Goal: Task Accomplishment & Management: Manage account settings

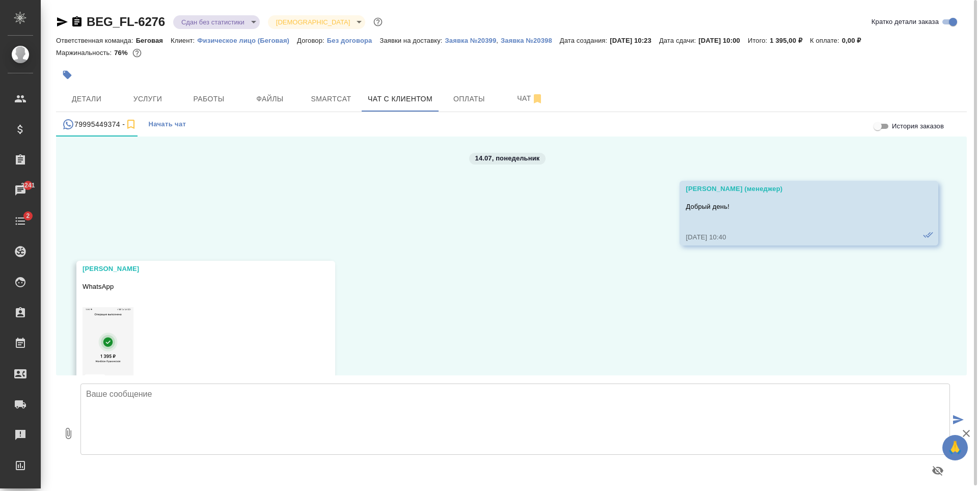
scroll to position [1343, 0]
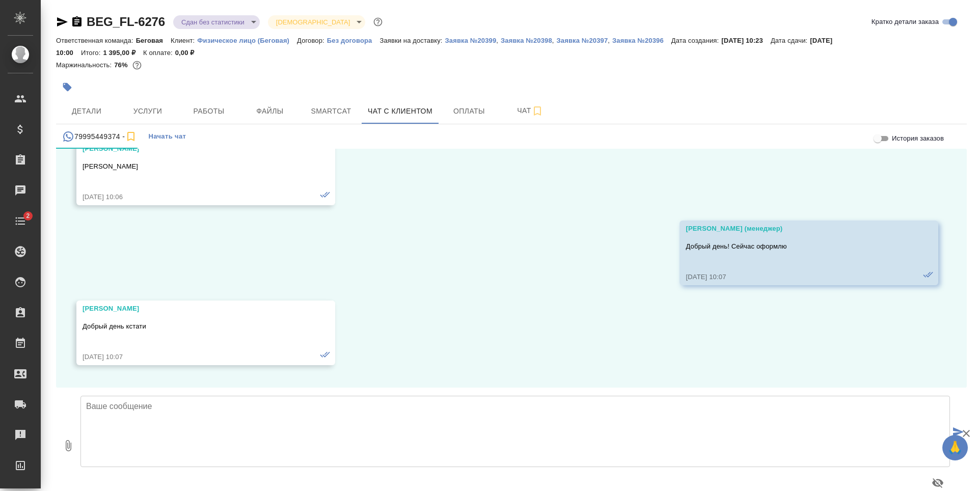
scroll to position [1343, 0]
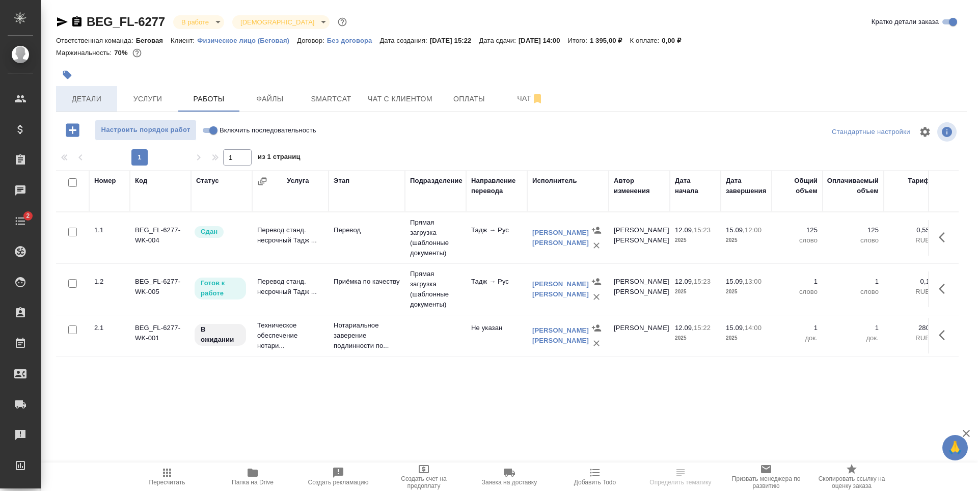
click at [92, 98] on span "Детали" at bounding box center [86, 99] width 49 height 13
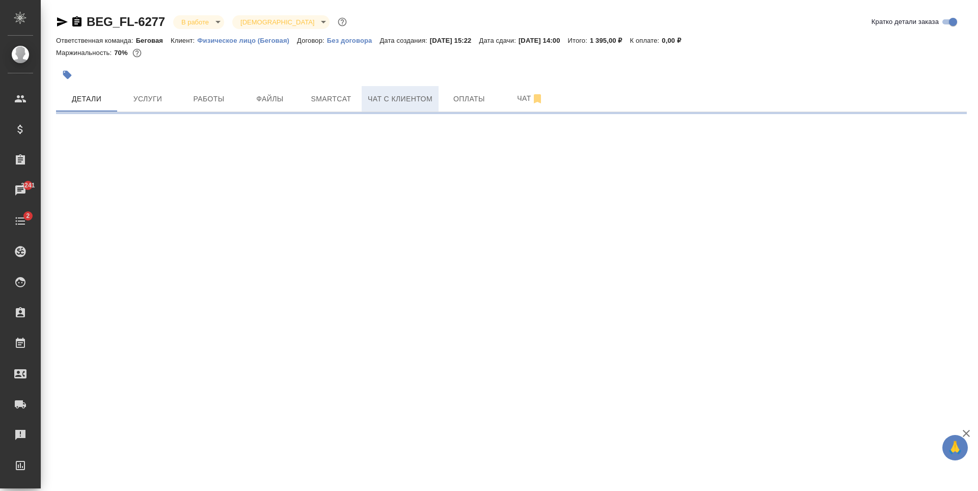
select select "RU"
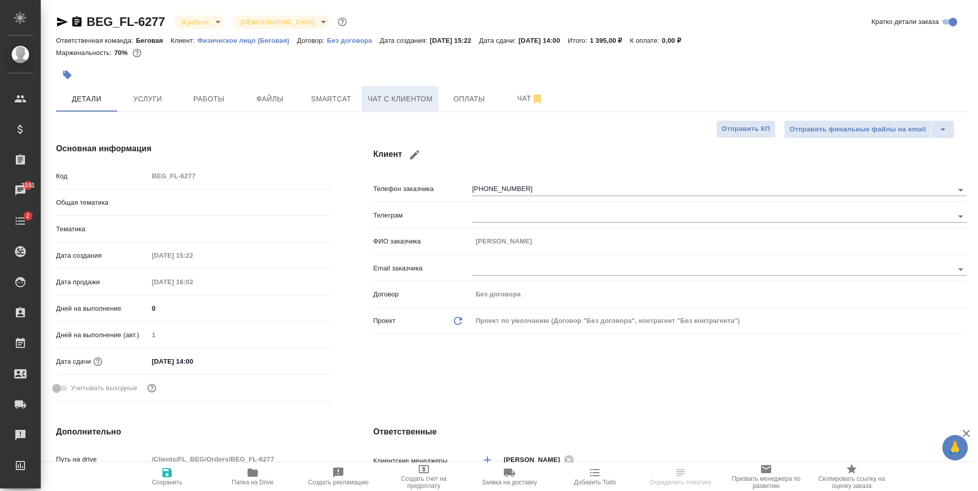
type textarea "x"
click at [435, 97] on button "Чат с клиентом" at bounding box center [400, 98] width 77 height 25
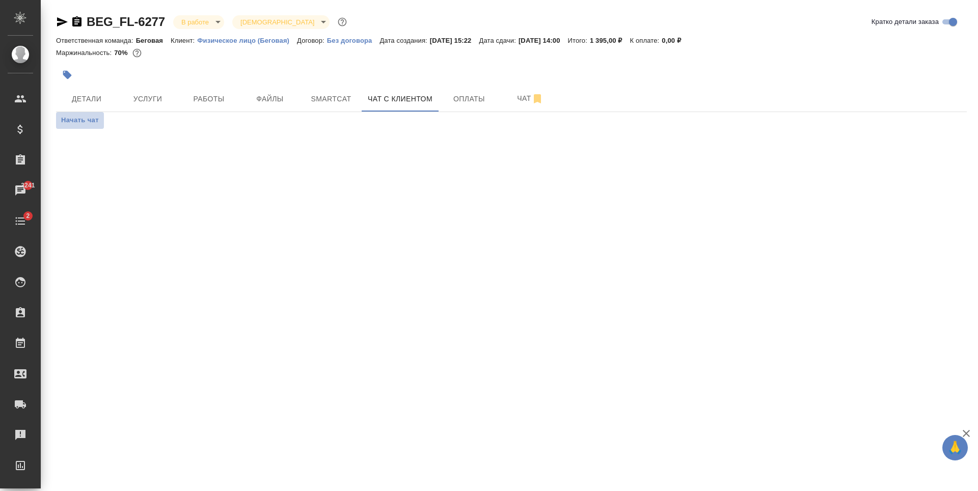
click at [82, 121] on span "Начать чат" at bounding box center [80, 121] width 38 height 12
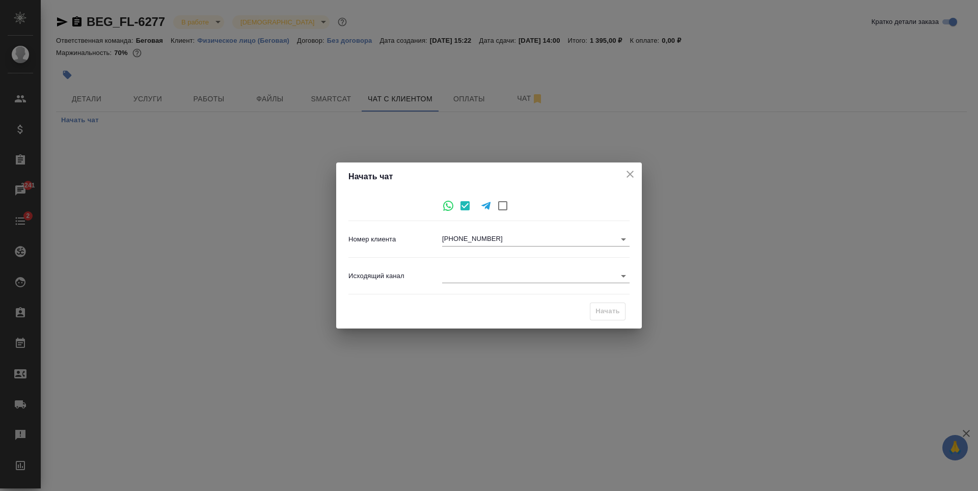
click at [585, 278] on body "🙏 .cls-1 fill:#fff; AWATERA Antonova Kristina Клиенты Спецификации Заказы 3241 …" at bounding box center [489, 245] width 978 height 491
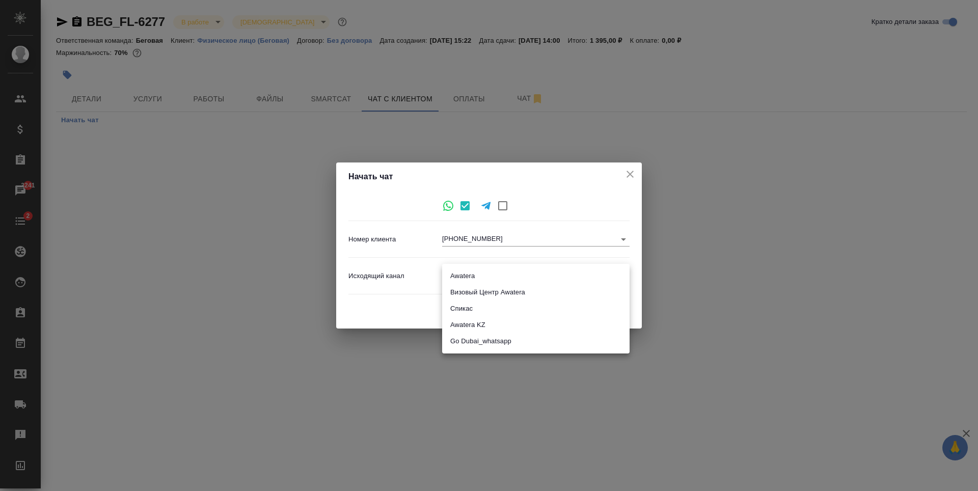
click at [494, 277] on li "Awatera" at bounding box center [535, 276] width 187 height 16
type input "2"
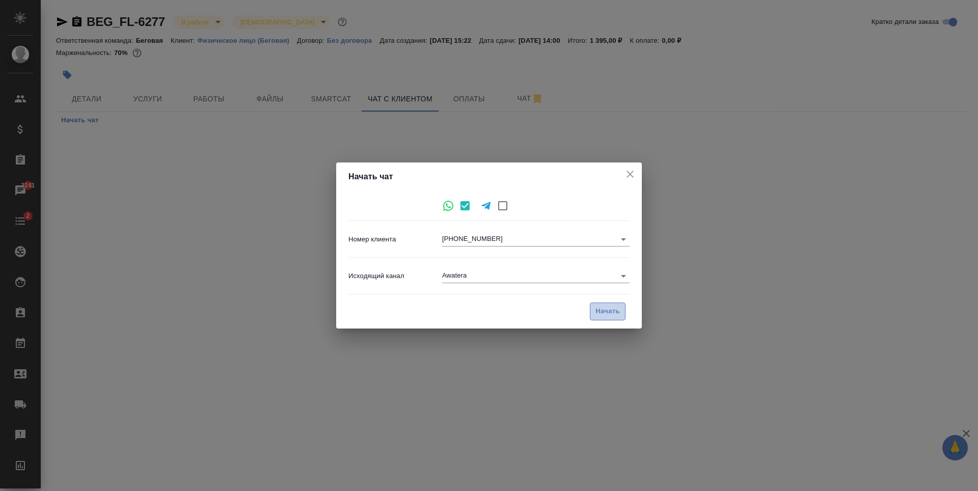
click at [603, 308] on span "Начать" at bounding box center [608, 312] width 24 height 12
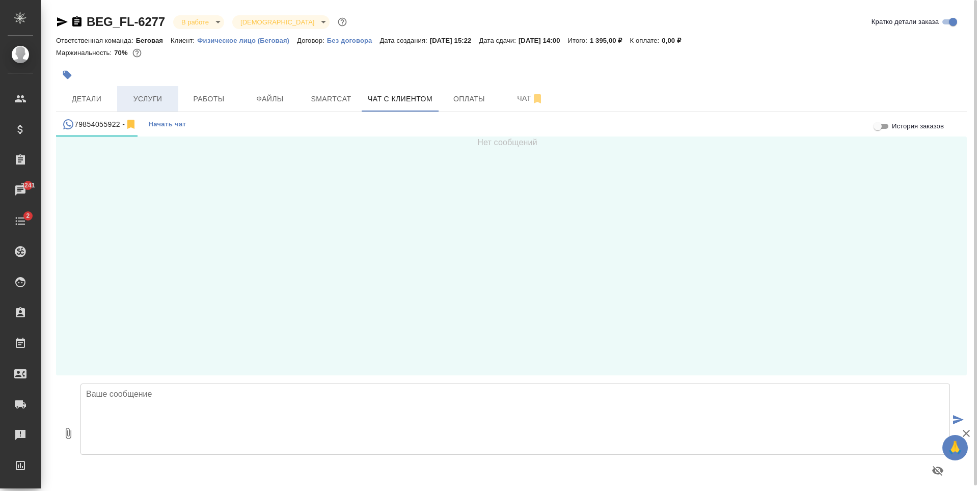
click at [150, 105] on button "Услуги" at bounding box center [147, 98] width 61 height 25
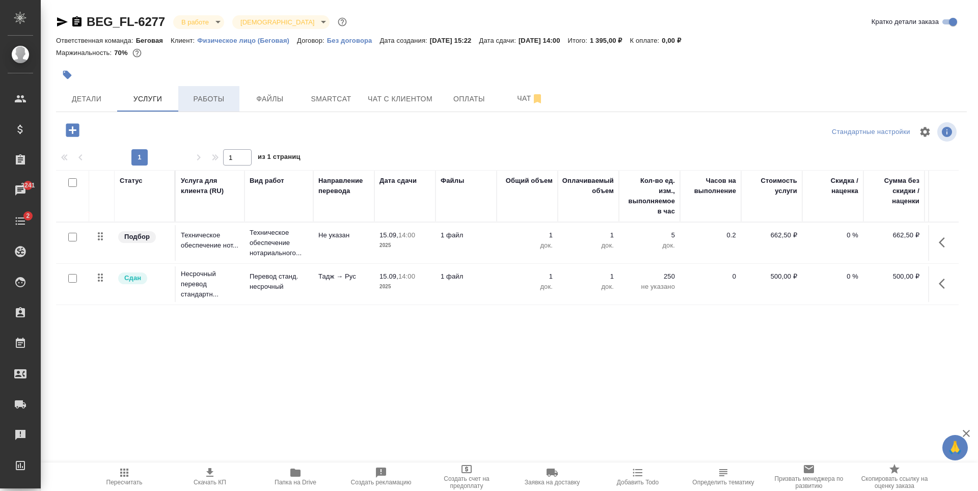
click at [199, 100] on span "Работы" at bounding box center [208, 99] width 49 height 13
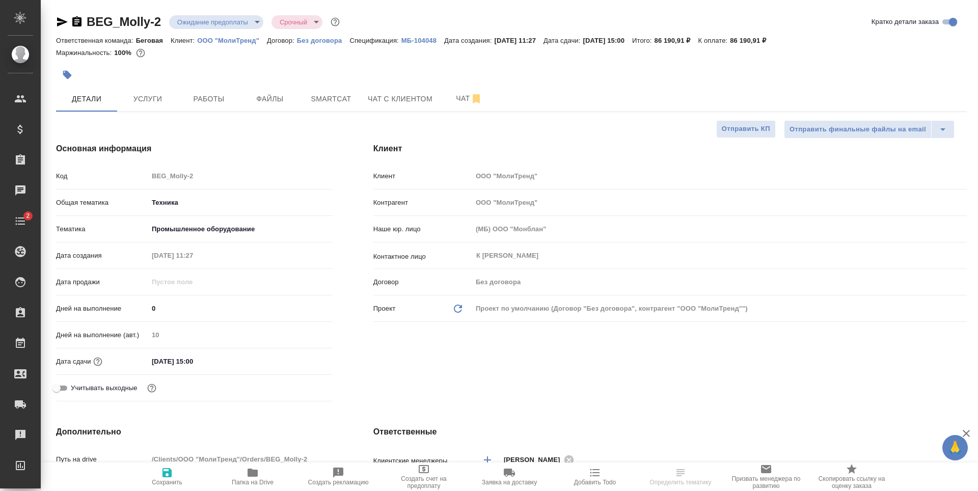
select select "RU"
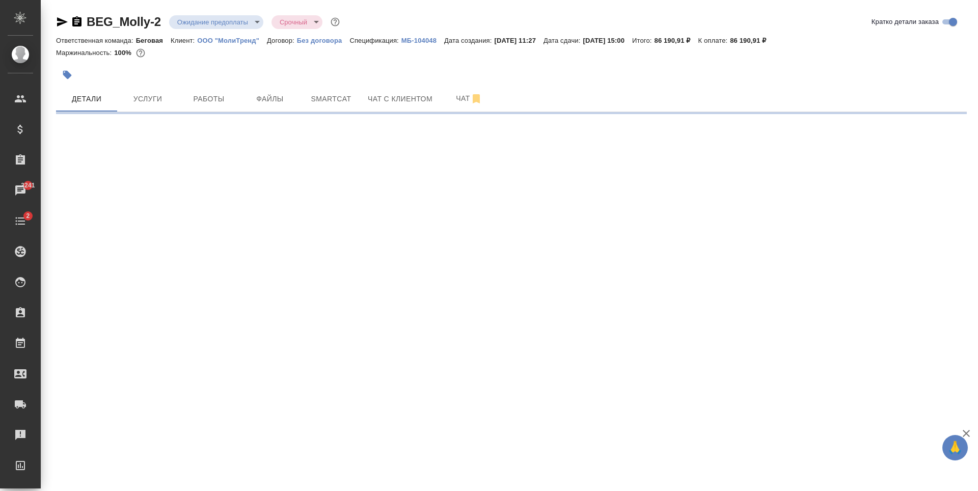
select select "RU"
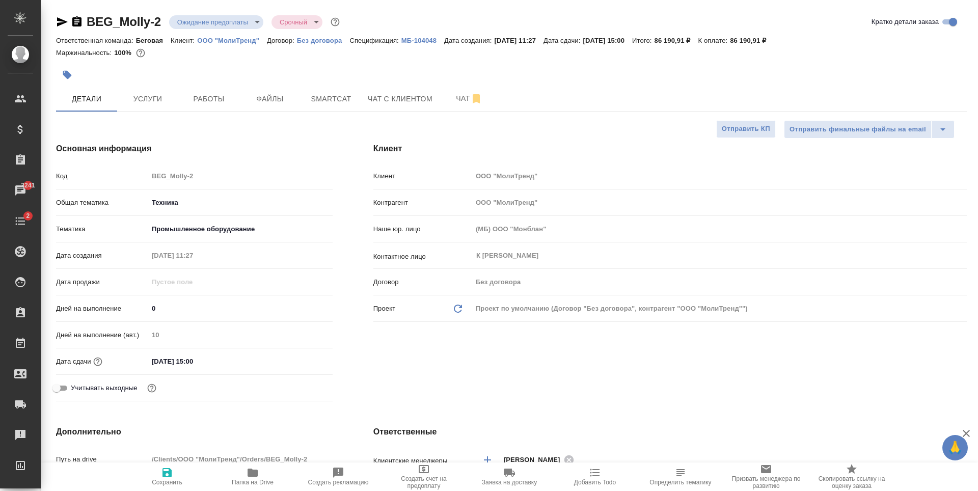
type textarea "x"
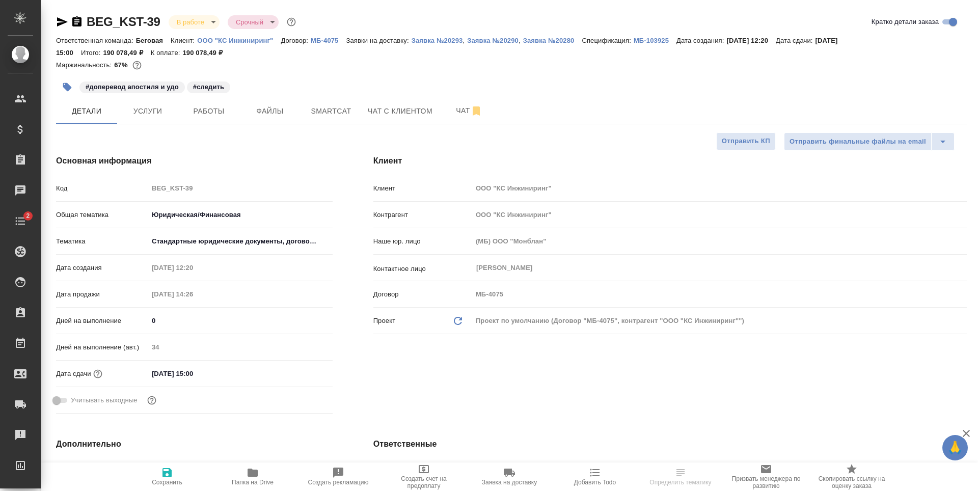
select select "RU"
click at [159, 106] on span "Услуги" at bounding box center [147, 111] width 49 height 13
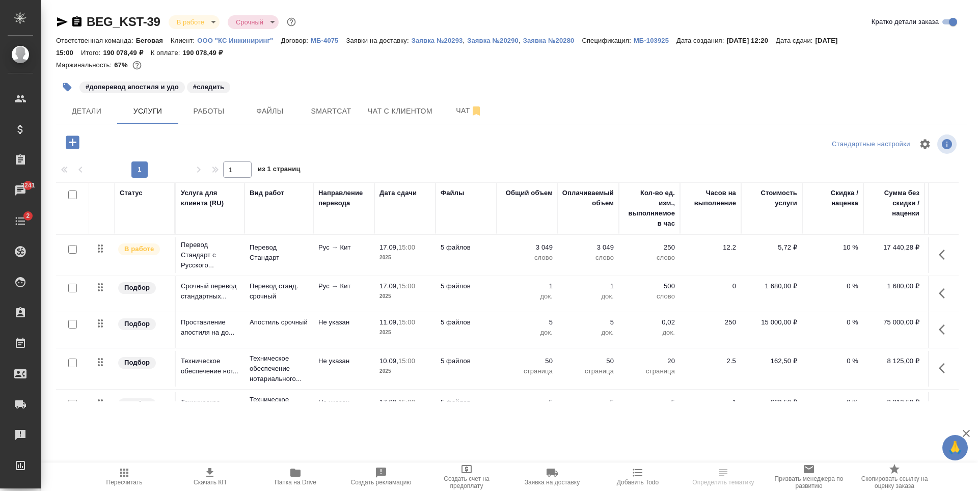
click at [93, 124] on div "BEG_KST-39 В работе inProgress Срочный urgent Кратко детали заказа Ответственна…" at bounding box center [511, 213] width 922 height 427
click at [98, 107] on span "Детали" at bounding box center [86, 111] width 49 height 13
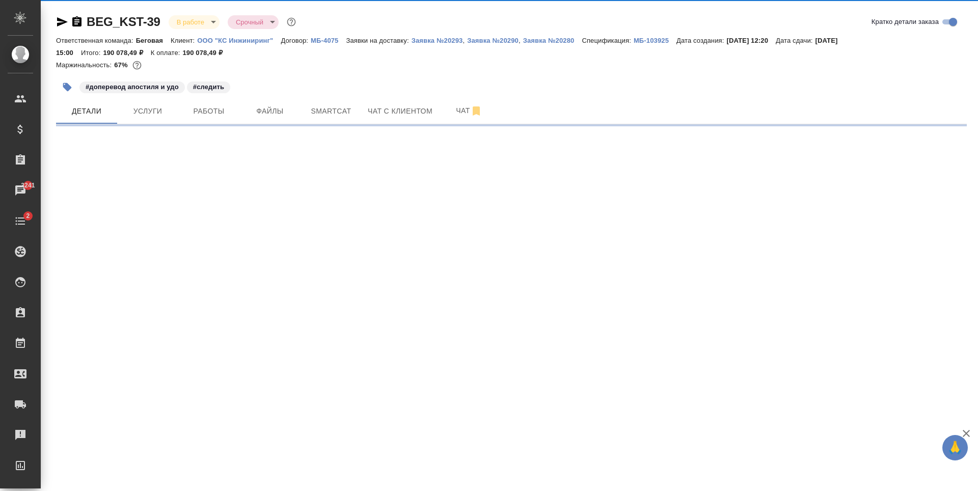
select select "RU"
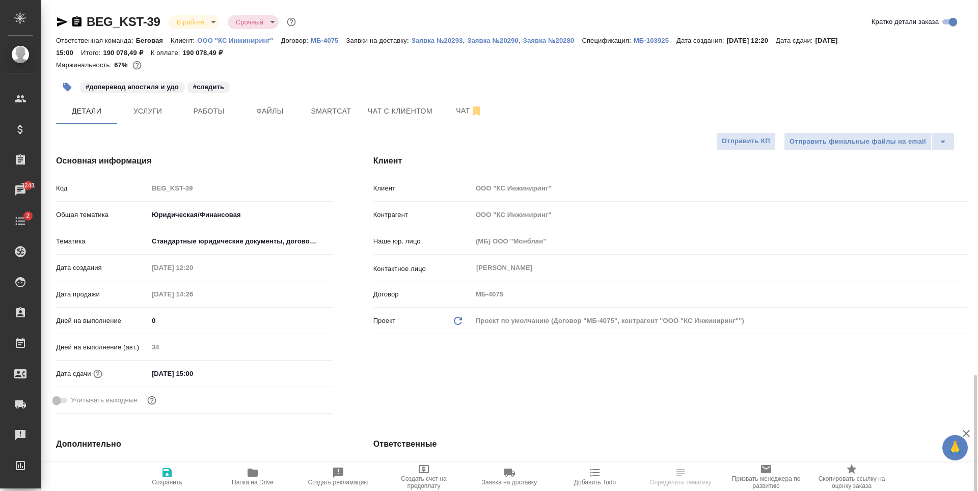
scroll to position [255, 0]
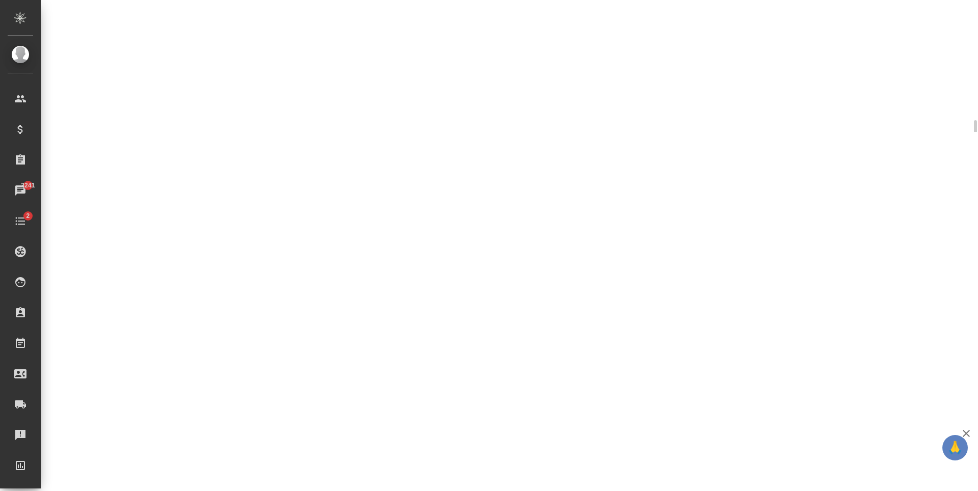
select select "RU"
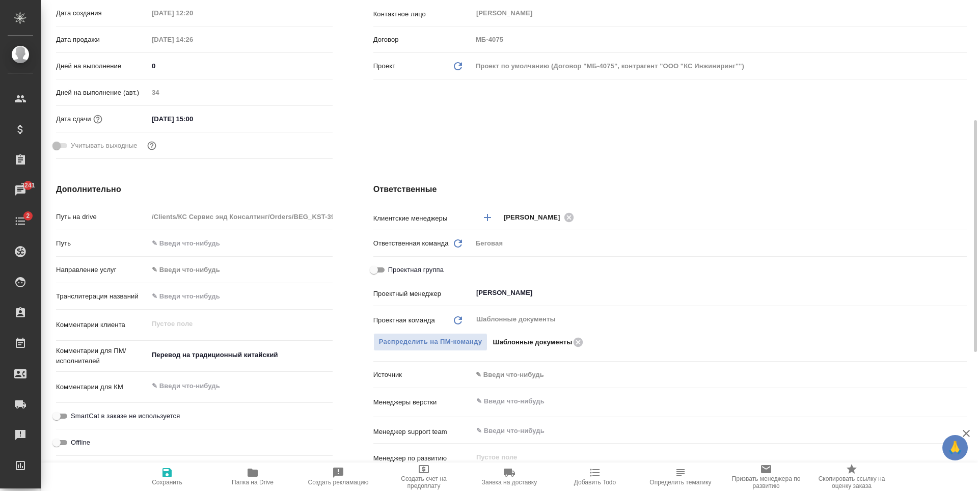
type textarea "x"
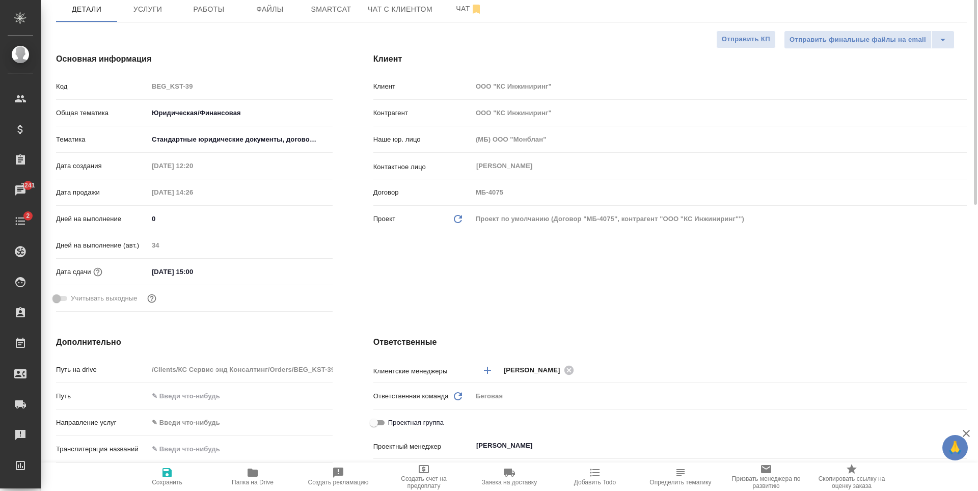
scroll to position [0, 0]
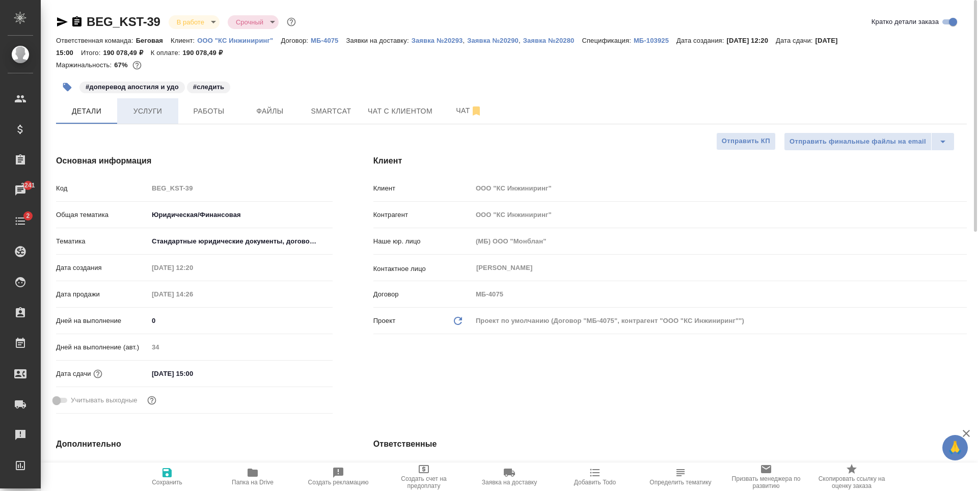
click at [163, 117] on span "Услуги" at bounding box center [147, 111] width 49 height 13
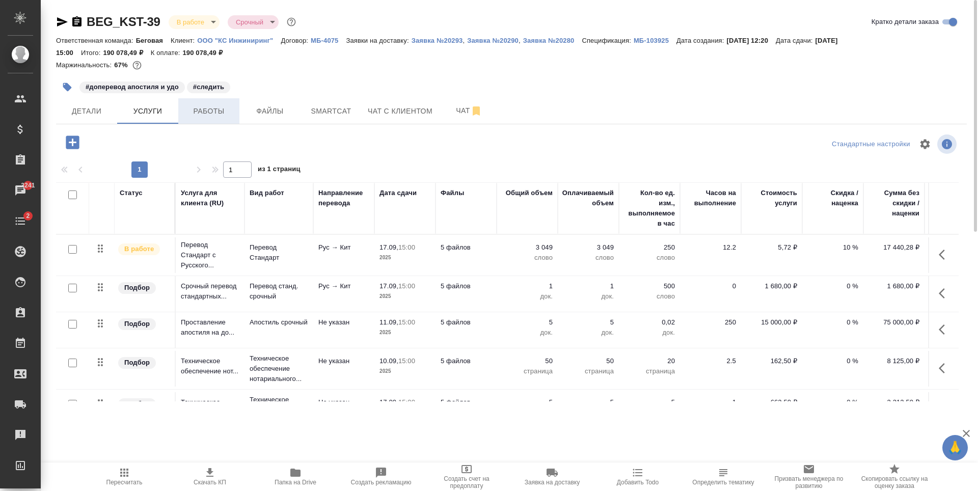
click at [206, 113] on span "Работы" at bounding box center [208, 111] width 49 height 13
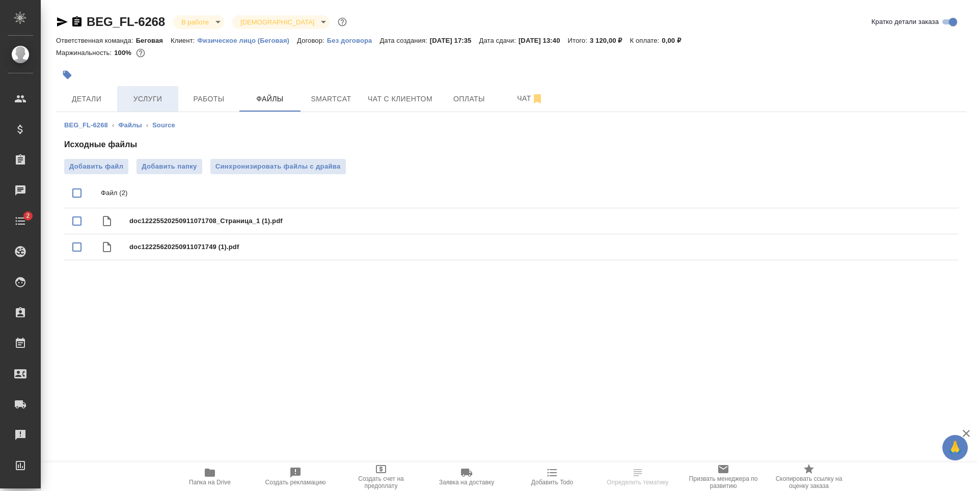
click at [130, 94] on span "Услуги" at bounding box center [147, 99] width 49 height 13
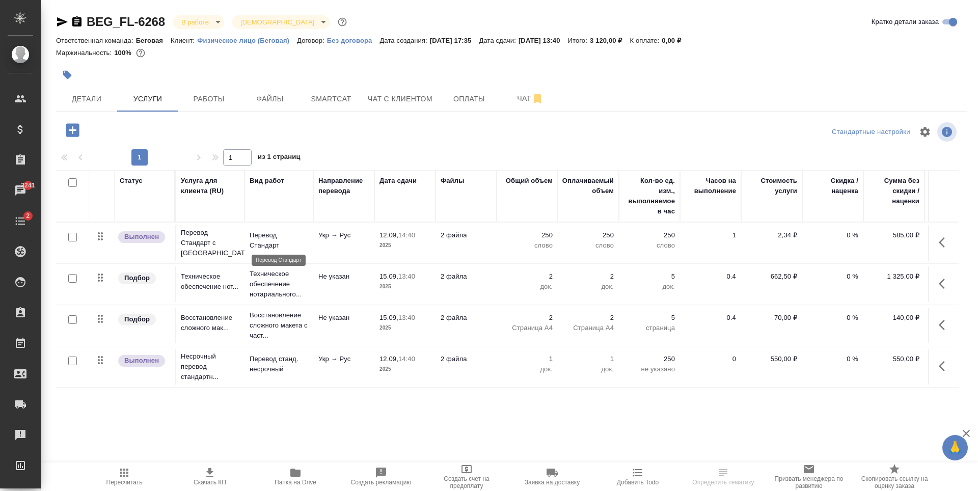
scroll to position [6, 0]
click at [212, 94] on span "Работы" at bounding box center [208, 99] width 49 height 13
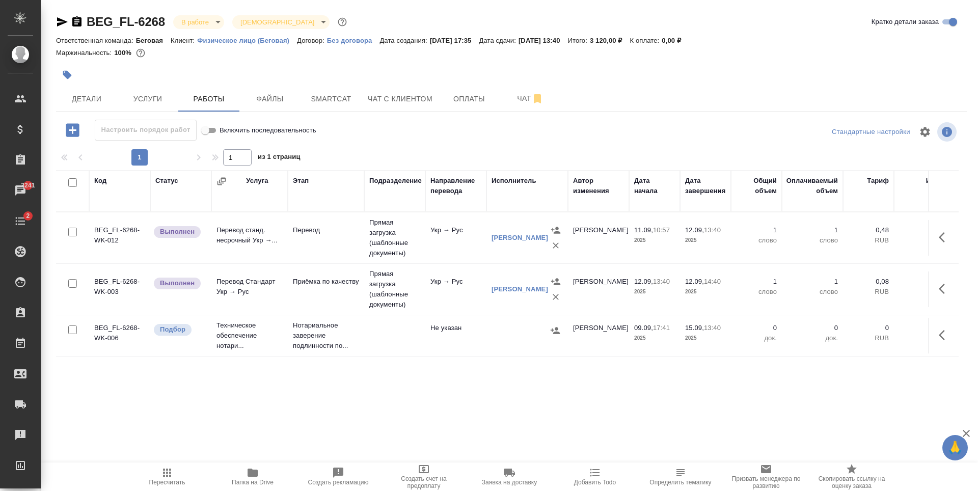
click at [523, 330] on div at bounding box center [527, 330] width 71 height 15
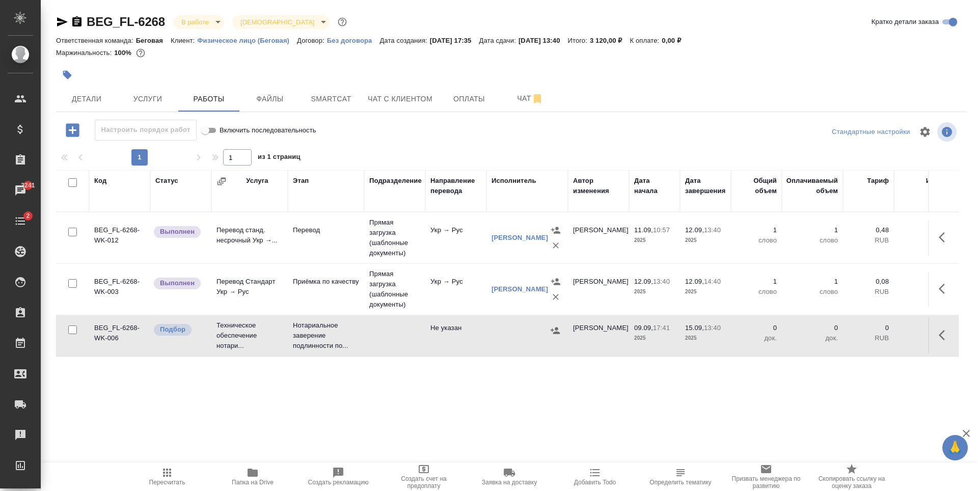
click at [523, 330] on div at bounding box center [527, 330] width 71 height 15
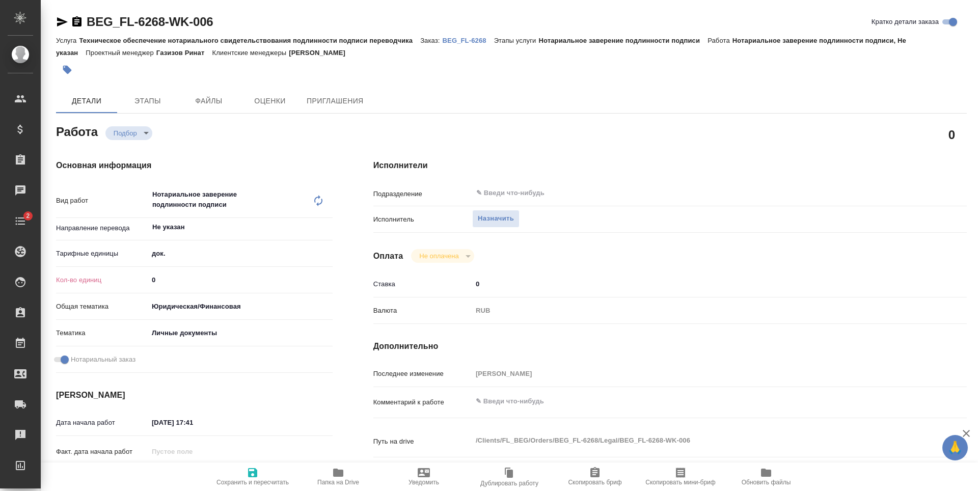
type textarea "x"
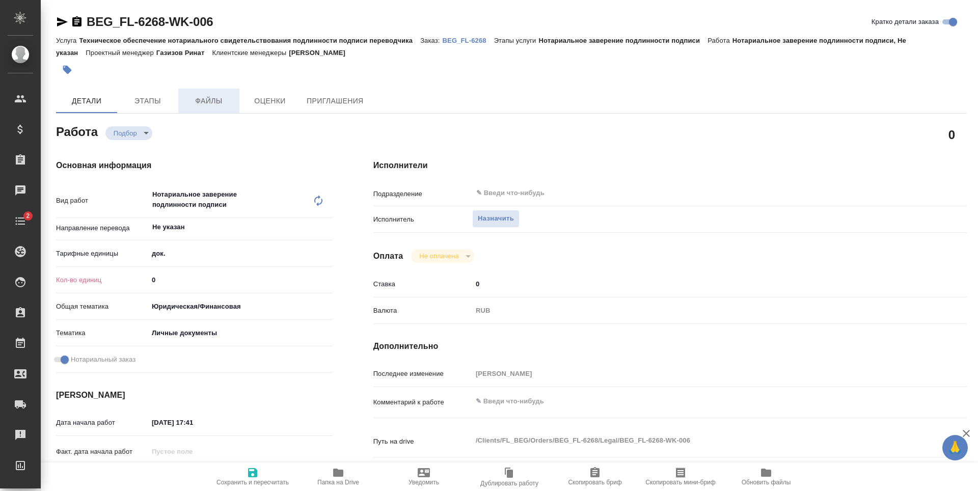
type textarea "x"
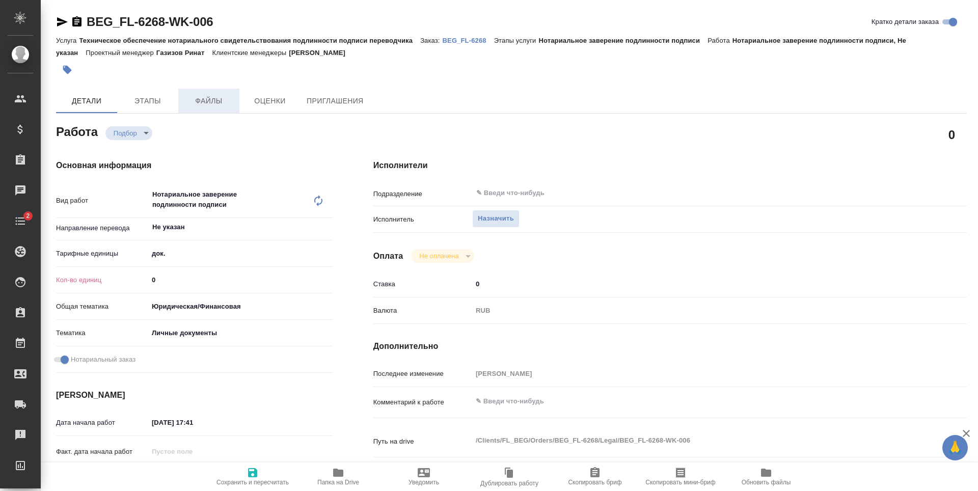
type textarea "x"
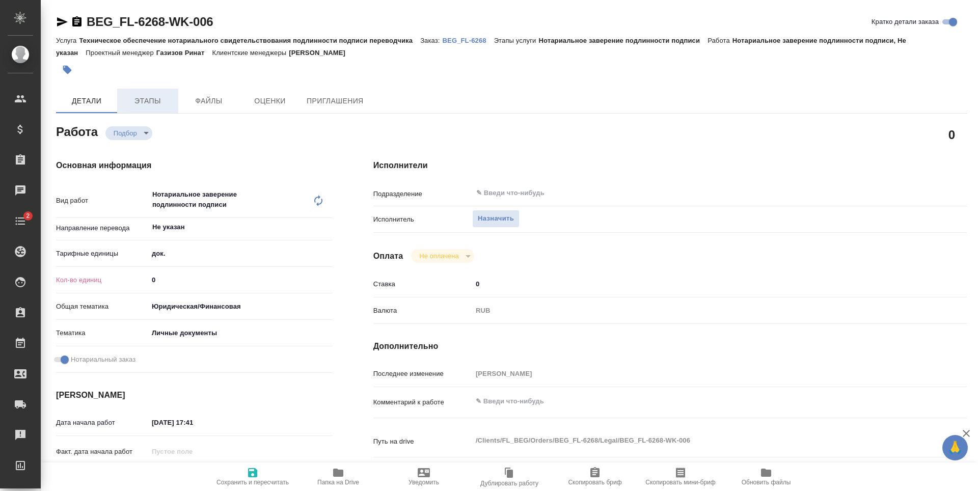
type textarea "x"
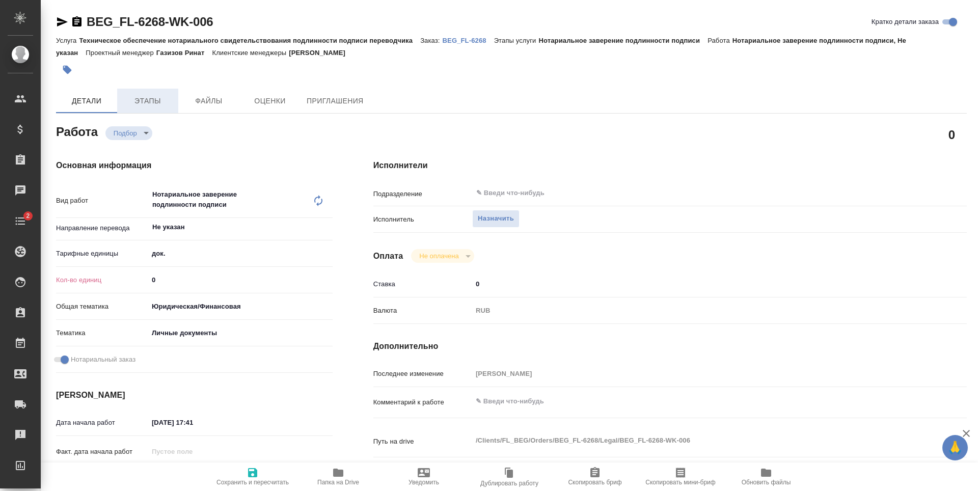
type textarea "x"
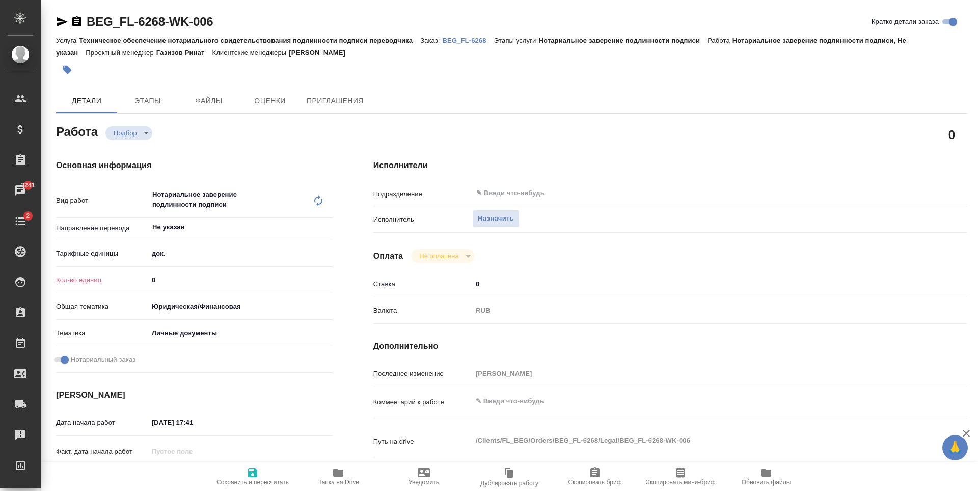
click at [201, 274] on input "0" at bounding box center [240, 280] width 184 height 15
type textarea "x"
type input "2"
type textarea "x"
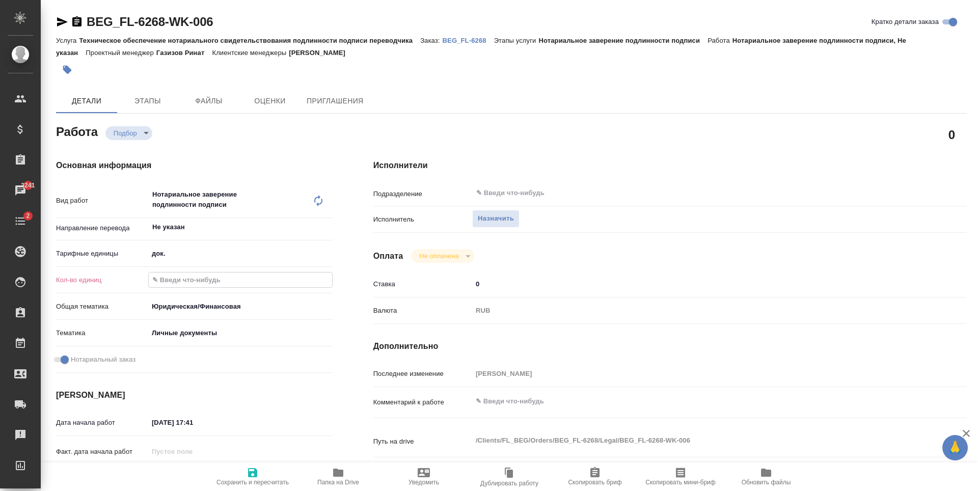
type textarea "x"
type input "2"
click at [255, 476] on icon "button" at bounding box center [252, 472] width 9 height 9
type textarea "x"
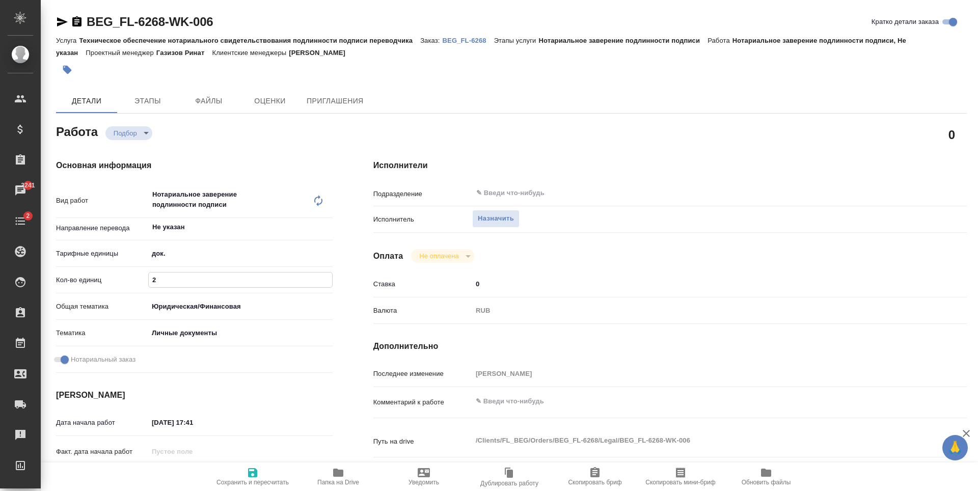
type textarea "x"
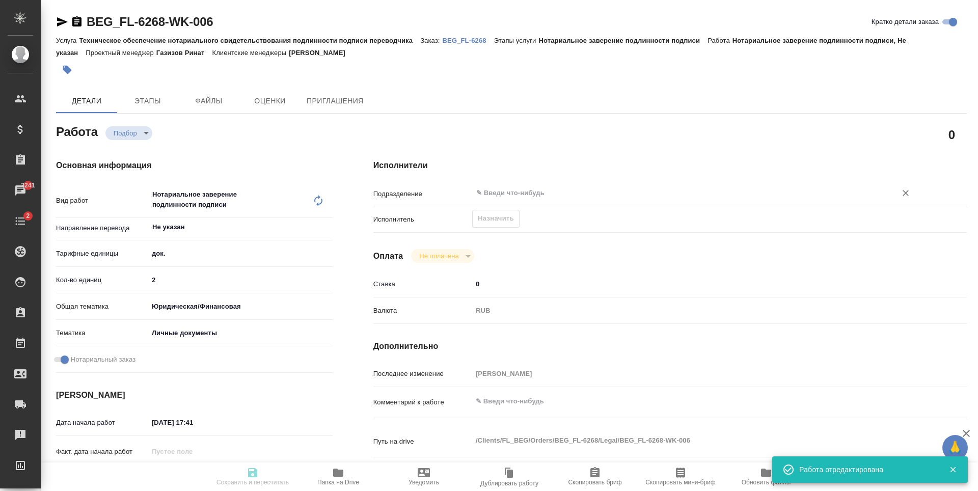
type input "recruiting"
type textarea "Нотариальное заверение подлинности подписи"
type textarea "x"
type input "Не указан"
type input "5a8b1489cc6b4906c91bfd8b"
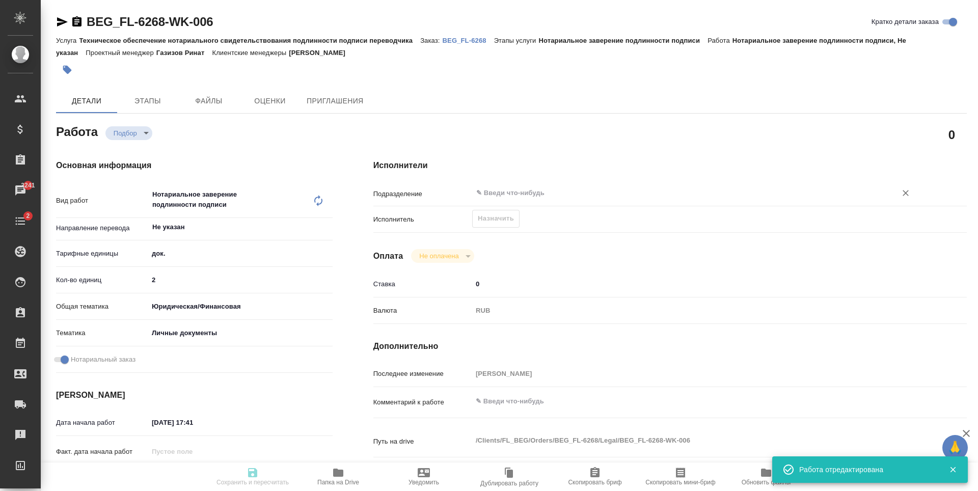
type input "2"
type input "yr-fn"
type input "5a8b8b956a9677013d343cfe"
checkbox input "true"
type input "09.09.2025 17:41"
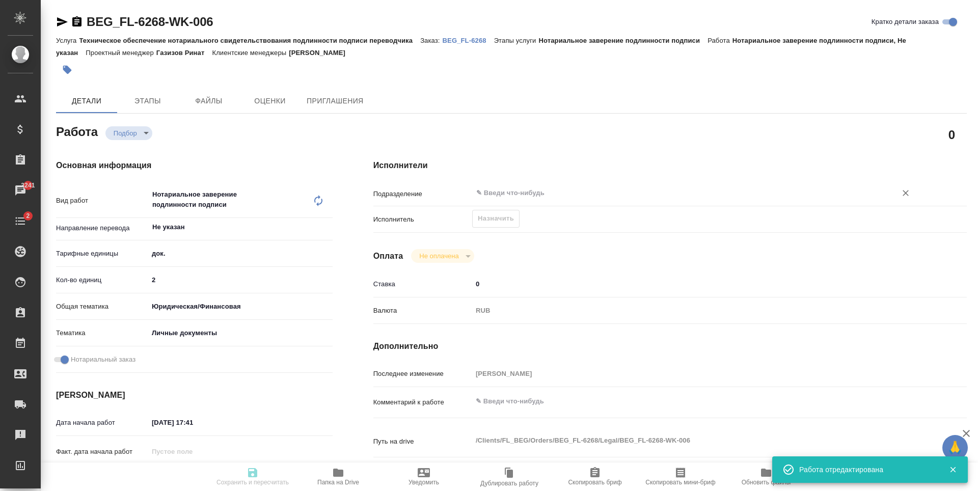
type input "15.09.2025 13:40"
type input "notPayed"
type input "0"
type input "RUB"
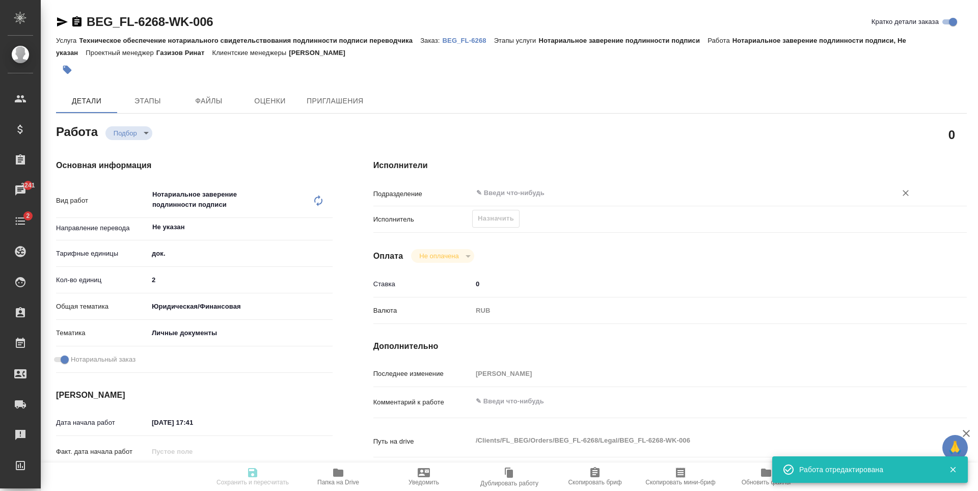
type input "[PERSON_NAME]"
type textarea "x"
type textarea "/Clients/FL_BEG/Orders/BEG_FL-6268/Legal/BEG_FL-6268-WK-006"
type textarea "x"
type input "BEG_FL-6268"
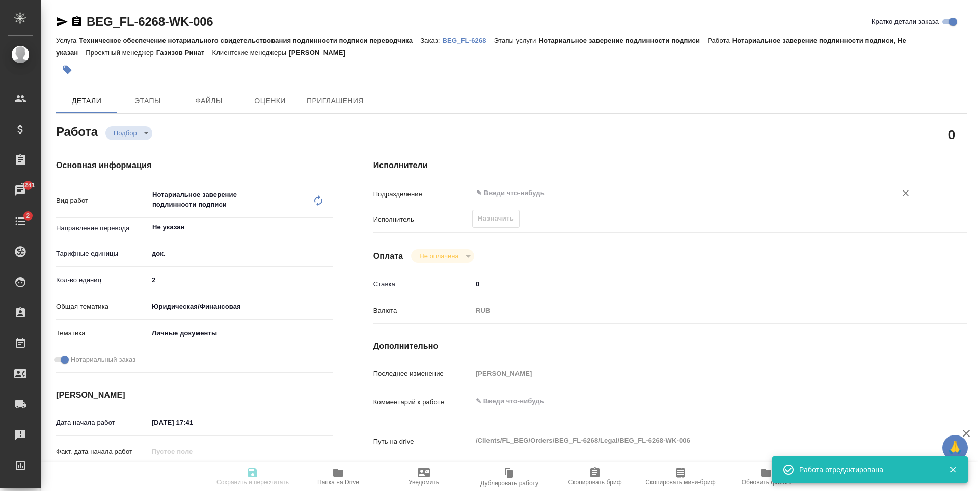
type input "Техническое обеспечение нотариального свидетельствования подлинности подписи пе…"
type input "Нотариальное заверение подлинности подписи"
type input "[PERSON_NAME]"
type input "Оксютович Ирина"
type input "/Clients/FL_BEG/Orders/BEG_FL-6268"
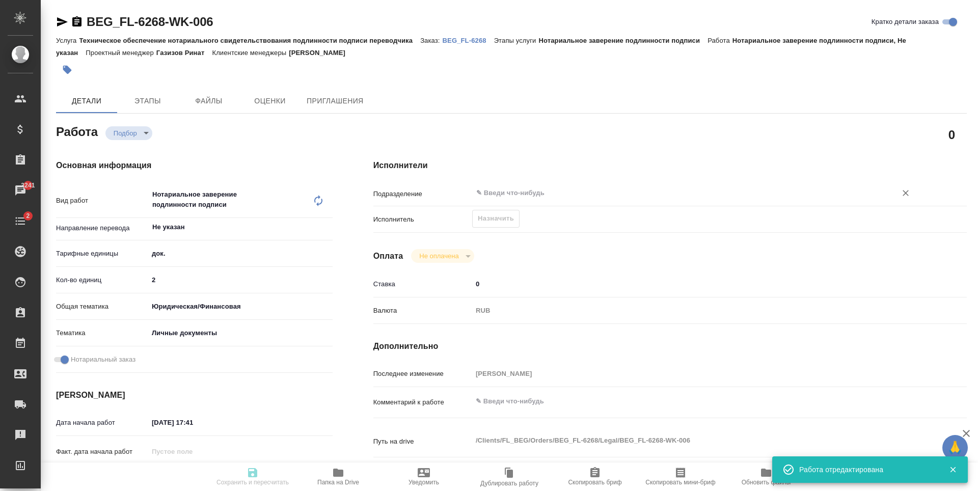
type textarea "x"
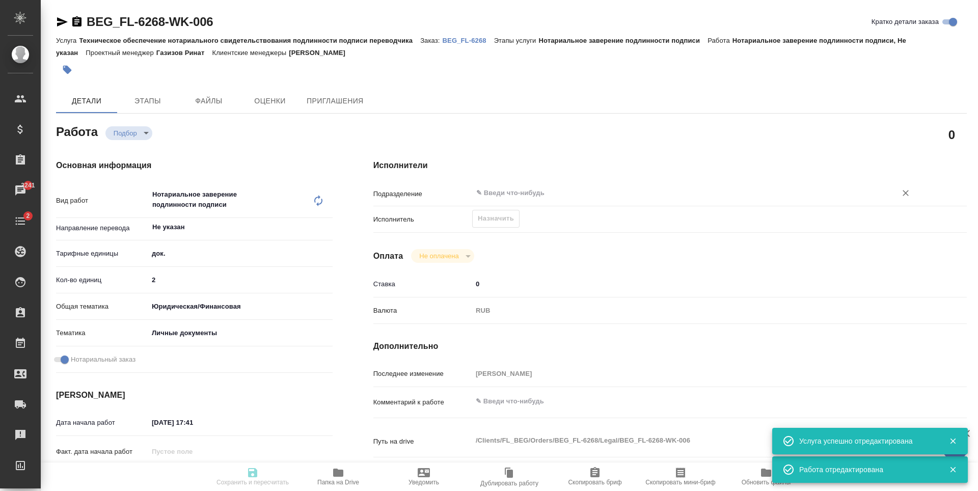
type textarea "x"
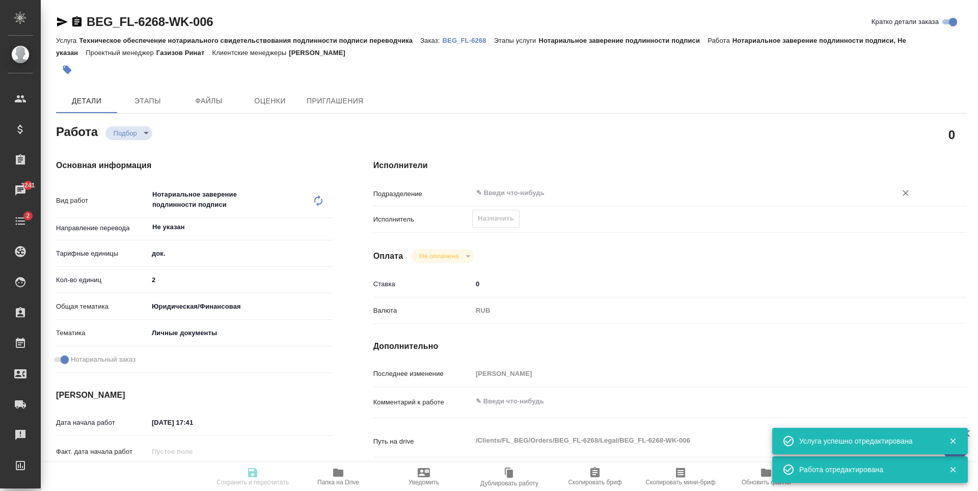
type textarea "x"
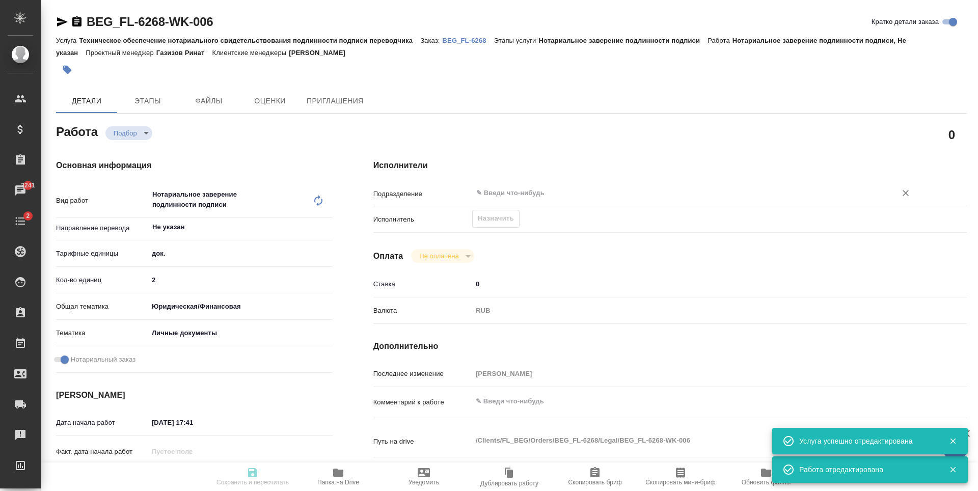
type textarea "x"
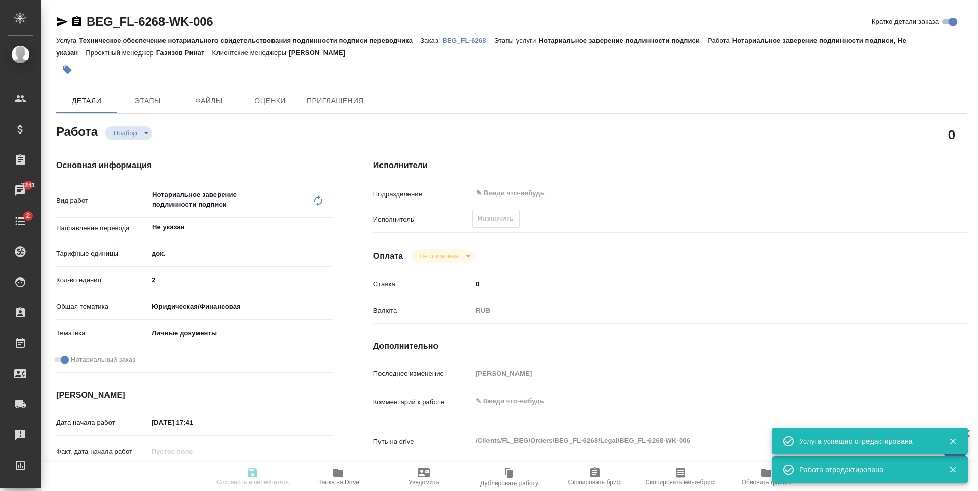
type textarea "x"
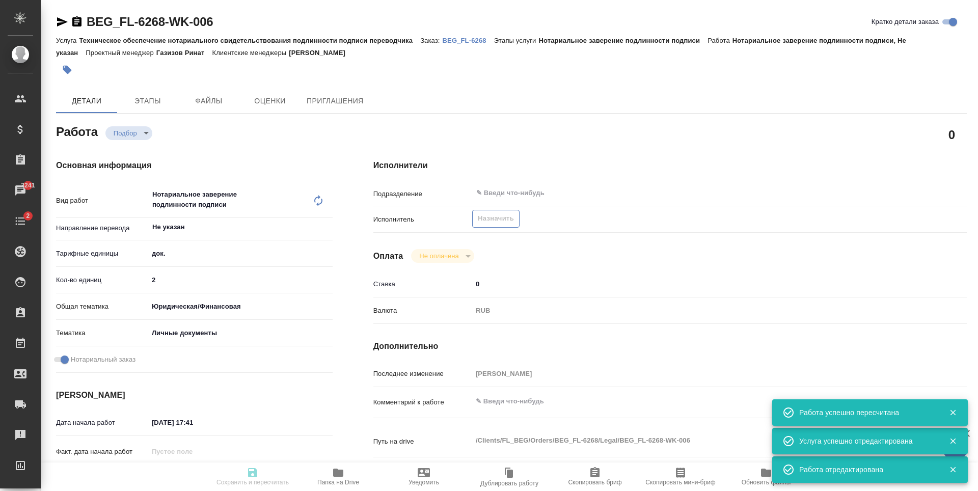
type input "recruiting"
type textarea "Нотариальное заверение подлинности подписи"
type textarea "x"
type input "Не указан"
type input "5a8b1489cc6b4906c91bfd8b"
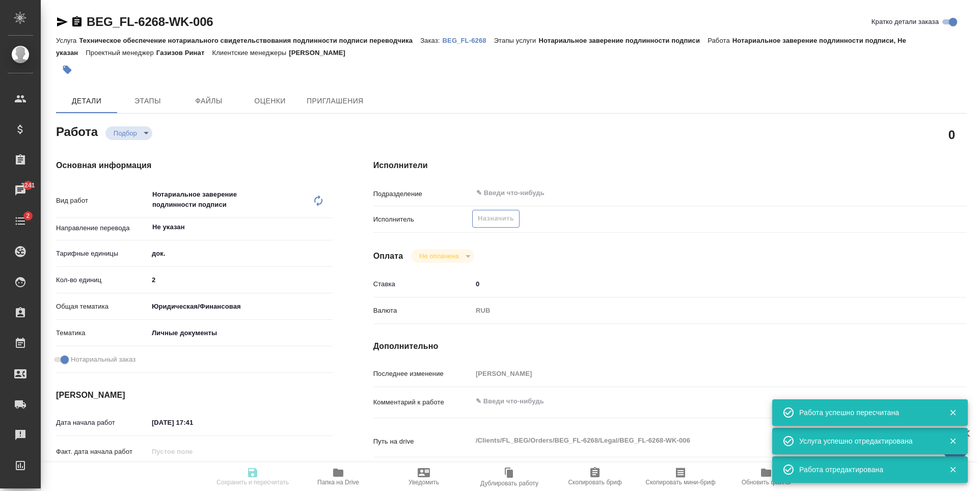
type input "2"
type input "yr-fn"
type input "5a8b8b956a9677013d343cfe"
checkbox input "true"
type input "09.09.2025 17:41"
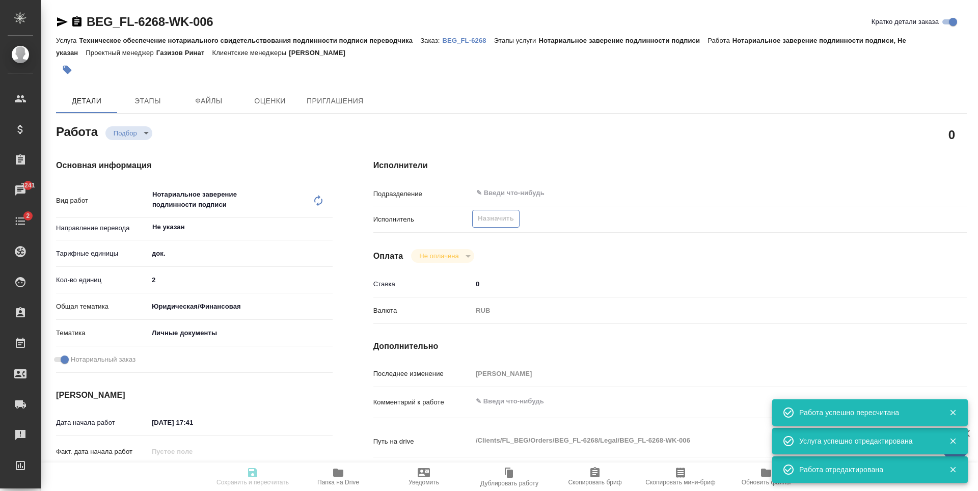
type input "15.09.2025 13:40"
type input "notPayed"
type input "0"
type input "RUB"
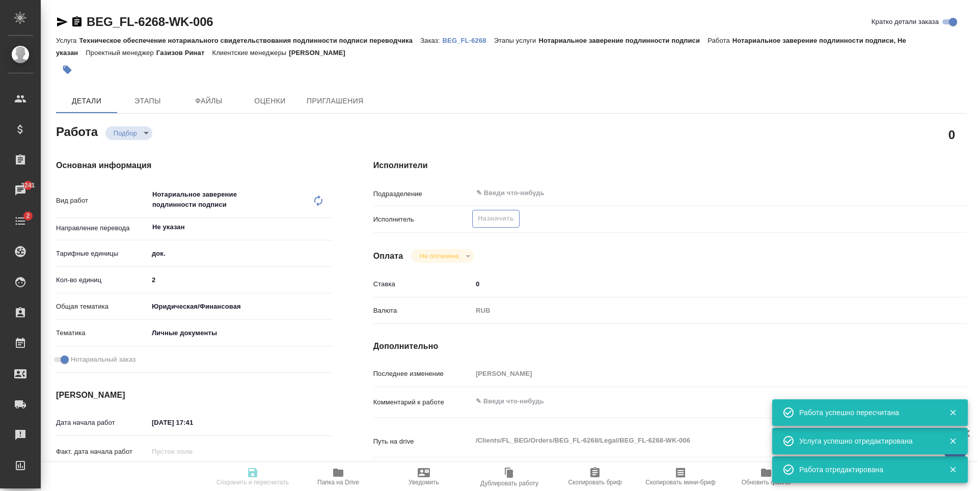
type input "[PERSON_NAME]"
type textarea "x"
type textarea "/Clients/FL_BEG/Orders/BEG_FL-6268/Legal/BEG_FL-6268-WK-006"
type textarea "x"
type input "BEG_FL-6268"
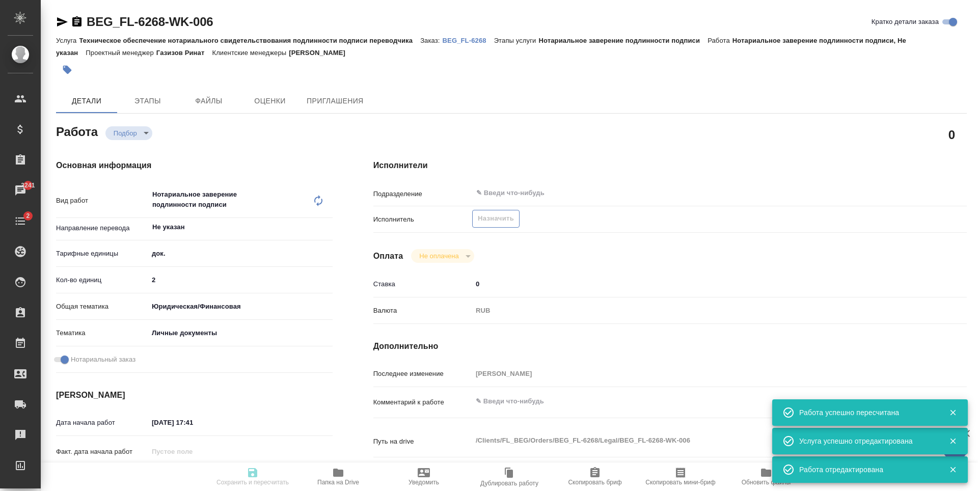
type input "Техническое обеспечение нотариального свидетельствования подлинности подписи пе…"
type input "Нотариальное заверение подлинности подписи"
type input "[PERSON_NAME]"
type input "Оксютович Ирина"
type input "/Clients/FL_BEG/Orders/BEG_FL-6268"
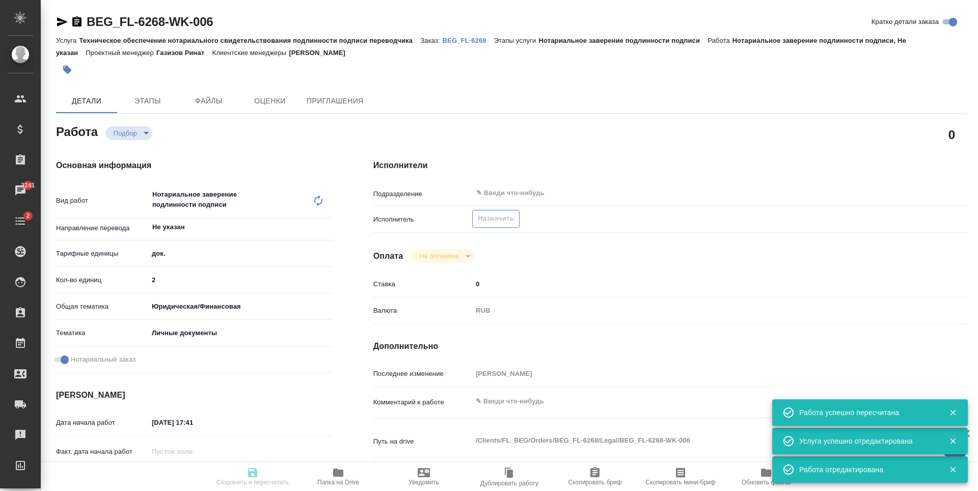
type textarea "x"
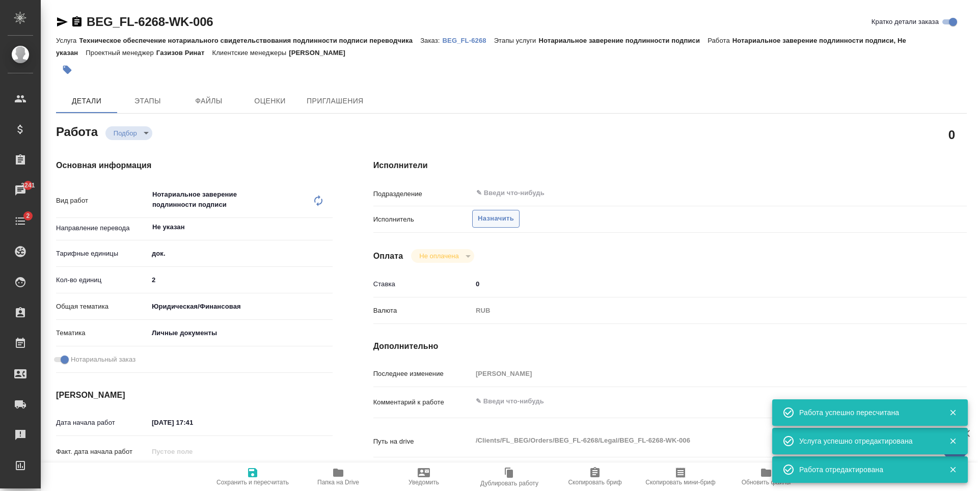
type textarea "x"
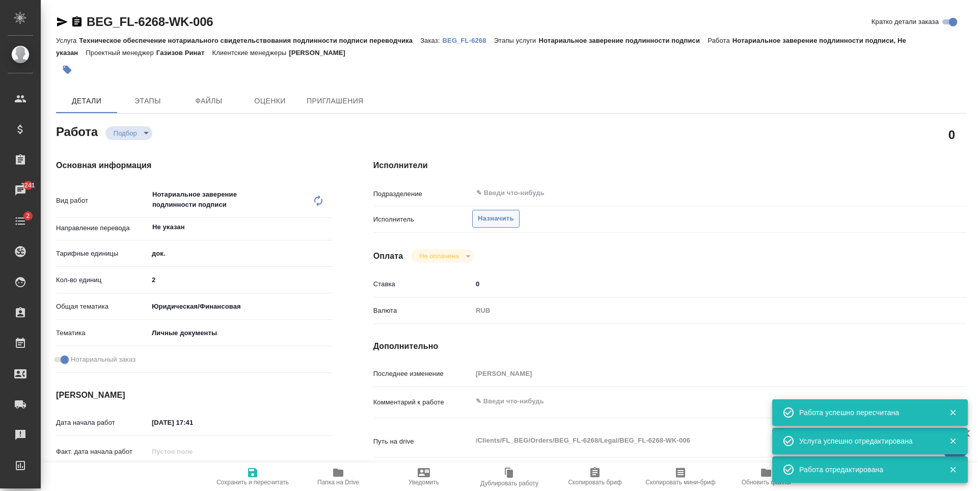
type textarea "x"
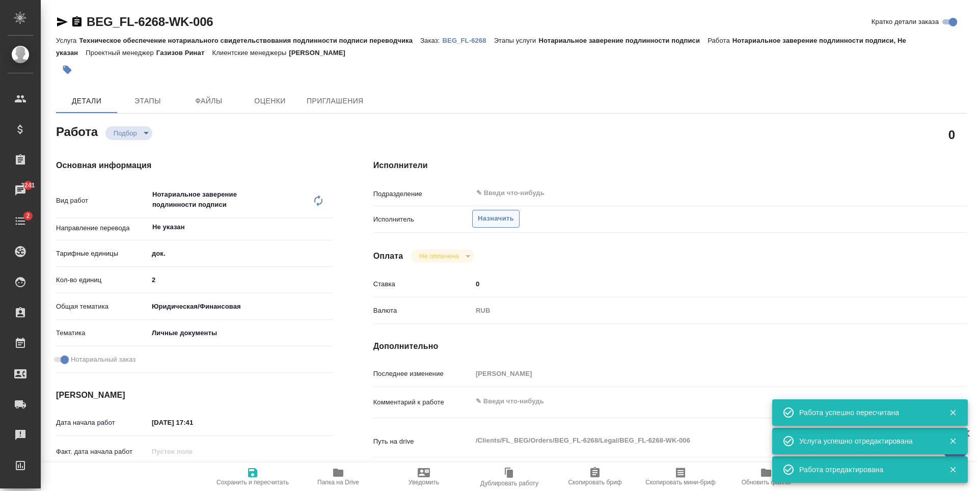
type textarea "x"
click at [492, 222] on span "Назначить" at bounding box center [496, 219] width 36 height 12
type textarea "x"
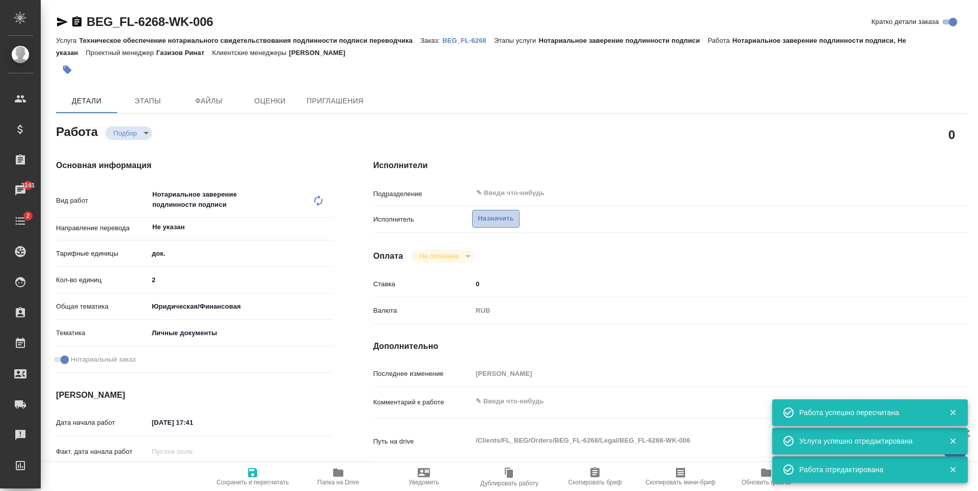
type textarea "x"
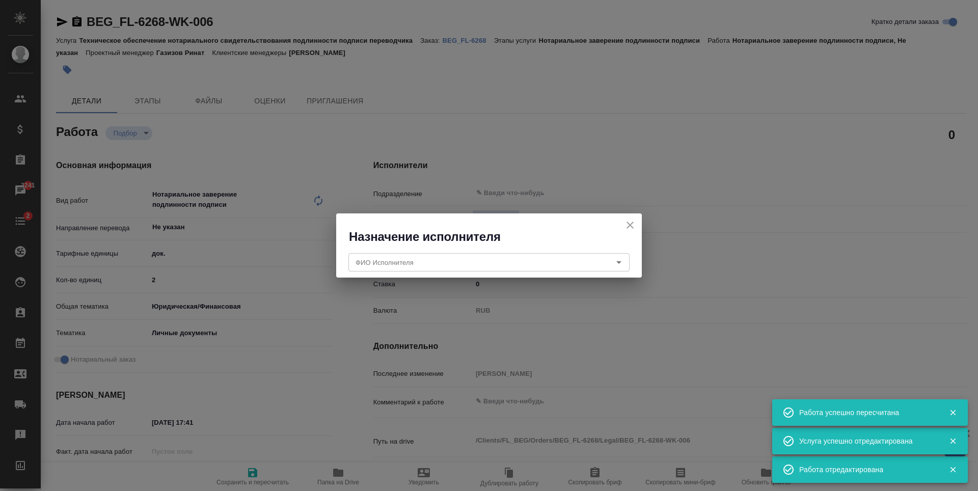
type textarea "x"
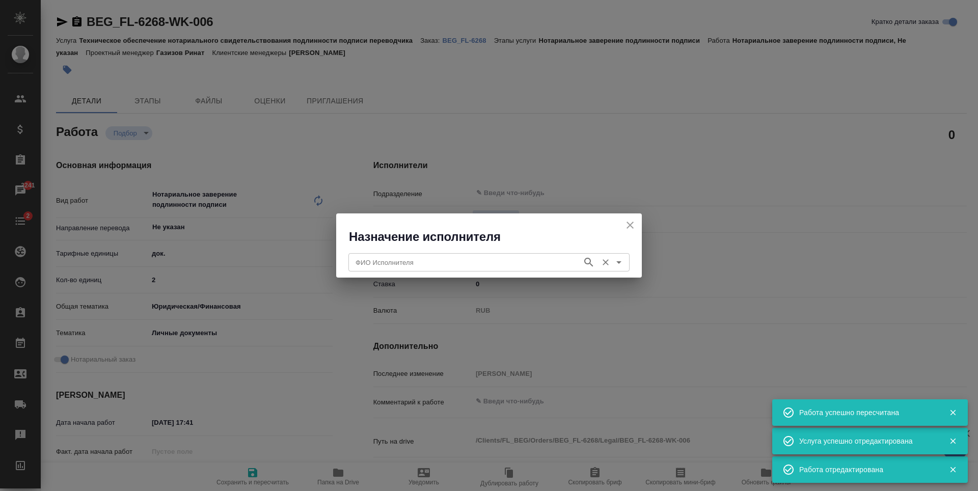
click at [500, 265] on input "ФИО Исполнителя" at bounding box center [465, 262] width 226 height 12
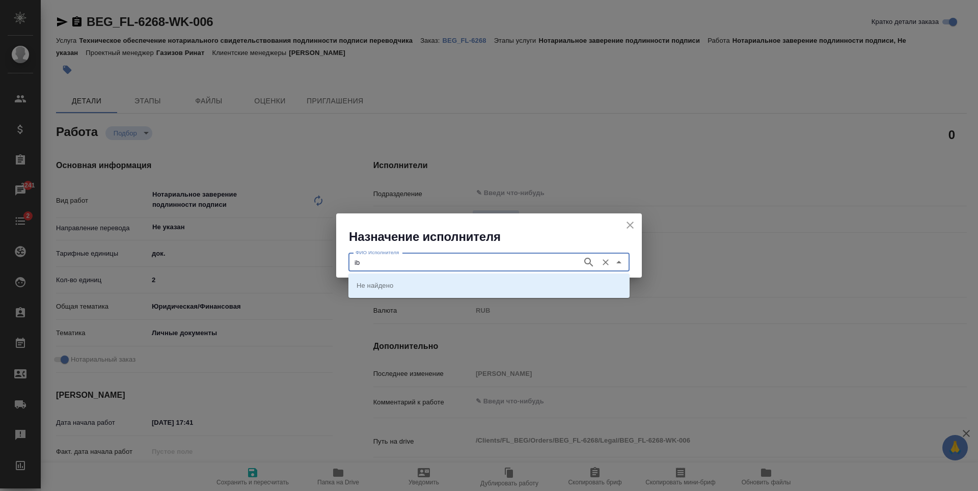
type input "i"
type input "шишенков"
click at [594, 266] on icon "button" at bounding box center [589, 262] width 12 height 12
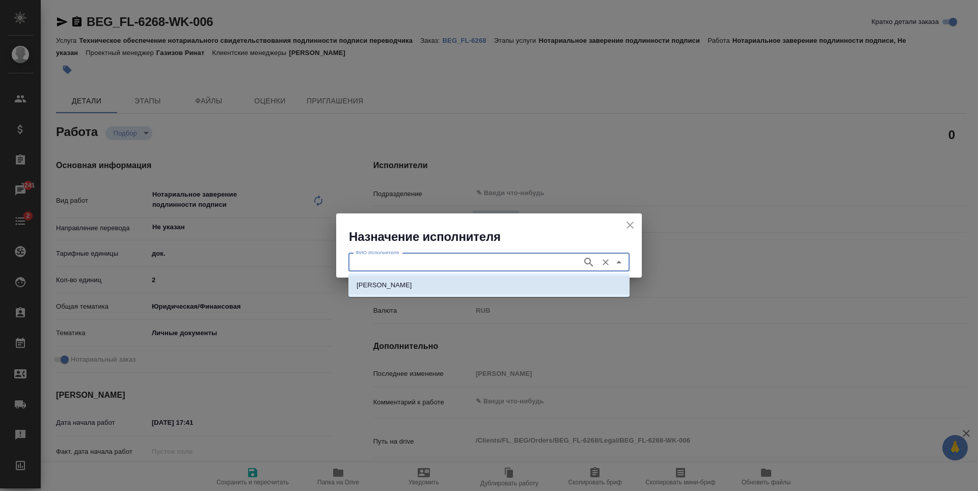
click at [498, 290] on li "[PERSON_NAME] [PERSON_NAME]" at bounding box center [488, 285] width 281 height 18
type input "[PERSON_NAME] [PERSON_NAME]"
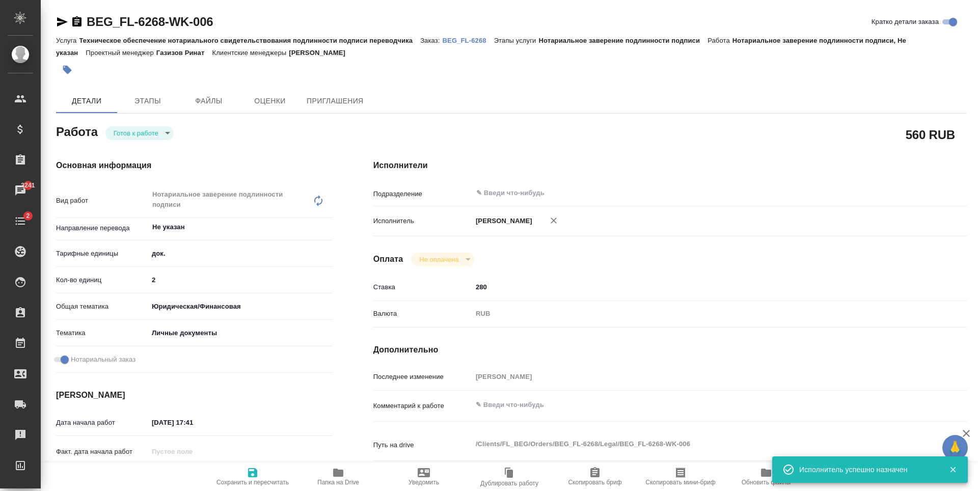
type textarea "x"
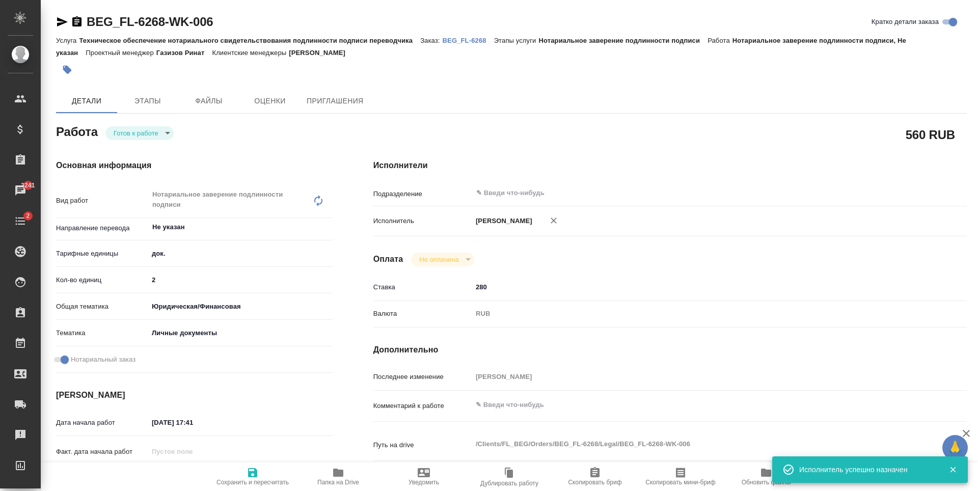
type textarea "x"
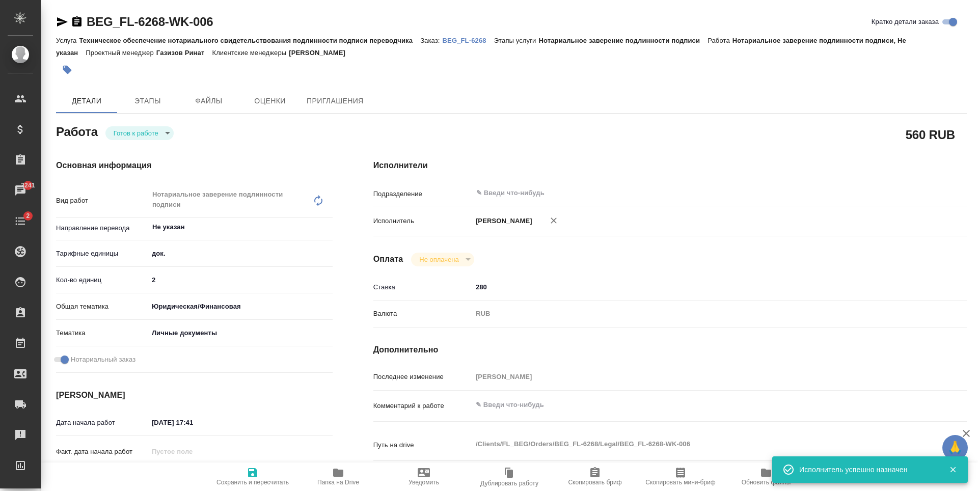
type textarea "x"
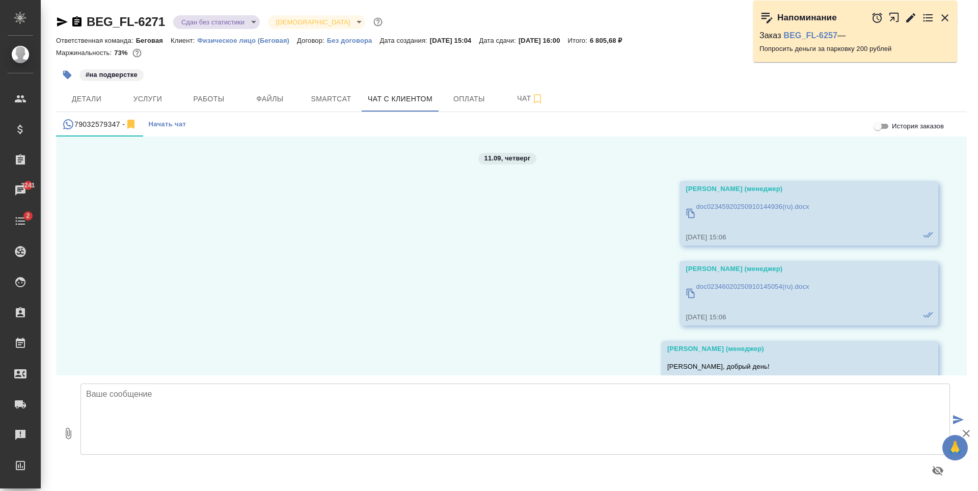
scroll to position [726, 0]
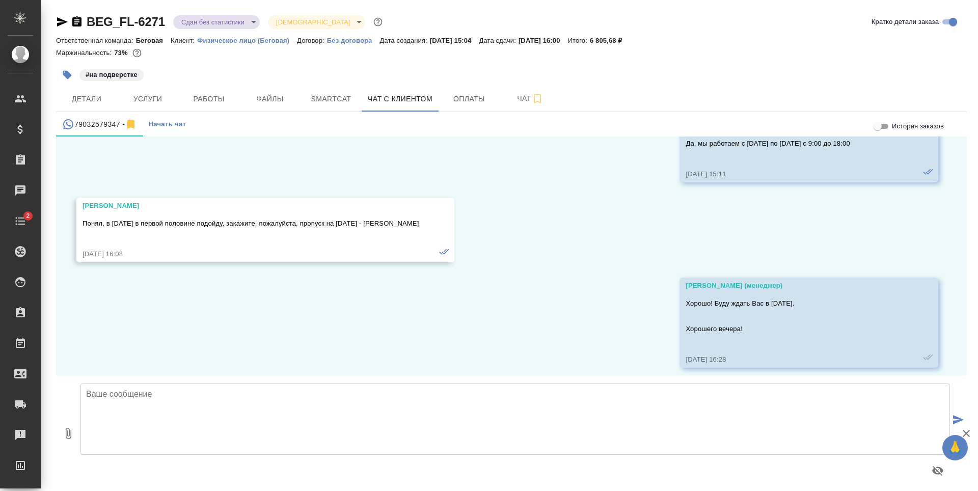
scroll to position [726, 0]
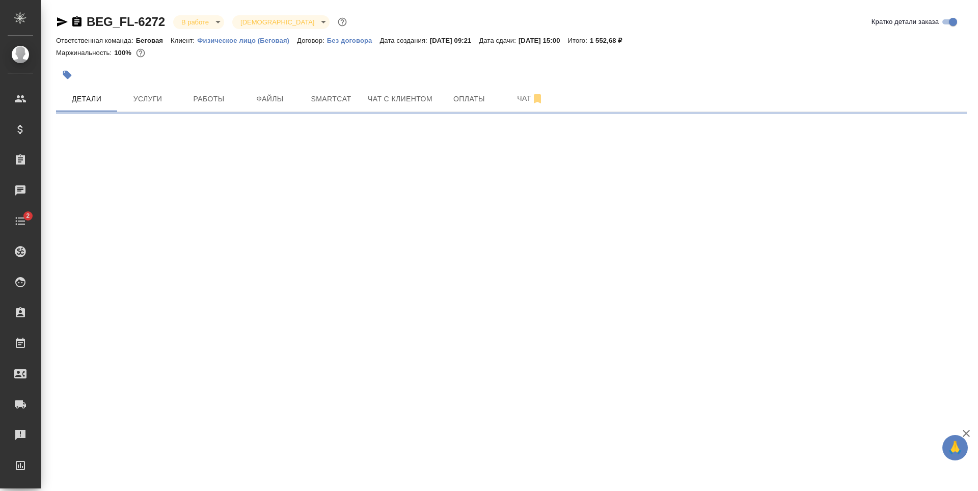
select select "RU"
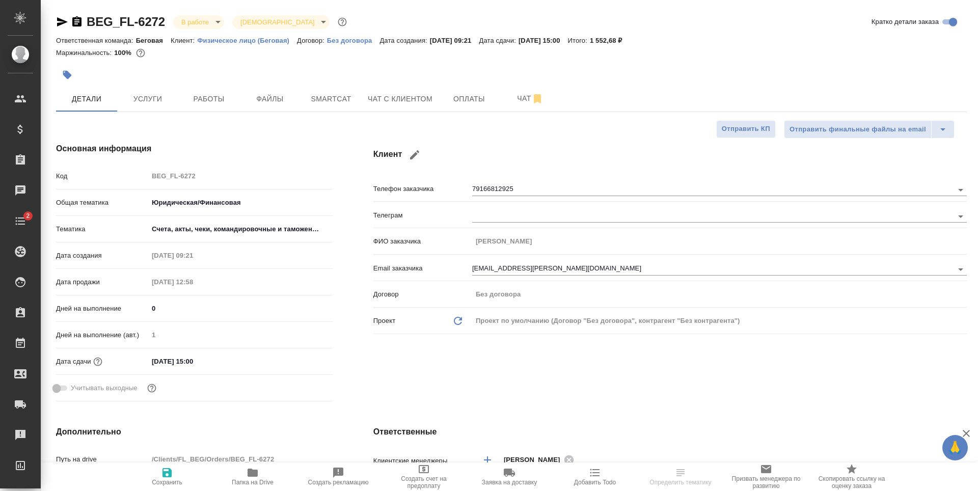
type textarea "x"
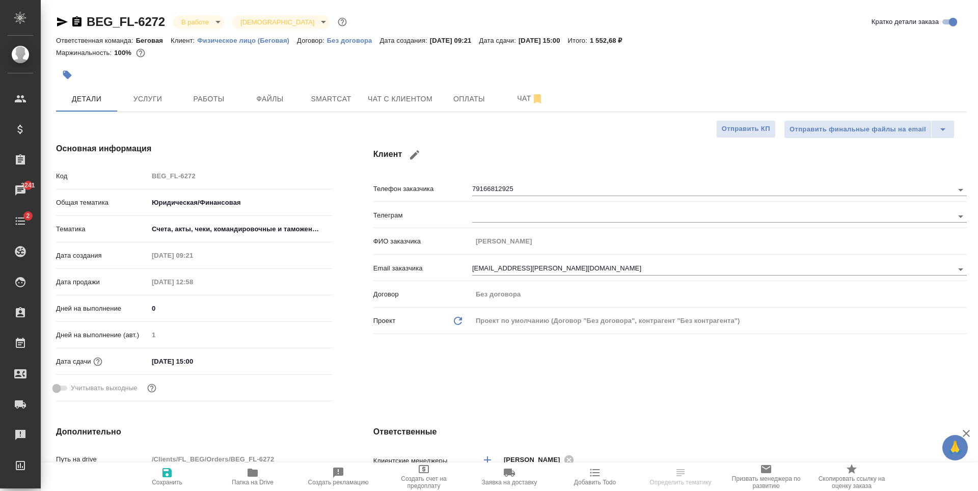
type textarea "x"
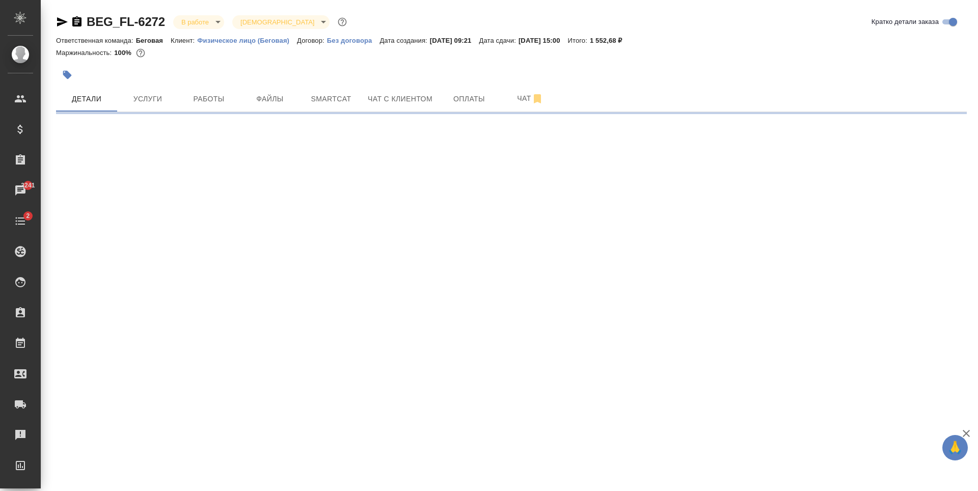
select select "RU"
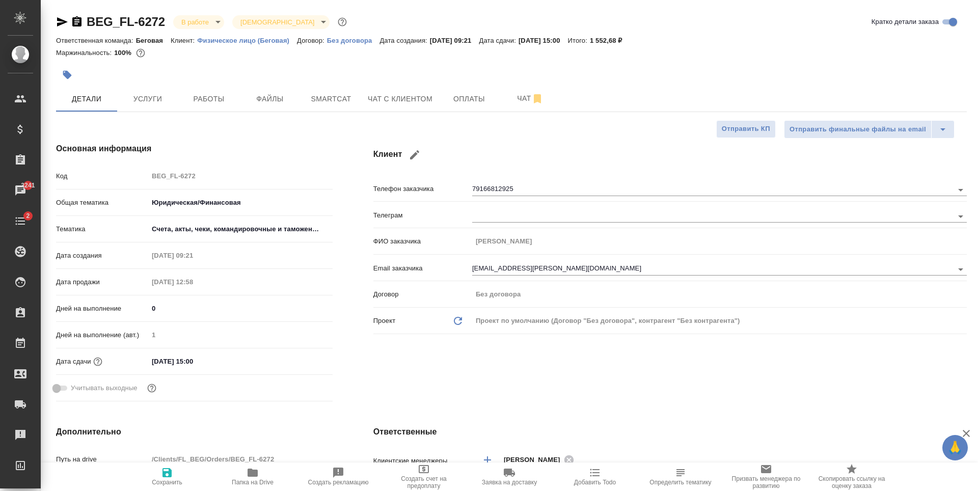
type textarea "x"
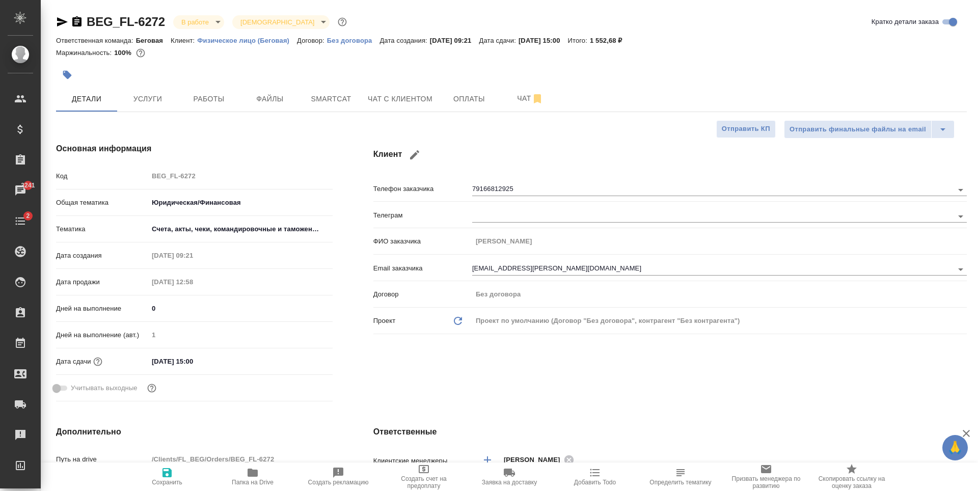
type textarea "x"
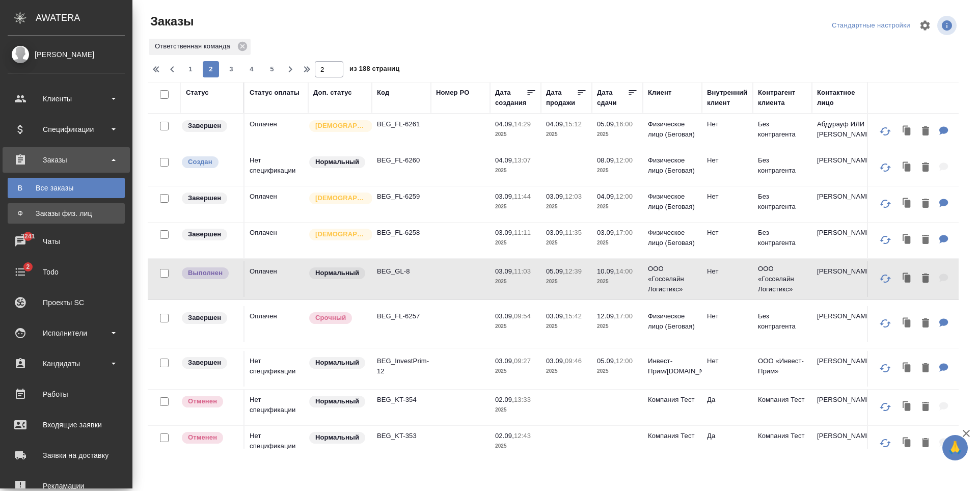
click at [33, 213] on div "Заказы физ. лиц" at bounding box center [66, 213] width 107 height 10
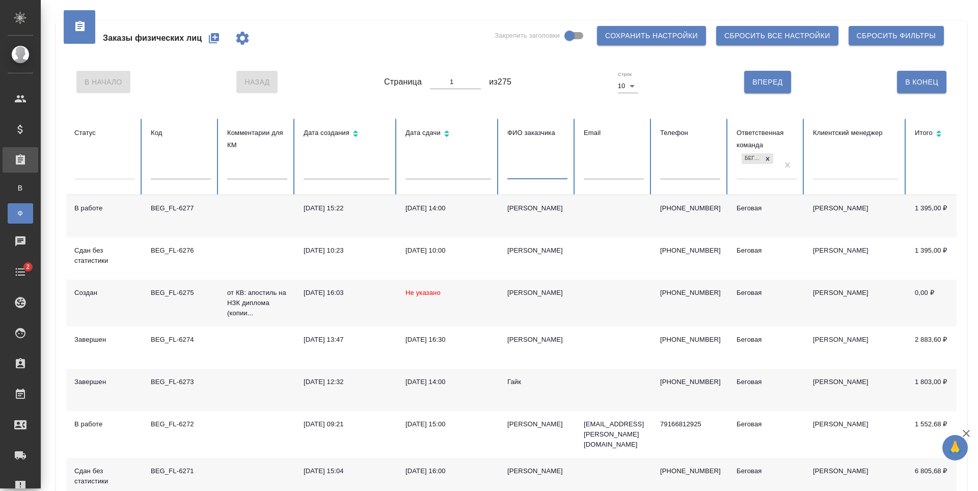
click at [541, 172] on input "text" at bounding box center [537, 172] width 60 height 14
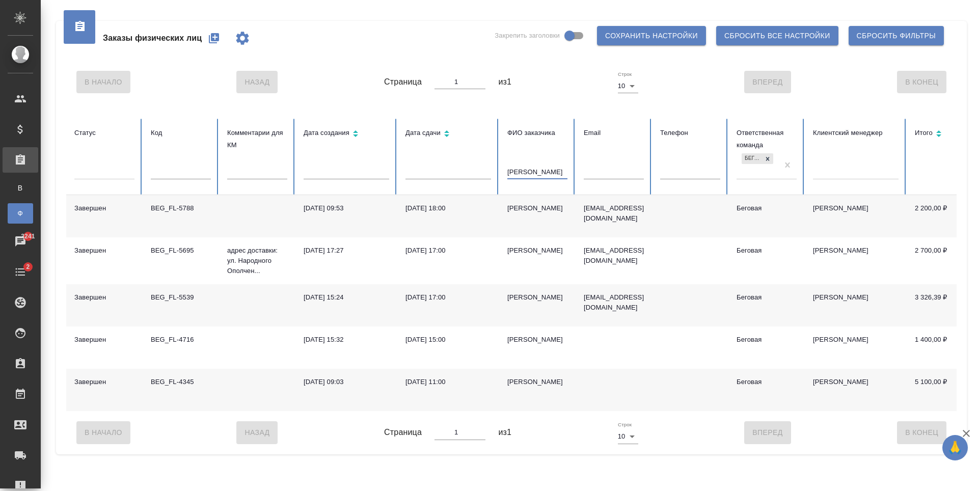
type input "ногтикова"
click at [698, 218] on td at bounding box center [690, 216] width 76 height 42
click at [211, 38] on icon "button" at bounding box center [214, 38] width 10 height 10
click at [207, 40] on button "button" at bounding box center [214, 38] width 24 height 24
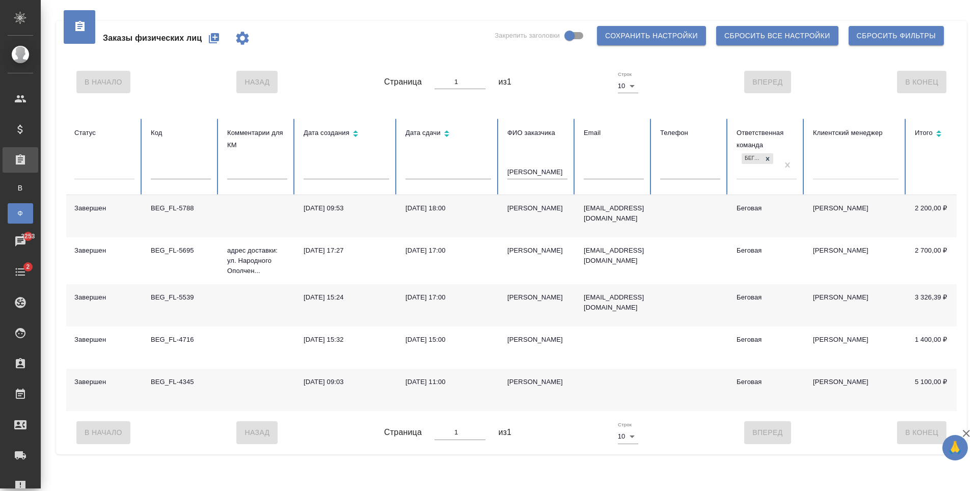
click at [265, 205] on td at bounding box center [257, 216] width 76 height 42
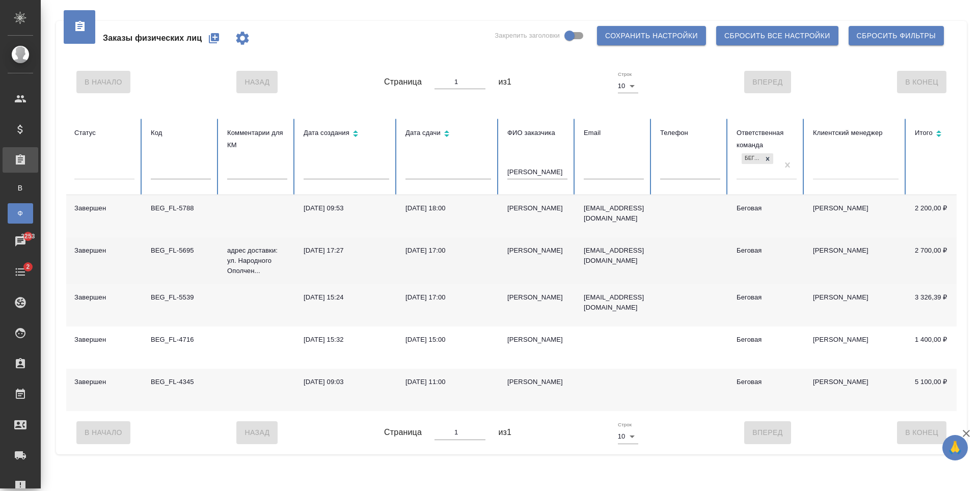
click at [380, 268] on td "06.08.2024, 17:27" at bounding box center [346, 260] width 102 height 47
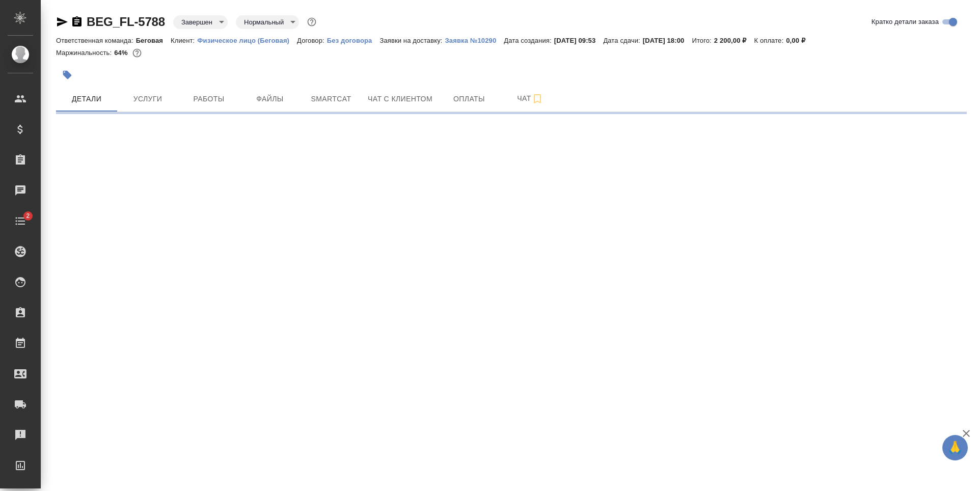
select select "RU"
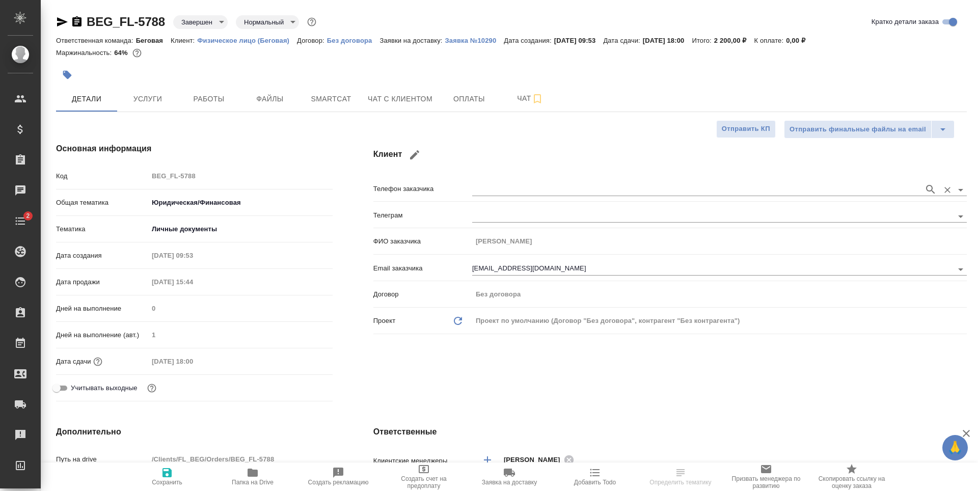
type textarea "x"
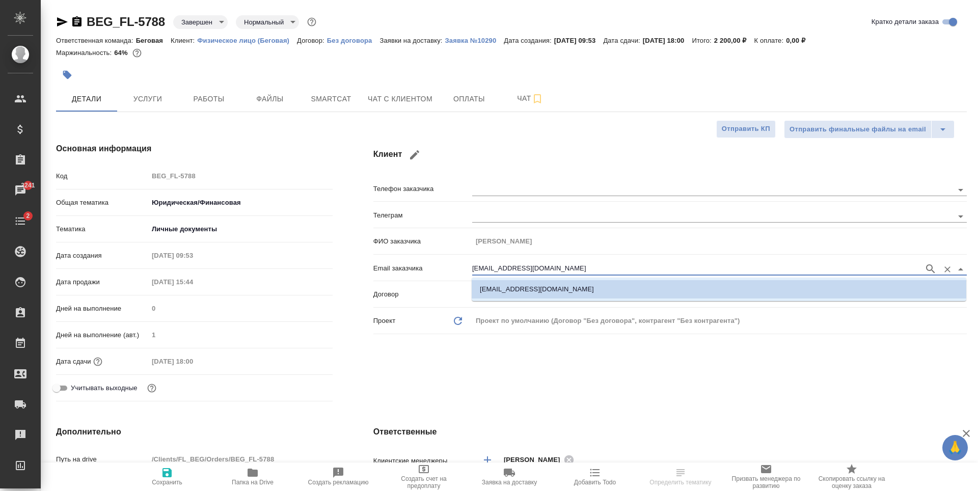
drag, startPoint x: 555, startPoint y: 263, endPoint x: 462, endPoint y: 279, distance: 94.6
click at [462, 279] on div "Email заказчика nightguest@inbox.ru" at bounding box center [670, 272] width 594 height 26
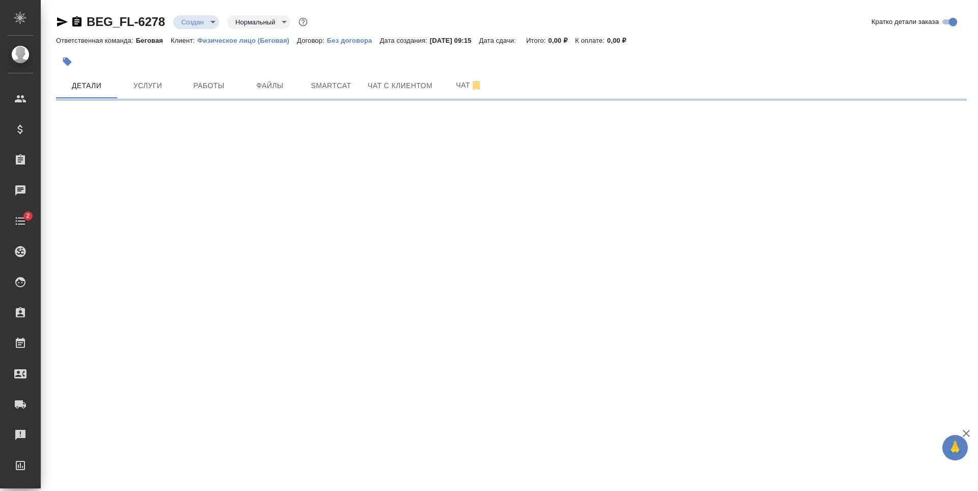
select select "RU"
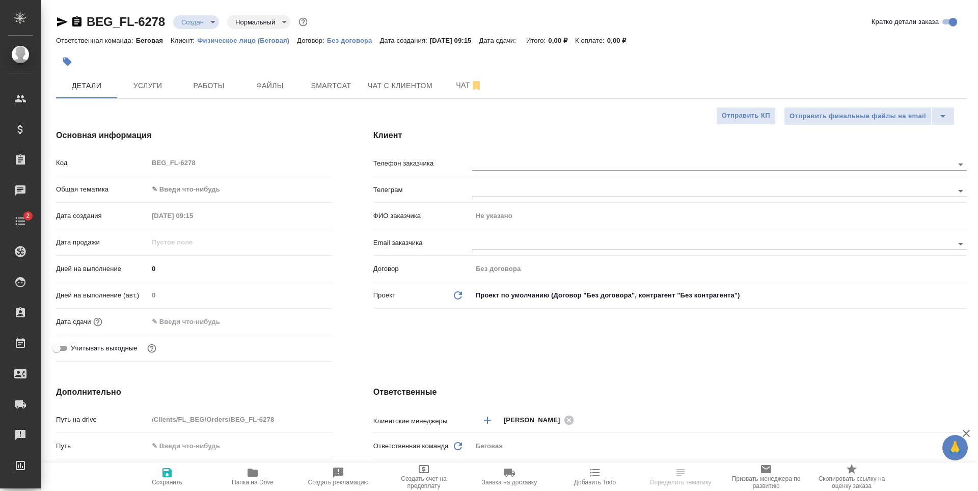
type textarea "x"
click at [538, 243] on input "text" at bounding box center [695, 243] width 447 height 12
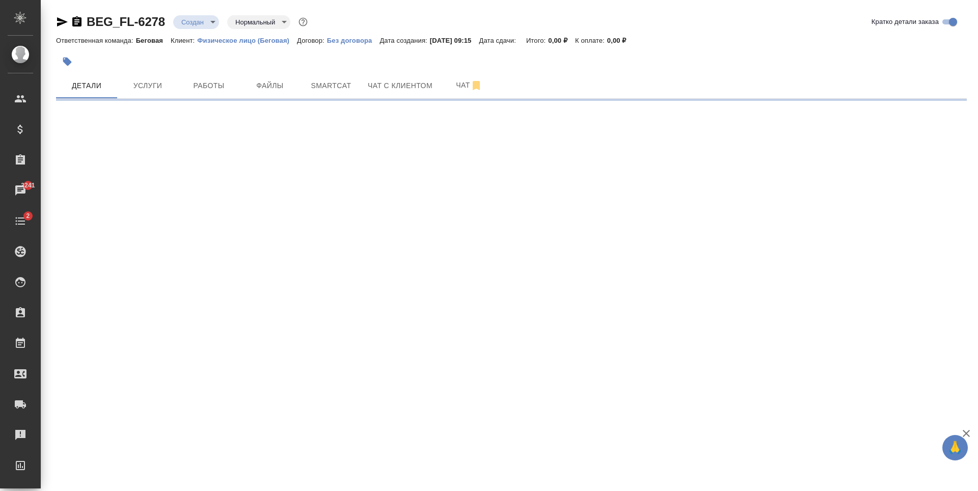
select select "RU"
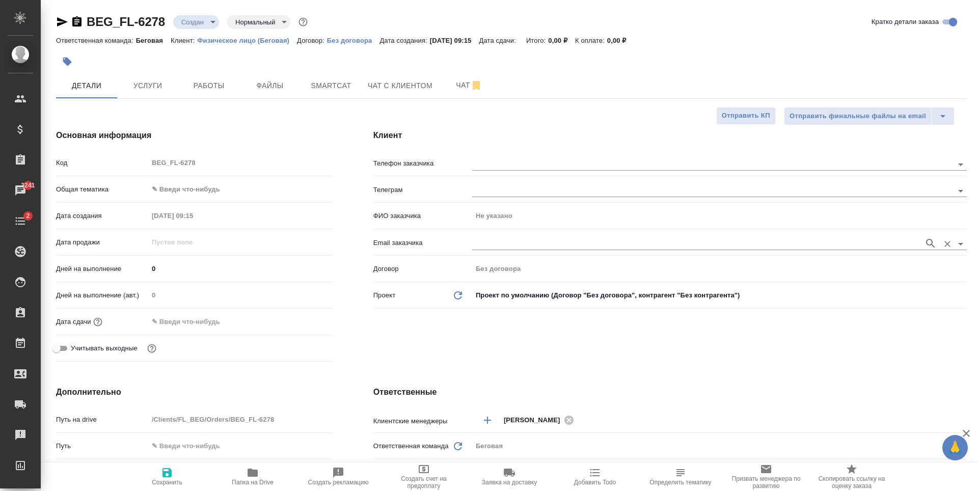
type textarea "x"
click at [658, 246] on input "text" at bounding box center [695, 243] width 447 height 12
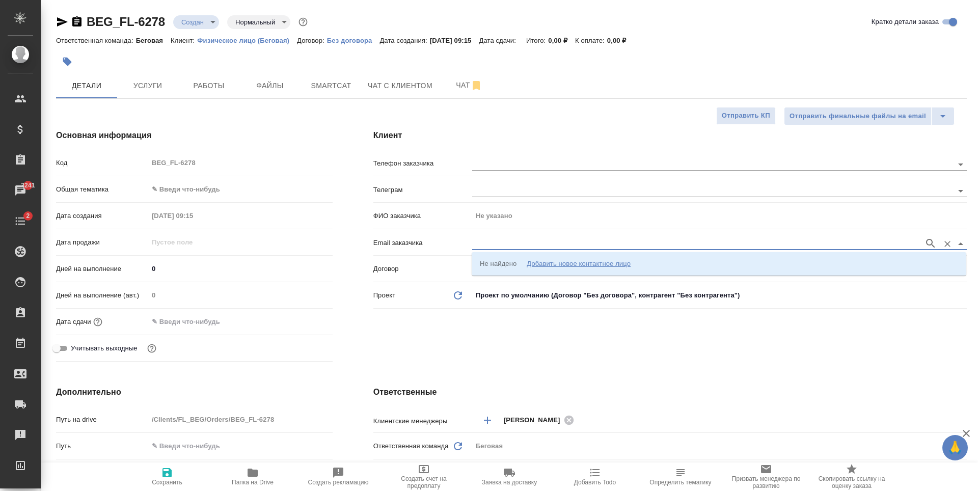
paste input "nightguest@inbox.ru"
type input "nightguest@inbox.ru"
click at [927, 245] on icon "button" at bounding box center [931, 243] width 12 height 12
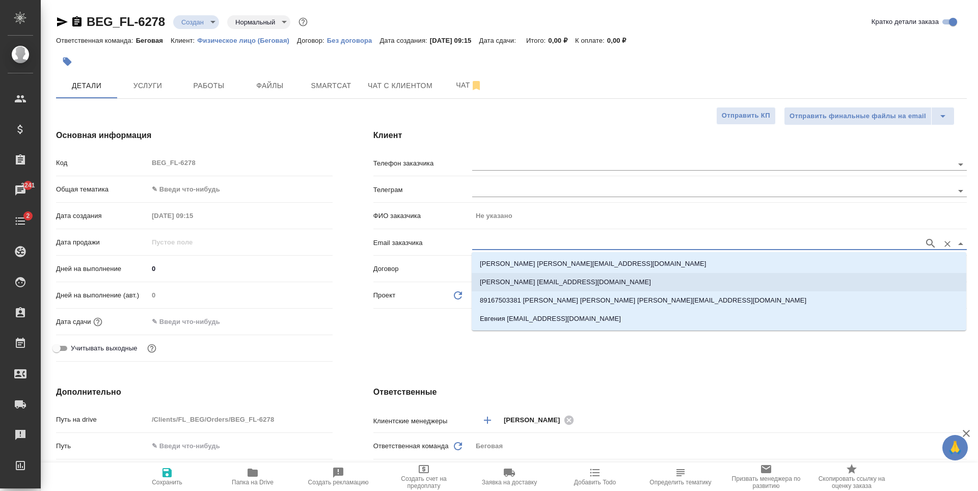
click at [574, 282] on p "Евгения Ногтикова nightguest@inbox.ru" at bounding box center [565, 282] width 171 height 10
type input "Евгения Ногтикова"
type input "Евгения Ногтикова nightguest@inbox.ru"
type textarea "x"
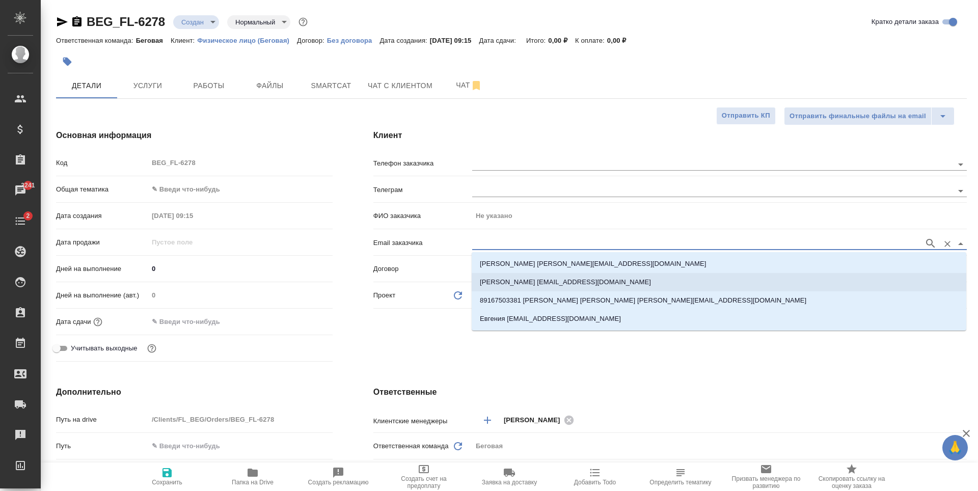
type textarea "x"
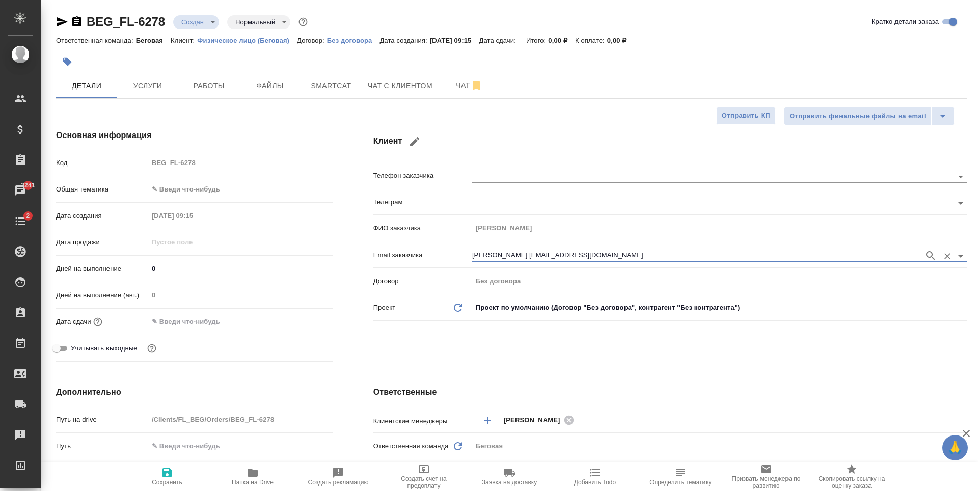
type input "Евгения Ногтикова nightguest@inbox.ru"
drag, startPoint x: 171, startPoint y: 473, endPoint x: 174, endPoint y: 457, distance: 15.6
click at [171, 473] on icon "button" at bounding box center [167, 472] width 9 height 9
type textarea "x"
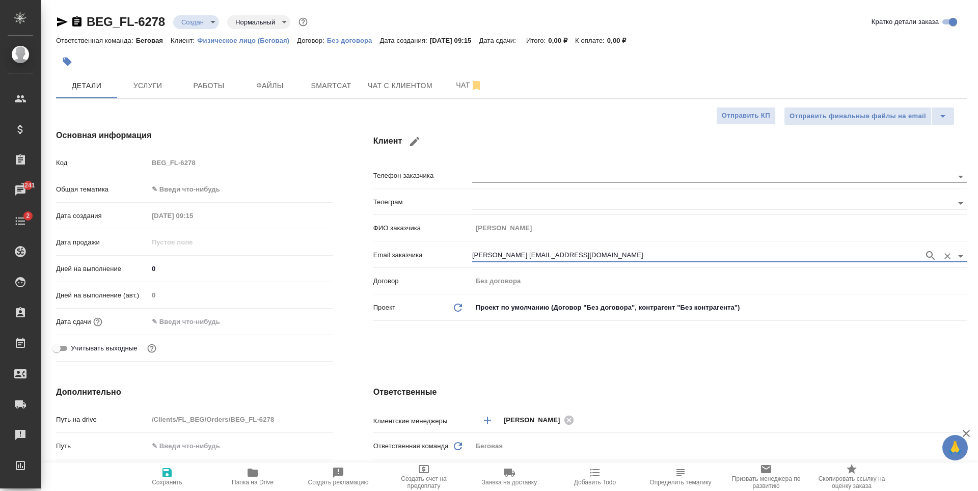
type textarea "x"
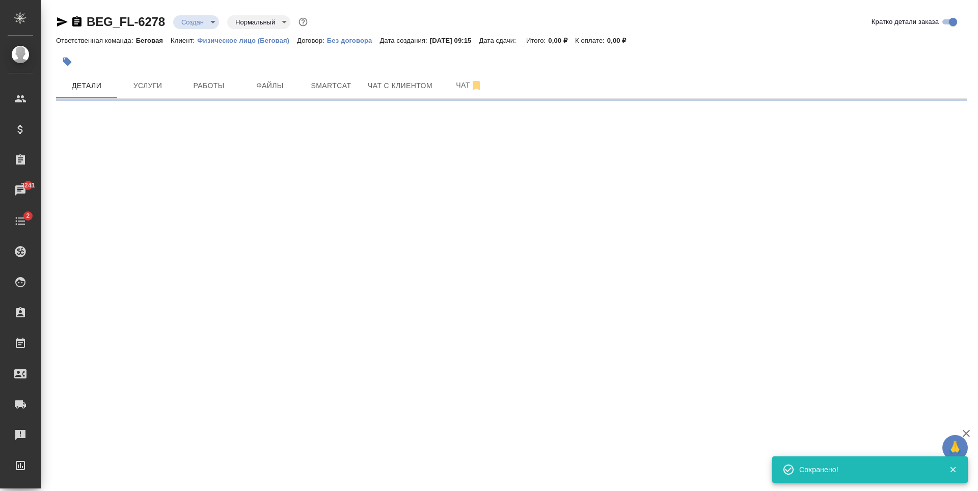
type input "holyTrinity"
select select "RU"
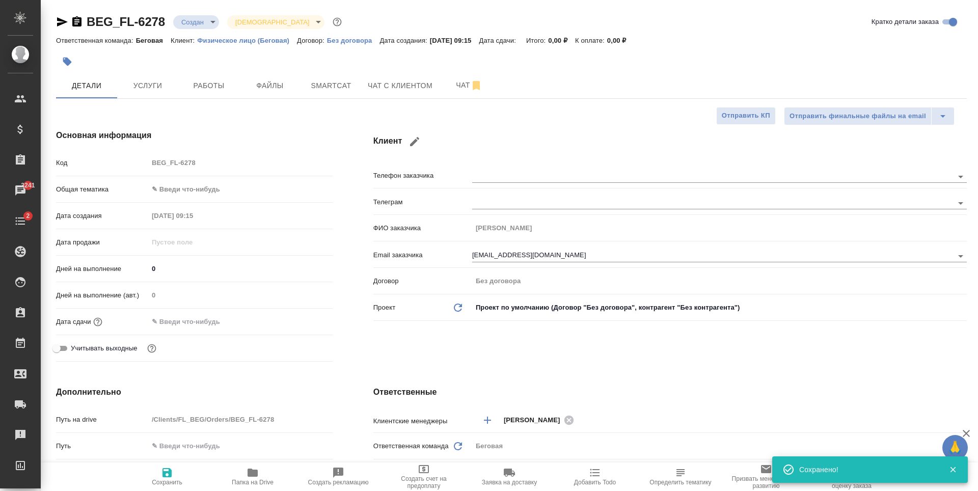
type textarea "x"
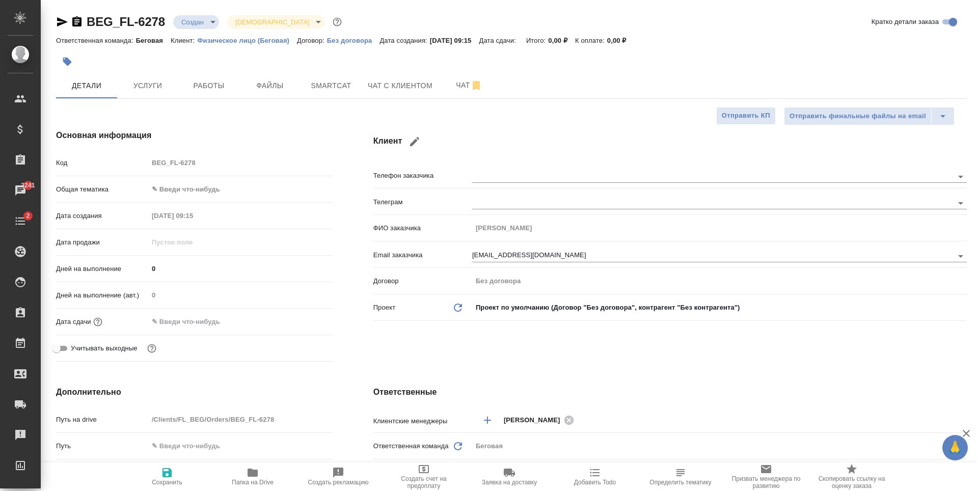
type textarea "x"
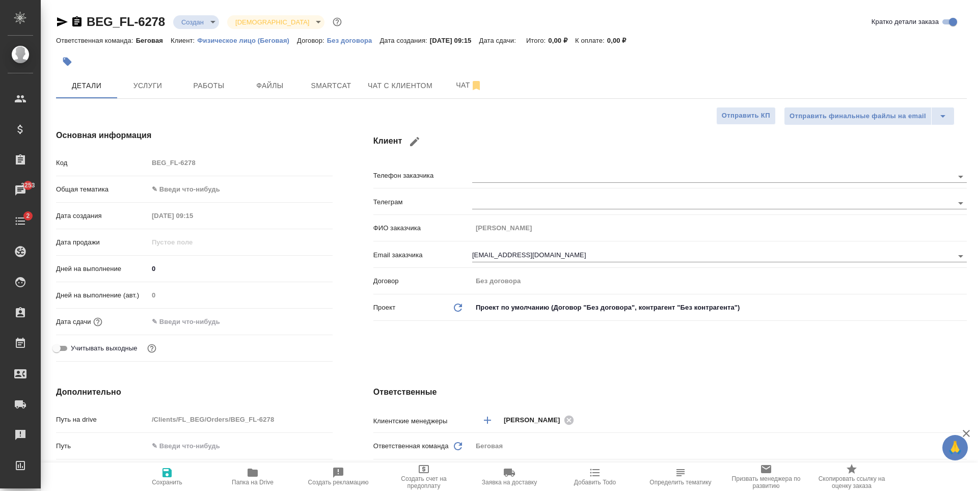
type textarea "x"
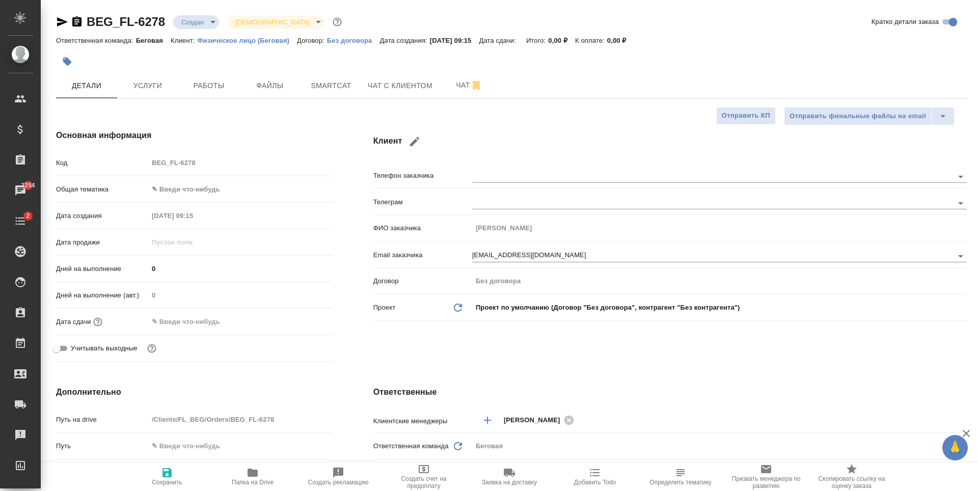
type textarea "x"
click at [186, 190] on body "🙏 .cls-1 fill:#fff; AWATERA Antonova Kristina Клиенты Спецификации Заказы 3254 …" at bounding box center [489, 245] width 978 height 491
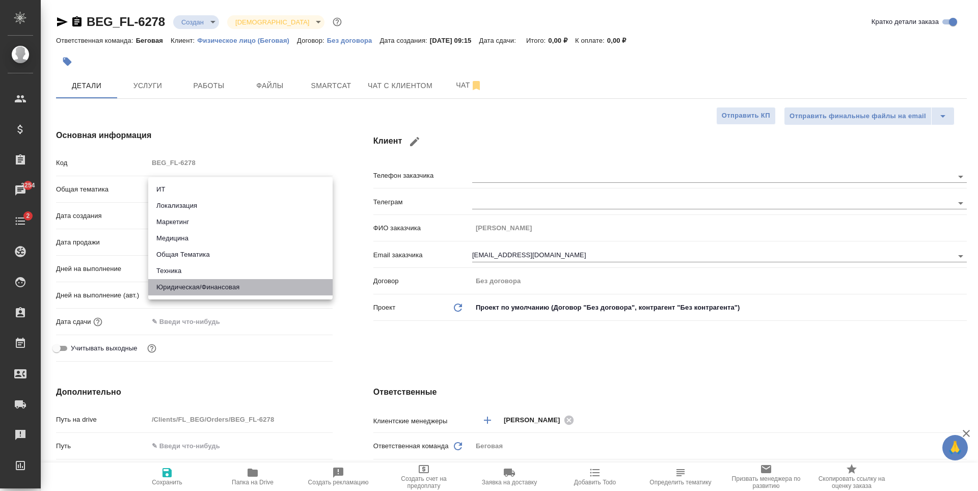
click at [224, 287] on li "Юридическая/Финансовая" at bounding box center [240, 287] width 184 height 16
type input "yr-fn"
type textarea "x"
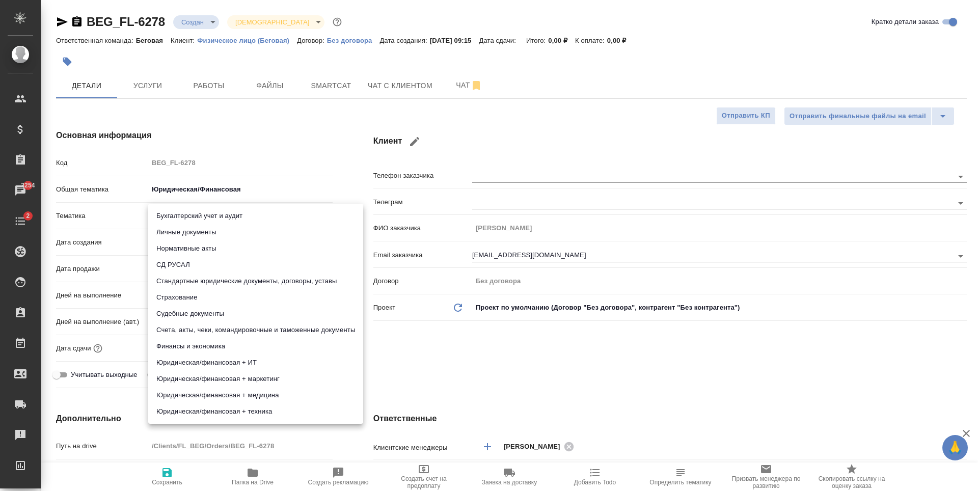
click at [209, 216] on body "🙏 .cls-1 fill:#fff; AWATERA Antonova Kristina Клиенты Спецификации Заказы 3254 …" at bounding box center [489, 245] width 978 height 491
click at [216, 230] on li "Личные документы" at bounding box center [255, 232] width 215 height 16
type textarea "x"
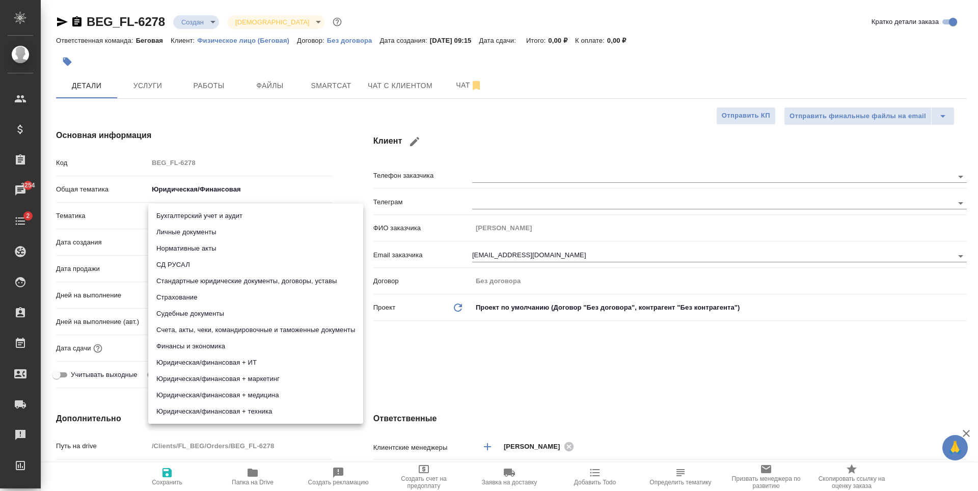
type input "5a8b8b956a9677013d343cfe"
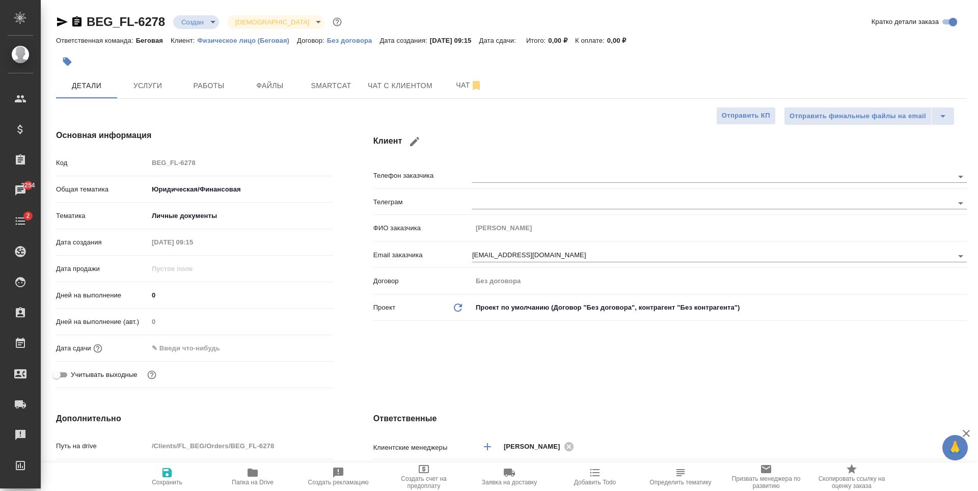
click at [191, 467] on span "Сохранить" at bounding box center [166, 476] width 73 height 19
type textarea "x"
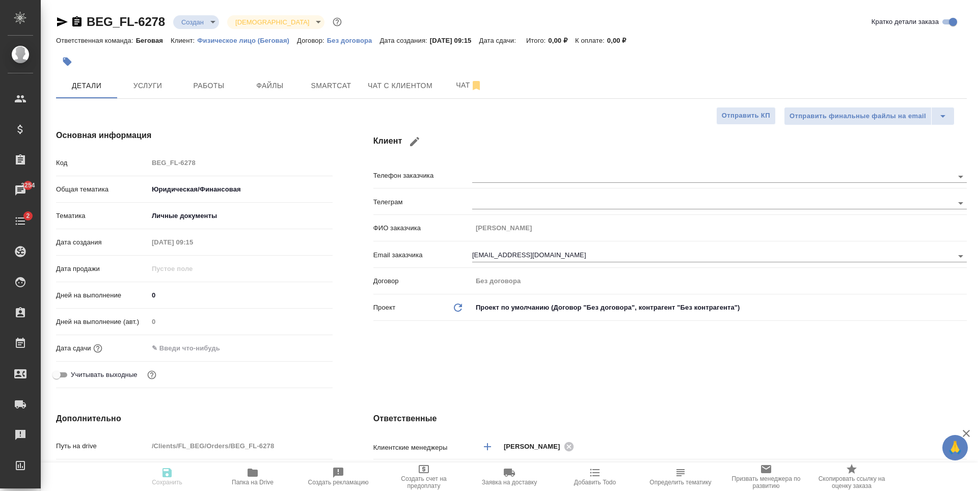
type textarea "x"
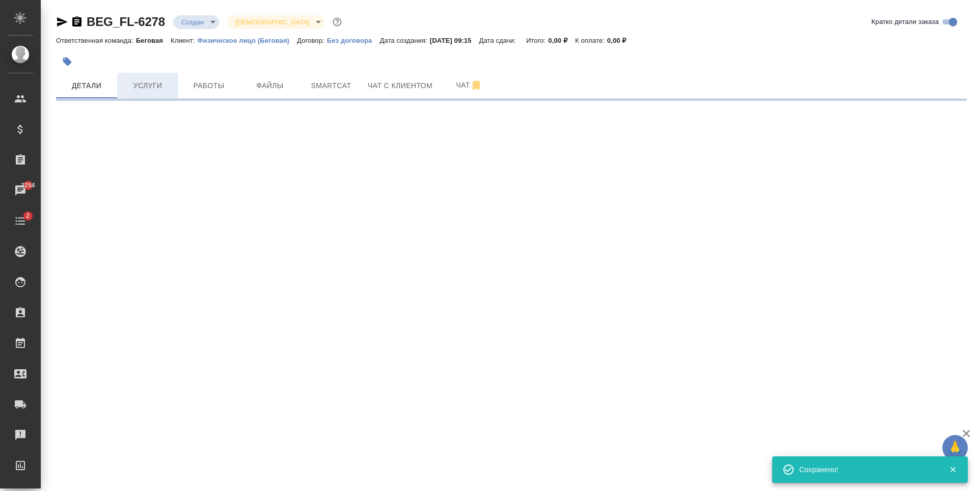
click at [153, 90] on span "Услуги" at bounding box center [147, 85] width 49 height 13
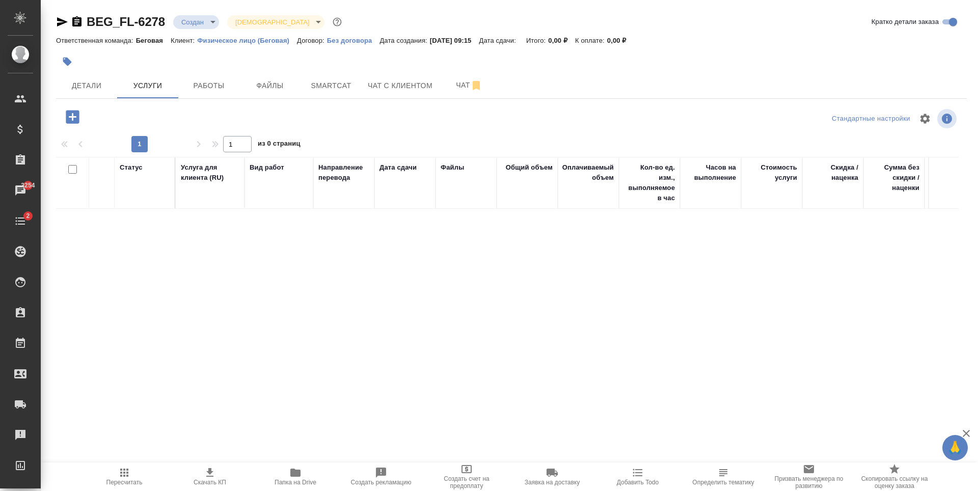
click at [72, 120] on icon "button" at bounding box center [73, 117] width 18 height 18
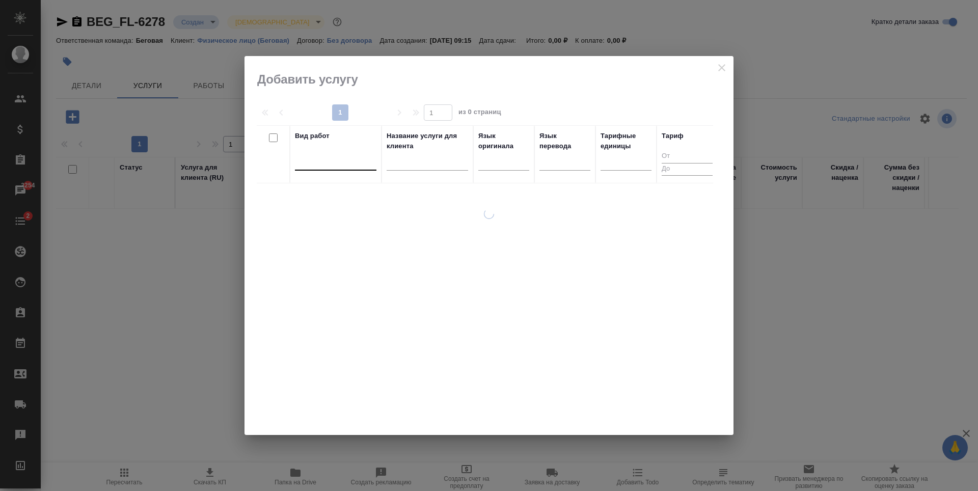
click at [352, 161] on div at bounding box center [336, 160] width 82 height 15
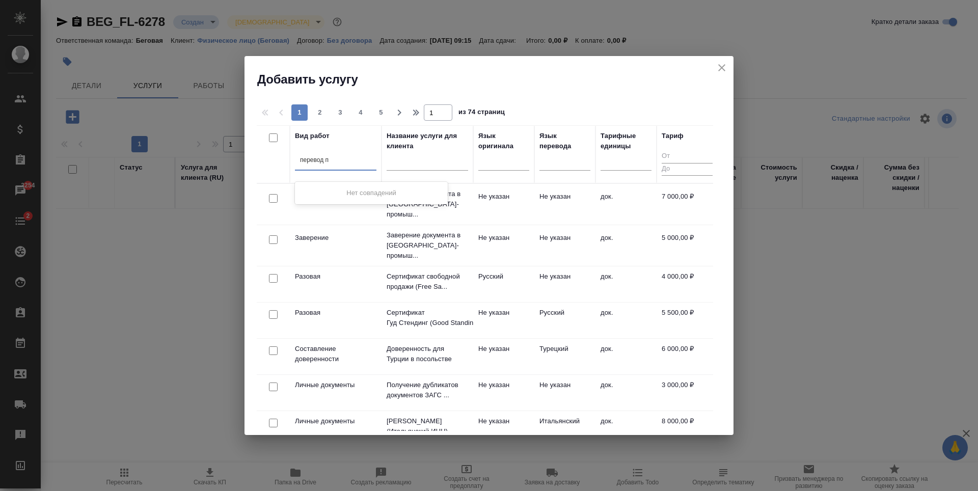
type input "перевод пе"
click at [400, 191] on div "Перевод печати" at bounding box center [371, 193] width 153 height 18
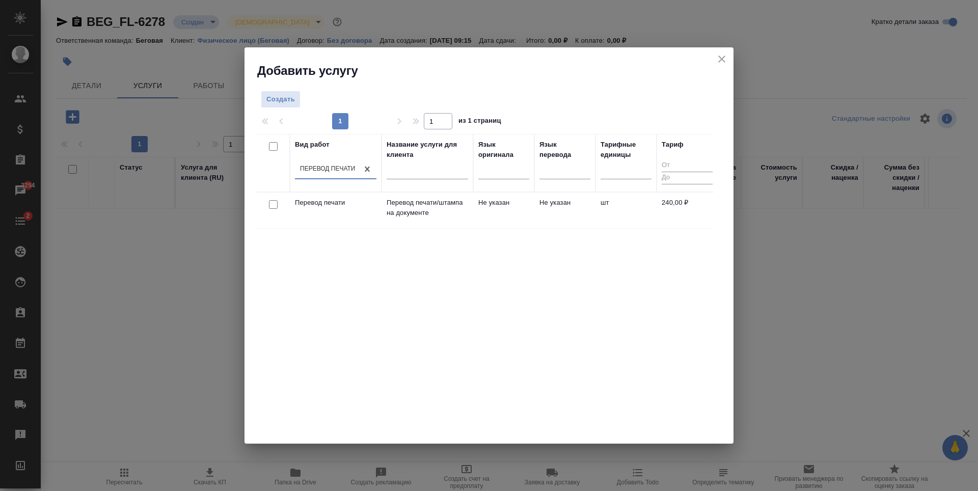
click at [572, 223] on td "Не указан" at bounding box center [564, 211] width 61 height 36
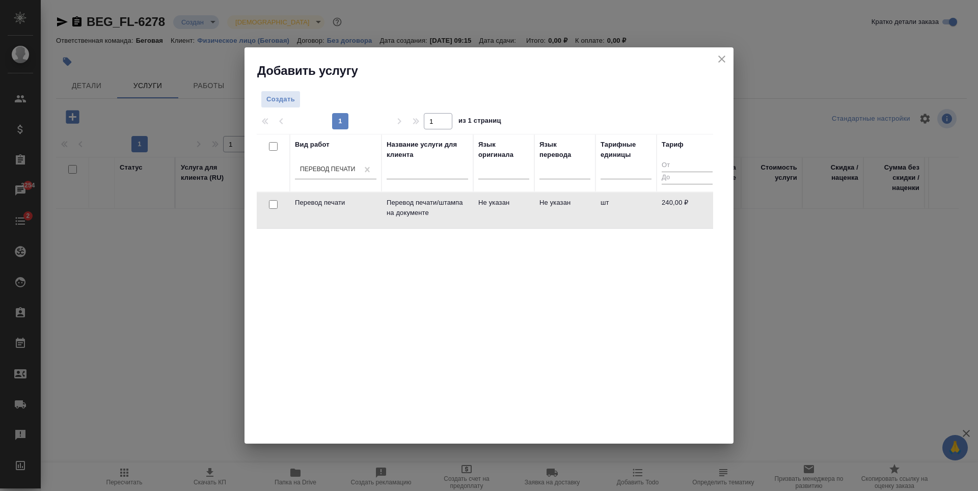
click at [572, 223] on td "Не указан" at bounding box center [564, 211] width 61 height 36
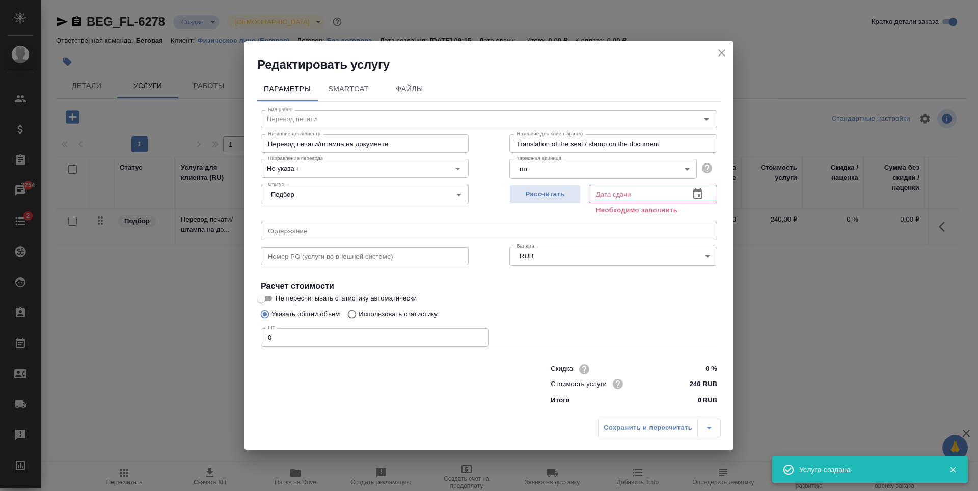
click at [395, 343] on input "0" at bounding box center [375, 337] width 228 height 18
type input "2"
click at [549, 200] on span "Рассчитать" at bounding box center [545, 194] width 60 height 12
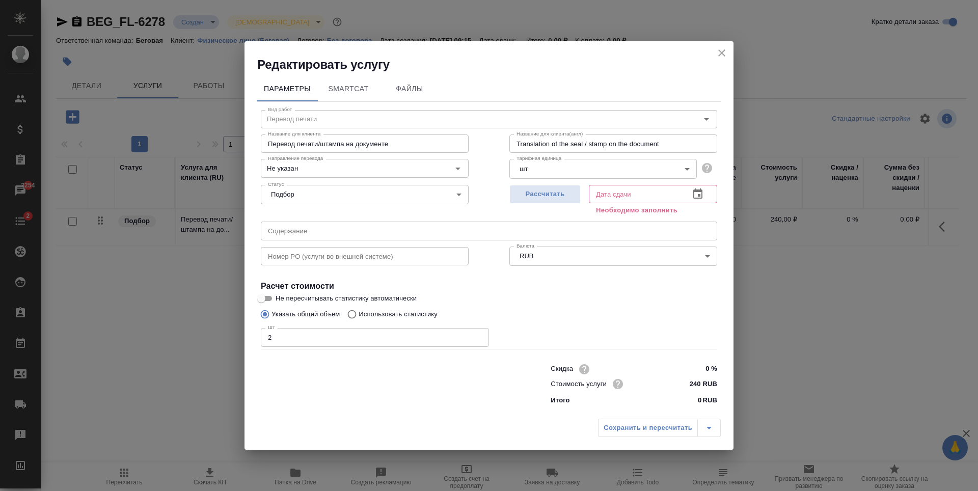
type input "15.09.2025 09:41"
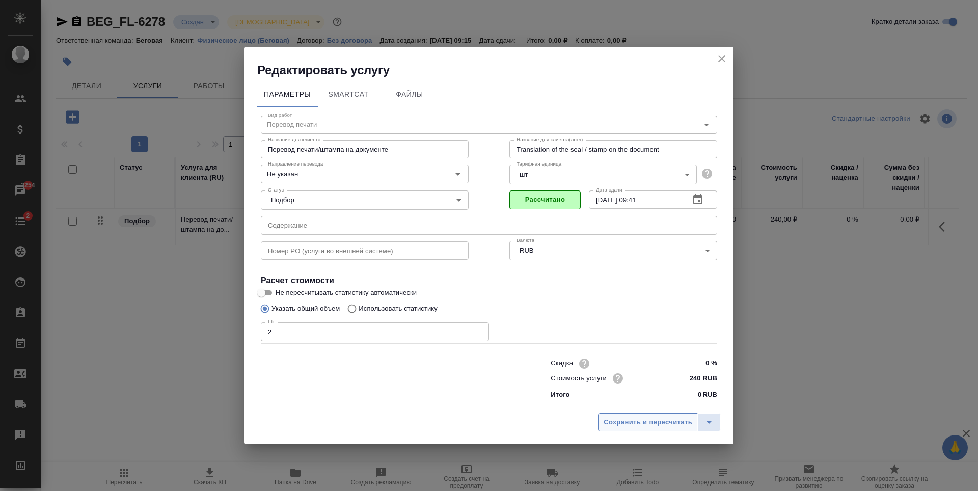
click at [644, 420] on span "Сохранить и пересчитать" at bounding box center [648, 423] width 89 height 12
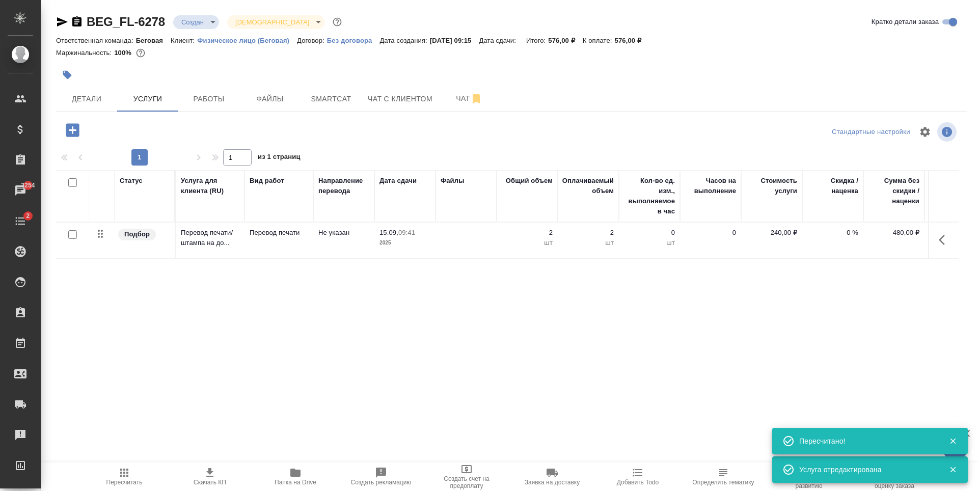
click at [444, 232] on td at bounding box center [466, 241] width 61 height 36
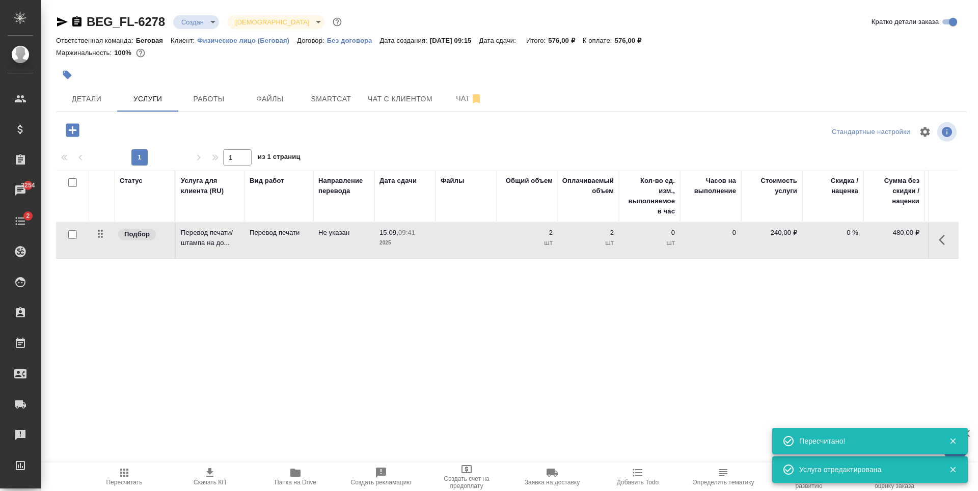
click at [444, 232] on td at bounding box center [466, 241] width 61 height 36
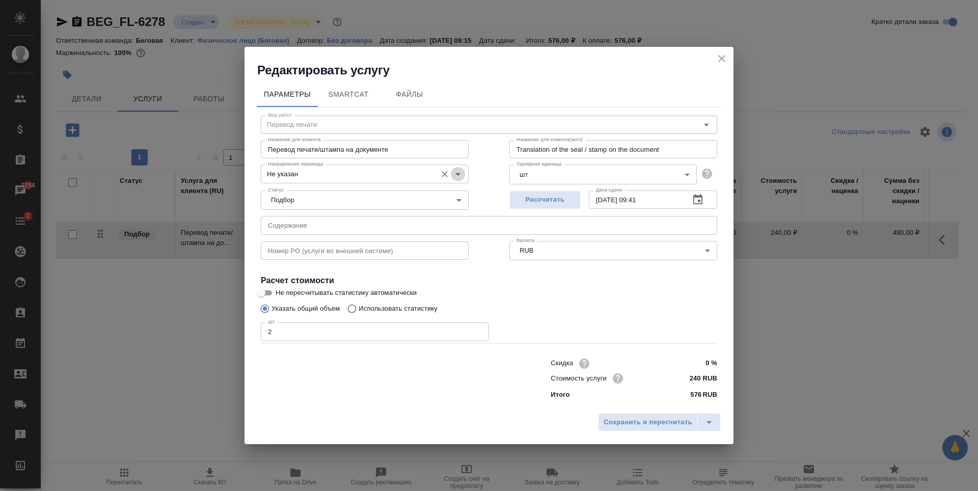
click at [454, 168] on icon "Open" at bounding box center [458, 174] width 12 height 12
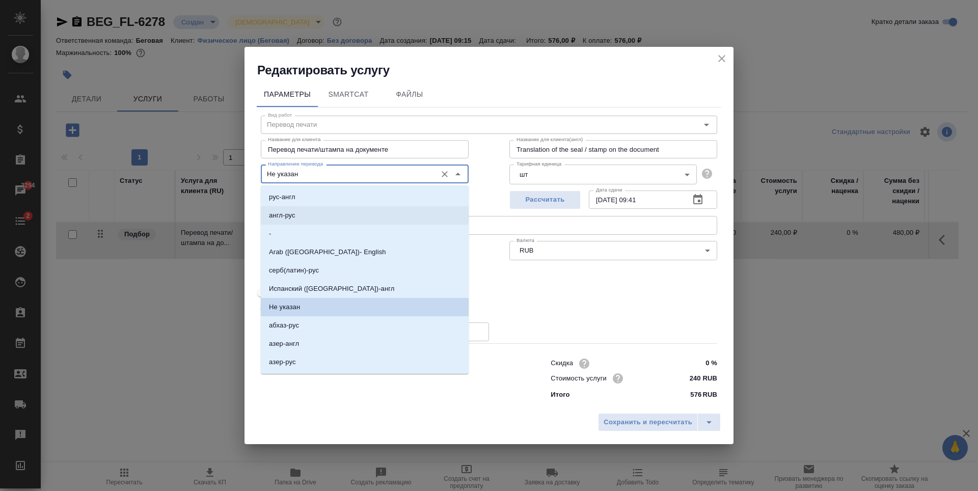
click at [333, 216] on li "англ-рус" at bounding box center [365, 215] width 208 height 18
type input "англ-рус"
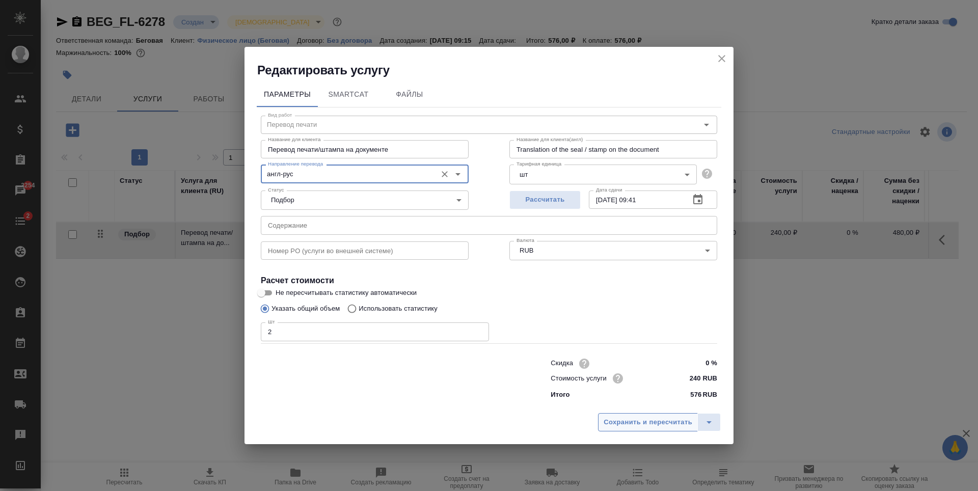
click at [665, 426] on span "Сохранить и пересчитать" at bounding box center [648, 423] width 89 height 12
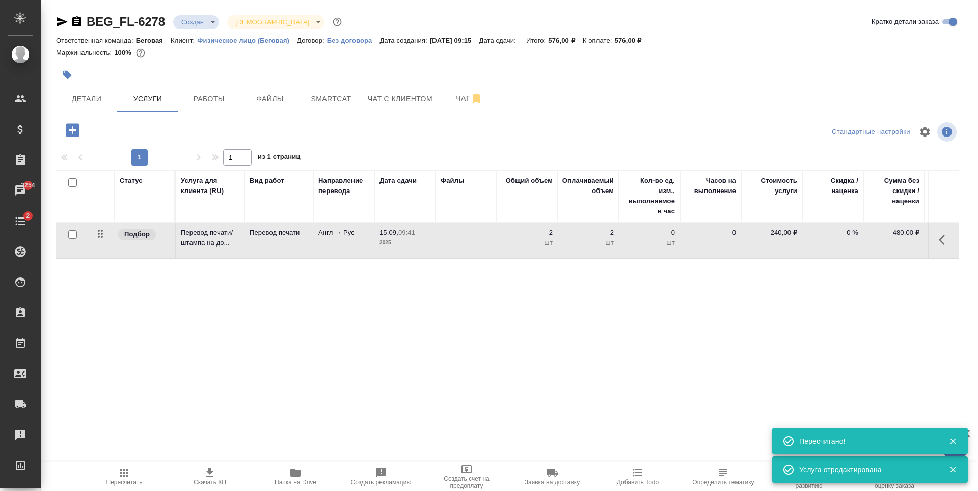
click at [68, 130] on icon "button" at bounding box center [72, 129] width 13 height 13
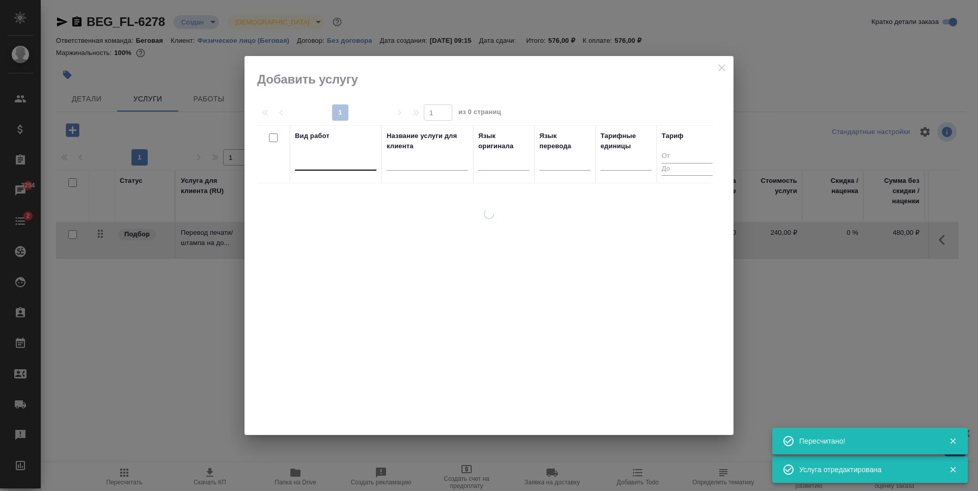
click at [346, 169] on div at bounding box center [336, 160] width 82 height 19
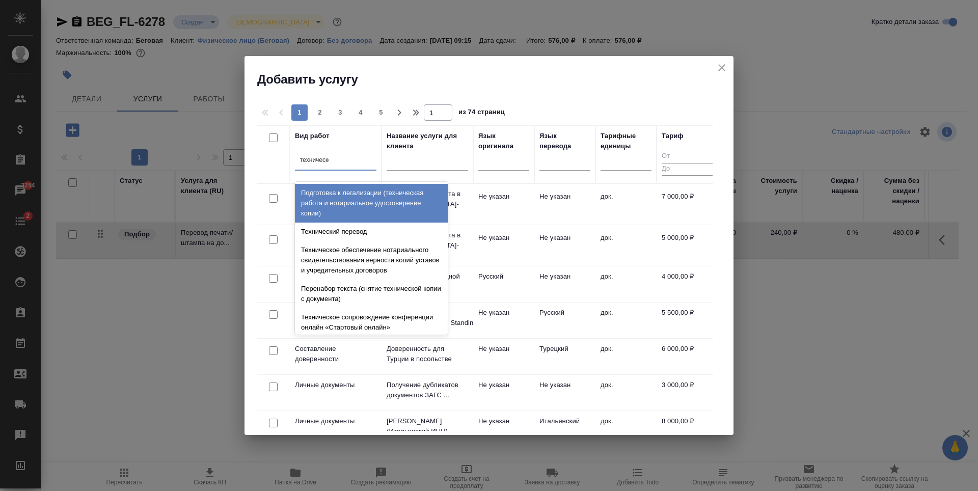
type input "техническое"
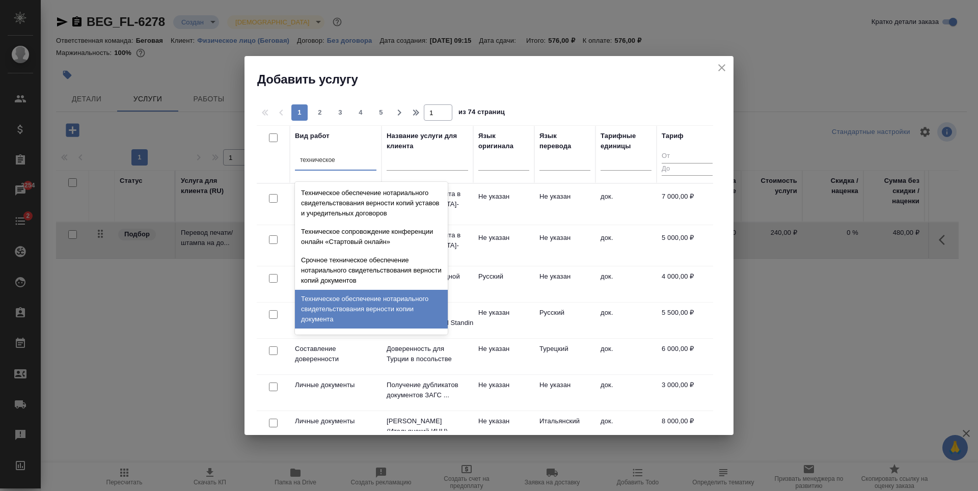
scroll to position [102, 0]
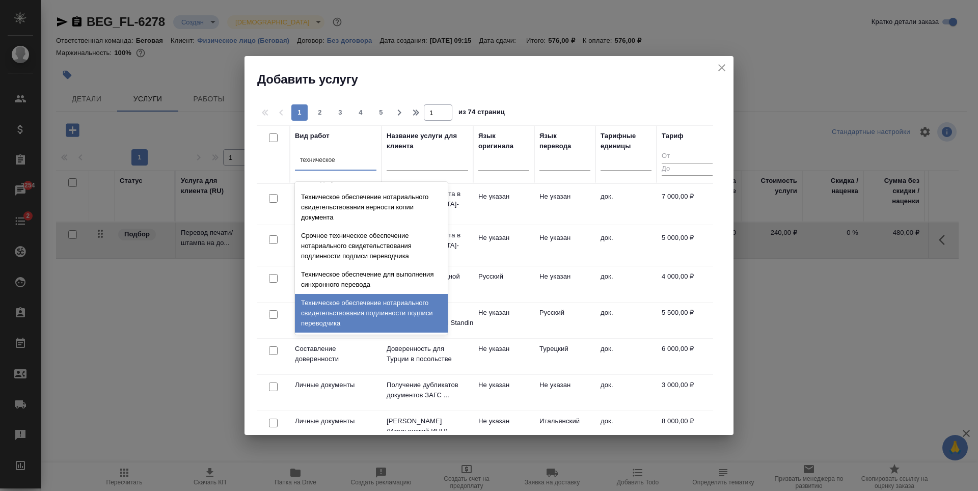
click at [405, 312] on div "Техническое обеспечение нотариального свидетельствования подлинности подписи пе…" at bounding box center [371, 313] width 153 height 39
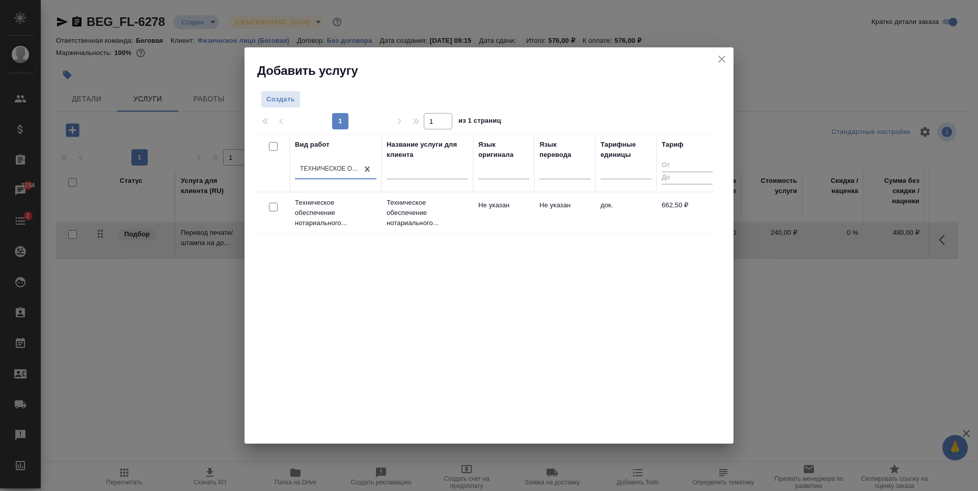
click at [555, 220] on td "Не указан" at bounding box center [564, 213] width 61 height 36
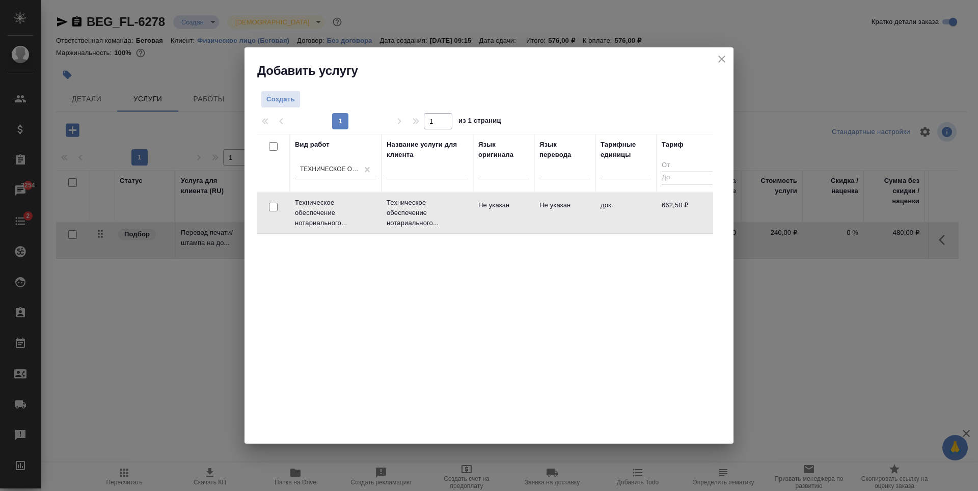
click at [555, 220] on td "Не указан" at bounding box center [564, 213] width 61 height 36
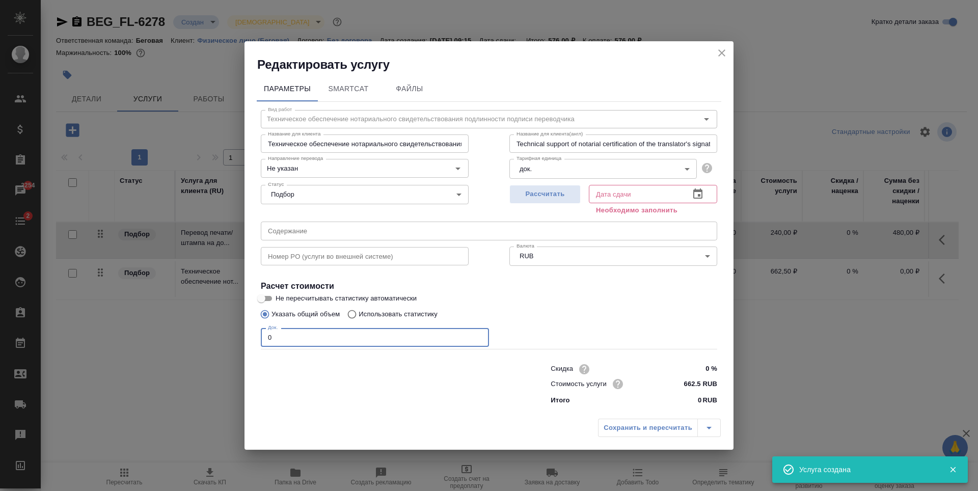
click at [321, 329] on input "0" at bounding box center [375, 337] width 228 height 18
type input "1"
click at [557, 191] on span "Рассчитать" at bounding box center [545, 194] width 60 height 12
type input "15.09.2025 10:12"
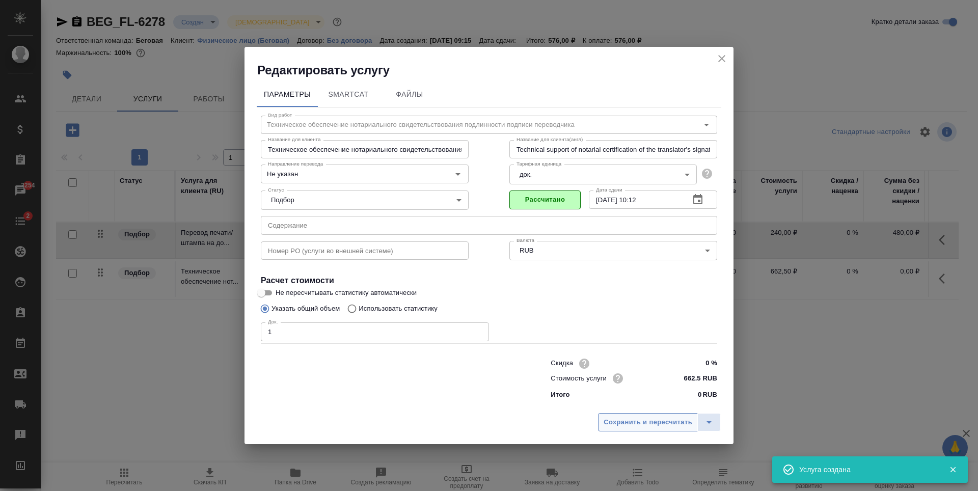
click at [650, 420] on span "Сохранить и пересчитать" at bounding box center [648, 423] width 89 height 12
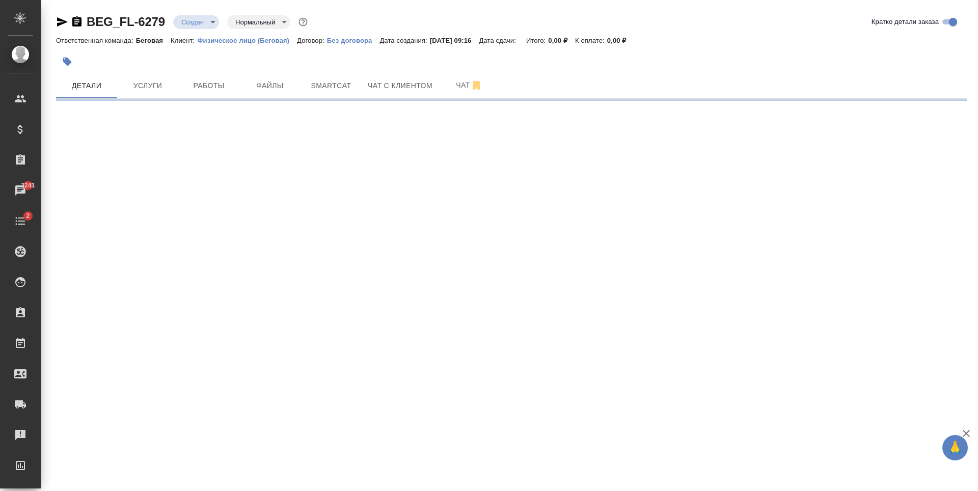
select select "RU"
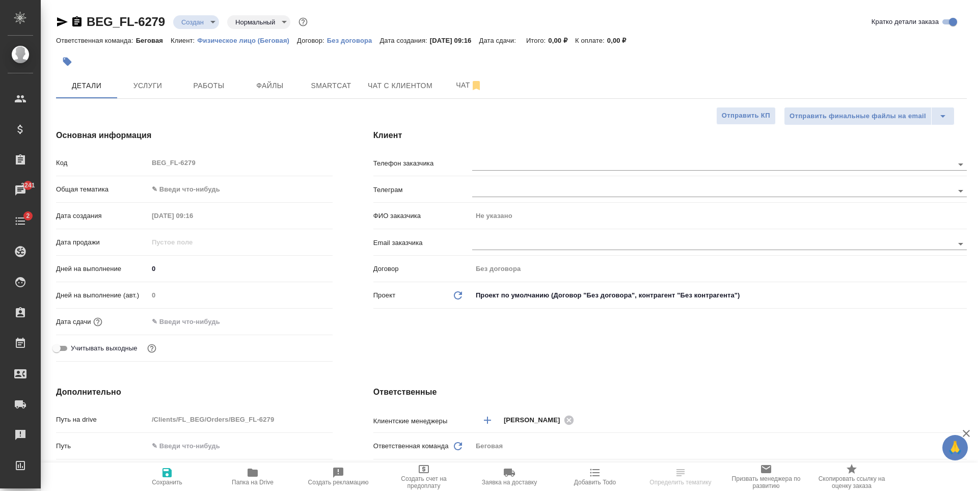
type textarea "x"
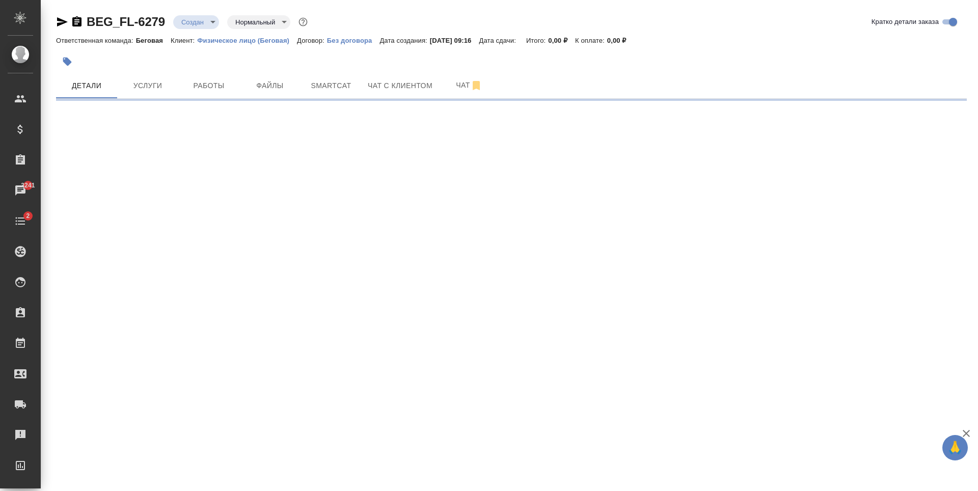
select select "RU"
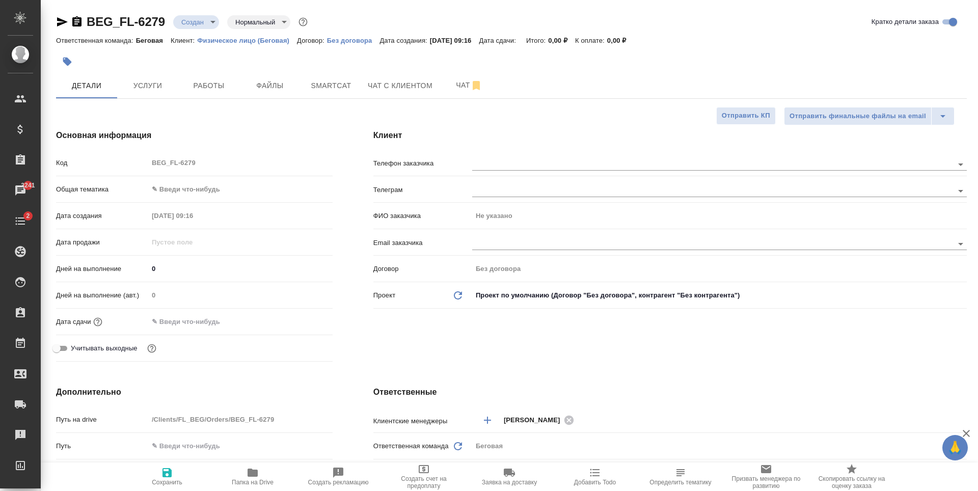
type textarea "x"
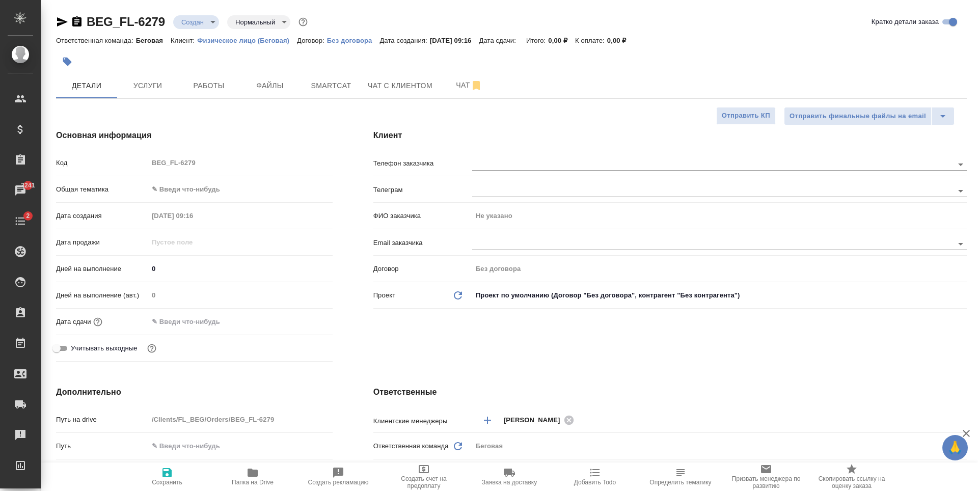
type textarea "x"
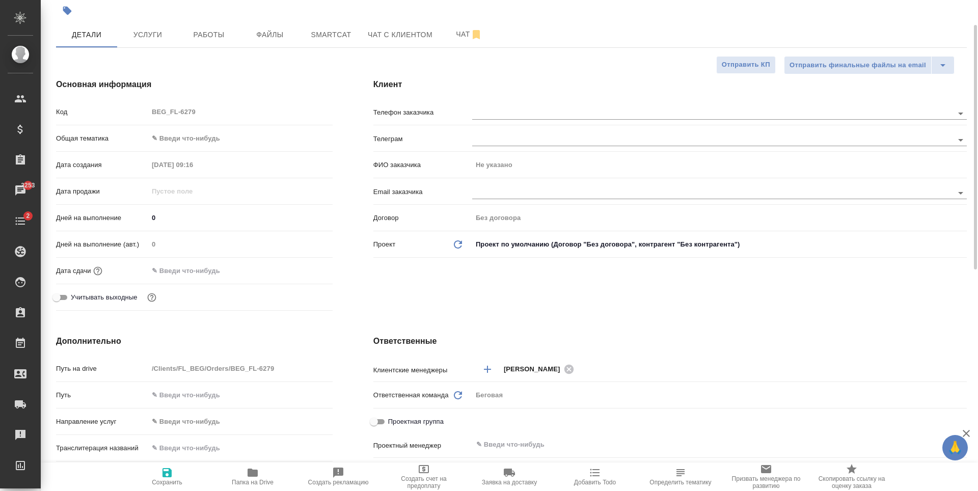
type textarea "x"
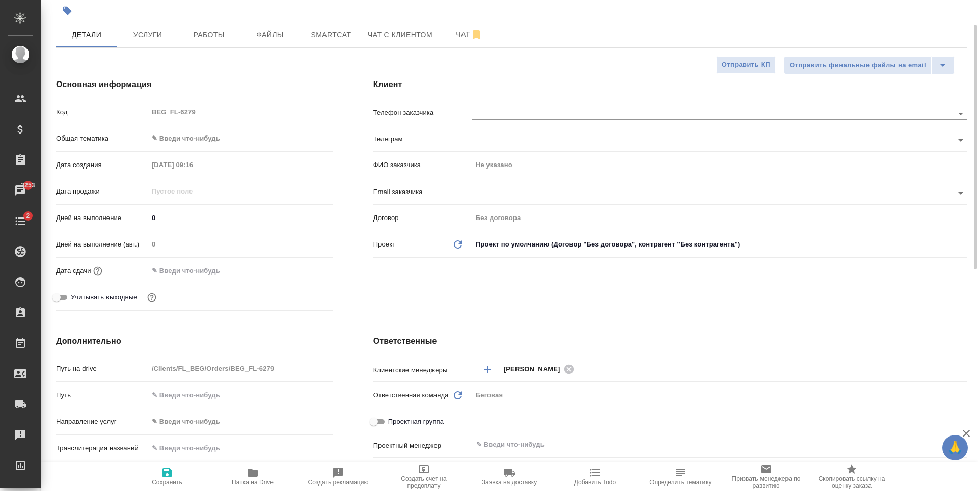
type textarea "x"
click at [551, 117] on input "text" at bounding box center [695, 113] width 447 height 12
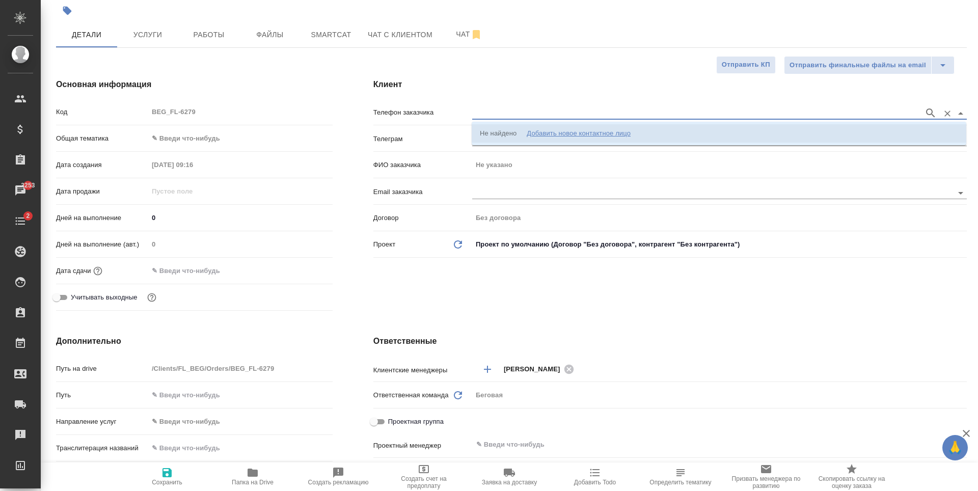
click at [636, 134] on li "Не найдено Добавить новое контактное лицо" at bounding box center [719, 133] width 495 height 18
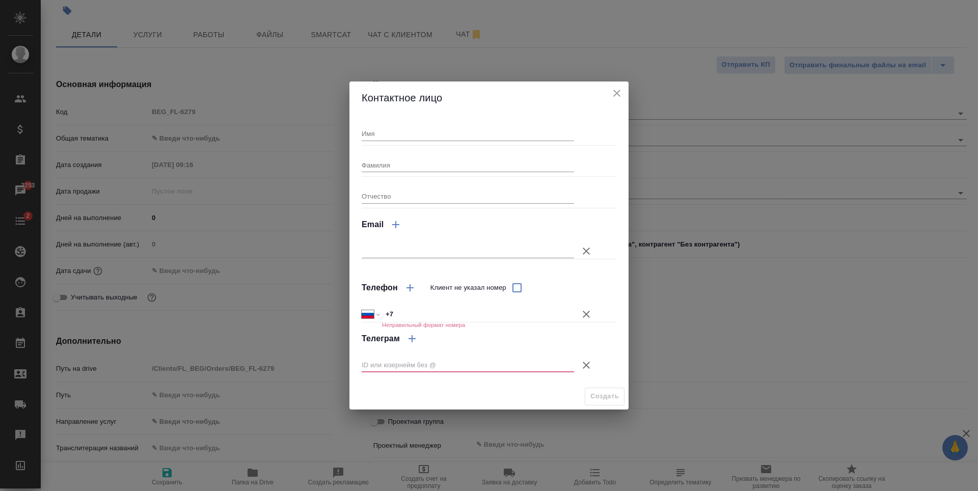
click at [468, 132] on input "Имя" at bounding box center [468, 133] width 212 height 14
type input "[PERSON_NAME]"
click at [484, 315] on input "+7" at bounding box center [478, 314] width 192 height 15
type input "[PHONE_NUMBER]"
click at [586, 365] on icon "button" at bounding box center [586, 365] width 7 height 7
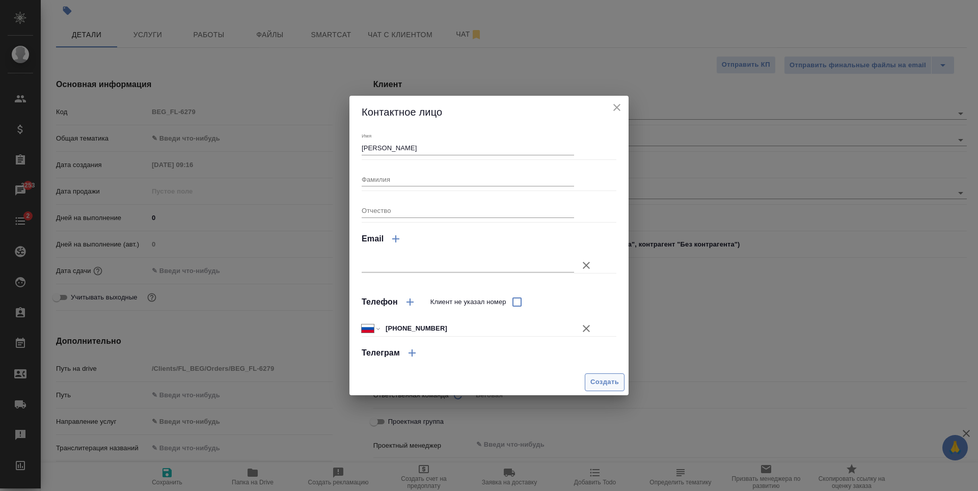
click at [603, 381] on span "Создать" at bounding box center [604, 382] width 29 height 12
type input "[PERSON_NAME]"
type textarea "x"
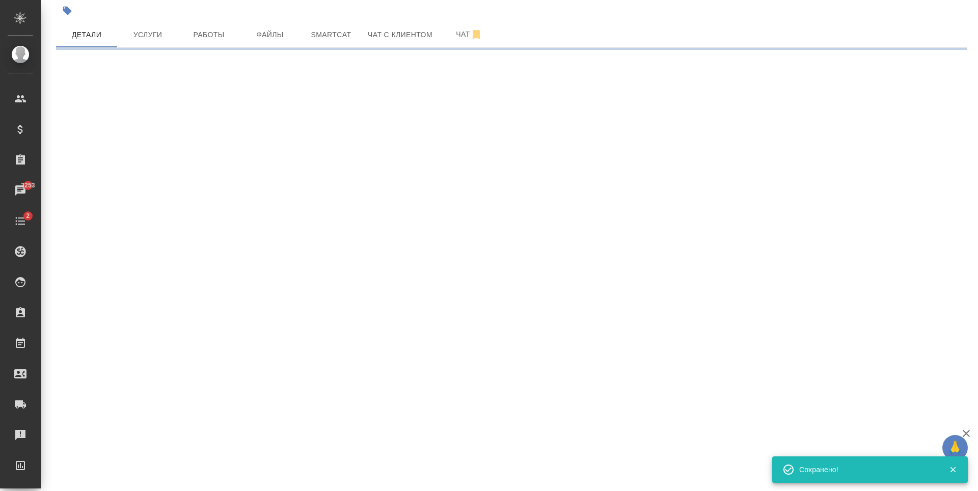
type input "holyTrinity"
select select "RU"
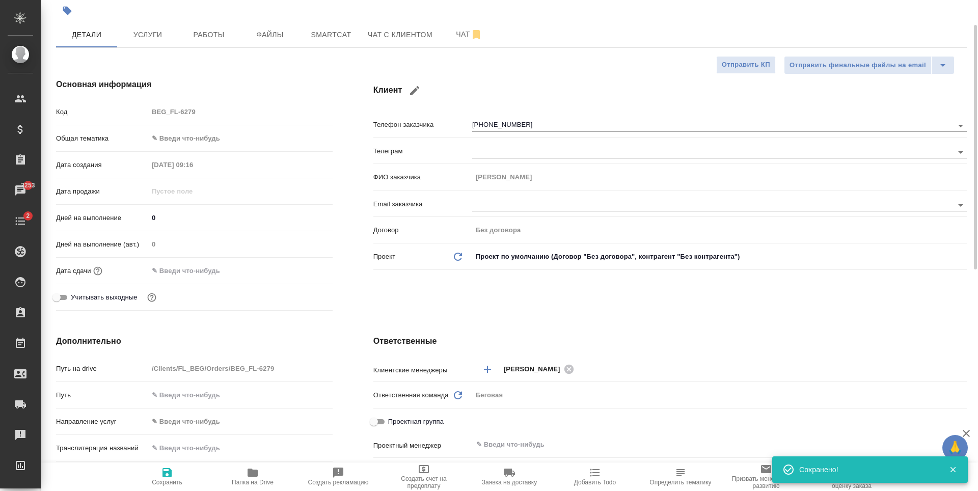
type textarea "x"
click at [191, 132] on body "🙏 .cls-1 fill:#fff; AWATERA [PERSON_NAME] Спецификации Заказы 3253 Чаты 2 Todo …" at bounding box center [489, 245] width 978 height 491
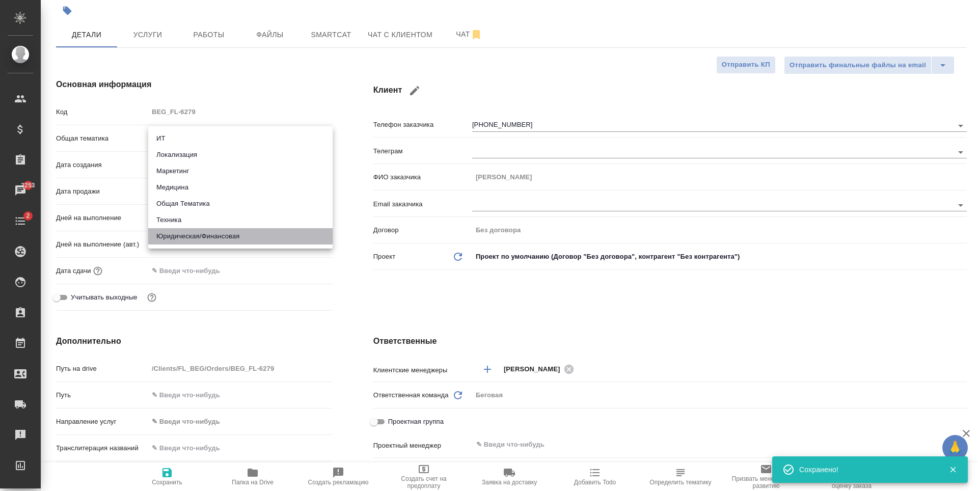
click at [205, 239] on li "Юридическая/Финансовая" at bounding box center [240, 236] width 184 height 16
type input "yr-fn"
type textarea "x"
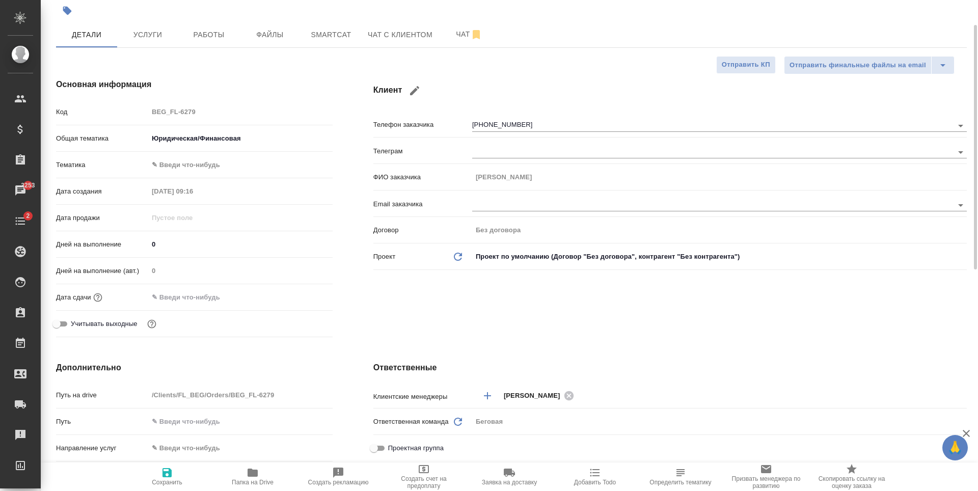
click at [217, 152] on div "Общая тематика Юридическая/Финансовая yr-fn" at bounding box center [194, 142] width 277 height 26
click at [217, 174] on div "[PERSON_NAME] ✎ Введи что-нибудь" at bounding box center [194, 169] width 277 height 26
click at [219, 163] on body "🙏 .cls-1 fill:#fff; AWATERA [PERSON_NAME] Спецификации Заказы 3253 Чаты 2 Todo …" at bounding box center [489, 245] width 978 height 491
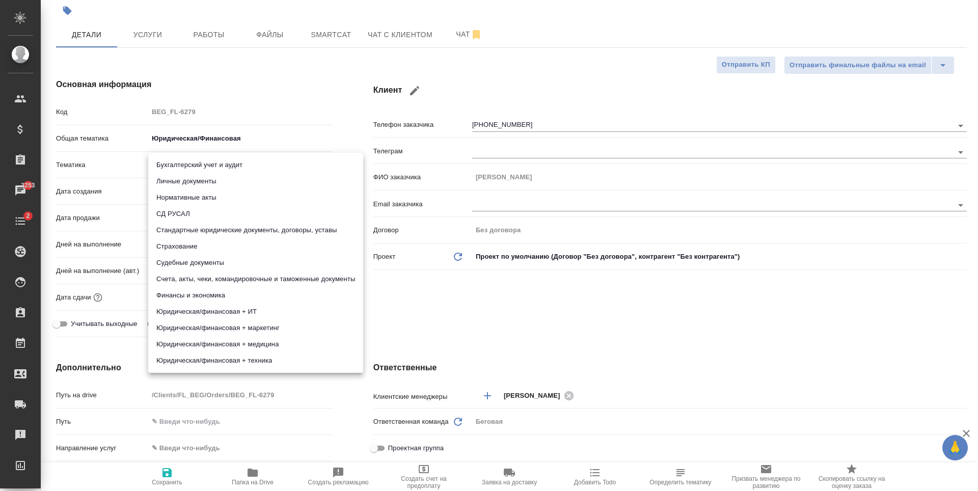
click at [229, 180] on li "Личные документы" at bounding box center [255, 181] width 215 height 16
type textarea "x"
type input "5a8b8b956a9677013d343cfe"
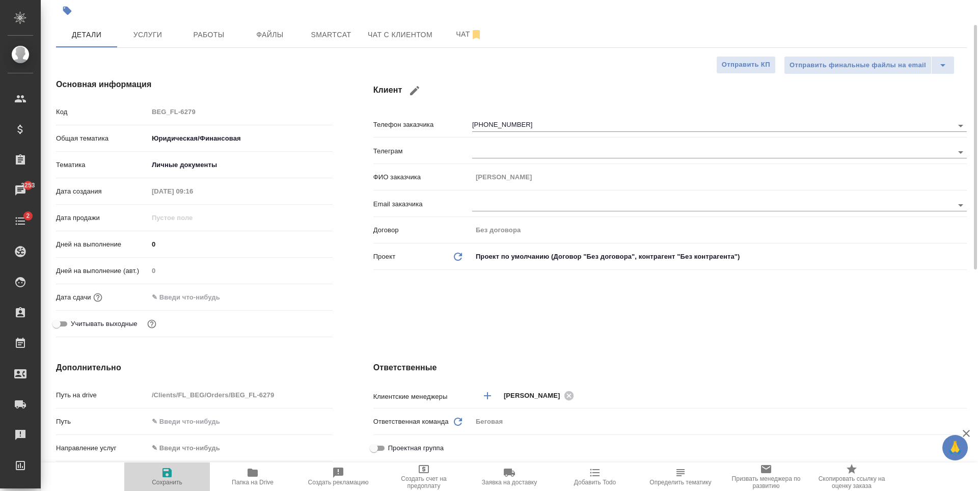
click at [175, 466] on button "Сохранить" at bounding box center [167, 477] width 86 height 29
type textarea "x"
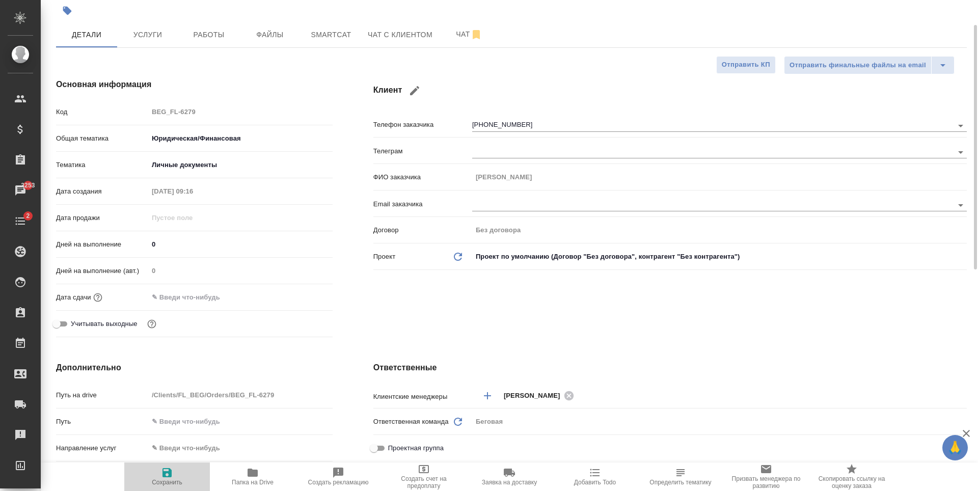
type textarea "x"
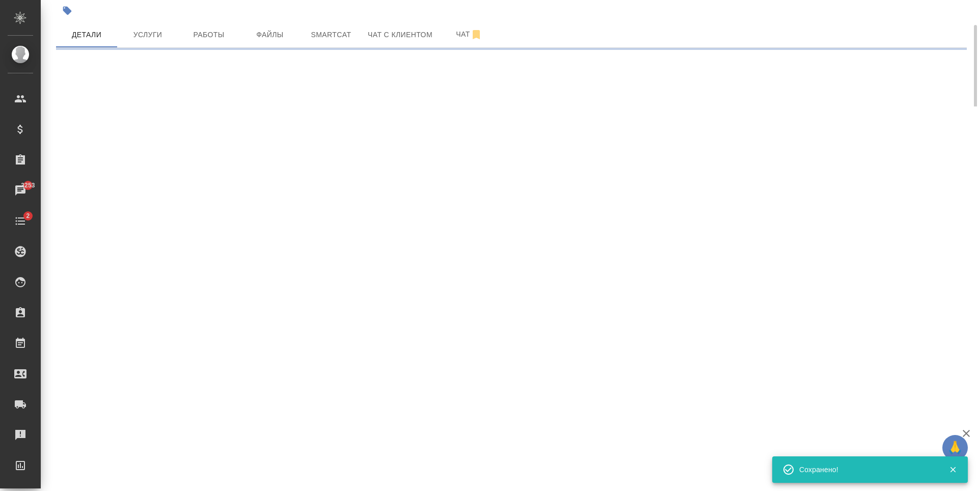
select select "RU"
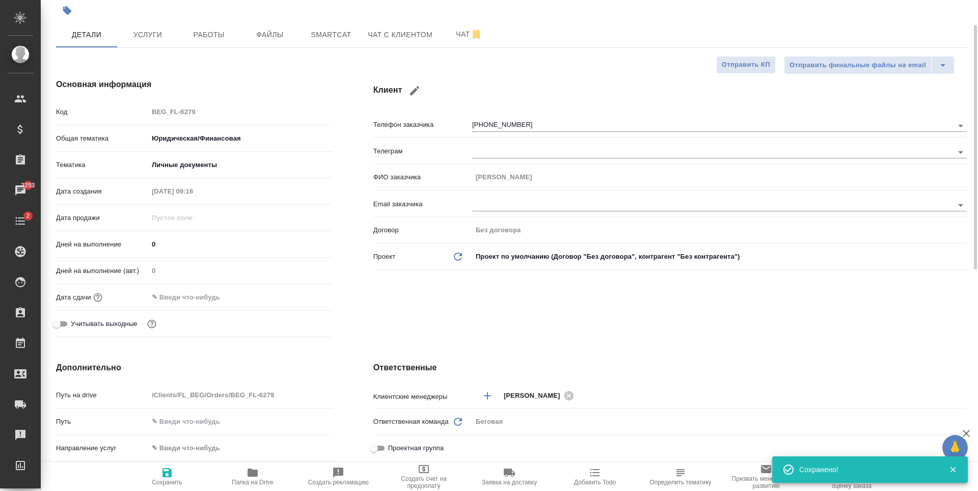
type textarea "x"
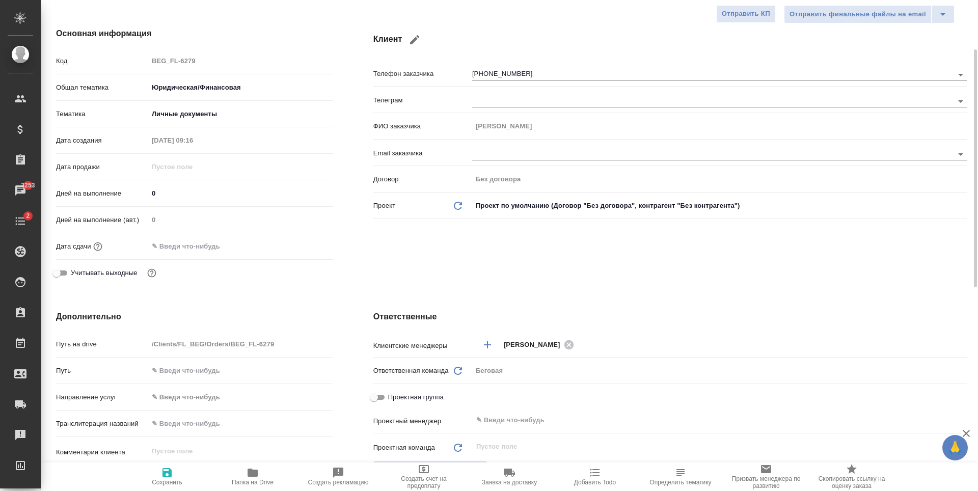
scroll to position [0, 0]
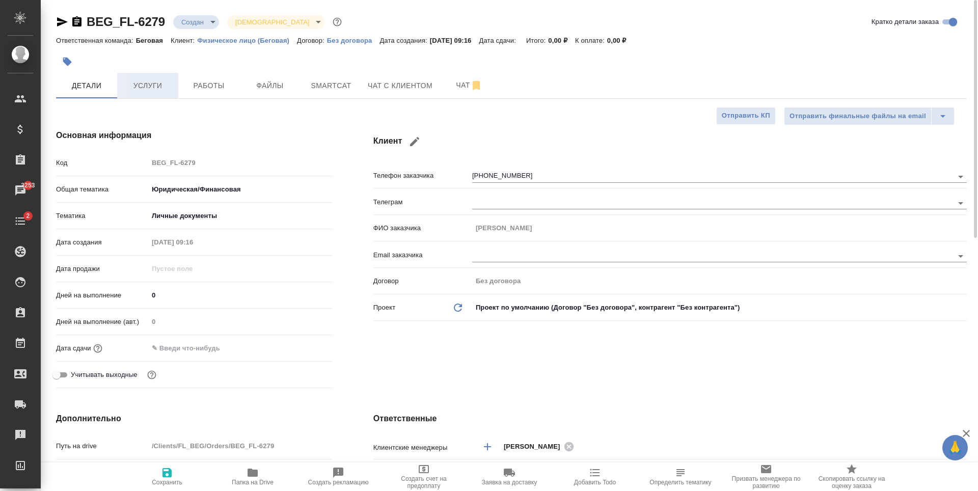
click at [170, 89] on span "Услуги" at bounding box center [147, 85] width 49 height 13
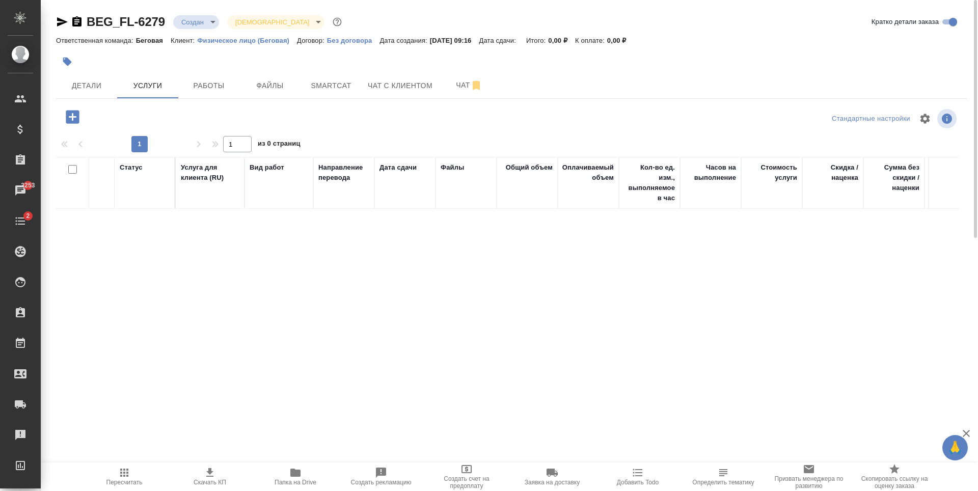
click at [75, 122] on icon "button" at bounding box center [72, 116] width 13 height 13
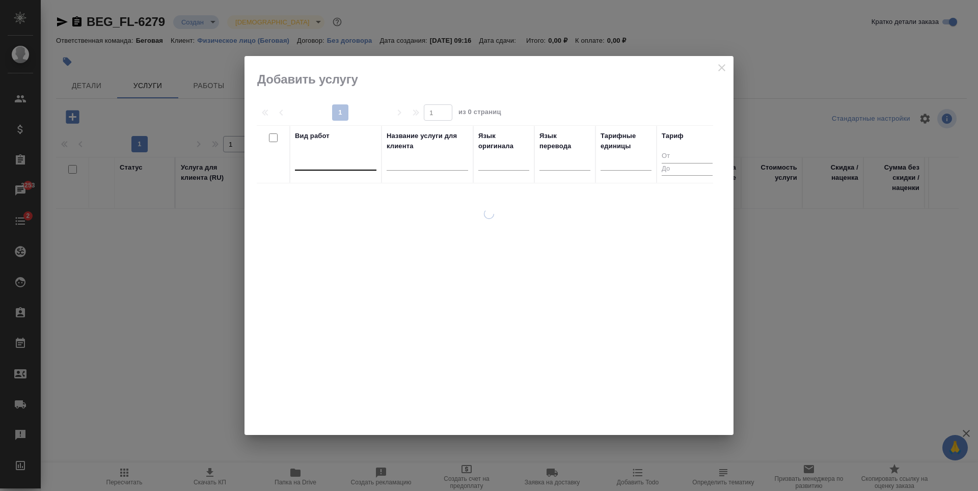
click at [326, 167] on div at bounding box center [336, 160] width 82 height 15
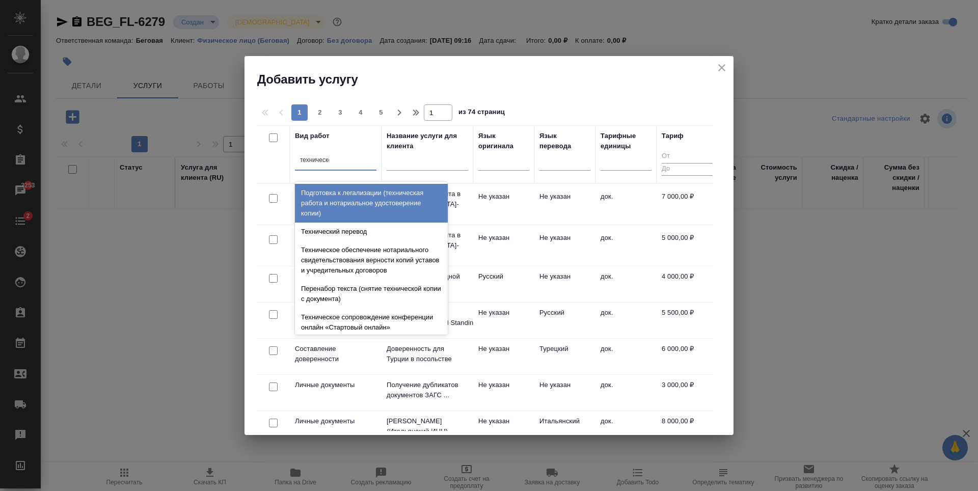
type input "техническое"
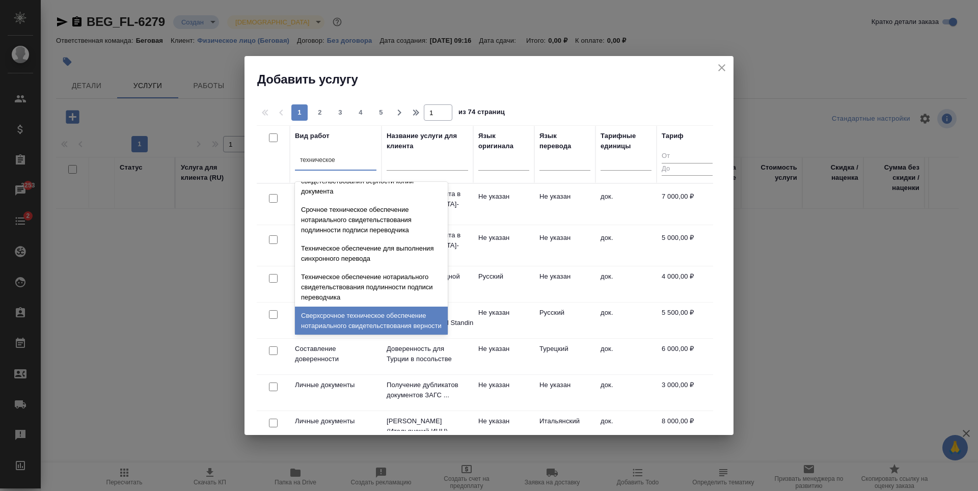
scroll to position [153, 0]
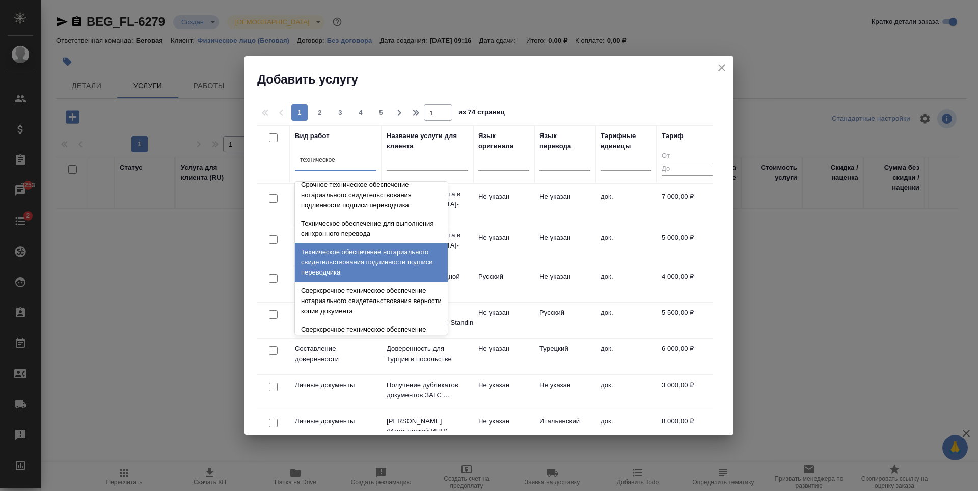
click at [365, 272] on div "Техническое обеспечение нотариального свидетельствования подлинности подписи пе…" at bounding box center [371, 262] width 153 height 39
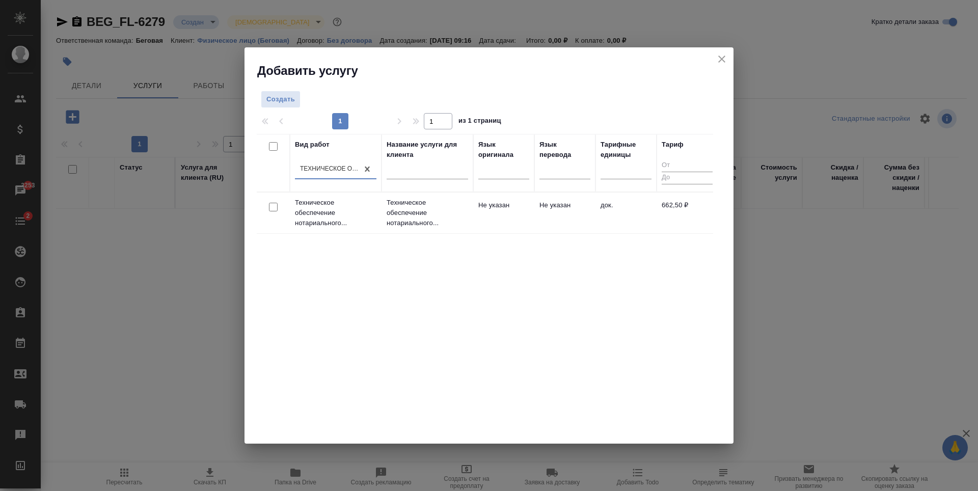
click at [637, 235] on div "Вид работ option Техническое обеспечение нотариального свидетельствования подли…" at bounding box center [485, 287] width 456 height 306
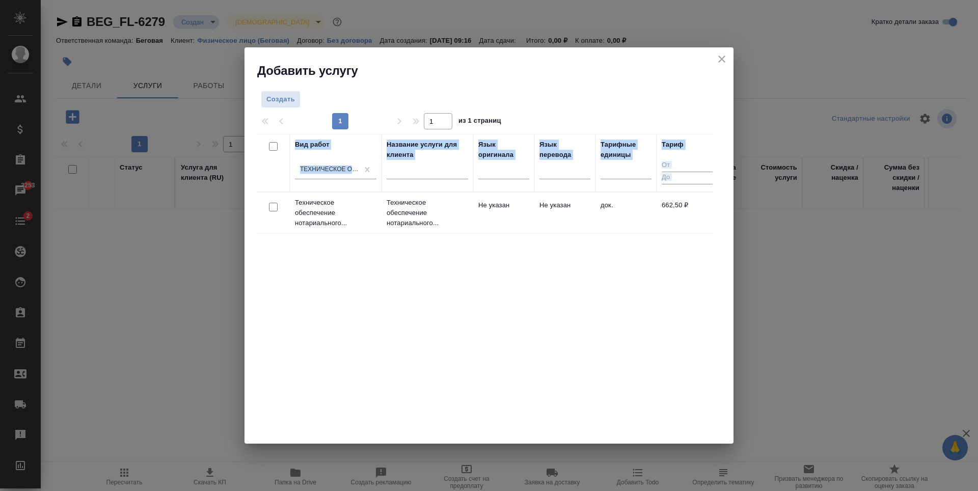
click at [637, 235] on div "Вид работ Техническое обеспечение нотариального свидетельствования подлинности …" at bounding box center [485, 287] width 456 height 306
click at [626, 225] on td "док." at bounding box center [626, 213] width 61 height 36
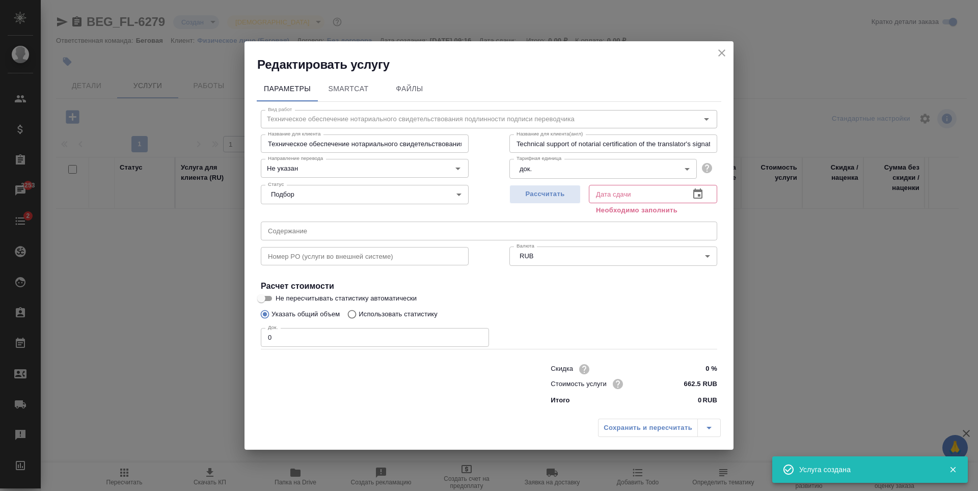
click at [320, 334] on input "0" at bounding box center [375, 337] width 228 height 18
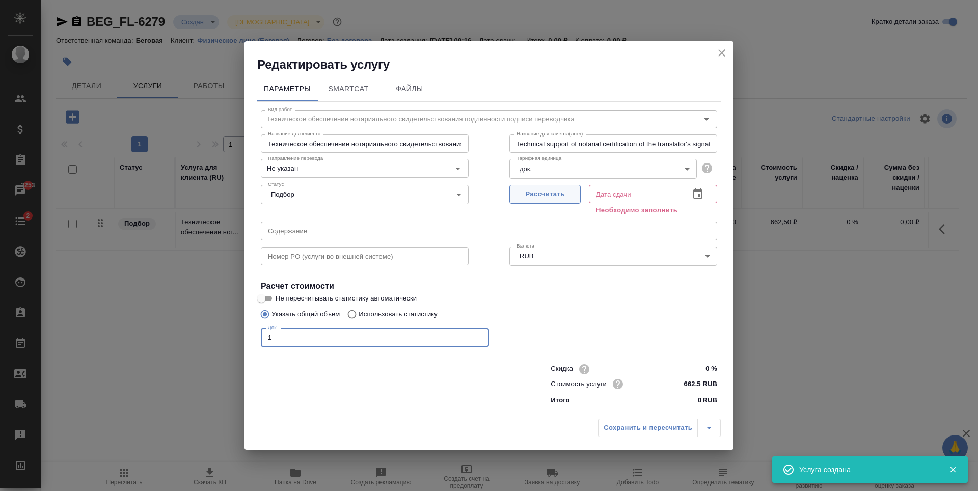
type input "1"
click at [553, 193] on span "Рассчитать" at bounding box center [545, 194] width 60 height 12
type input "[DATE] 10:12"
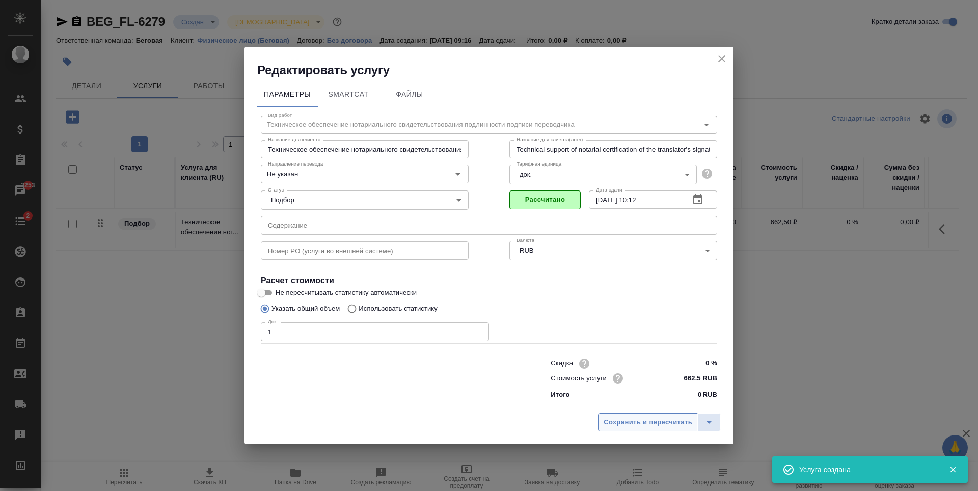
click at [666, 416] on button "Сохранить и пересчитать" at bounding box center [648, 422] width 100 height 18
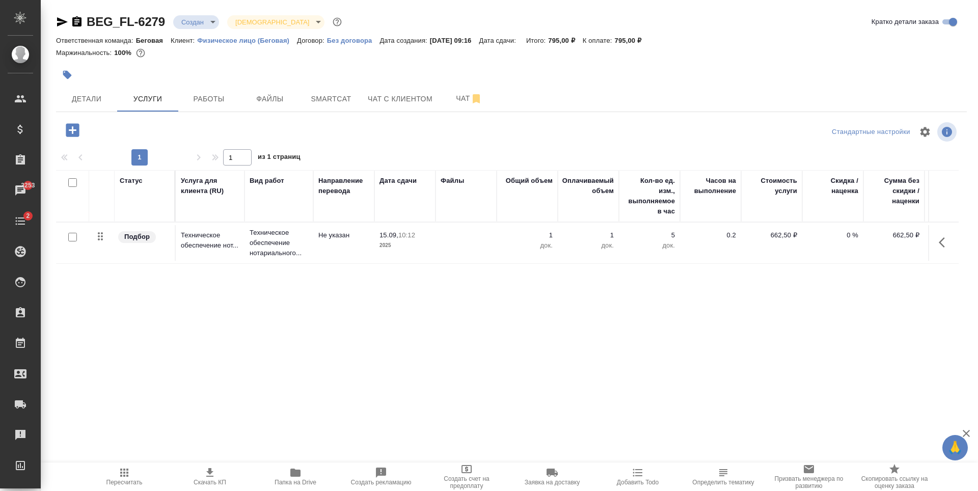
click at [74, 134] on icon "button" at bounding box center [72, 129] width 13 height 13
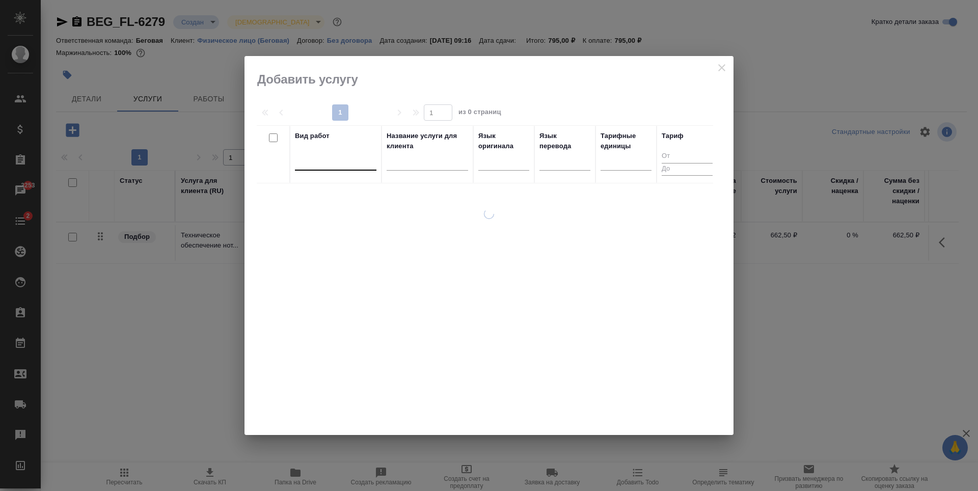
click at [344, 160] on div at bounding box center [336, 160] width 82 height 15
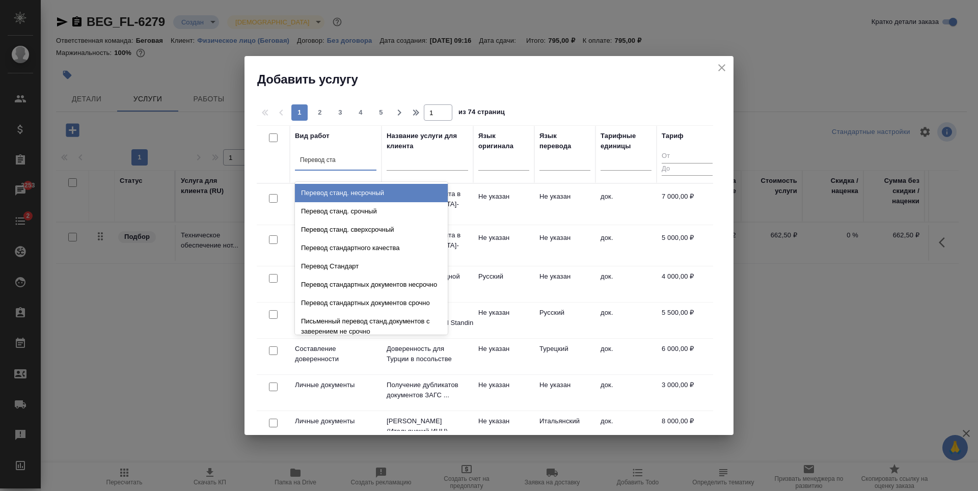
type input "Перевод стан"
click at [374, 186] on div "Перевод станд. несрочный" at bounding box center [371, 193] width 153 height 18
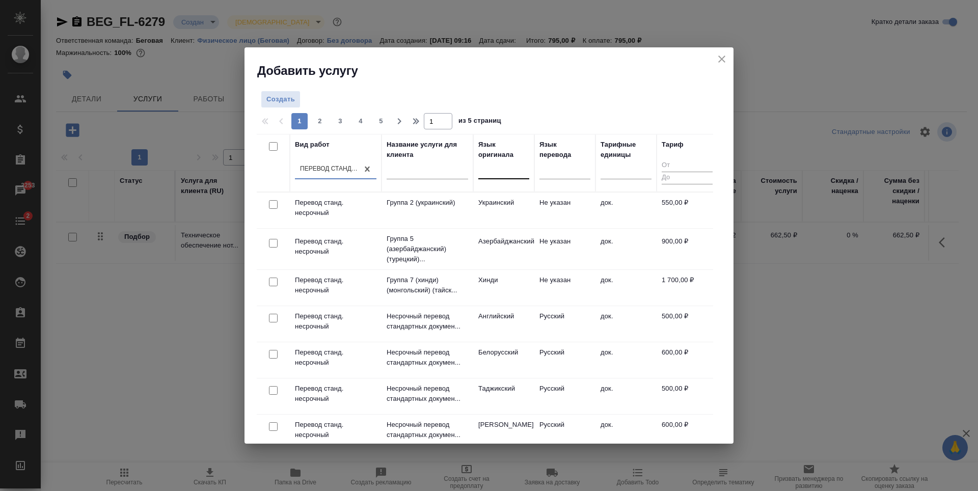
click at [514, 165] on div at bounding box center [503, 169] width 51 height 15
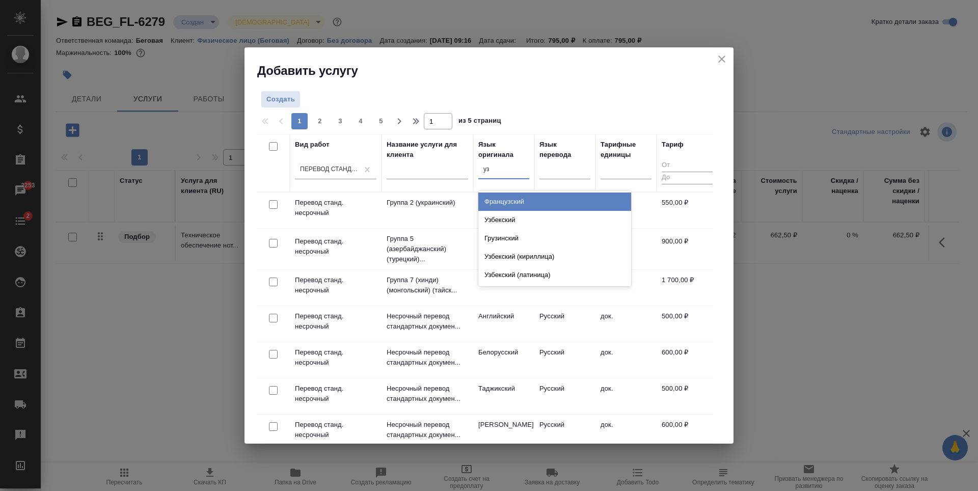
type input "узб"
click at [526, 203] on div "Узбекский" at bounding box center [554, 202] width 153 height 18
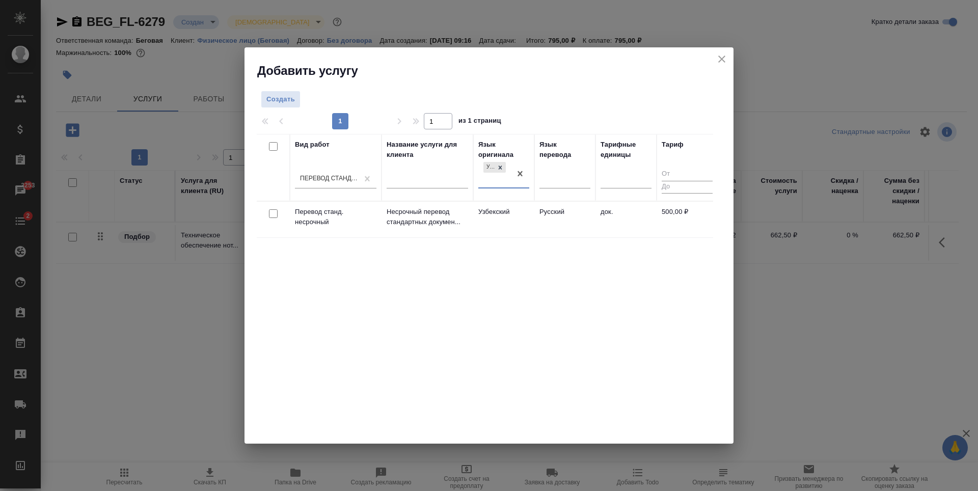
click at [561, 223] on td "Русский" at bounding box center [564, 220] width 61 height 36
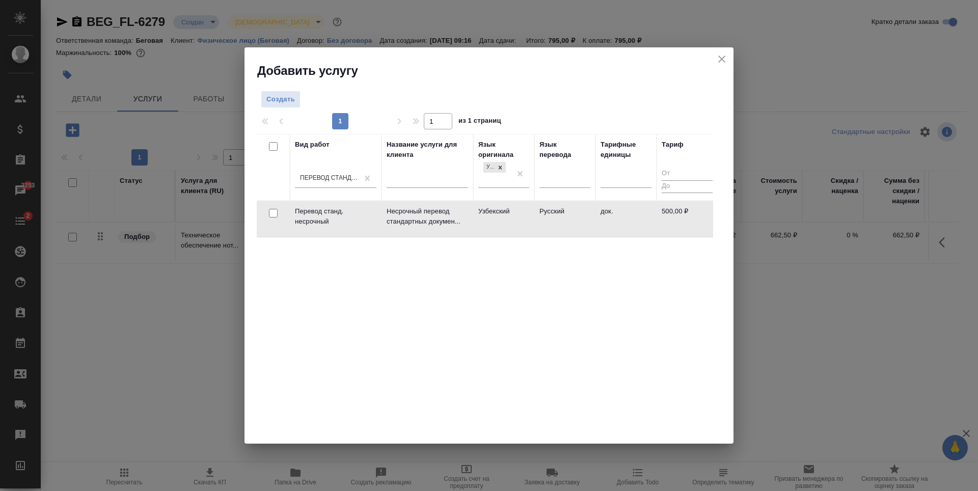
click at [561, 223] on td "Русский" at bounding box center [564, 219] width 61 height 36
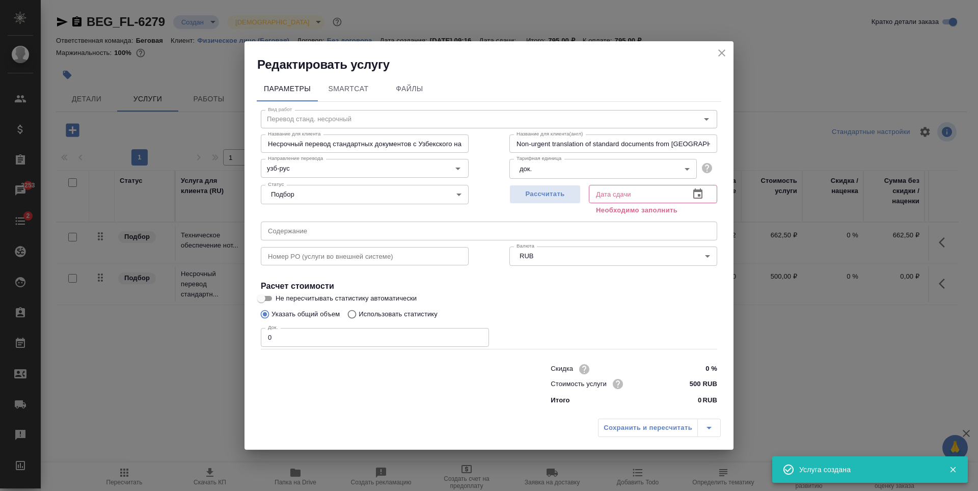
click at [335, 342] on input "0" at bounding box center [375, 337] width 228 height 18
type input "1"
click at [562, 195] on span "Рассчитать" at bounding box center [545, 194] width 60 height 12
type input "[DATE] 09:35"
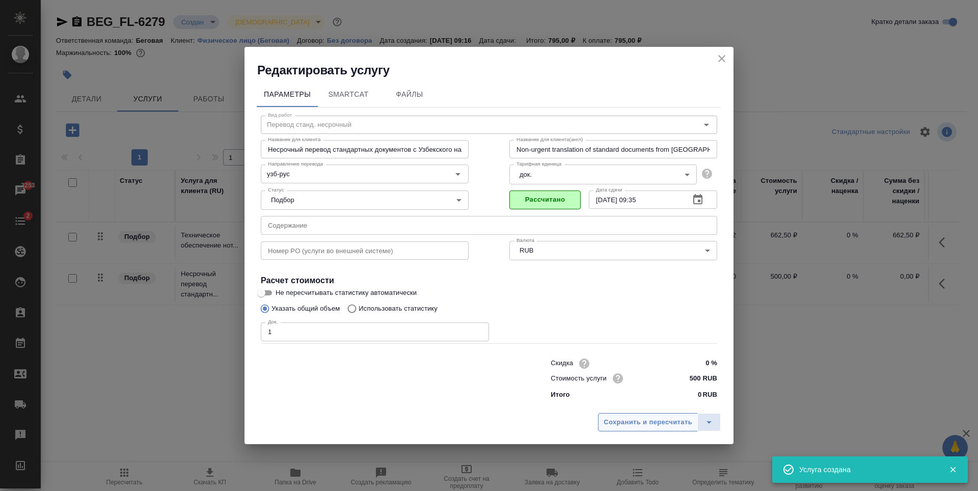
click at [663, 427] on span "Сохранить и пересчитать" at bounding box center [648, 423] width 89 height 12
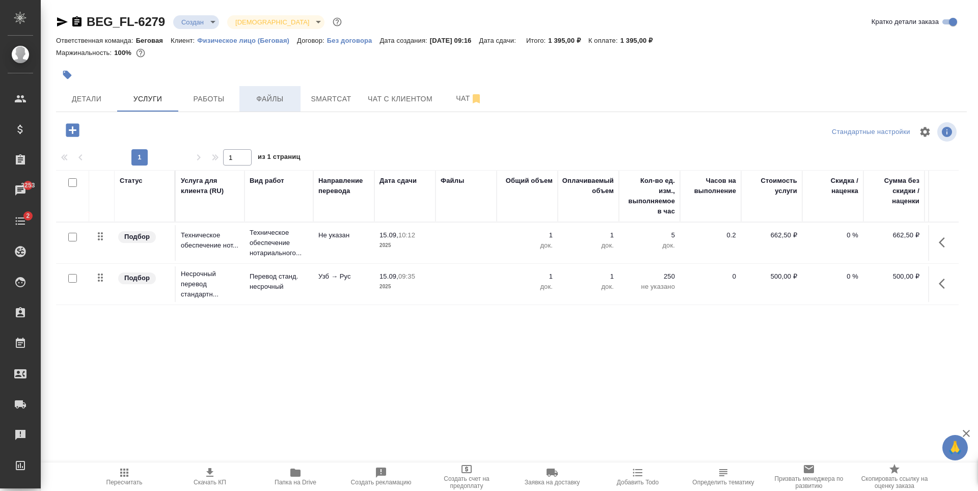
click at [295, 96] on button "Файлы" at bounding box center [269, 98] width 61 height 25
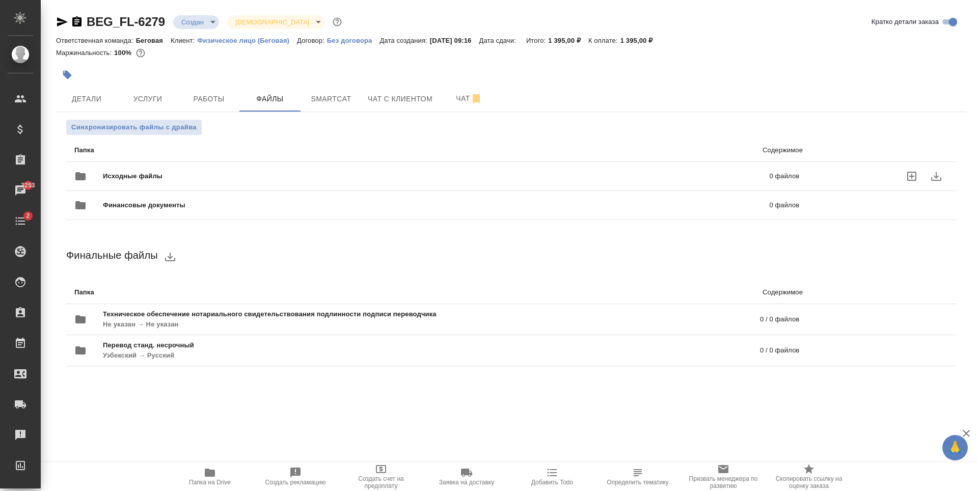
click at [319, 159] on div "Исходные файлы 0 файлов" at bounding box center [436, 176] width 745 height 45
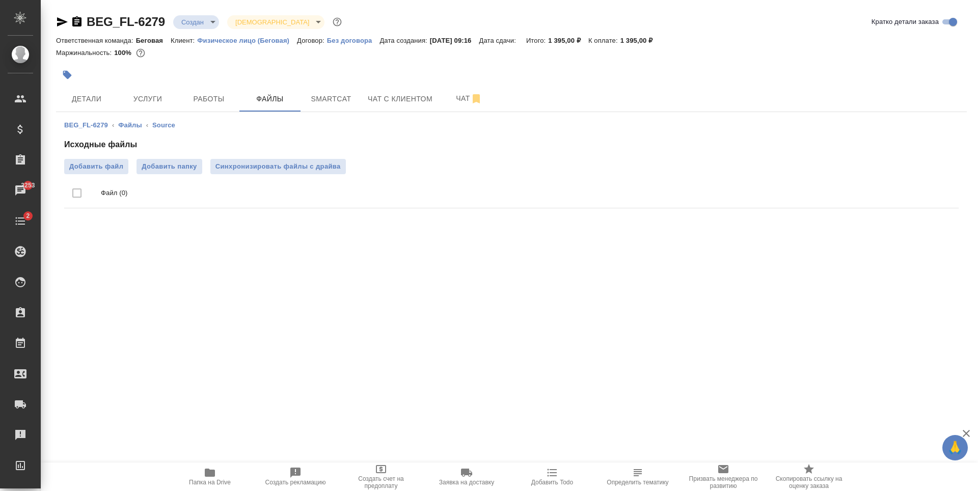
click at [114, 145] on h4 "Исходные файлы" at bounding box center [511, 145] width 895 height 12
click at [118, 167] on span "Добавить файл" at bounding box center [96, 166] width 54 height 10
click at [0, 0] on input "Добавить файл" at bounding box center [0, 0] width 0 height 0
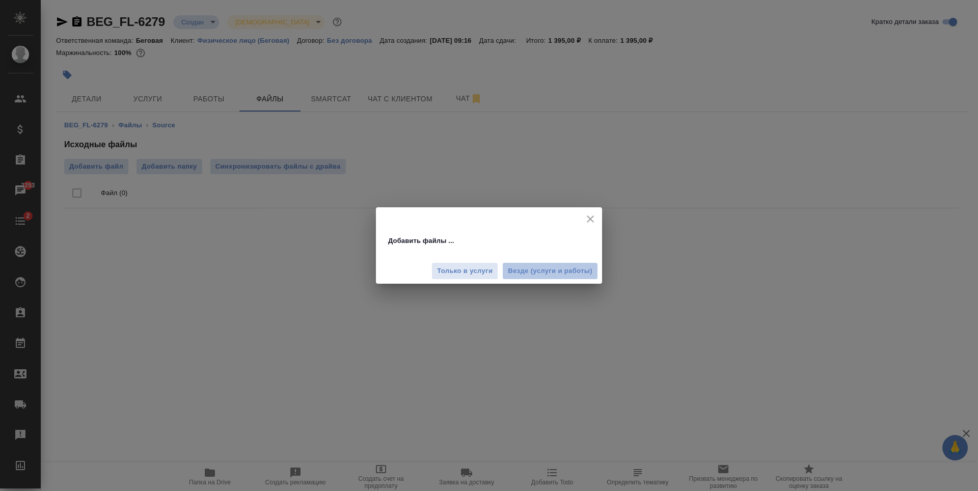
click at [532, 265] on button "Везде (услуги и работы)" at bounding box center [550, 271] width 96 height 18
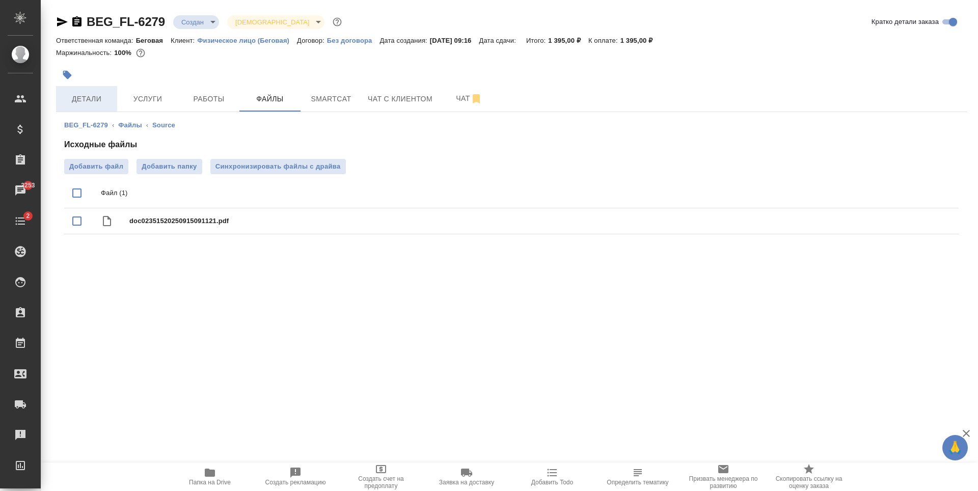
click at [101, 109] on button "Детали" at bounding box center [86, 98] width 61 height 25
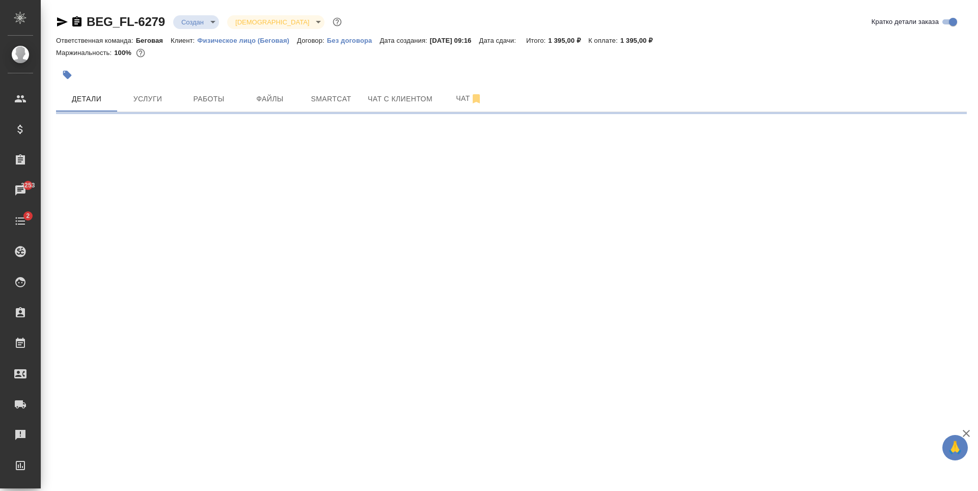
select select "RU"
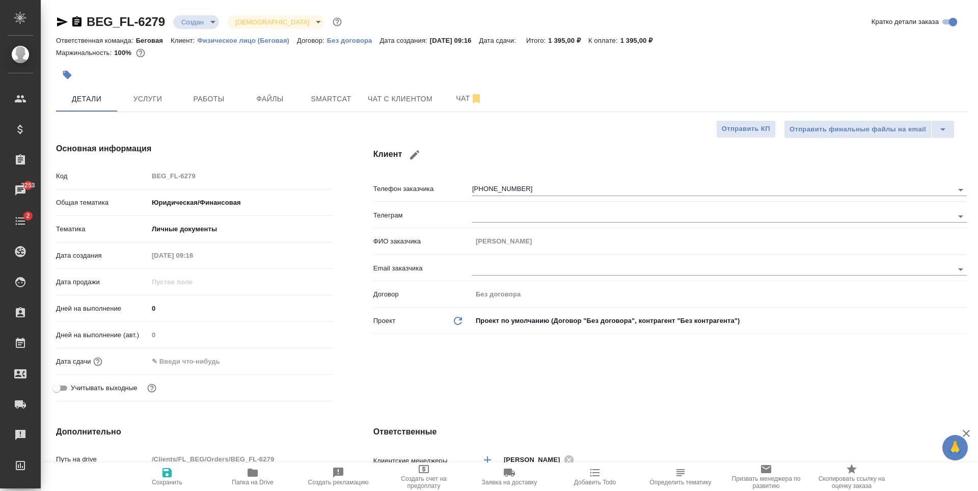
type textarea "x"
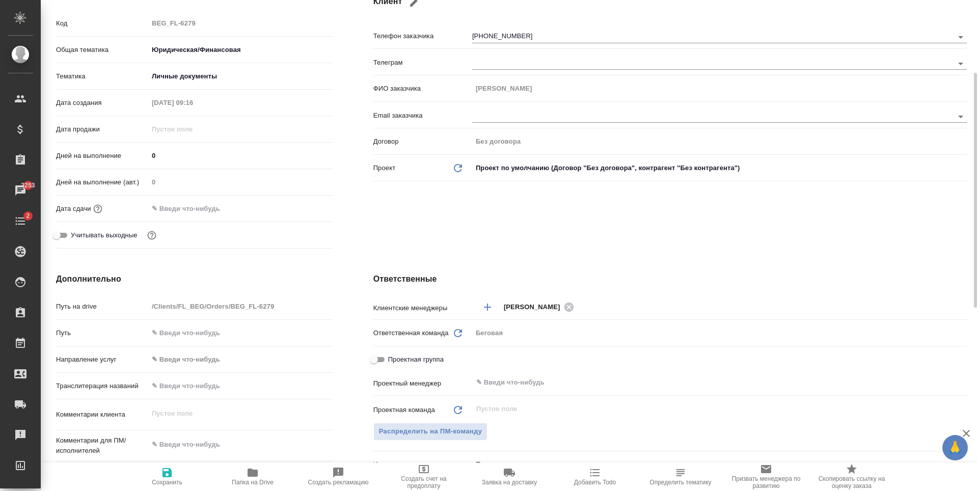
click at [212, 210] on input "text" at bounding box center [192, 208] width 89 height 15
click at [297, 211] on icon "button" at bounding box center [303, 208] width 12 height 12
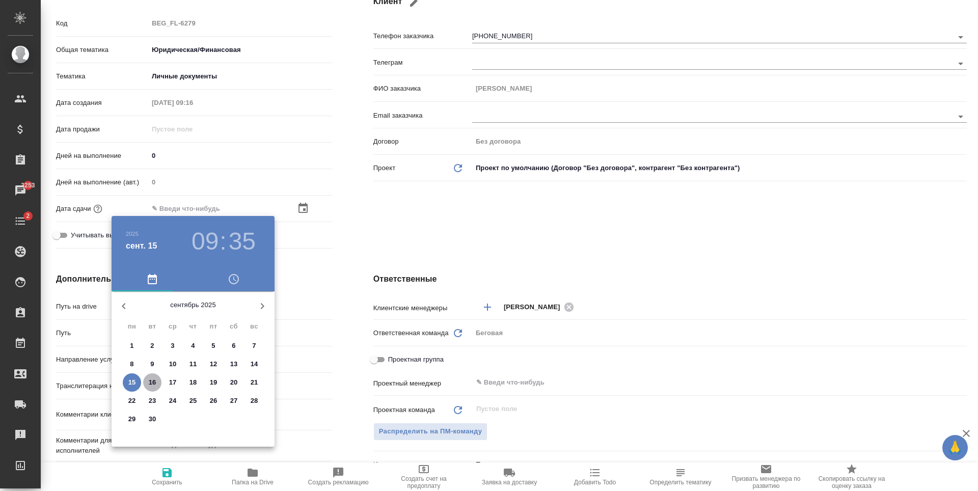
click at [147, 380] on span "16" at bounding box center [152, 383] width 18 height 10
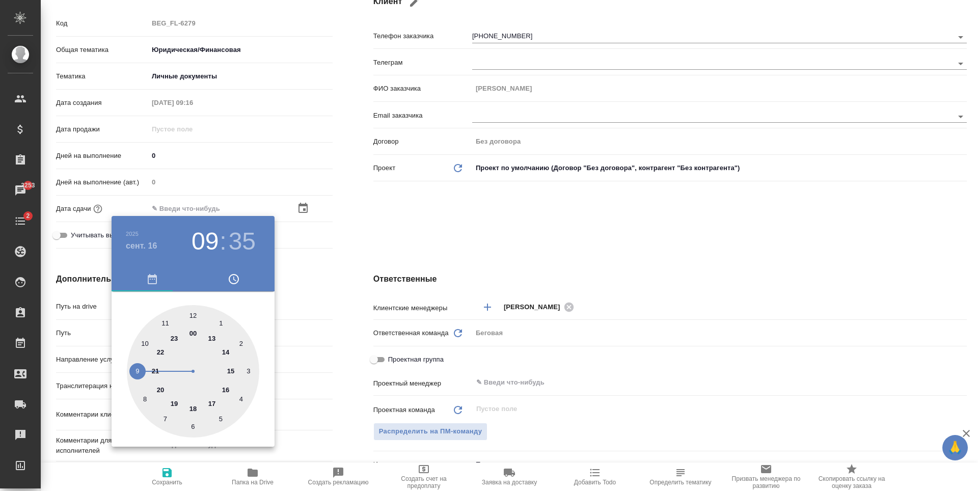
type input "[DATE] 09:35"
type textarea "x"
click at [226, 386] on div at bounding box center [193, 371] width 132 height 132
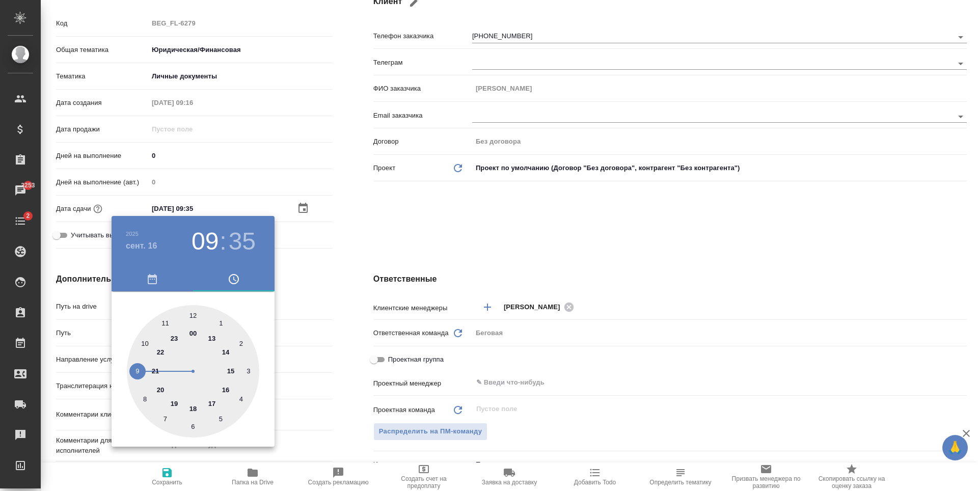
type input "[DATE] 16:35"
type textarea "x"
click at [362, 325] on div at bounding box center [489, 245] width 978 height 491
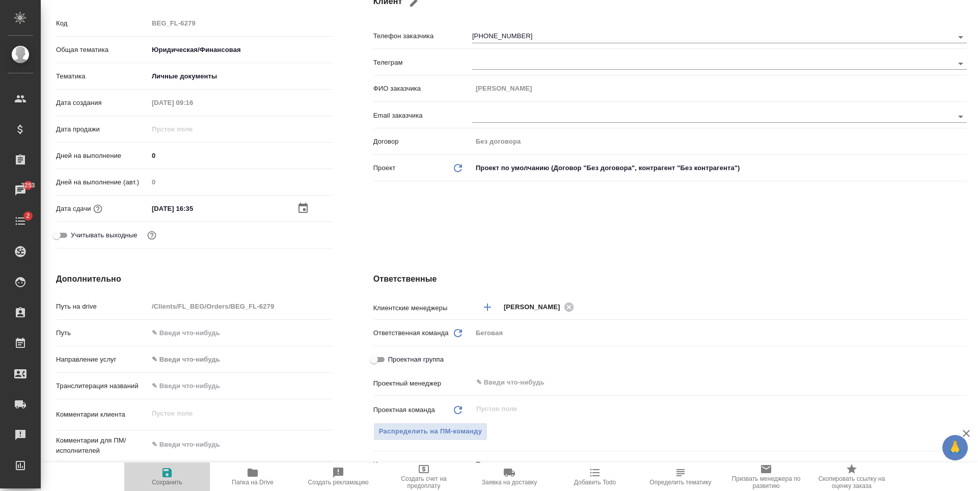
click at [179, 479] on span "Сохранить" at bounding box center [167, 482] width 31 height 7
type textarea "x"
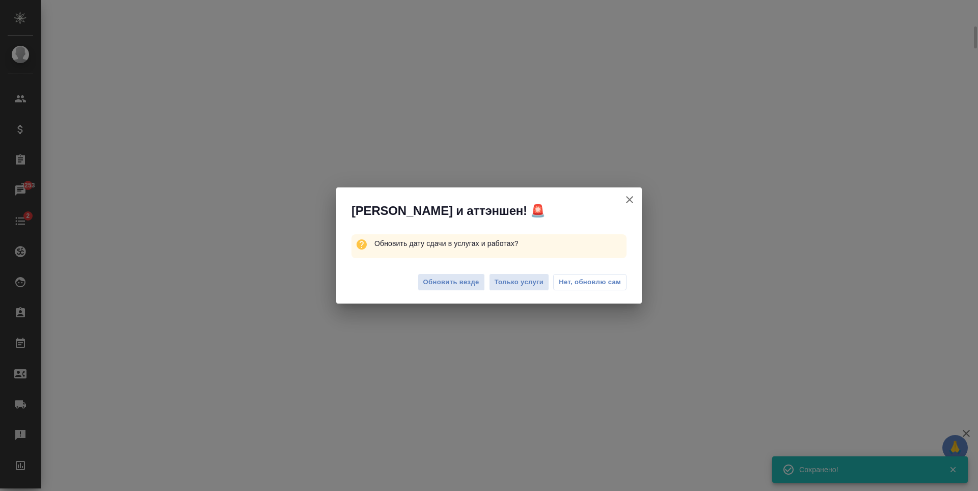
scroll to position [145, 0]
click at [452, 287] on span "Обновить везде" at bounding box center [451, 283] width 56 height 12
select select "RU"
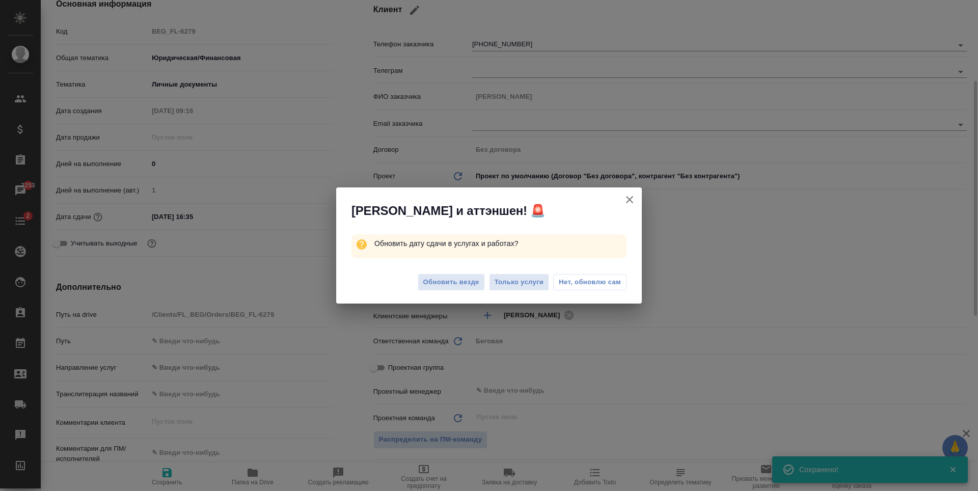
type textarea "x"
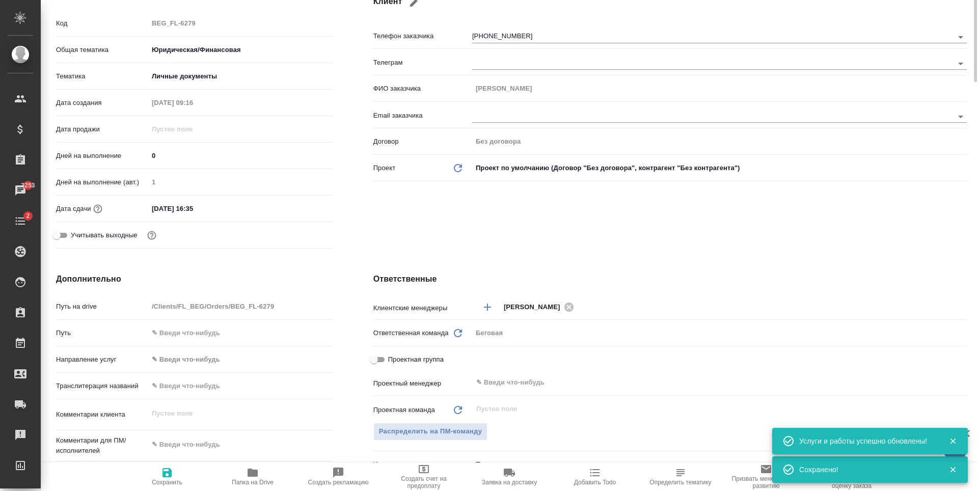
scroll to position [0, 0]
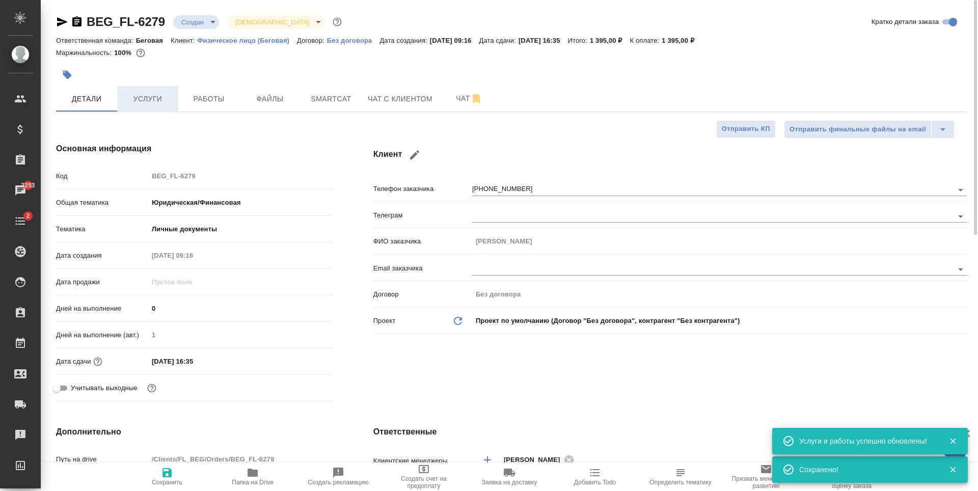
click at [153, 106] on button "Услуги" at bounding box center [147, 98] width 61 height 25
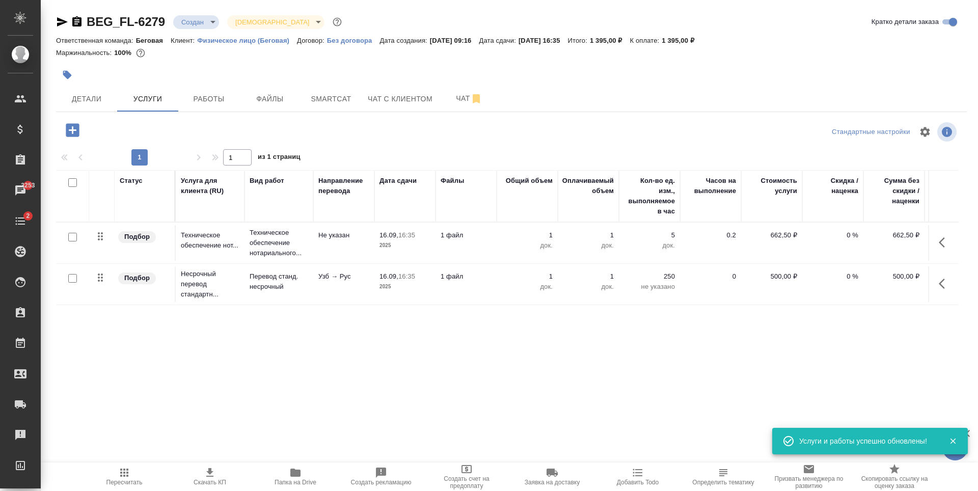
click at [487, 280] on p "1 файл" at bounding box center [466, 277] width 51 height 10
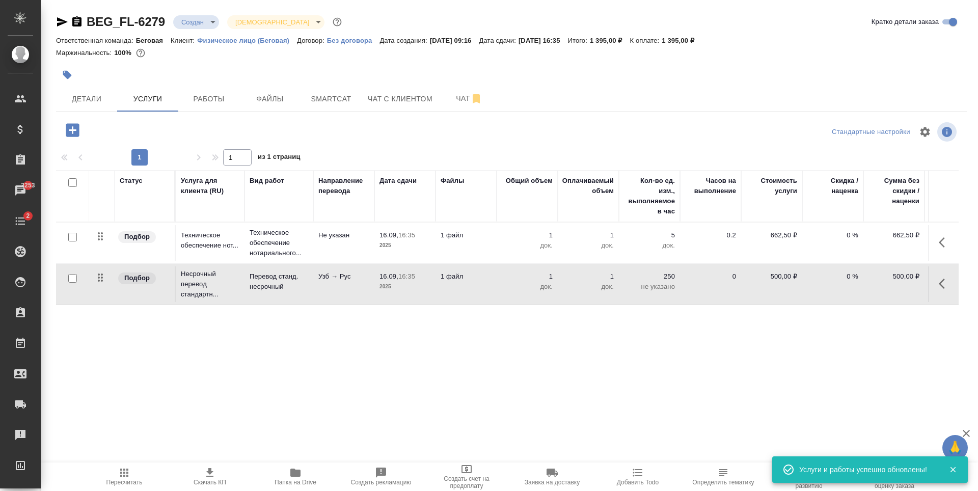
click at [487, 280] on p "1 файл" at bounding box center [466, 277] width 51 height 10
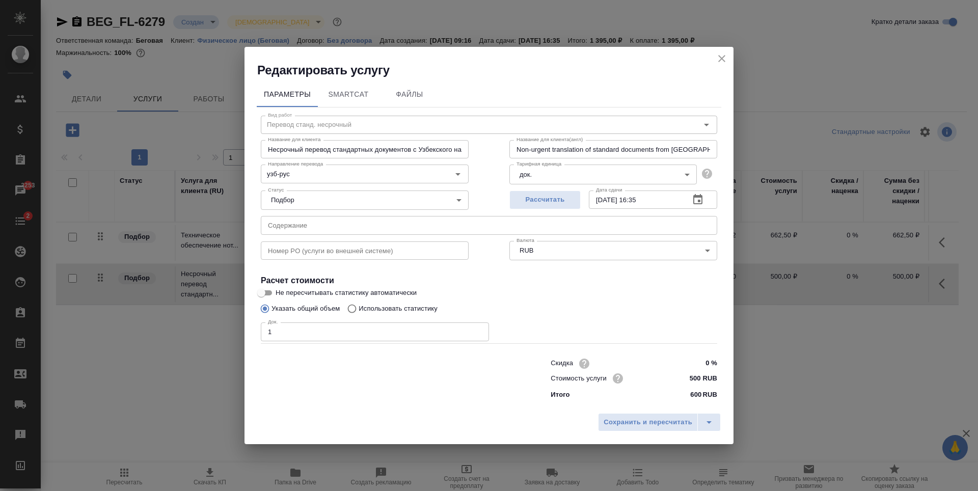
click at [699, 198] on icon "button" at bounding box center [697, 199] width 9 height 10
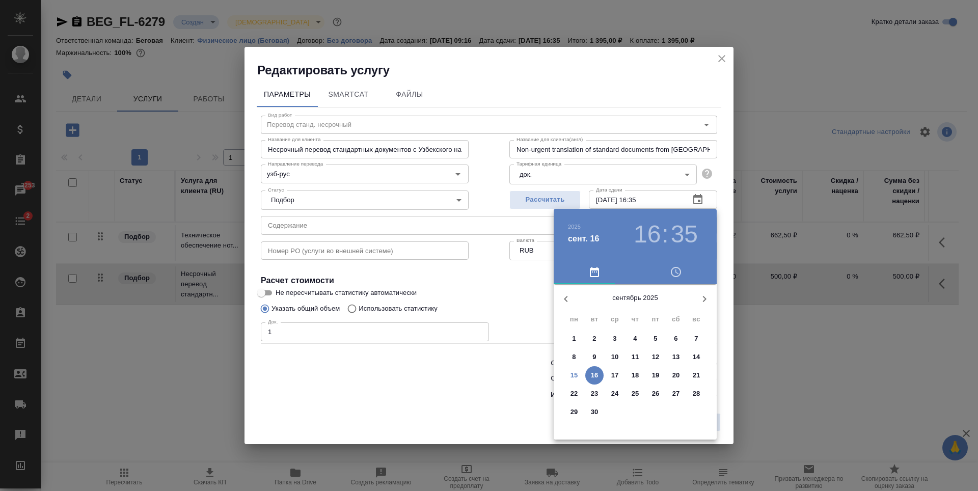
click at [576, 372] on p "15" at bounding box center [575, 375] width 8 height 10
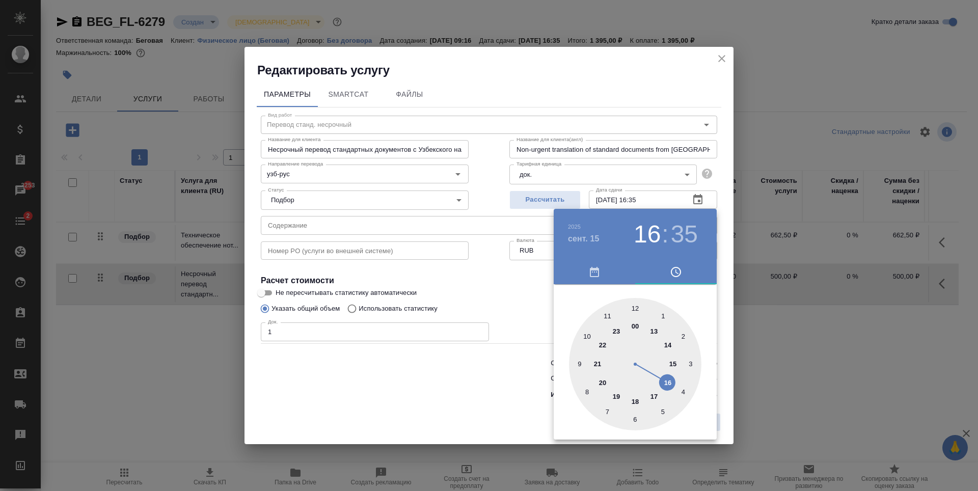
click at [666, 344] on div at bounding box center [635, 364] width 132 height 132
click at [633, 308] on div at bounding box center [635, 364] width 132 height 132
type input "[DATE] 14:00"
click at [491, 318] on div at bounding box center [489, 245] width 978 height 491
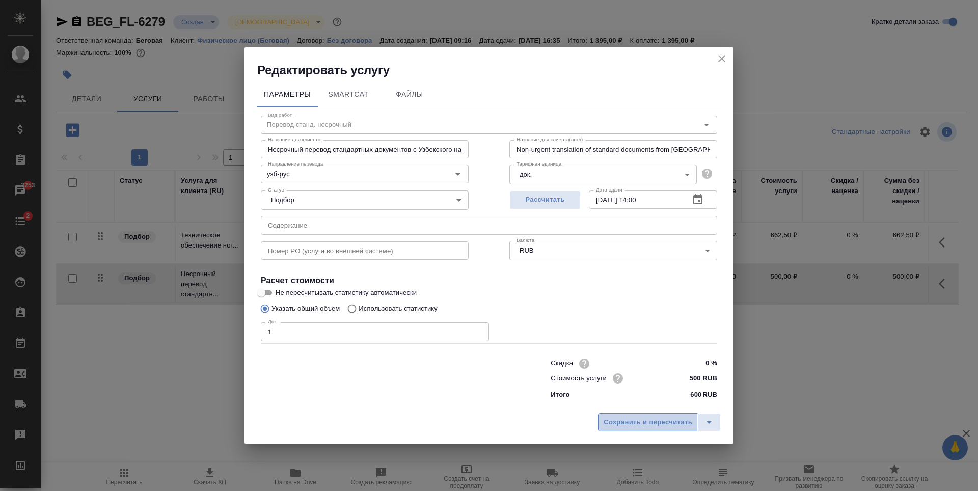
click at [658, 423] on span "Сохранить и пересчитать" at bounding box center [648, 423] width 89 height 12
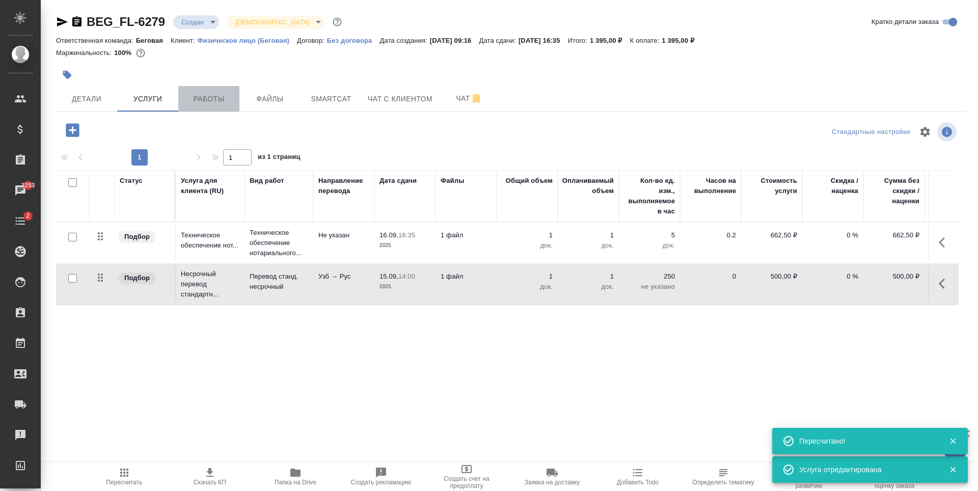
click at [223, 97] on span "Работы" at bounding box center [208, 99] width 49 height 13
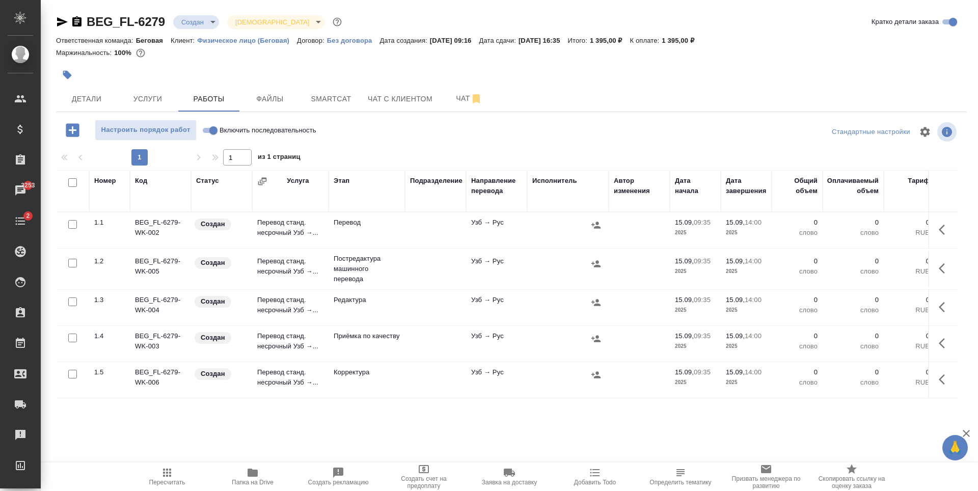
click at [73, 262] on input "checkbox" at bounding box center [72, 263] width 9 height 9
checkbox input "true"
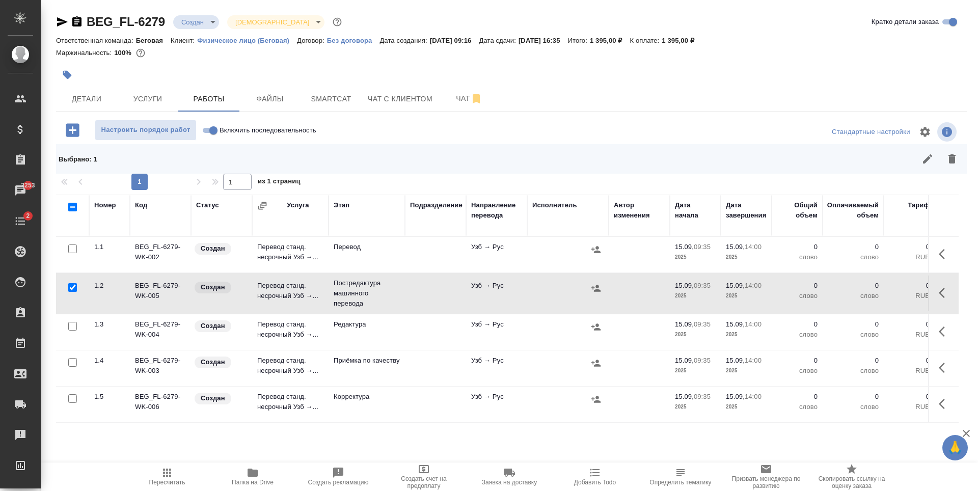
click at [71, 328] on input "checkbox" at bounding box center [72, 326] width 9 height 9
checkbox input "true"
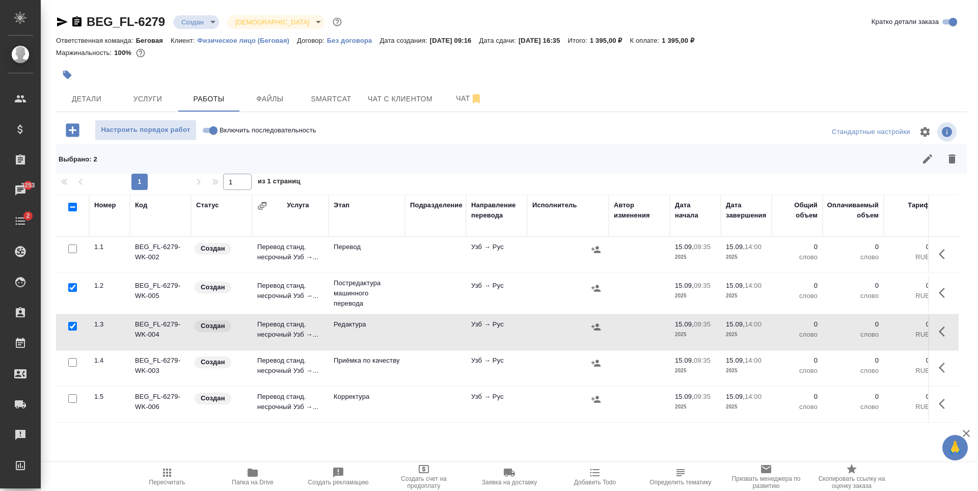
click at [74, 397] on input "checkbox" at bounding box center [72, 398] width 9 height 9
checkbox input "true"
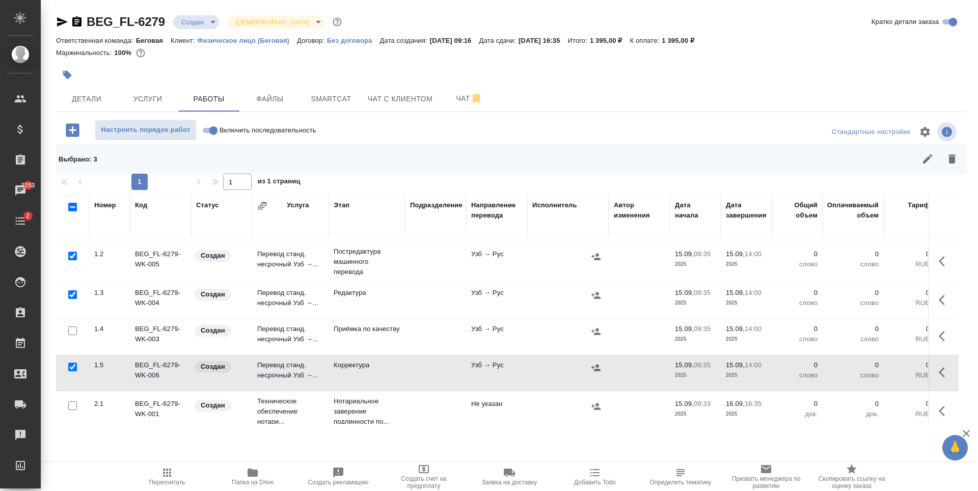
scroll to position [48, 0]
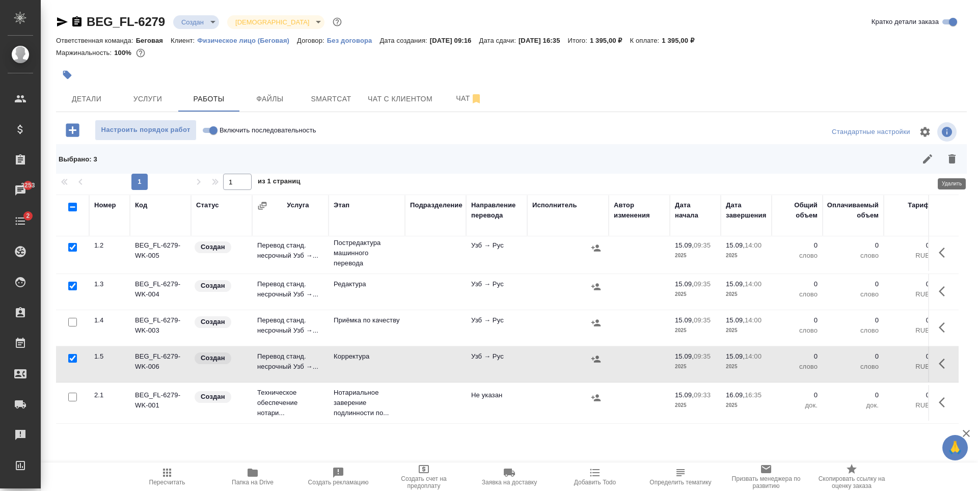
click at [953, 162] on icon "button" at bounding box center [952, 158] width 7 height 9
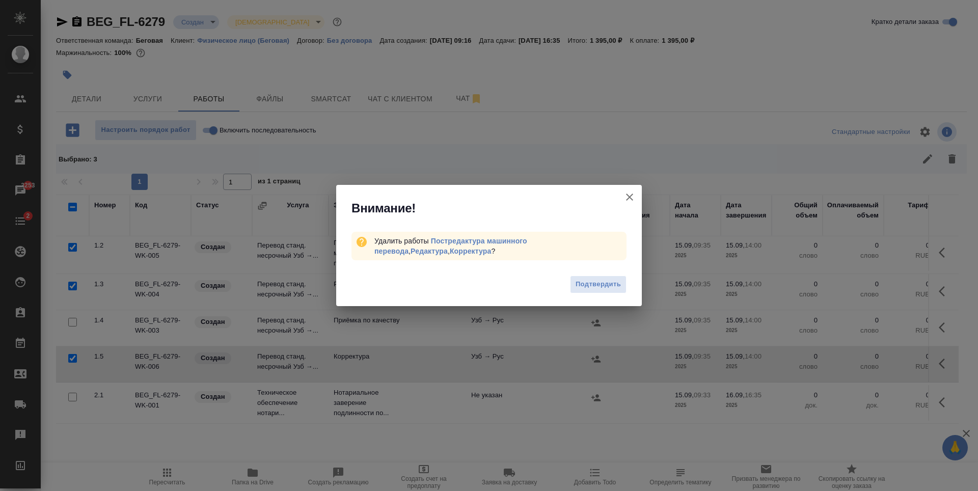
click at [624, 278] on button "Подтвердить" at bounding box center [598, 285] width 57 height 18
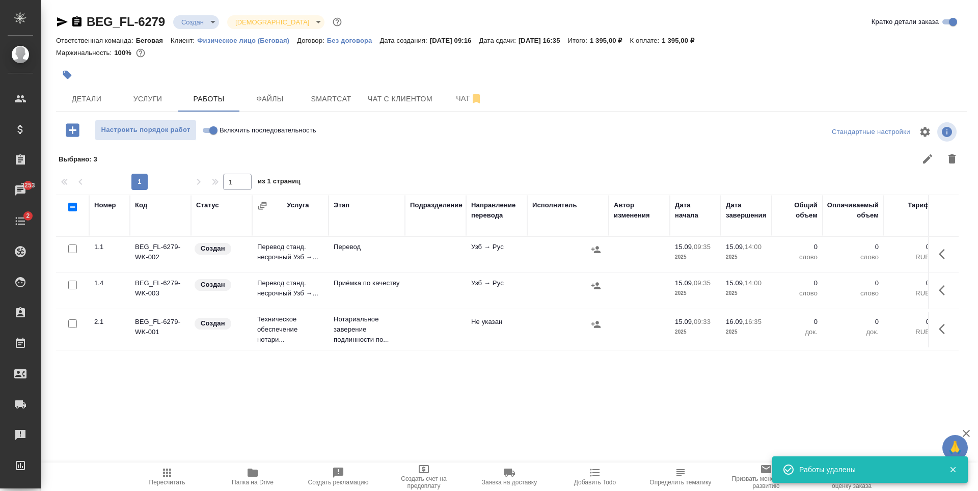
scroll to position [0, 0]
click at [436, 257] on td at bounding box center [435, 255] width 61 height 36
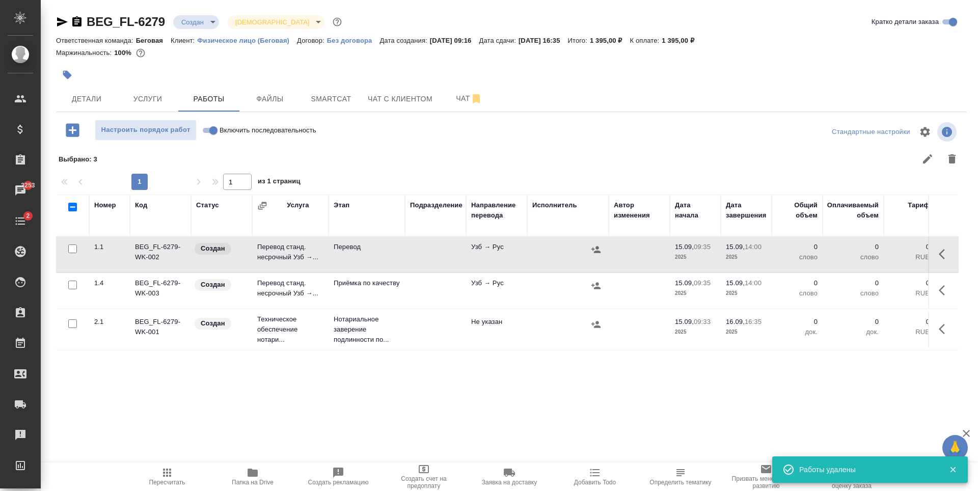
click at [436, 257] on td at bounding box center [435, 255] width 61 height 36
click at [432, 288] on td at bounding box center [435, 291] width 61 height 36
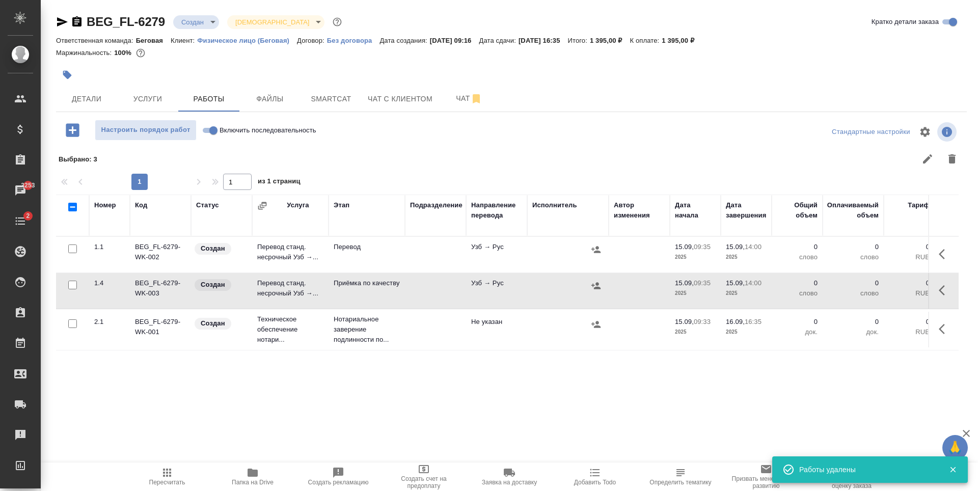
click at [437, 329] on td at bounding box center [435, 330] width 61 height 36
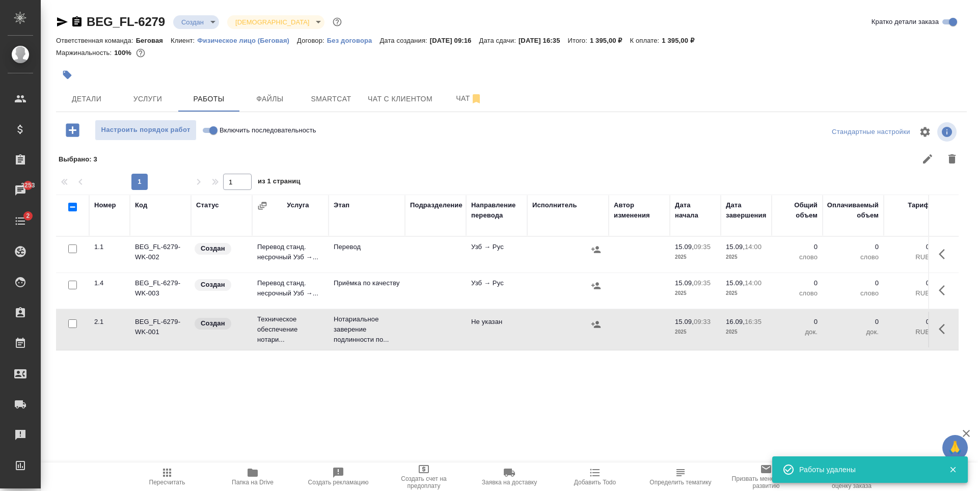
click at [437, 329] on td at bounding box center [435, 330] width 61 height 36
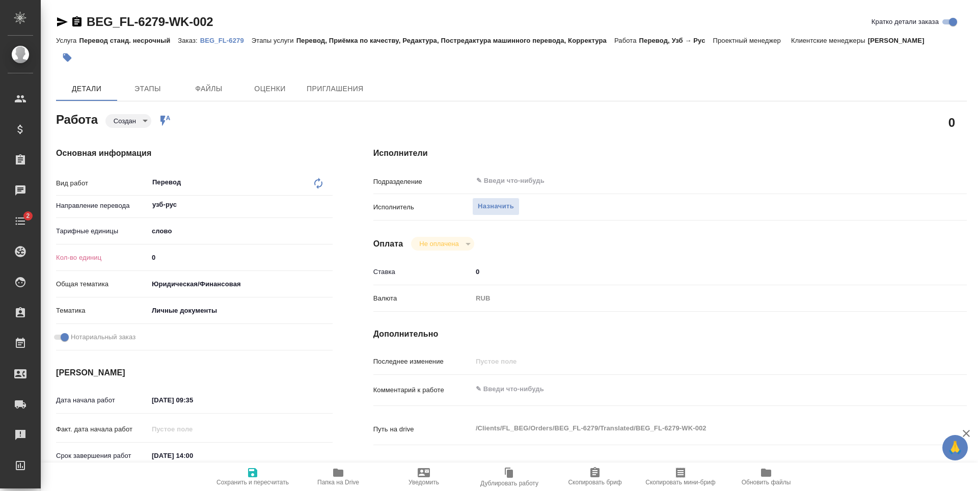
type textarea "x"
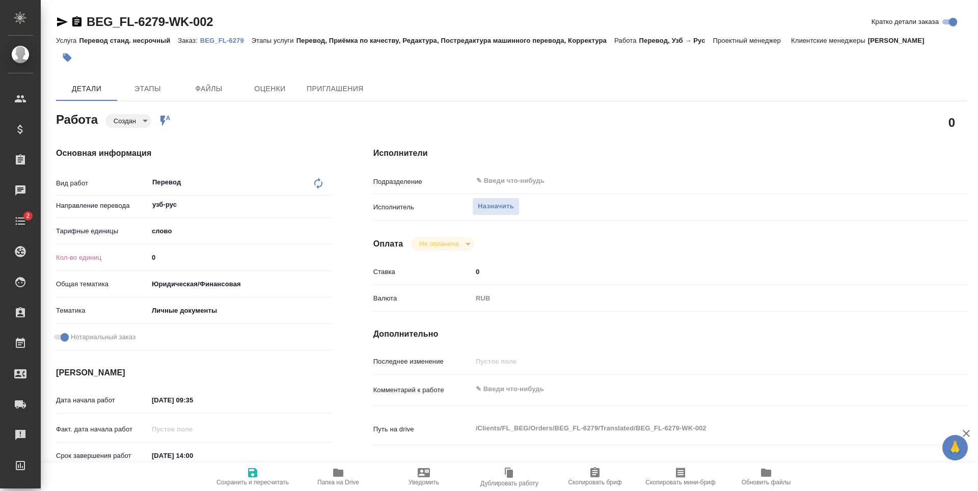
type textarea "x"
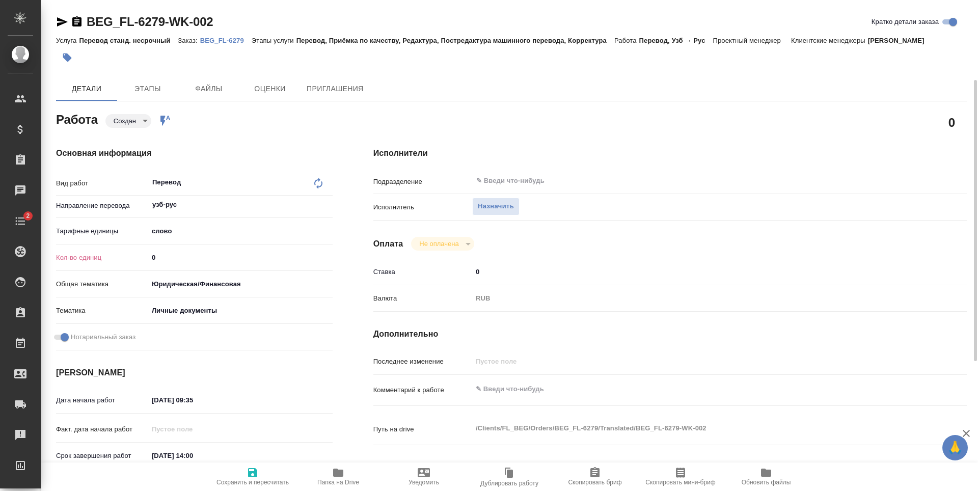
scroll to position [153, 0]
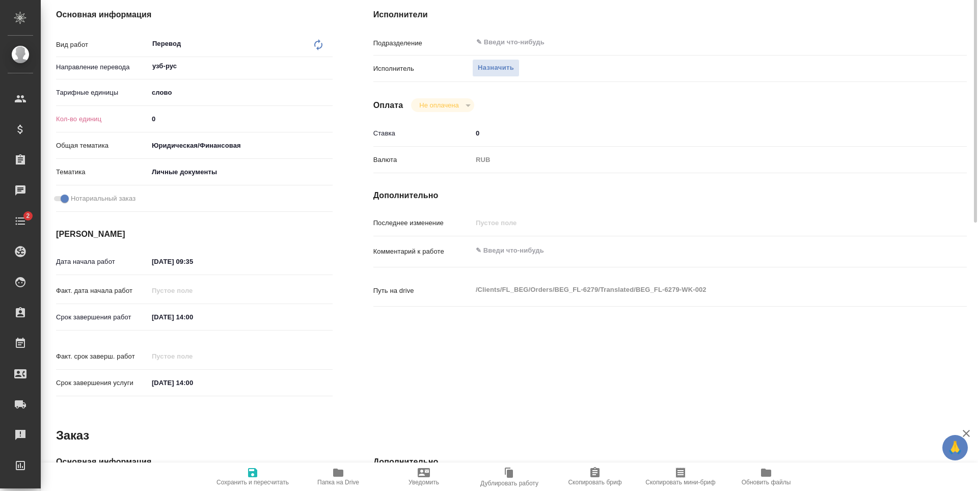
type textarea "x"
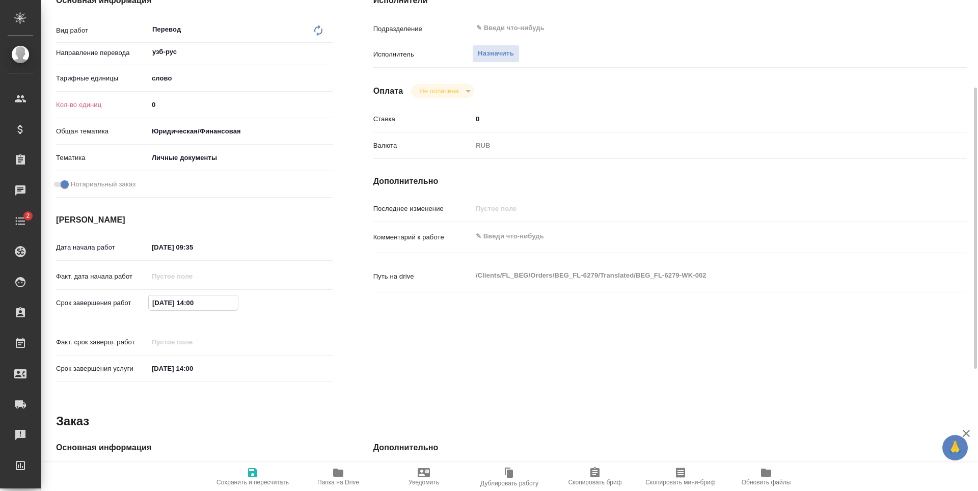
click at [221, 305] on input "[DATE] 14:00" at bounding box center [193, 302] width 89 height 15
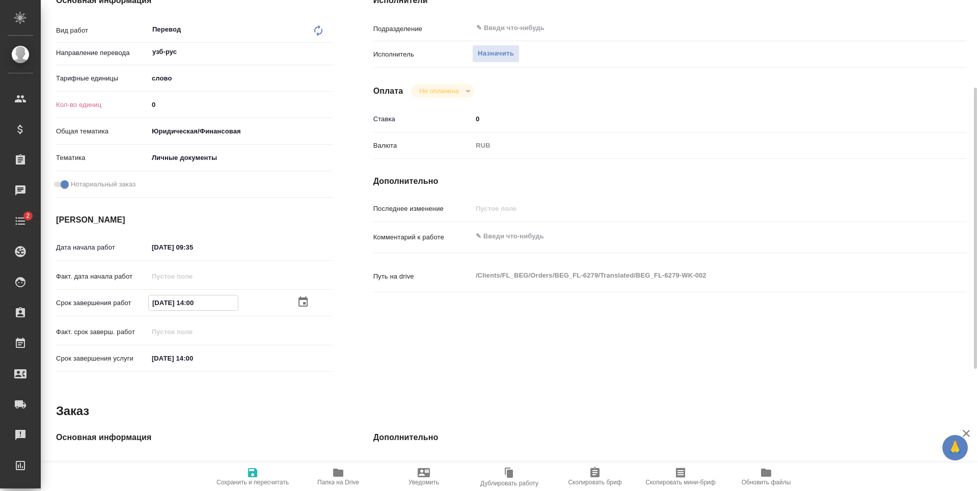
type textarea "x"
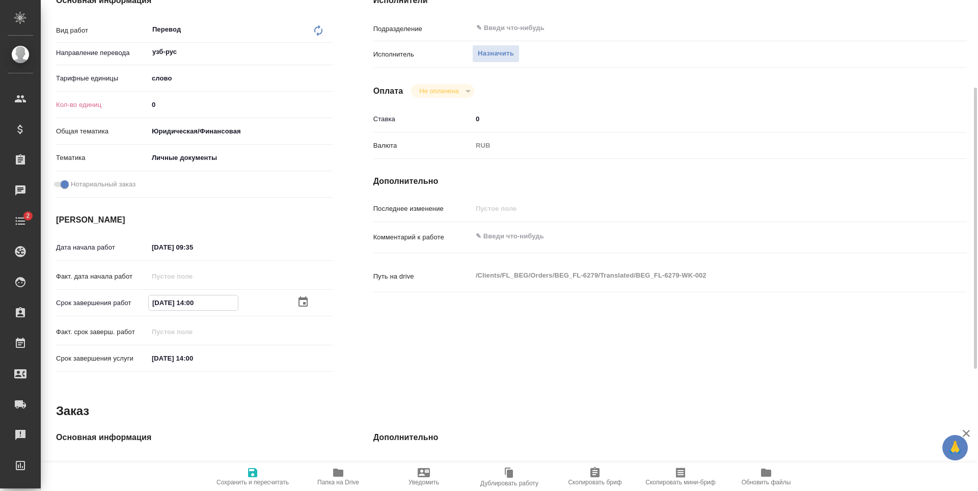
click at [299, 301] on icon "button" at bounding box center [303, 302] width 9 height 10
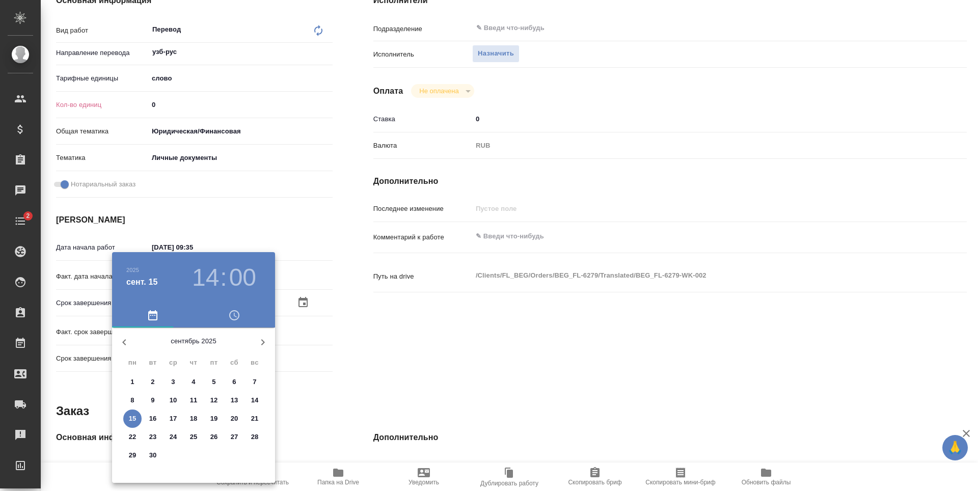
type textarea "x"
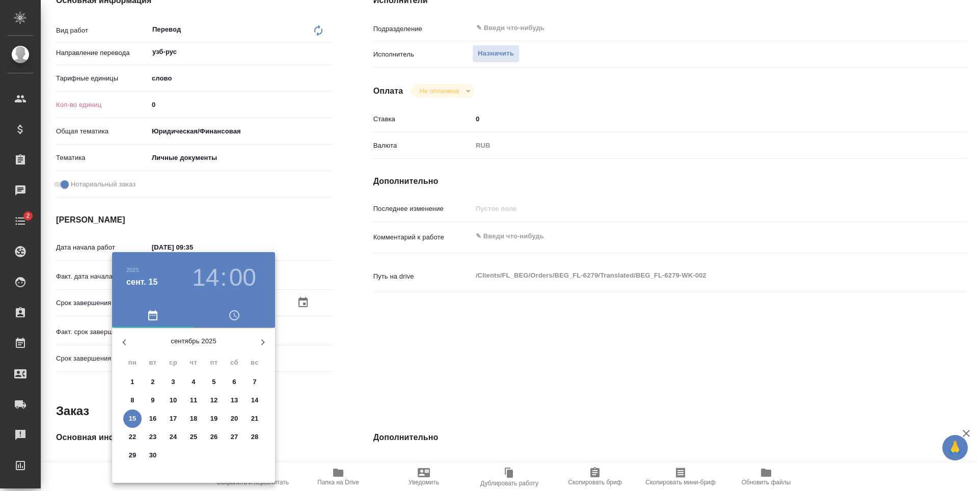
click at [218, 284] on h3 "14" at bounding box center [205, 277] width 27 height 29
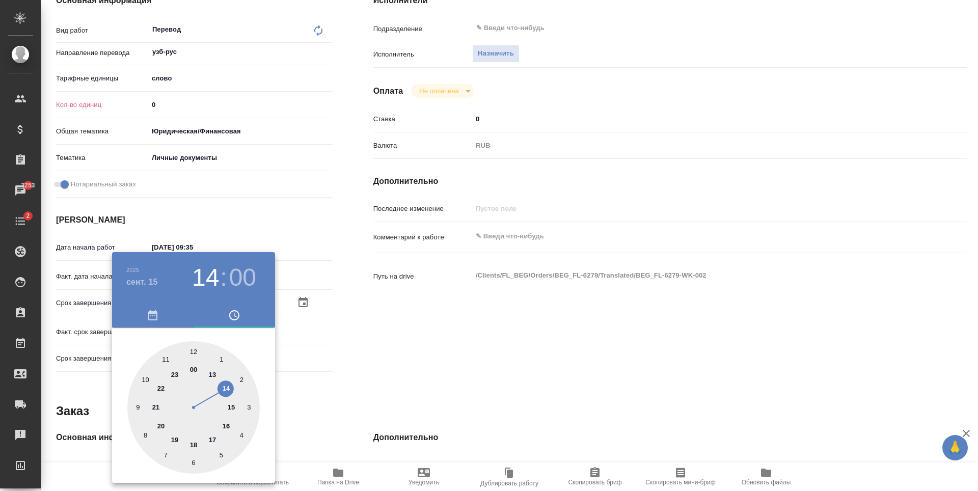
click at [212, 369] on div at bounding box center [193, 407] width 132 height 132
type textarea "x"
type input "[DATE] 13:00"
type textarea "x"
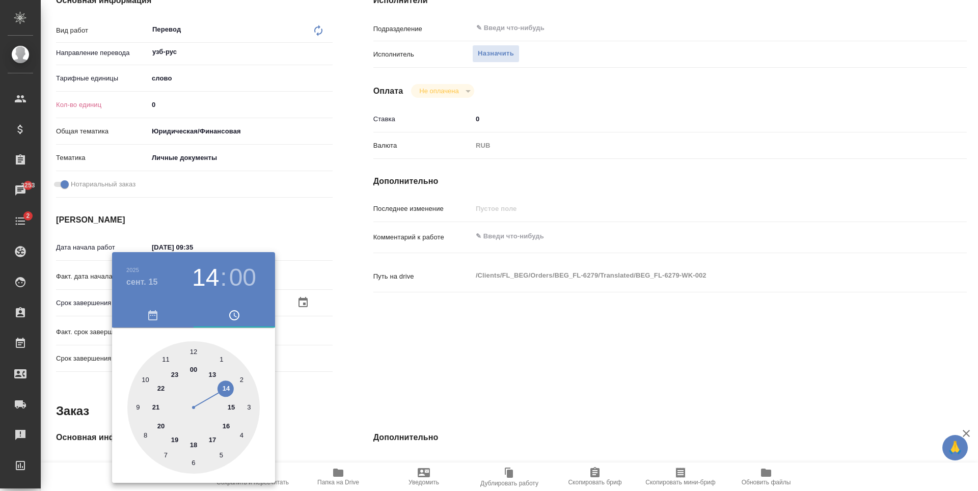
type textarea "x"
click at [371, 326] on div at bounding box center [489, 245] width 978 height 491
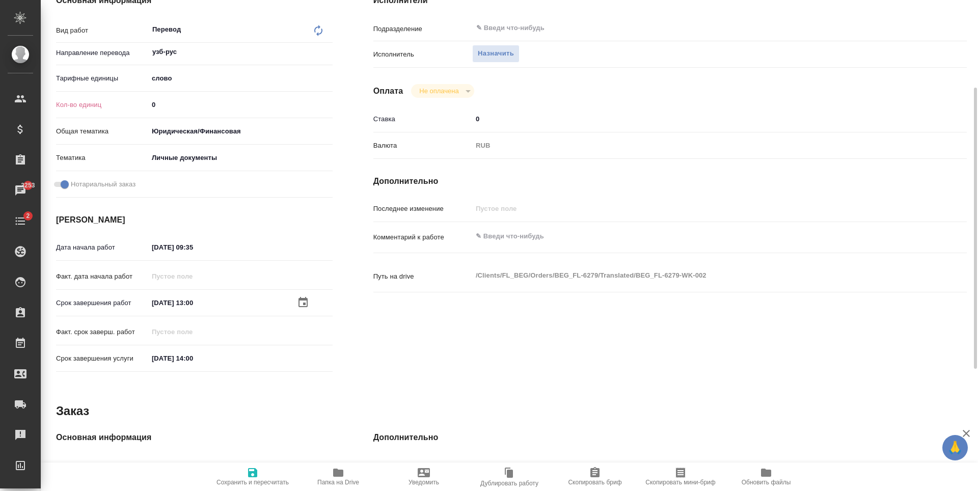
click at [259, 472] on span "Сохранить и пересчитать" at bounding box center [252, 476] width 73 height 19
type textarea "x"
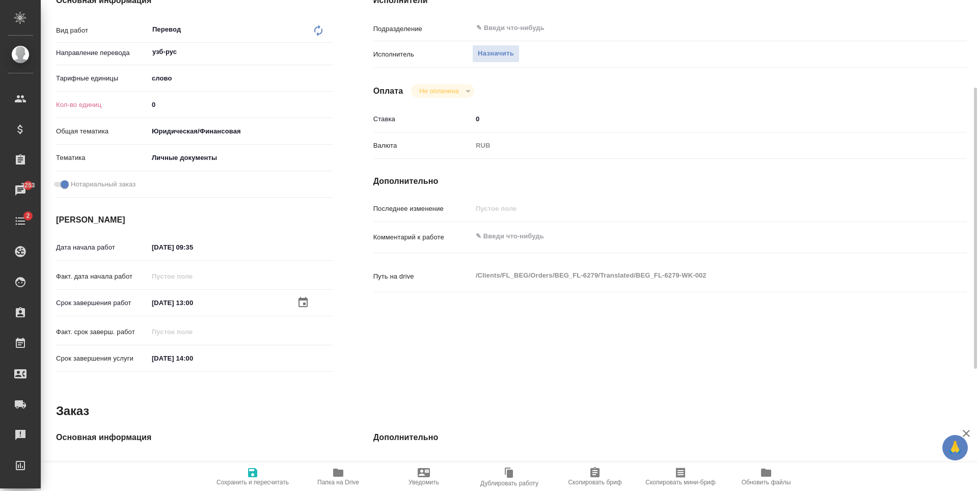
type textarea "x"
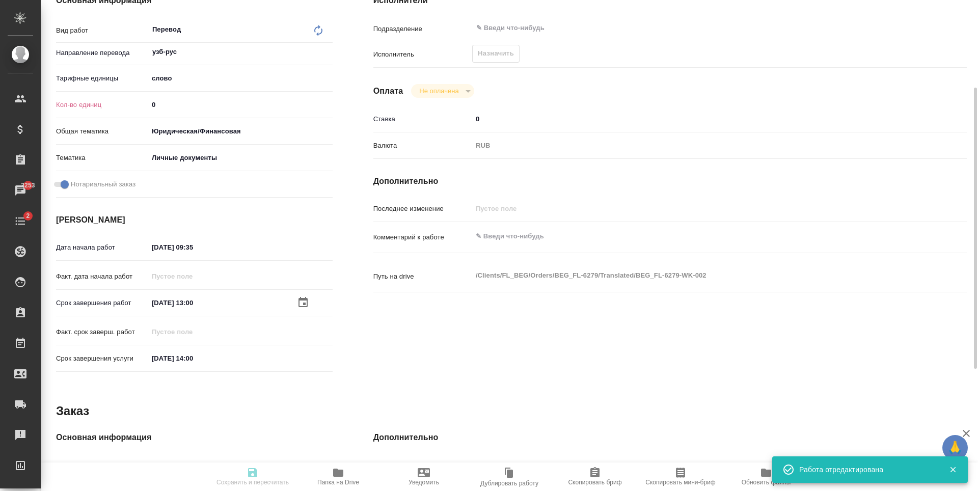
type textarea "x"
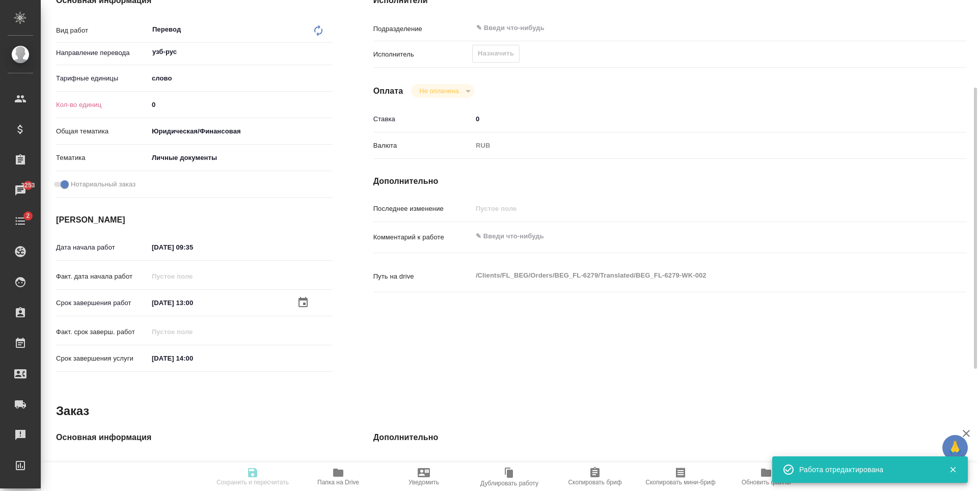
type textarea "x"
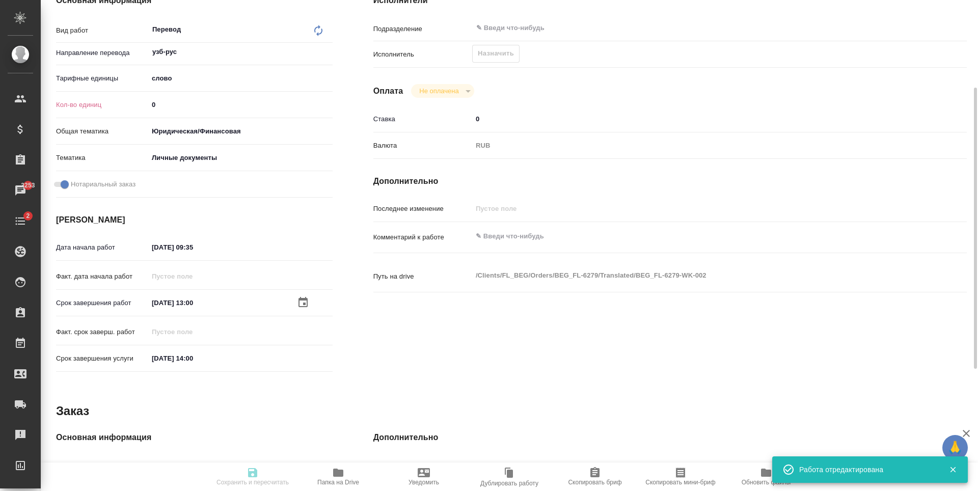
type input "created"
type textarea "Перевод"
type textarea "x"
type input "узб-рус"
type input "5a8b1489cc6b4906c91bfd90"
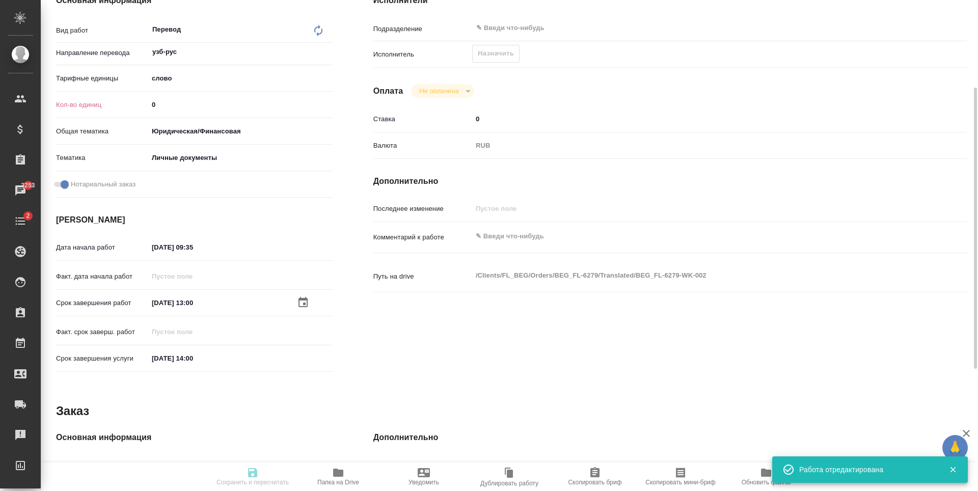
type input "0"
type input "yr-fn"
type input "5a8b8b956a9677013d343cfe"
checkbox input "true"
type input "[DATE] 09:35"
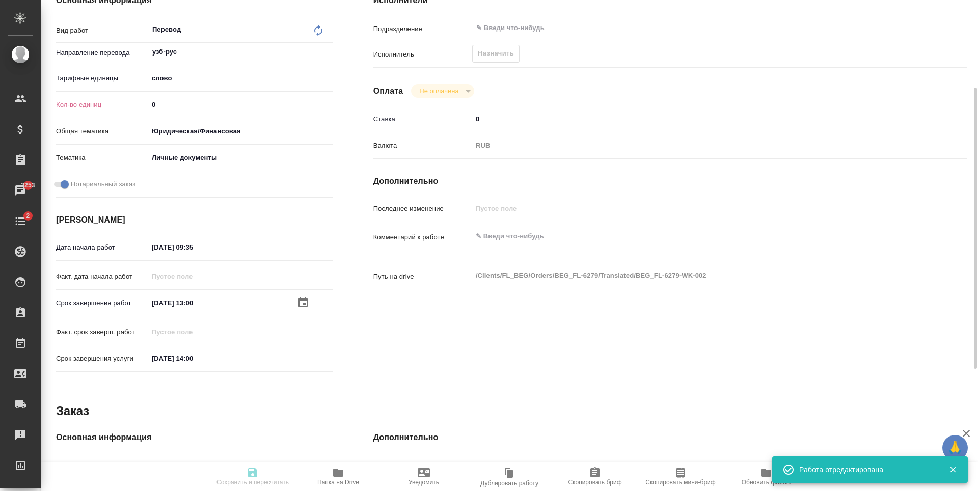
type input "[DATE] 13:00"
type input "[DATE] 14:00"
type input "notPayed"
type input "0"
type input "RUB"
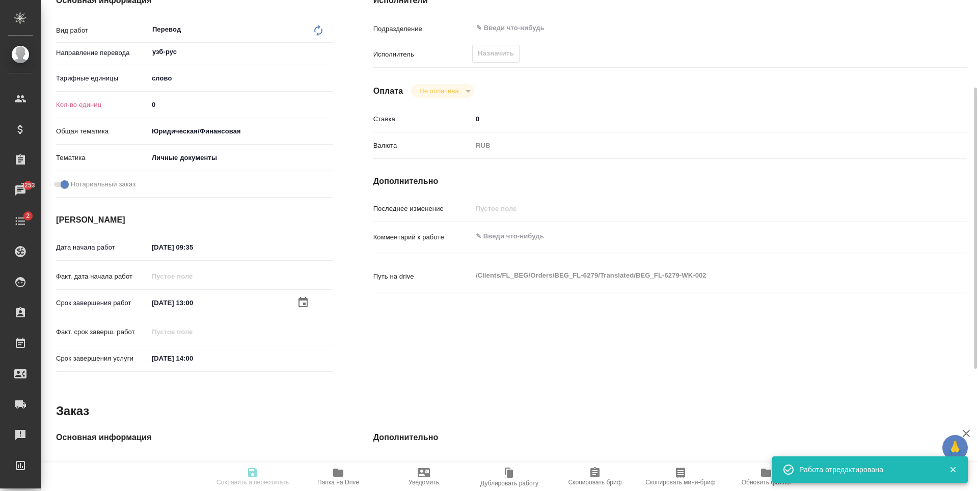
type textarea "x"
type textarea "/Clients/FL_BEG/Orders/BEG_FL-6279/Translated/BEG_FL-6279-WK-002"
type textarea "x"
type input "BEG_FL-6279"
type input "Перевод станд. несрочный"
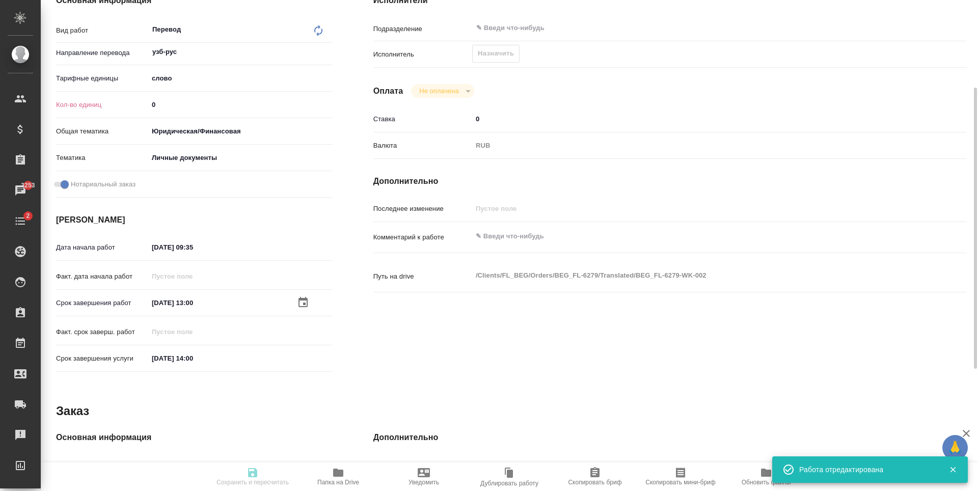
type input "Перевод, Приёмка по качеству, Редактура, Постредактура машинного перевода, Корр…"
type input "[PERSON_NAME]"
type input "/Clients/FL_BEG/Orders/BEG_FL-6279"
type textarea "x"
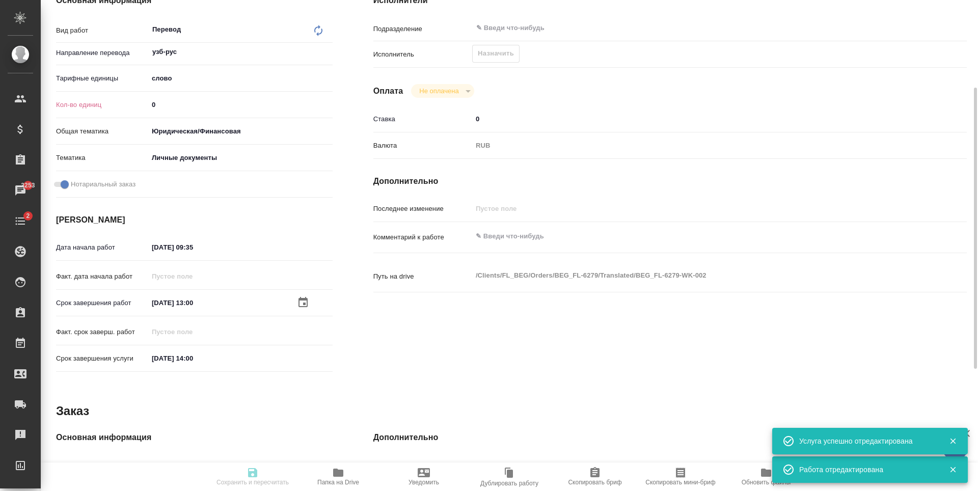
type textarea "x"
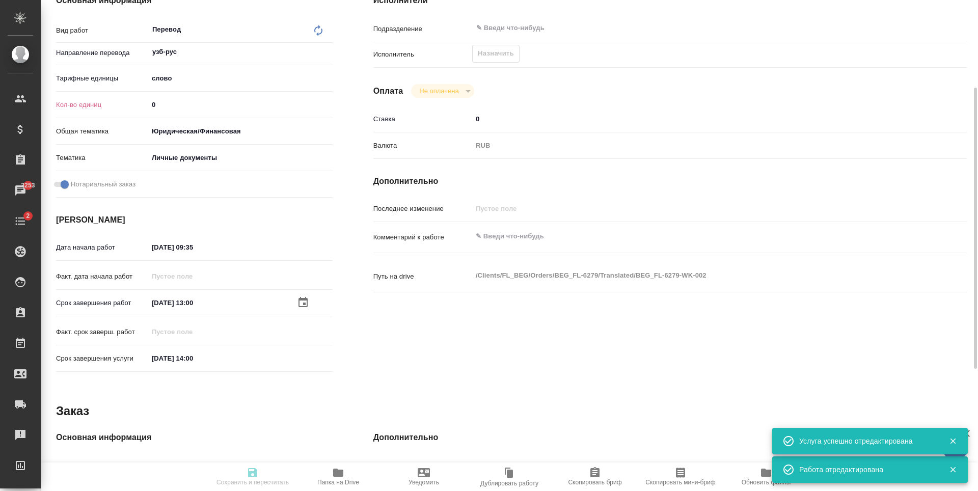
type textarea "x"
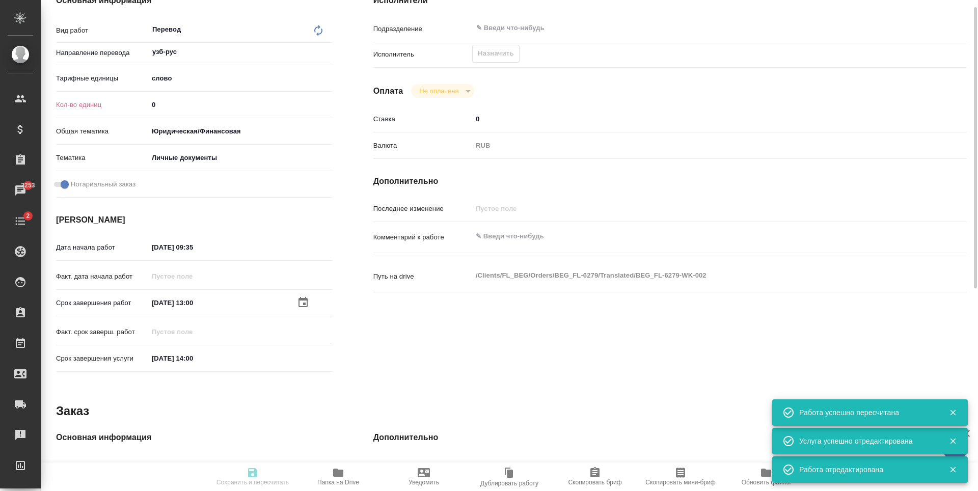
scroll to position [102, 0]
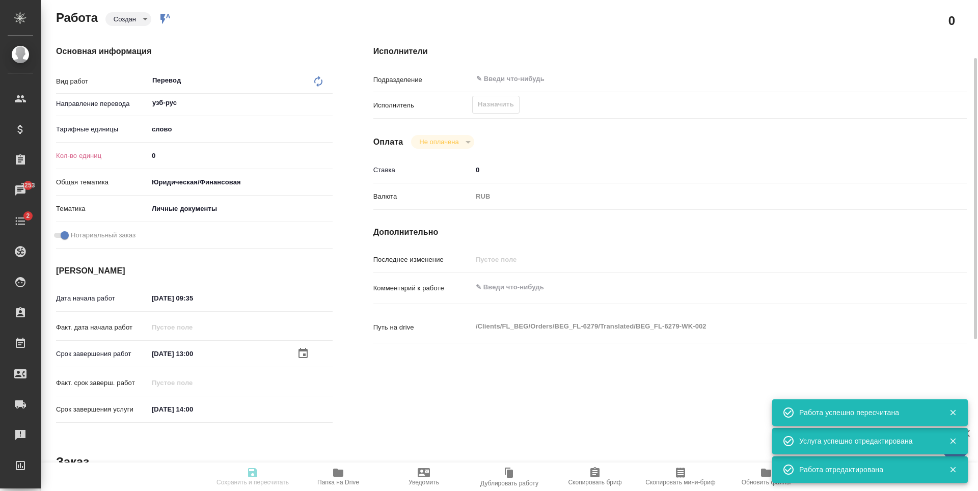
click at [231, 159] on input "0" at bounding box center [240, 155] width 184 height 15
type input "created"
type textarea "Перевод"
type textarea "x"
type input "узб-рус"
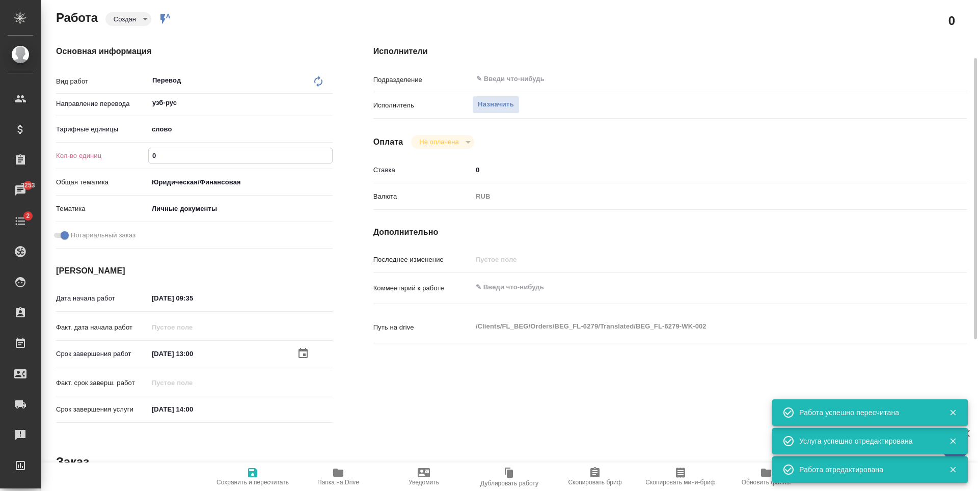
type input "5a8b1489cc6b4906c91bfd90"
type input "0"
type input "yr-fn"
type input "5a8b8b956a9677013d343cfe"
checkbox input "true"
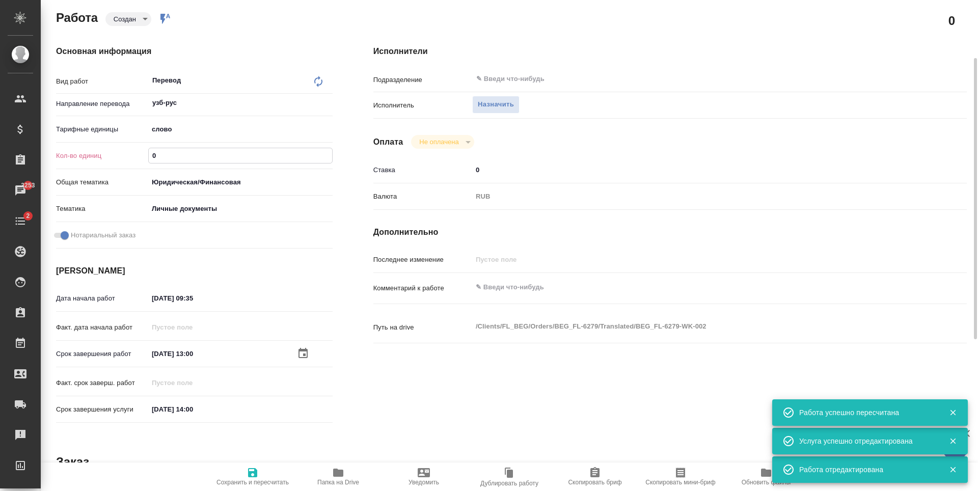
type input "[DATE] 09:35"
type input "[DATE] 13:00"
type input "[DATE] 14:00"
type input "notPayed"
type input "0"
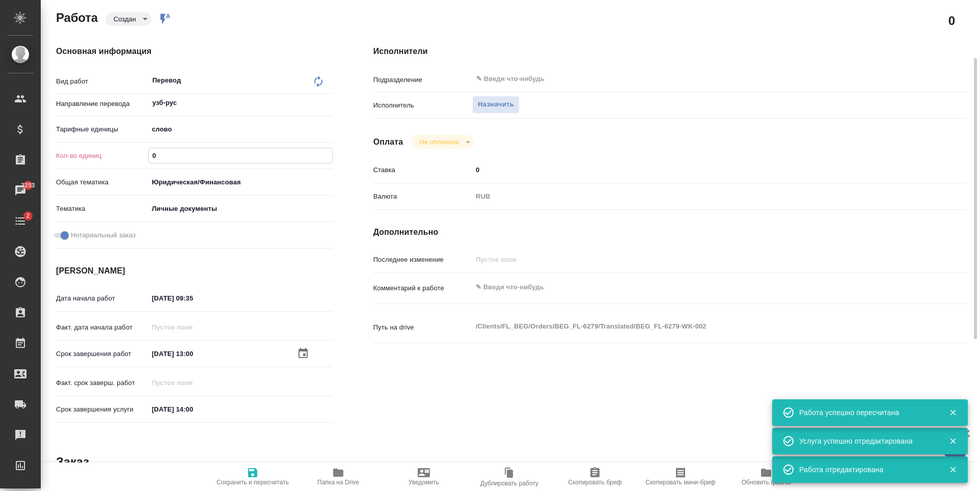
type input "RUB"
type textarea "x"
type textarea "/Clients/FL_BEG/Orders/BEG_FL-6279/Translated/BEG_FL-6279-WK-002"
type textarea "x"
type input "BEG_FL-6279"
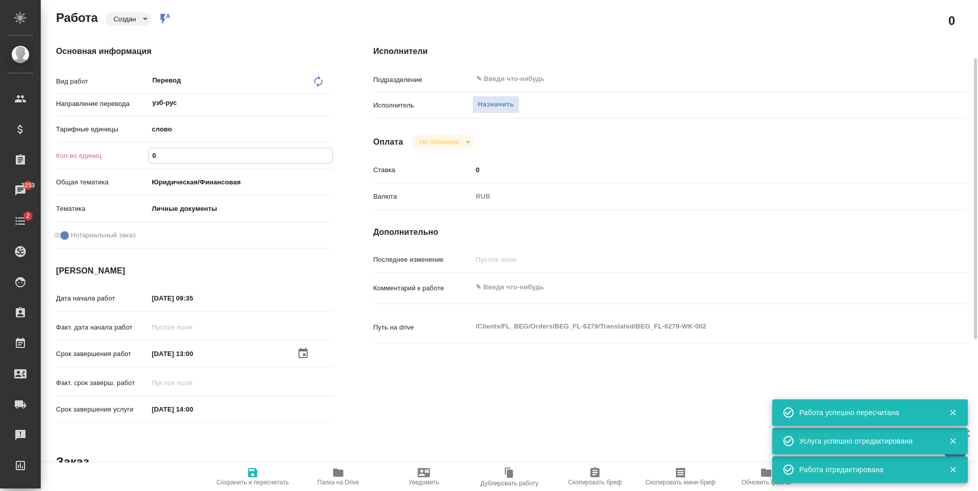
type input "Перевод станд. несрочный"
type input "Перевод, Приёмка по качеству, Редактура, Постредактура машинного перевода, Корр…"
type input "[PERSON_NAME]"
type input "/Clients/FL_BEG/Orders/BEG_FL-6279"
type textarea "x"
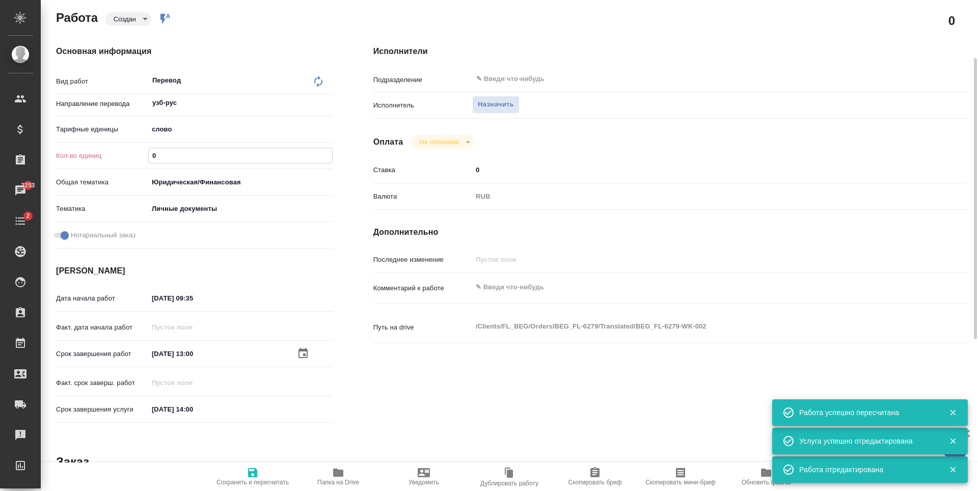
type textarea "x"
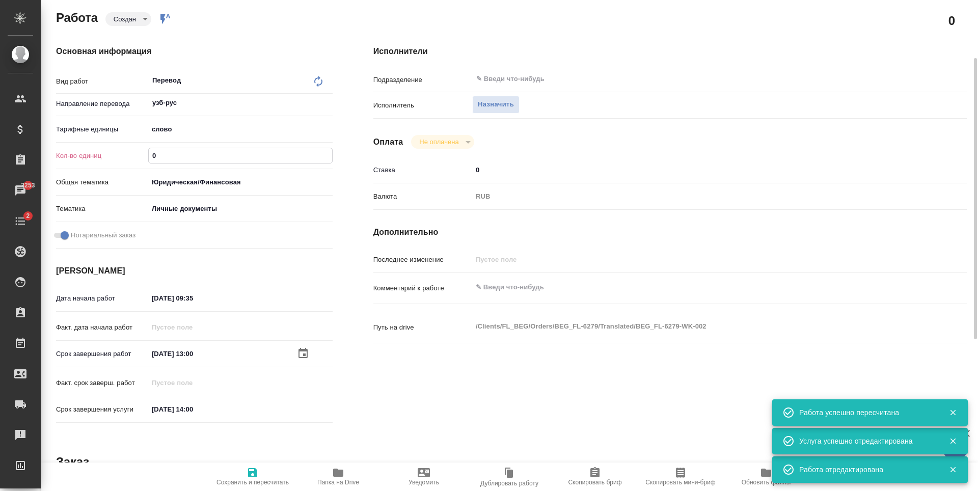
type textarea "x"
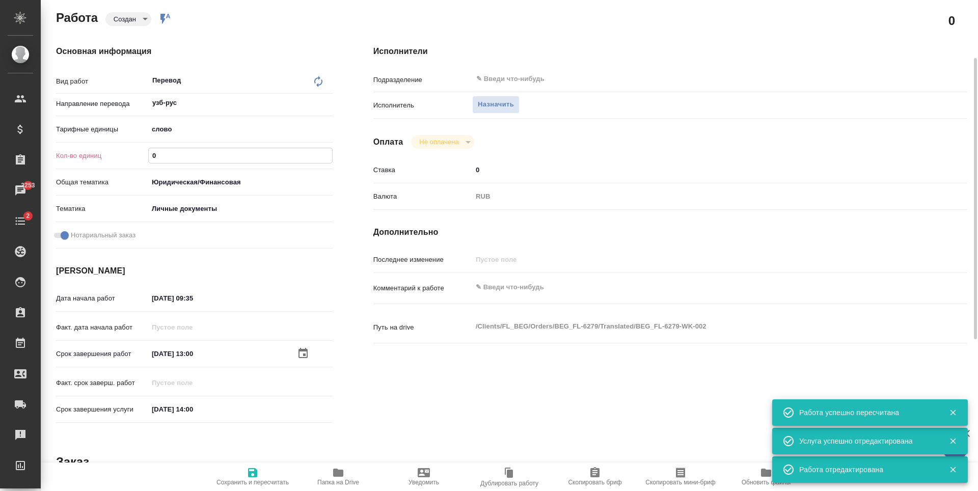
type textarea "x"
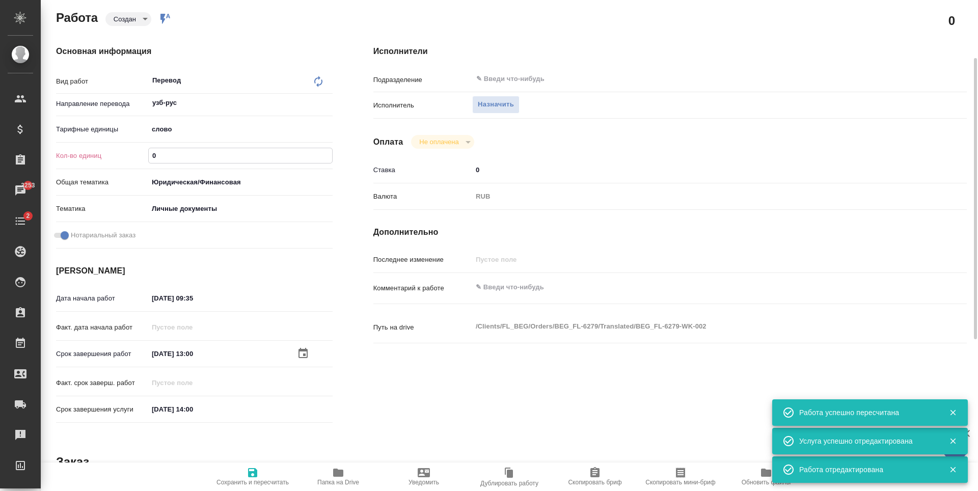
type textarea "x"
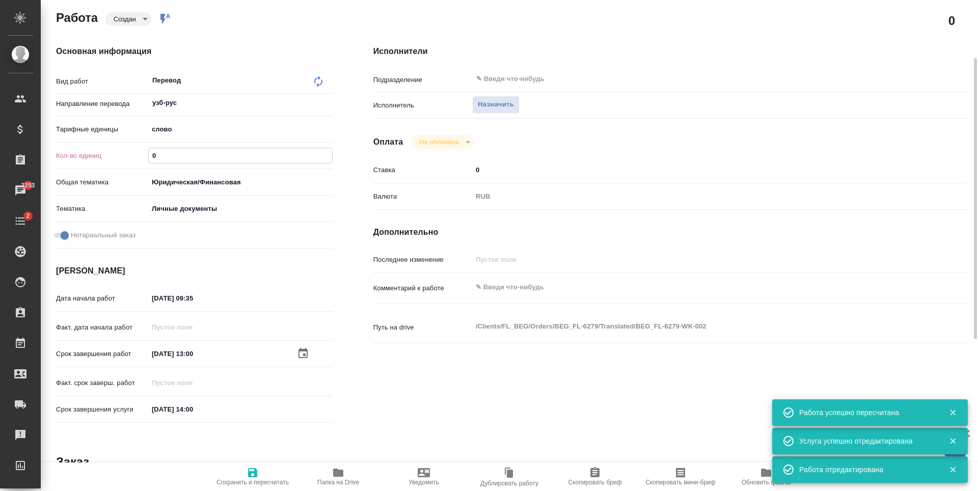
type textarea "x"
type input "1"
type textarea "x"
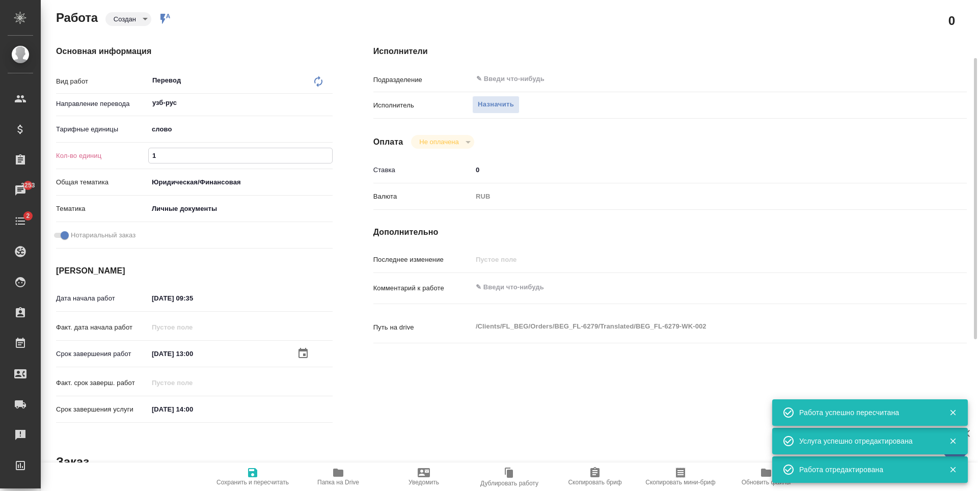
type textarea "x"
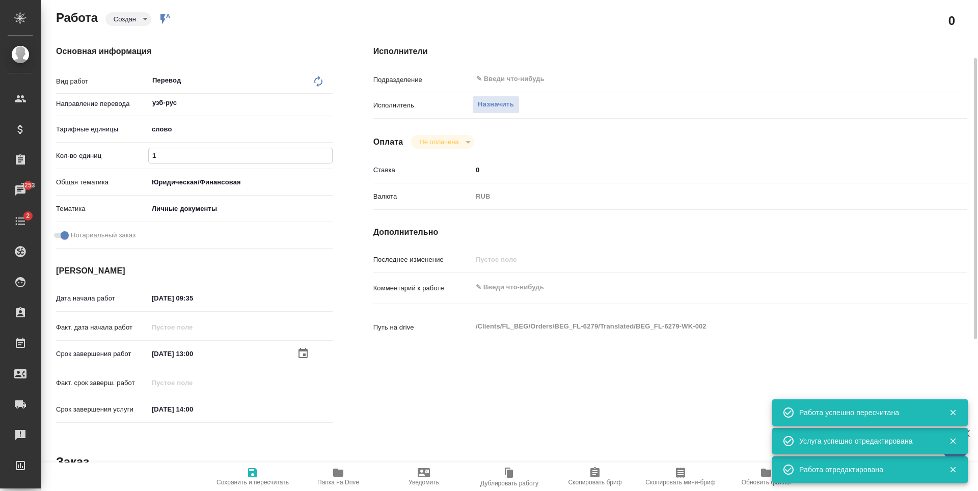
type textarea "x"
type input "1"
click at [254, 476] on icon "button" at bounding box center [253, 473] width 12 height 12
type textarea "x"
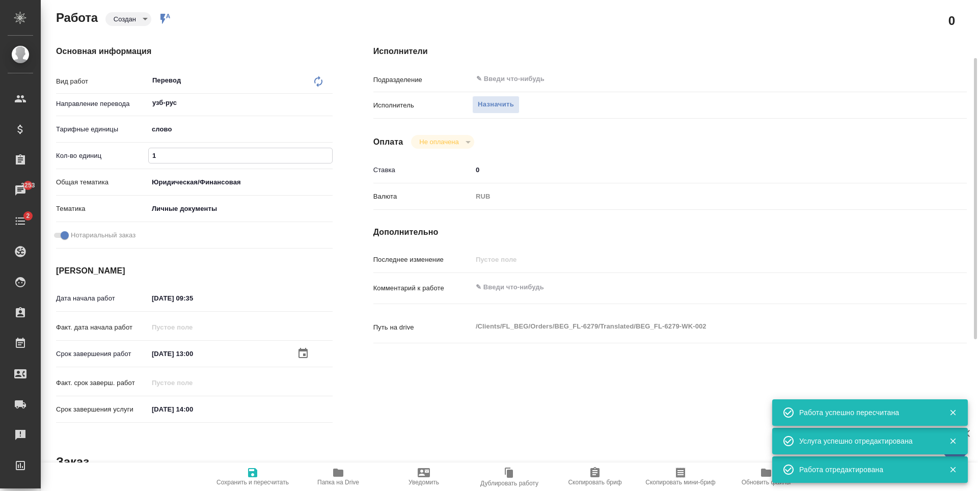
type textarea "x"
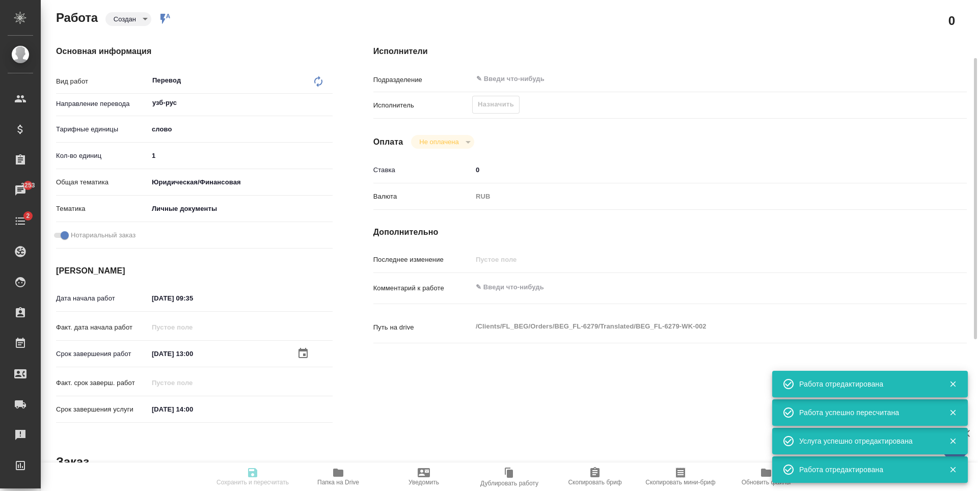
type textarea "x"
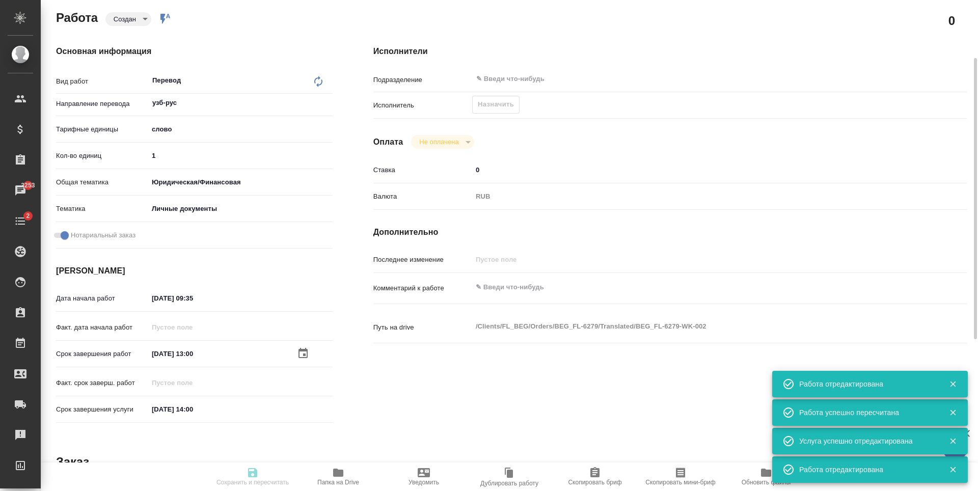
type textarea "x"
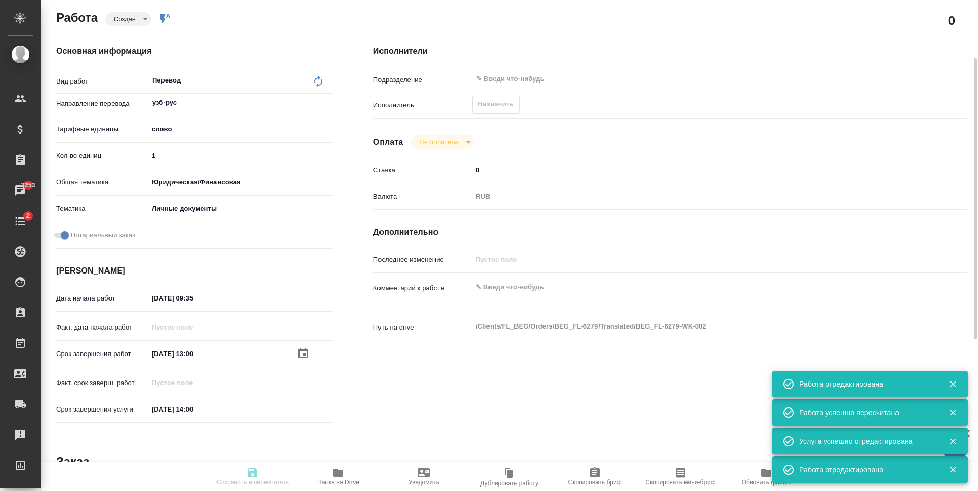
type input "created"
type textarea "Перевод"
type textarea "x"
type input "узб-рус"
type input "5a8b1489cc6b4906c91bfd90"
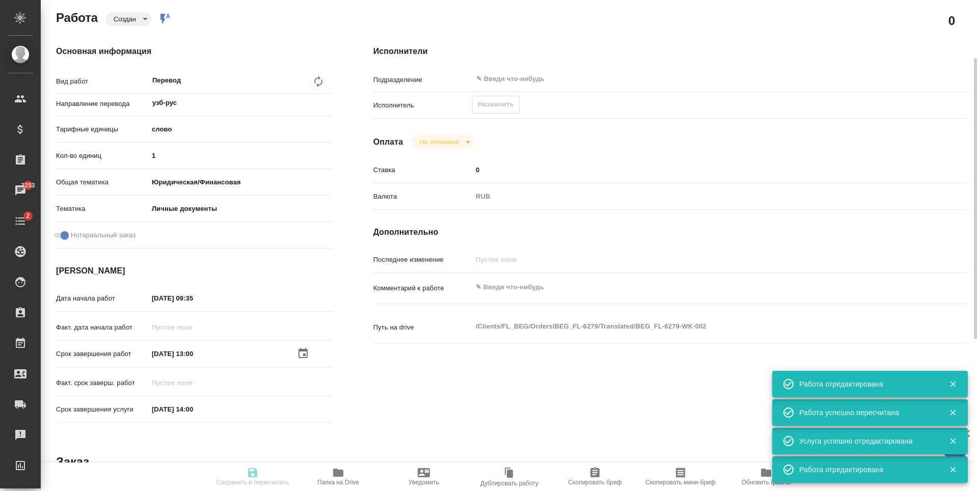
type input "1"
type input "yr-fn"
type input "5a8b8b956a9677013d343cfe"
checkbox input "true"
type input "[DATE] 09:35"
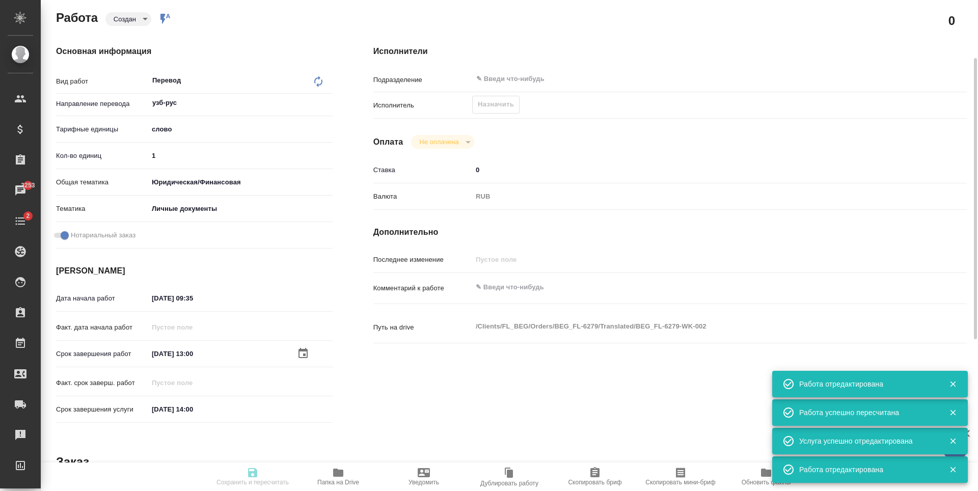
type input "[DATE] 13:00"
type input "[DATE] 14:00"
type input "notPayed"
type input "0"
type input "RUB"
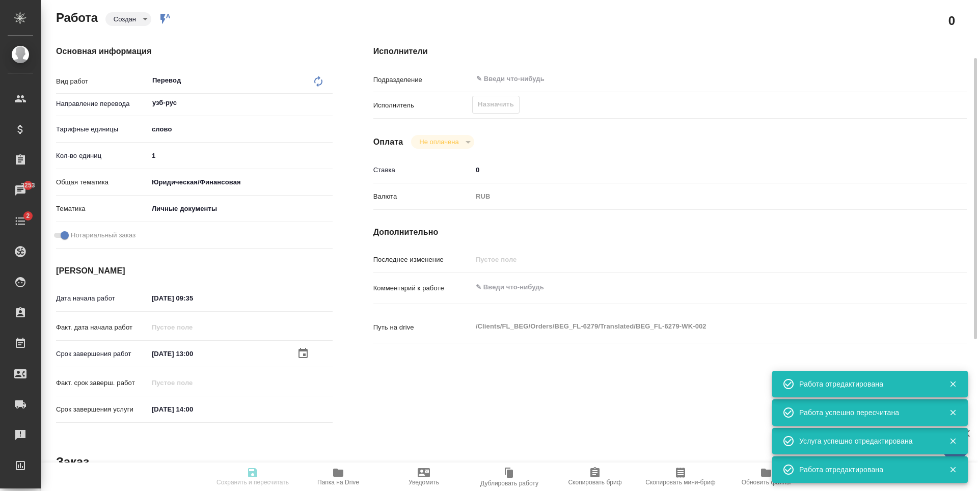
type input "[PERSON_NAME]"
type textarea "x"
type textarea "/Clients/FL_BEG/Orders/BEG_FL-6279/Translated/BEG_FL-6279-WK-002"
type textarea "x"
type input "BEG_FL-6279"
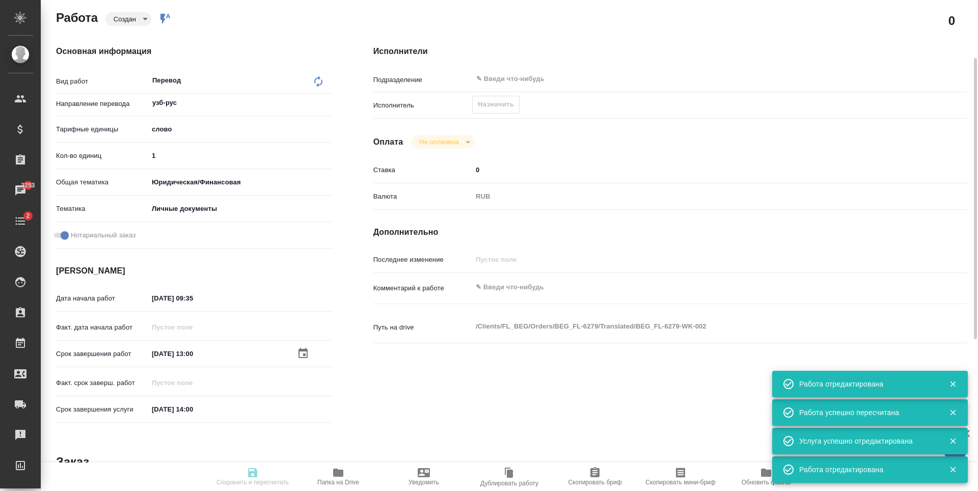
type input "Перевод станд. несрочный"
type input "Перевод, Приёмка по качеству, Редактура, Постредактура машинного перевода, Корр…"
type input "[PERSON_NAME]"
type input "/Clients/FL_BEG/Orders/BEG_FL-6279"
type textarea "x"
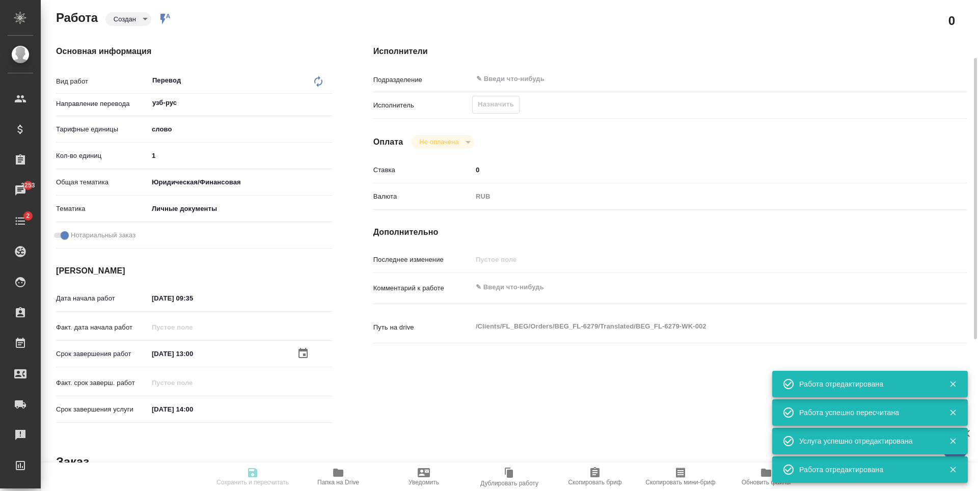
type textarea "x"
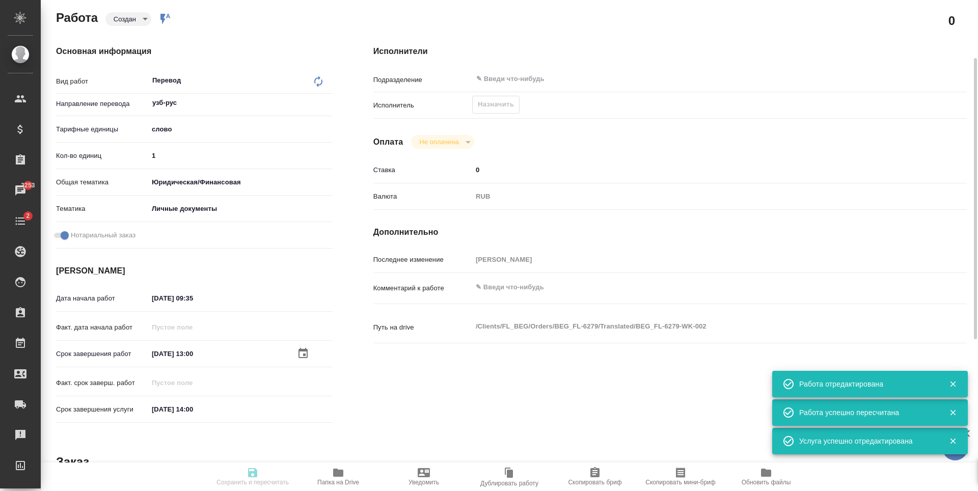
type textarea "x"
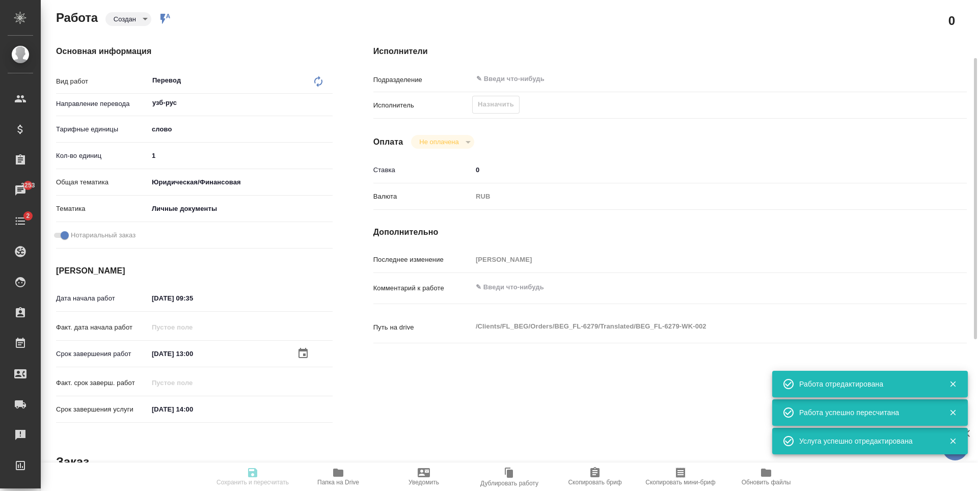
type textarea "x"
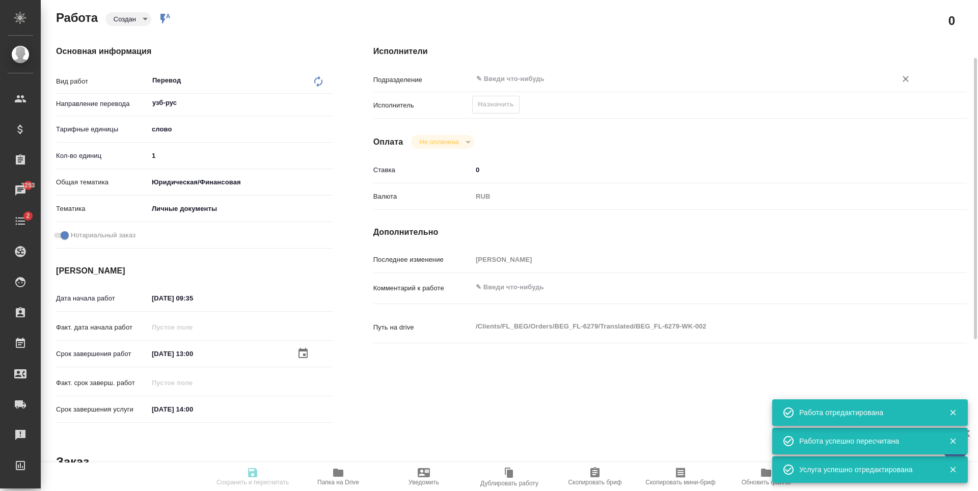
type input "created"
type textarea "Перевод"
type textarea "x"
type input "узб-рус"
type input "5a8b1489cc6b4906c91bfd90"
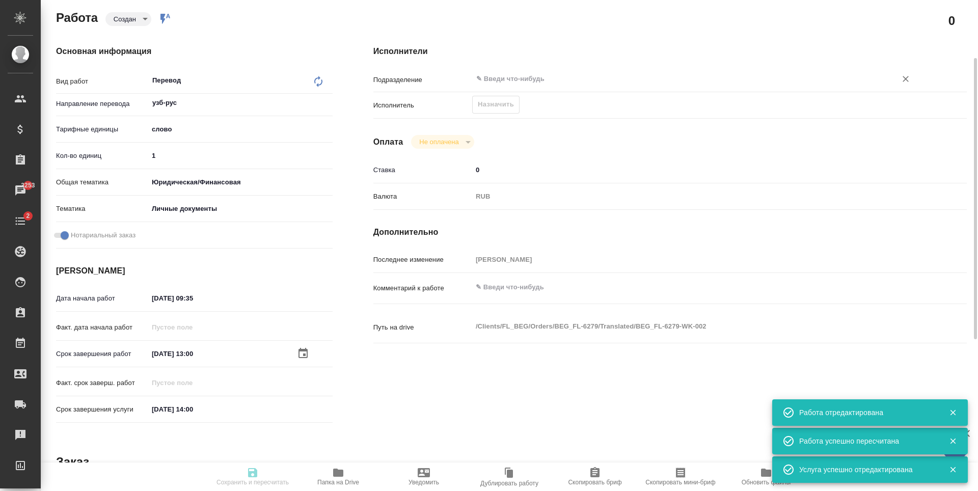
type input "1"
type input "yr-fn"
type input "5a8b8b956a9677013d343cfe"
checkbox input "true"
type input "[DATE] 09:35"
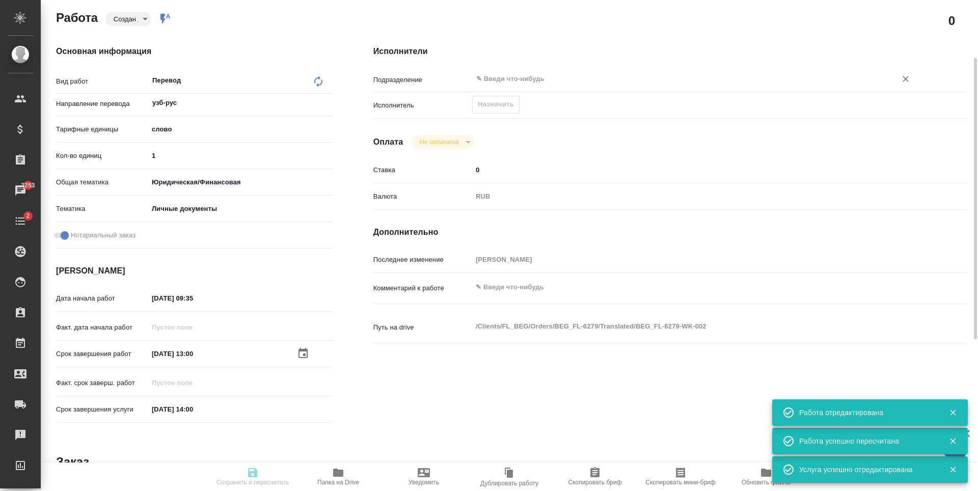
type input "[DATE] 13:00"
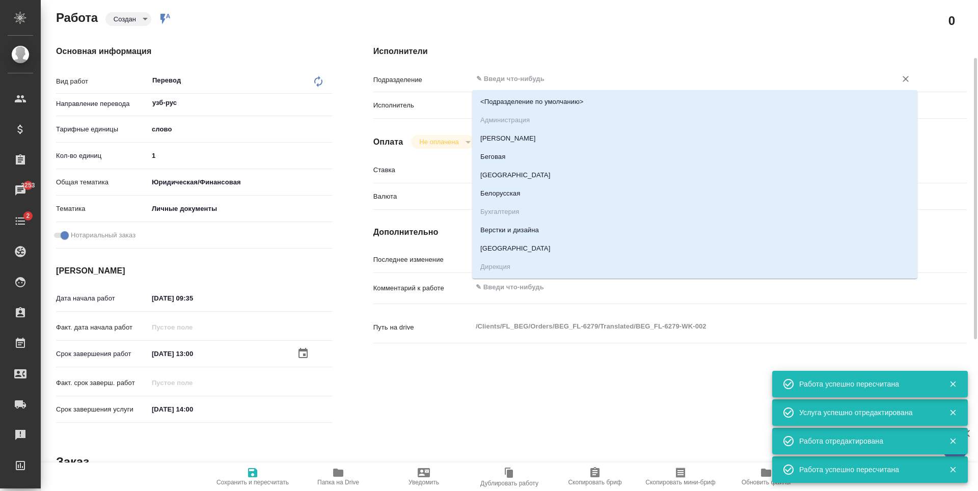
click at [514, 82] on input "text" at bounding box center [677, 79] width 405 height 12
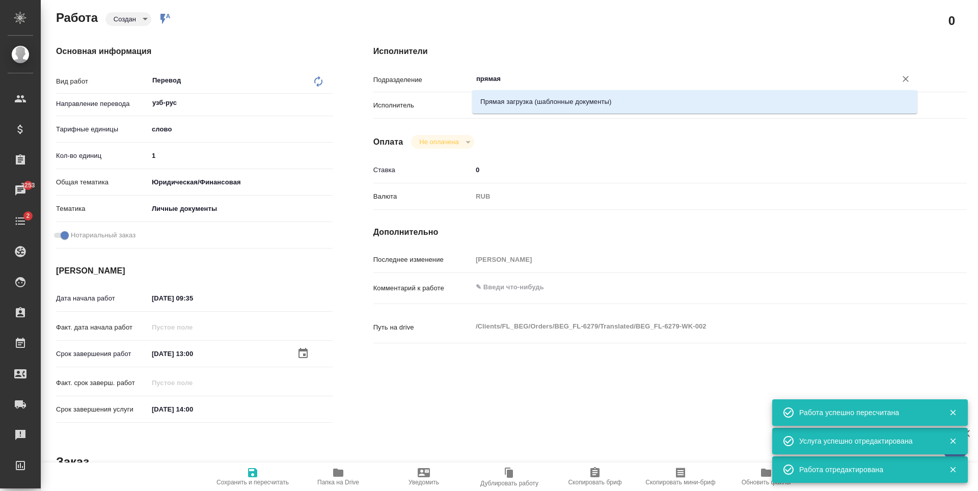
click at [522, 95] on li "Прямая загрузка (шаблонные документы)" at bounding box center [694, 102] width 445 height 18
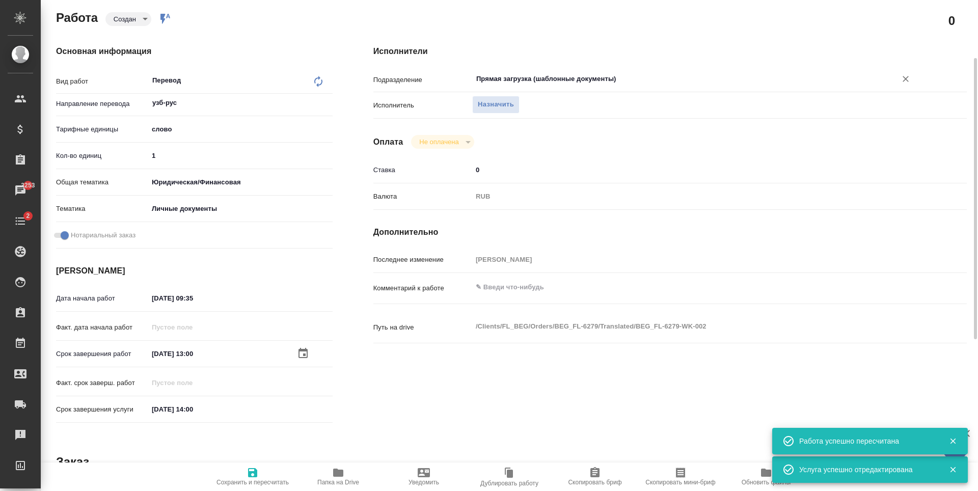
click at [245, 469] on span "Сохранить и пересчитать" at bounding box center [252, 476] width 73 height 19
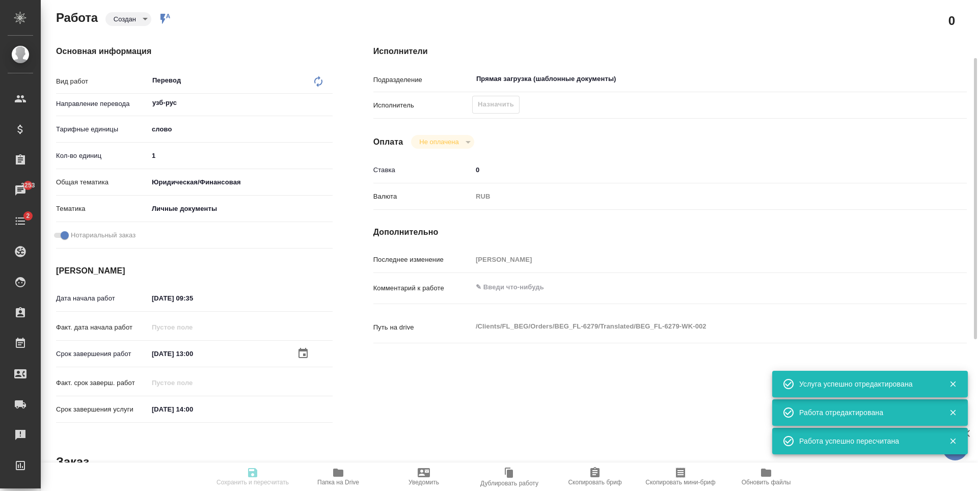
scroll to position [0, 0]
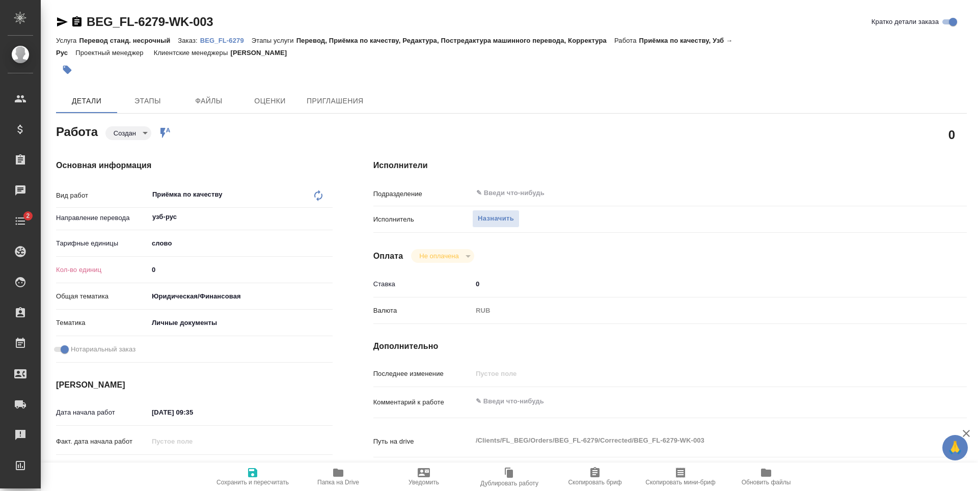
type textarea "x"
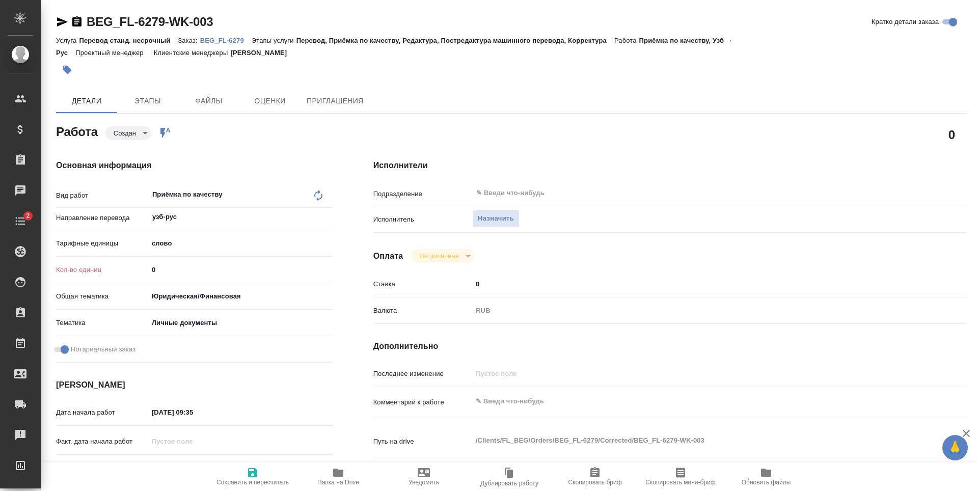
type textarea "x"
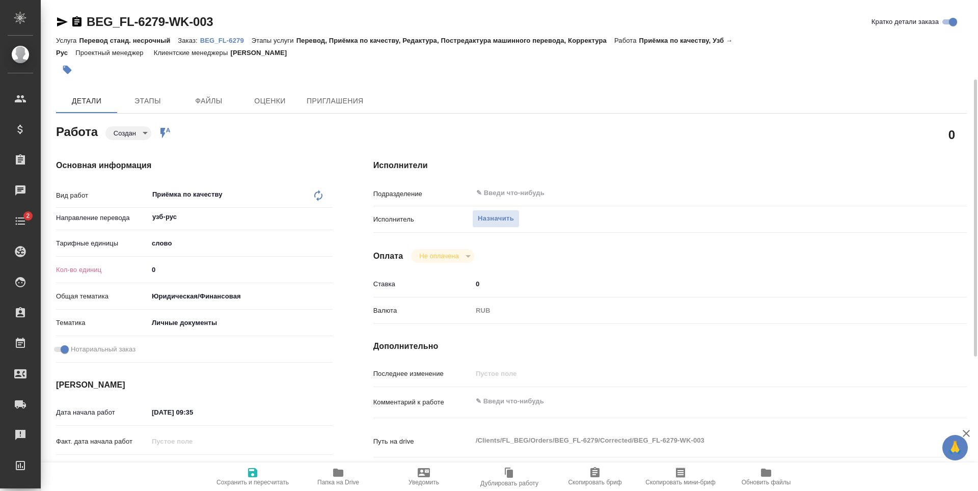
scroll to position [102, 0]
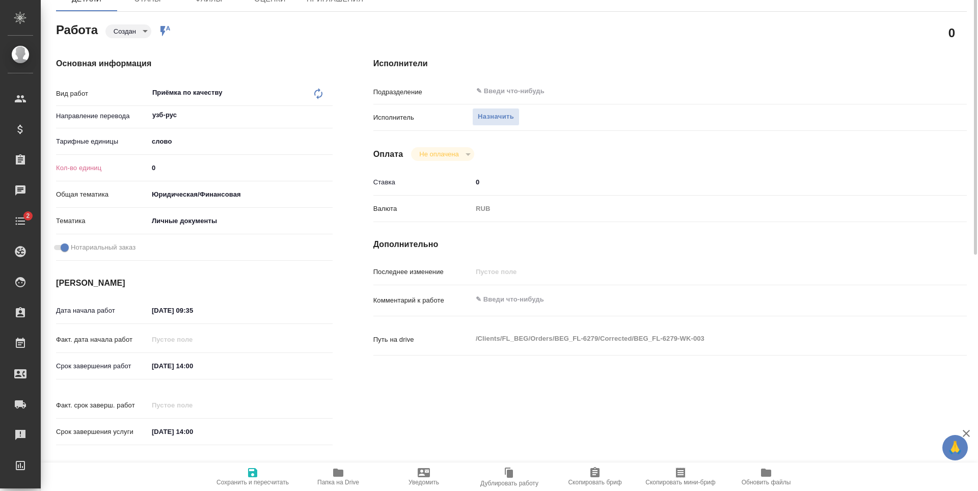
type textarea "x"
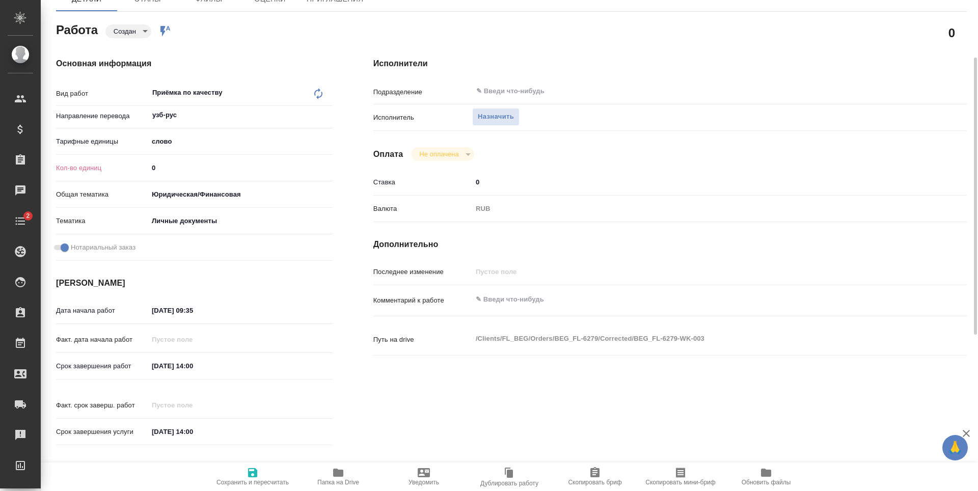
type textarea "x"
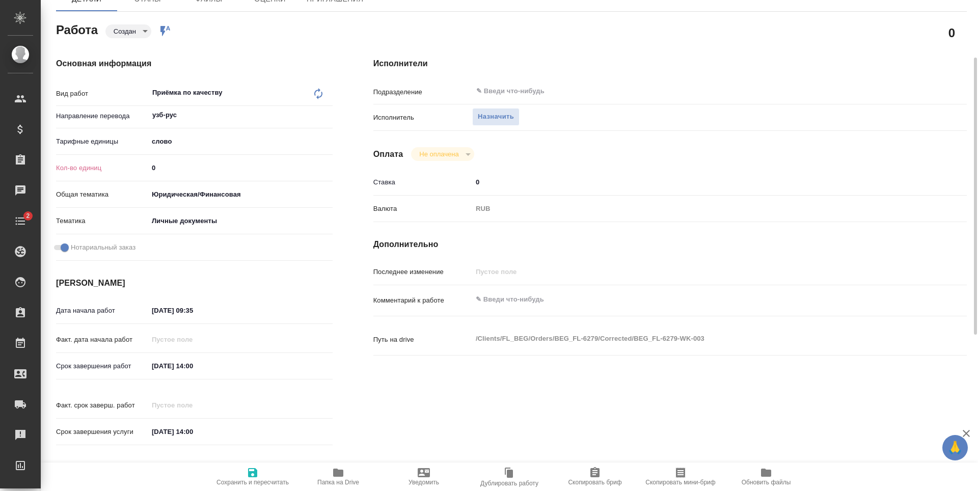
click at [182, 162] on input "0" at bounding box center [240, 167] width 184 height 15
type textarea "x"
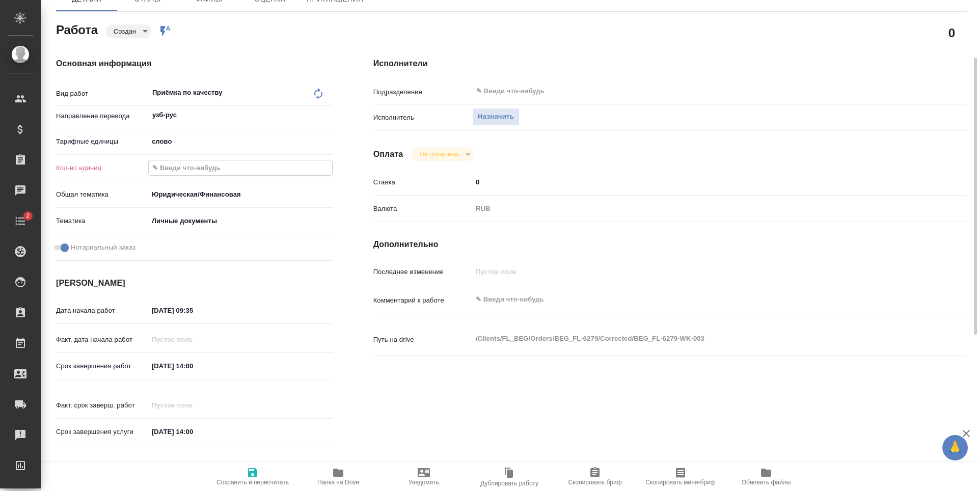
type textarea "x"
type input "1"
type textarea "x"
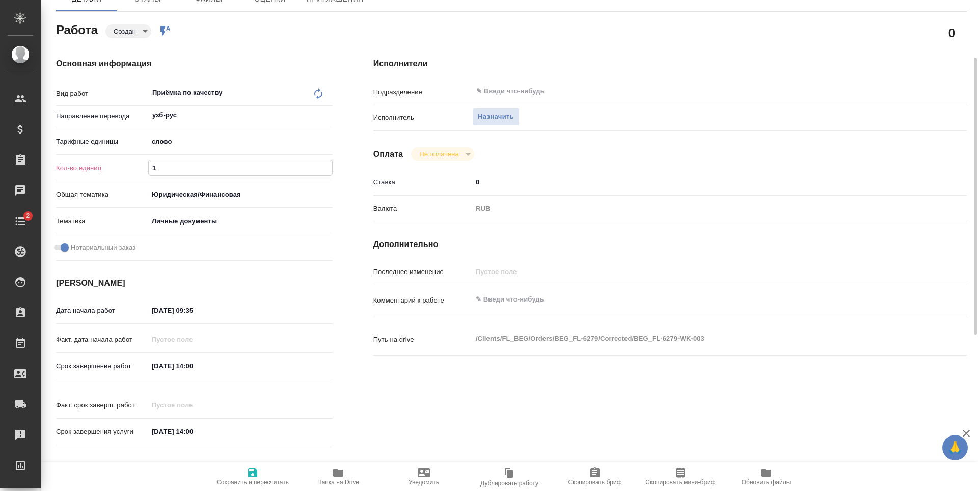
type textarea "x"
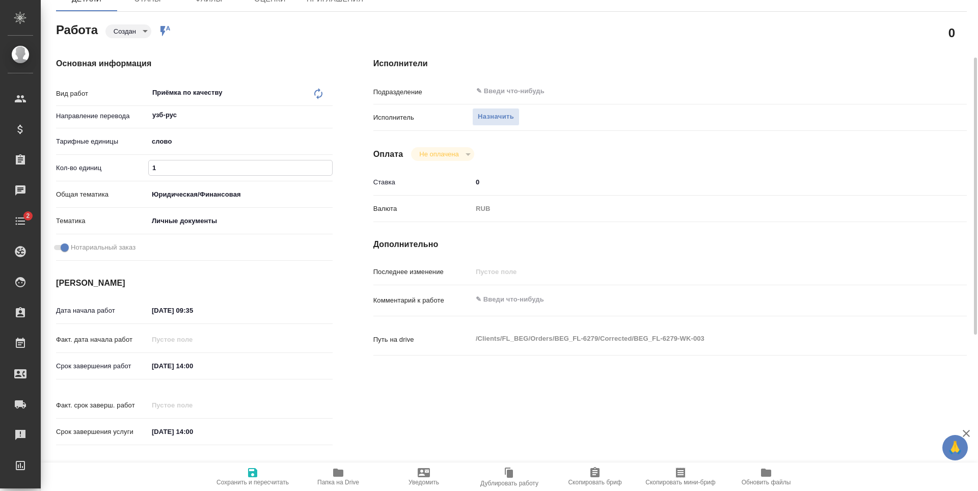
type textarea "x"
type input "1"
click at [258, 467] on icon "button" at bounding box center [253, 473] width 12 height 12
type textarea "x"
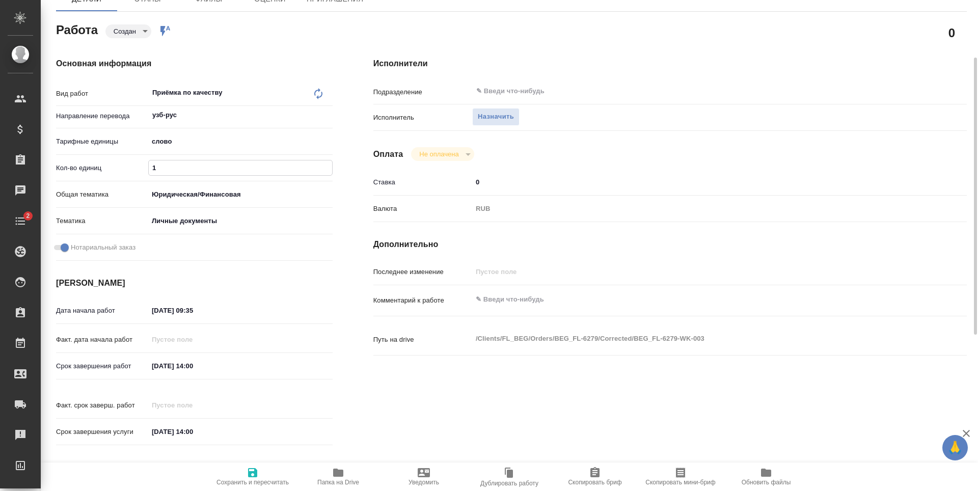
type textarea "x"
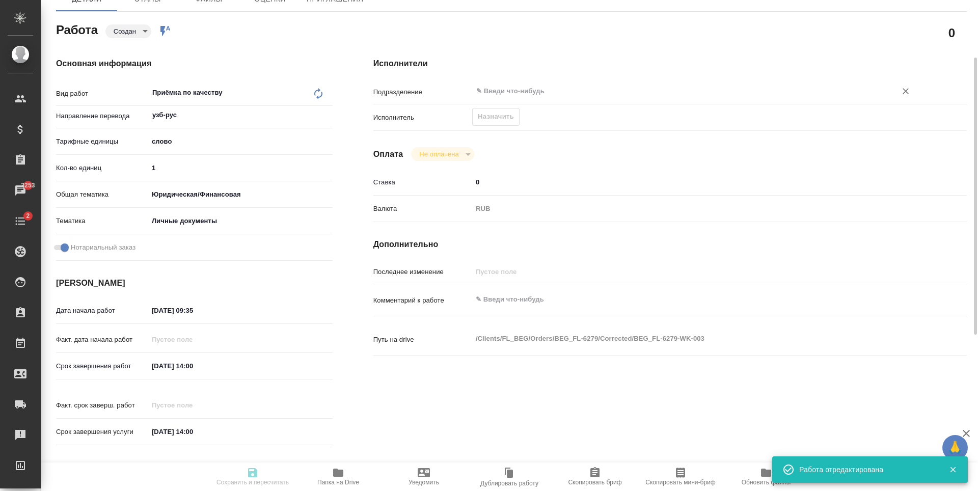
type textarea "x"
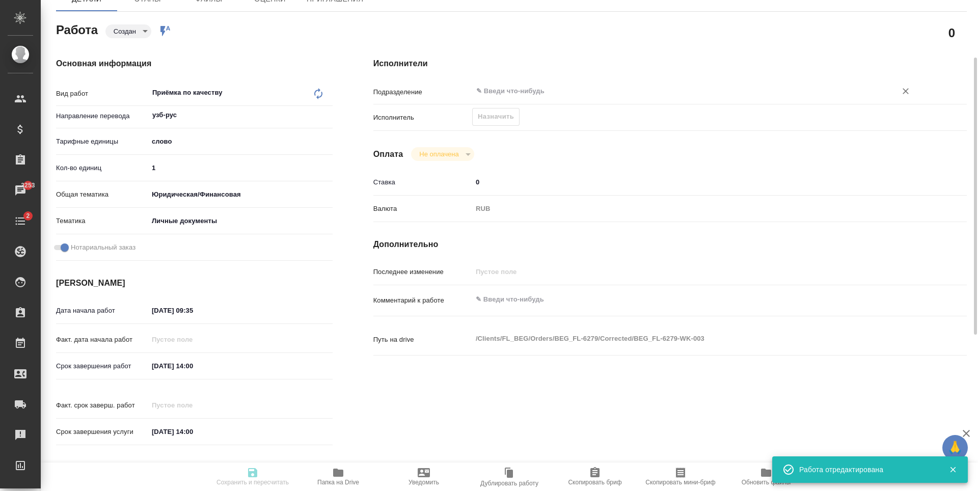
type textarea "x"
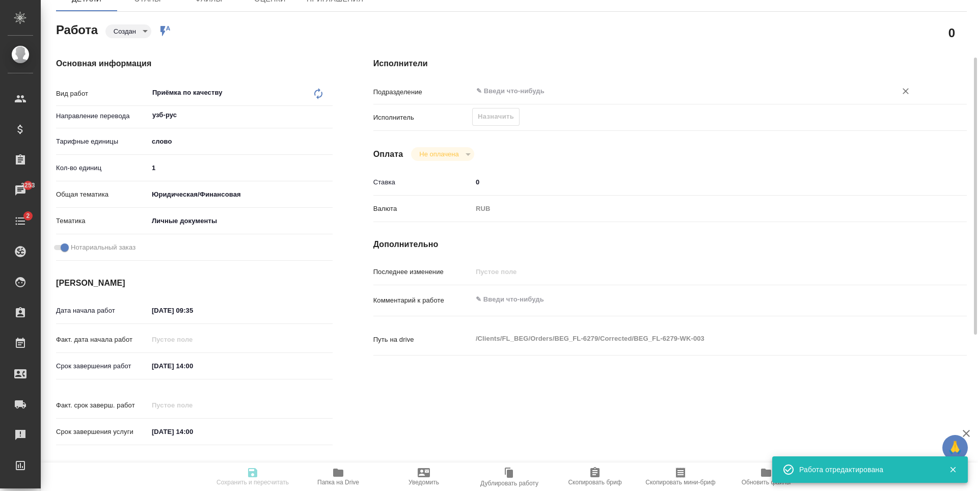
click at [525, 94] on input "text" at bounding box center [677, 91] width 405 height 12
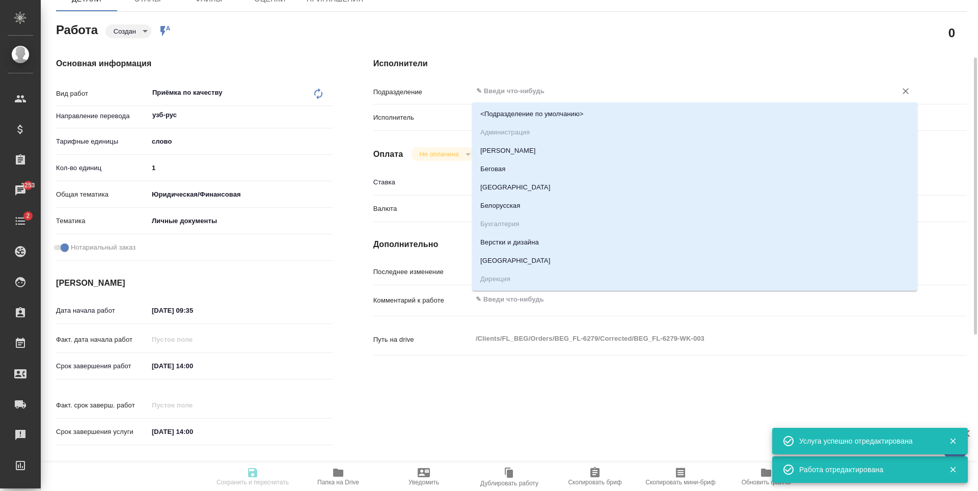
type input "created"
type textarea "Приёмка по качеству"
type textarea "x"
type input "узб-рус"
type input "5a8b1489cc6b4906c91bfd90"
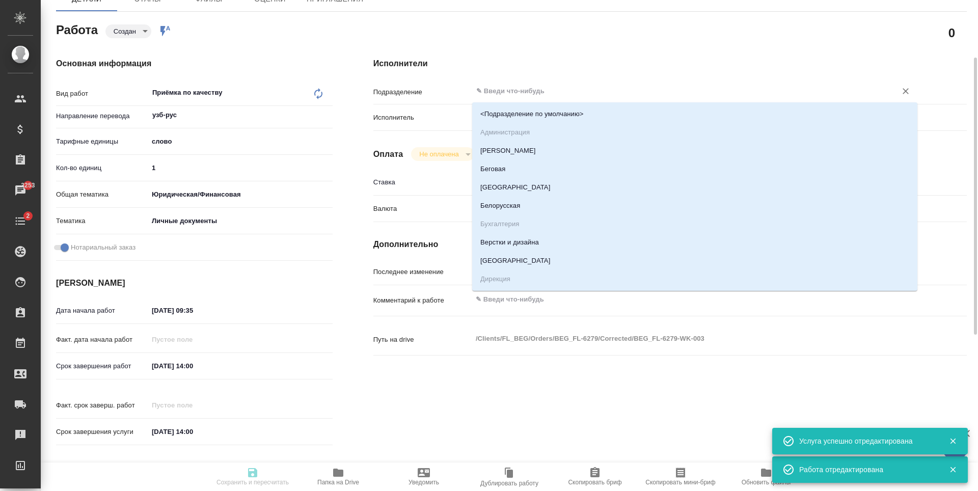
type input "1"
type input "yr-fn"
type input "5a8b8b956a9677013d343cfe"
checkbox input "true"
type input "15.09.2025 09:35"
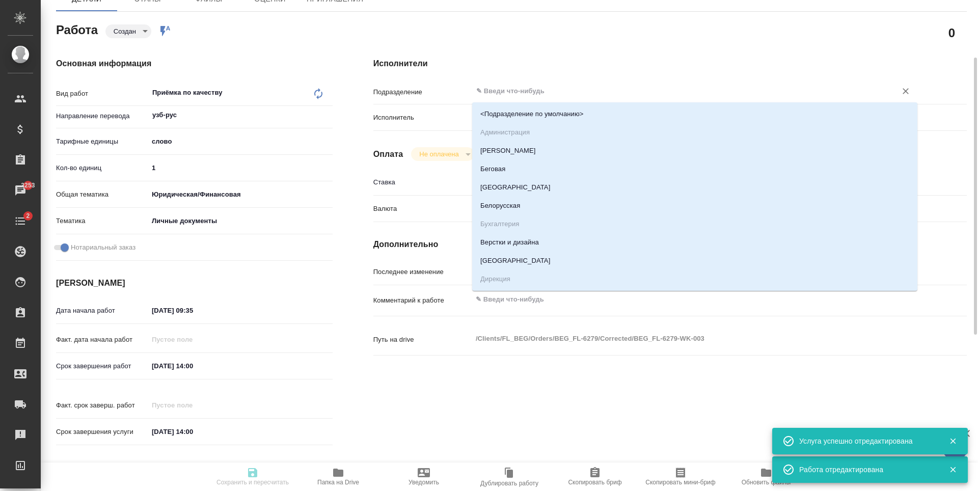
type input "15.09.2025 14:00"
type input "notPayed"
type input "0"
type input "RUB"
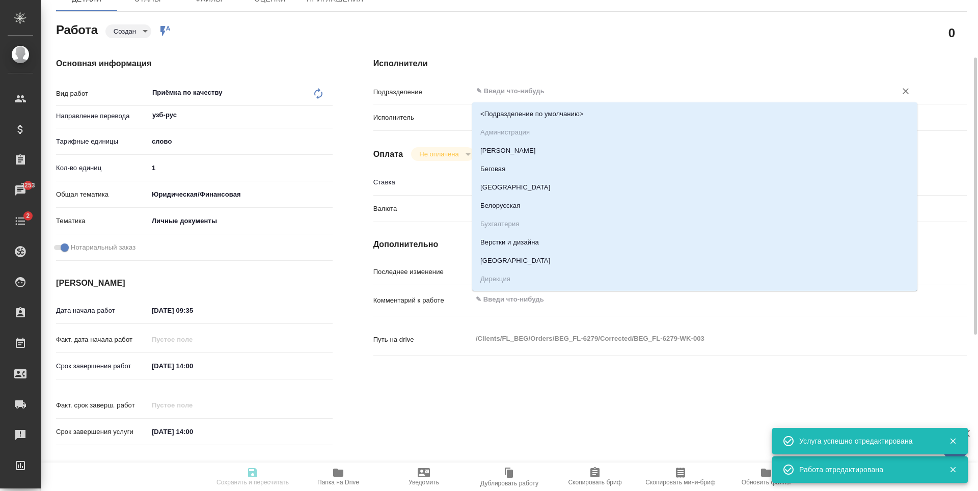
type input "[PERSON_NAME]"
type textarea "x"
type textarea "/Clients/FL_BEG/Orders/BEG_FL-6279/Corrected/BEG_FL-6279-WK-003"
type textarea "x"
type input "BEG_FL-6279"
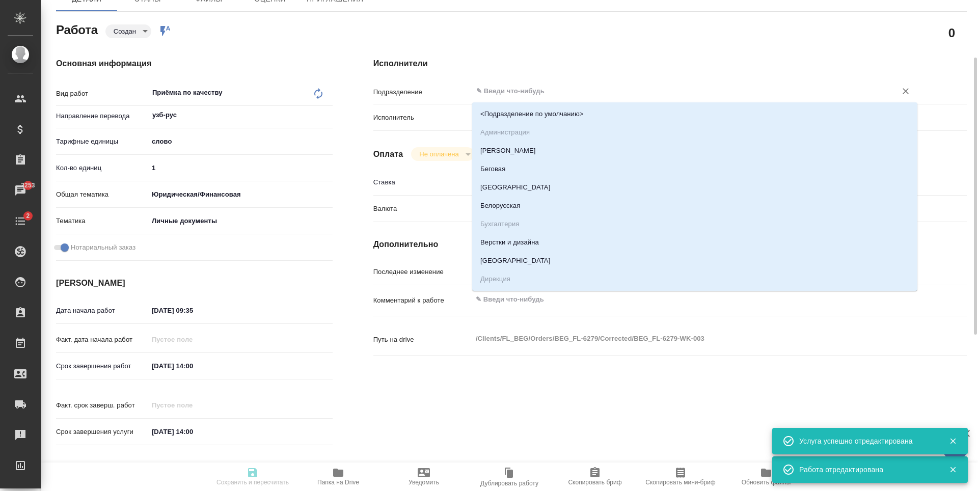
type input "Перевод станд. несрочный"
type input "Перевод, Приёмка по качеству, Редактура, Постредактура машинного перевода, Корр…"
type input "[PERSON_NAME]"
type input "/Clients/FL_BEG/Orders/BEG_FL-6279"
type textarea "x"
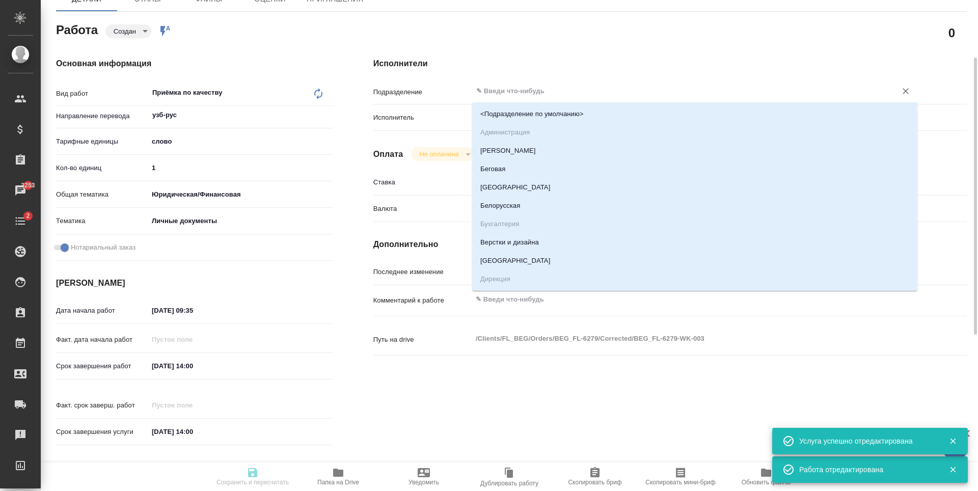
type textarea "x"
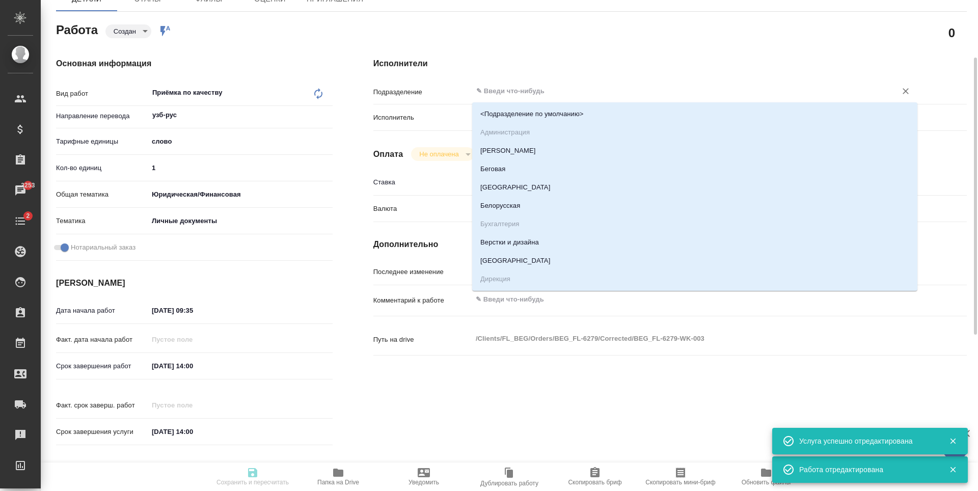
type textarea "x"
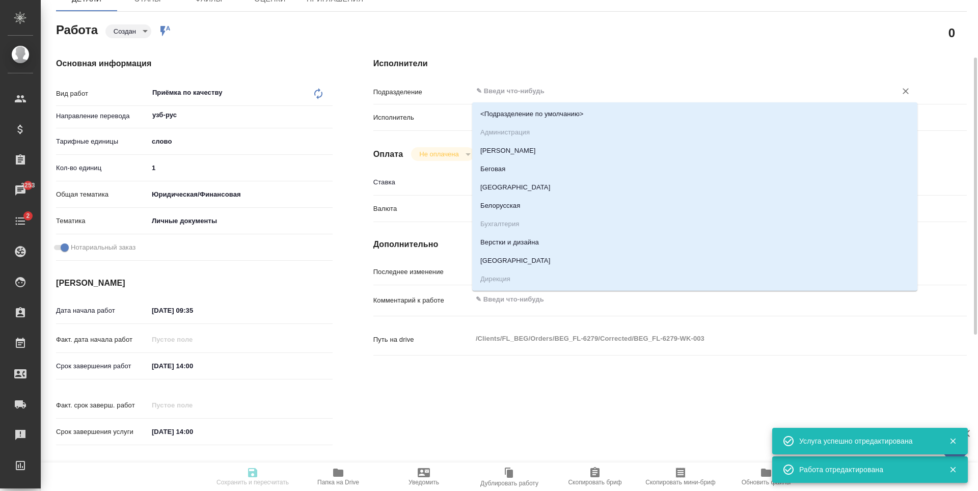
type textarea "x"
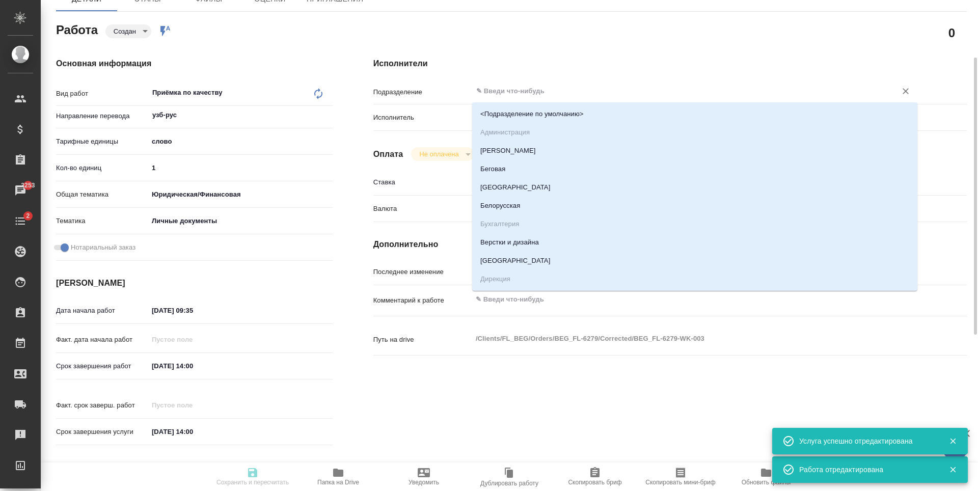
type textarea "x"
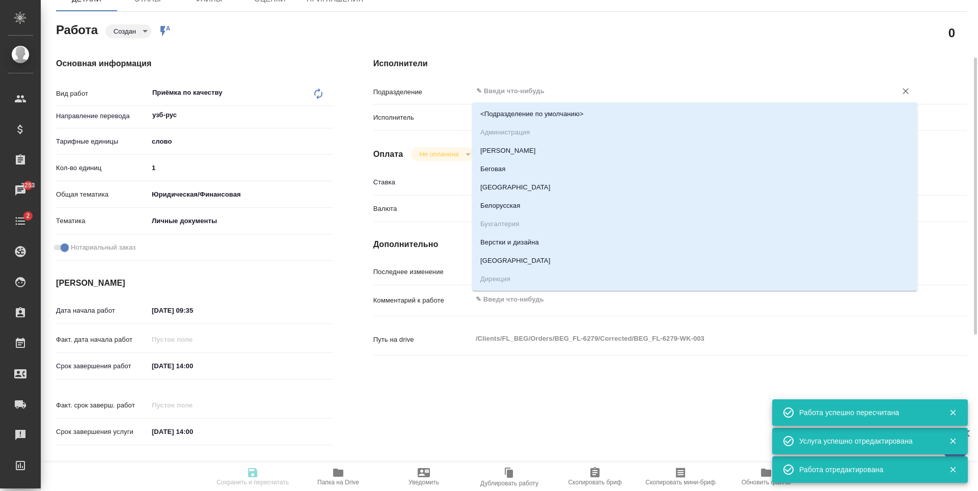
type input "created"
type textarea "Приёмка по качеству"
type textarea "x"
type input "узб-рус"
type input "5a8b1489cc6b4906c91bfd90"
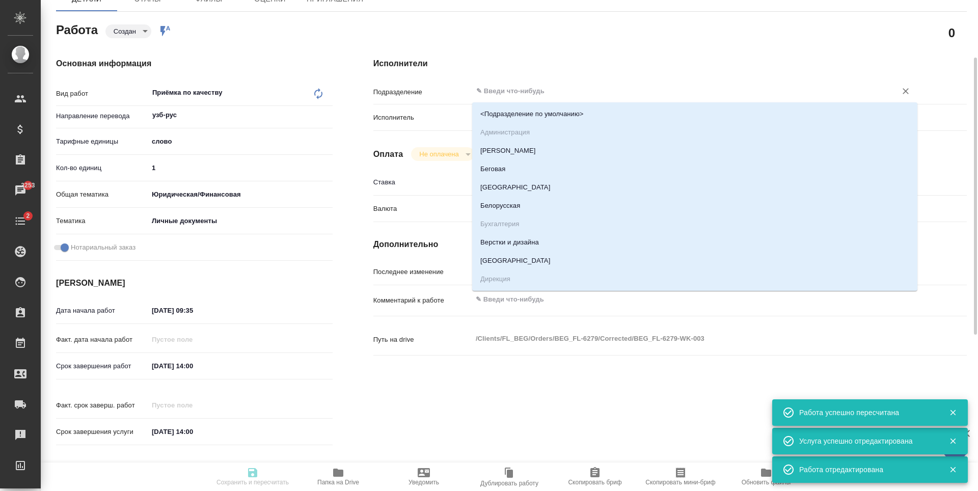
type input "1"
type input "yr-fn"
type input "5a8b8b956a9677013d343cfe"
checkbox input "true"
type input "15.09.2025 09:35"
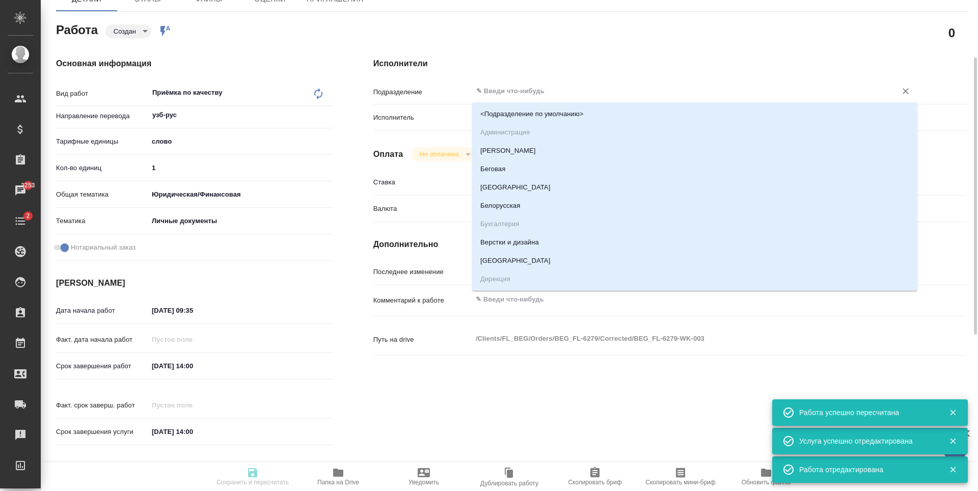
type input "15.09.2025 14:00"
type input "notPayed"
type input "0"
type input "RUB"
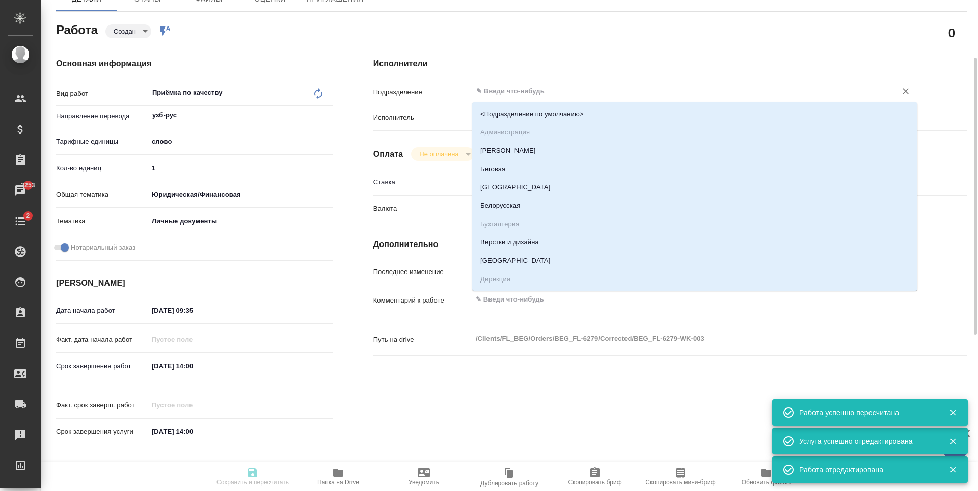
type input "[PERSON_NAME]"
type textarea "x"
type textarea "/Clients/FL_BEG/Orders/BEG_FL-6279/Corrected/BEG_FL-6279-WK-003"
type textarea "x"
type input "BEG_FL-6279"
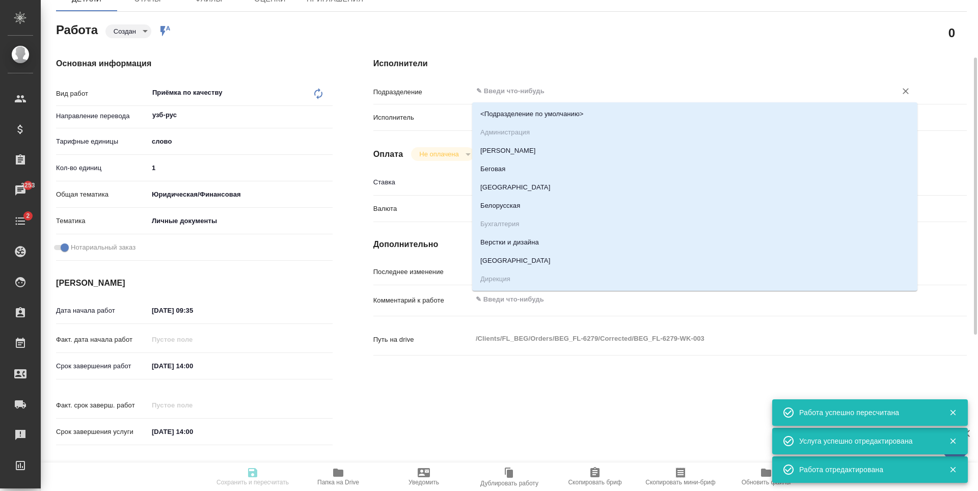
type input "Перевод станд. несрочный"
type input "Перевод, Приёмка по качеству, Редактура, Постредактура машинного перевода, Корр…"
type input "[PERSON_NAME]"
type input "/Clients/FL_BEG/Orders/BEG_FL-6279"
type textarea "x"
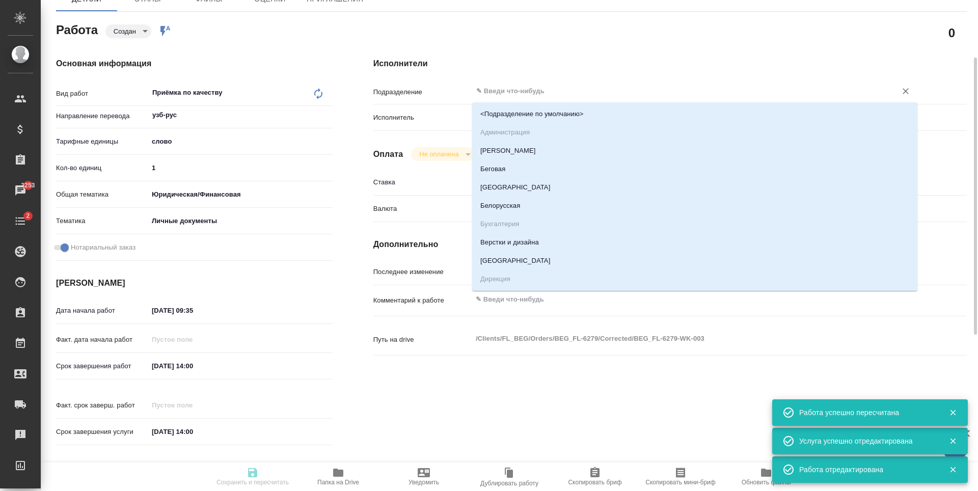
type textarea "x"
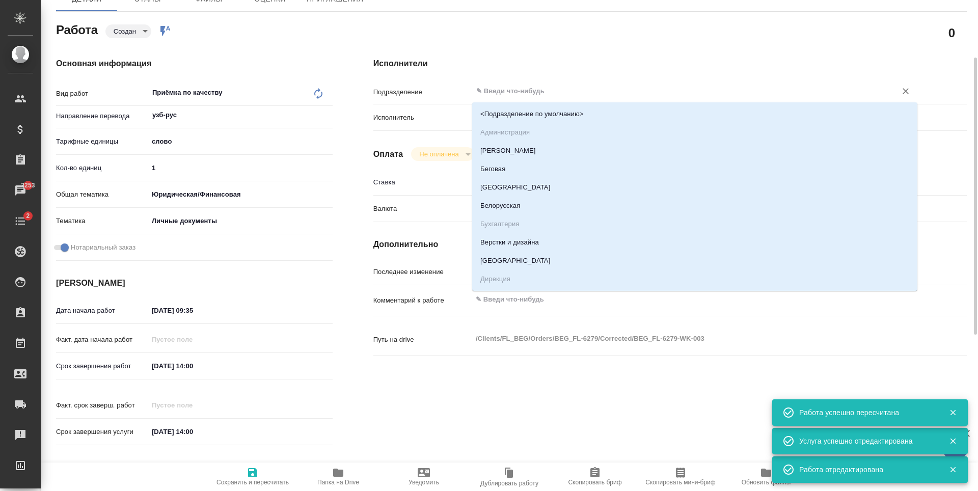
type textarea "x"
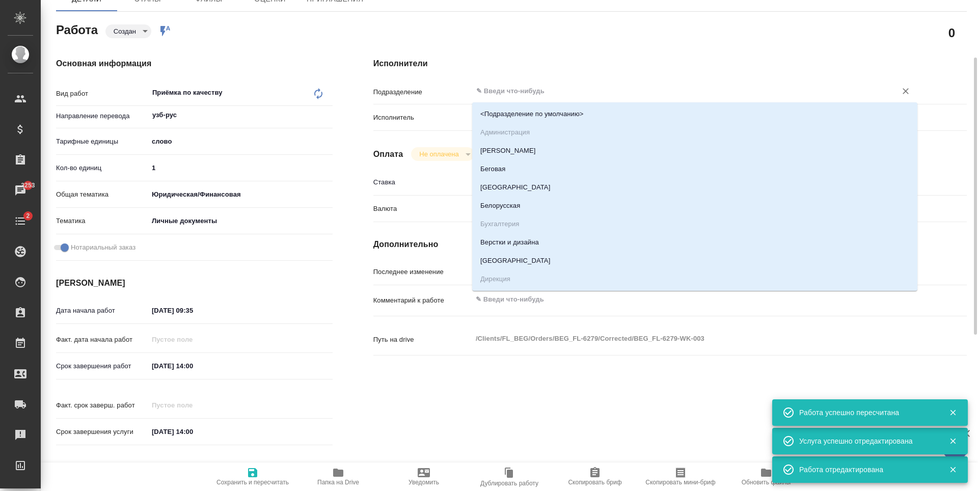
type textarea "x"
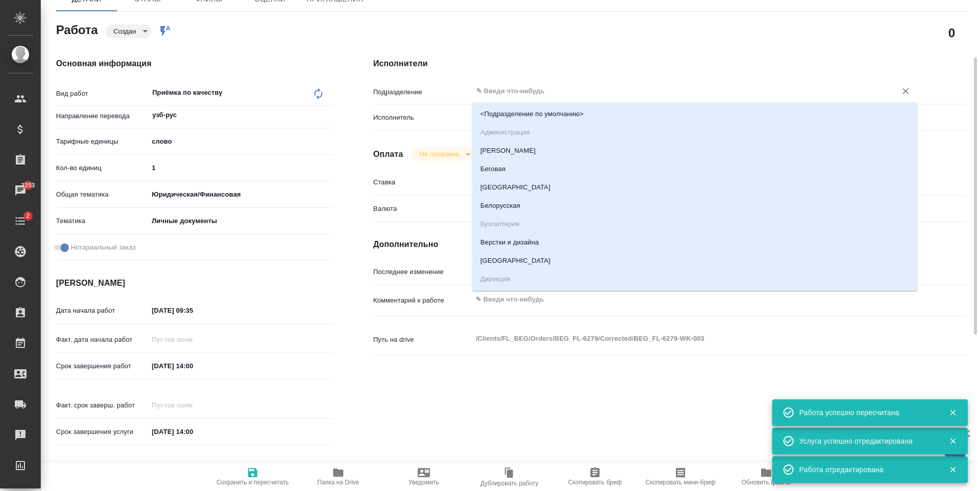
type textarea "x"
click at [525, 94] on input "text" at bounding box center [677, 91] width 405 height 12
type textarea "x"
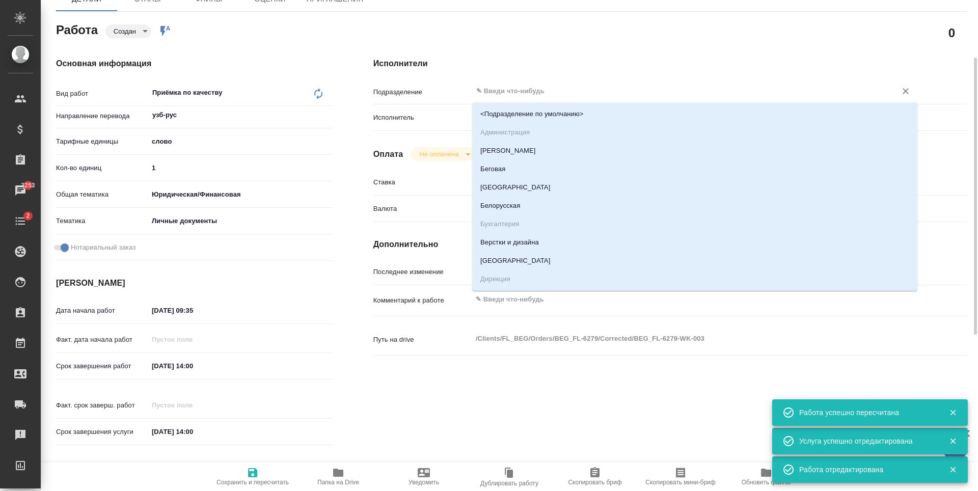
type textarea "x"
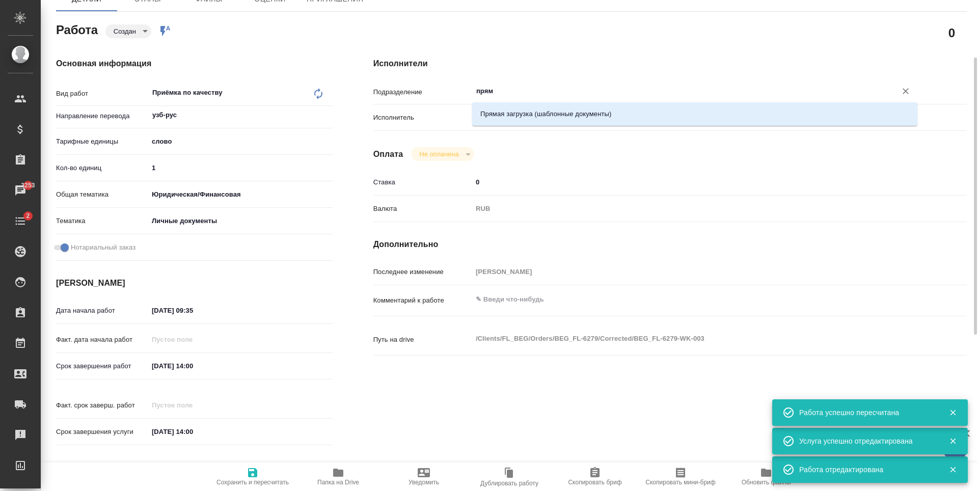
type input "пряма"
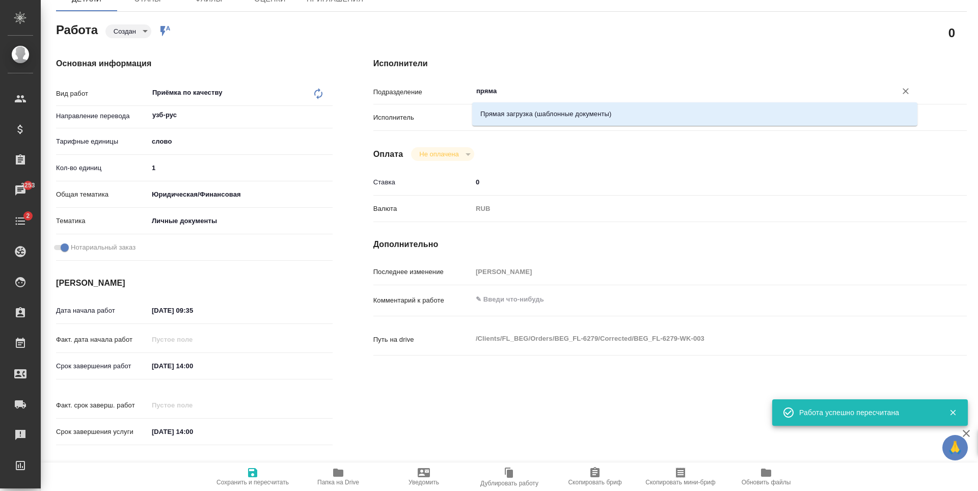
click at [530, 105] on div "Прямая загрузка (шаблонные документы)" at bounding box center [694, 113] width 445 height 23
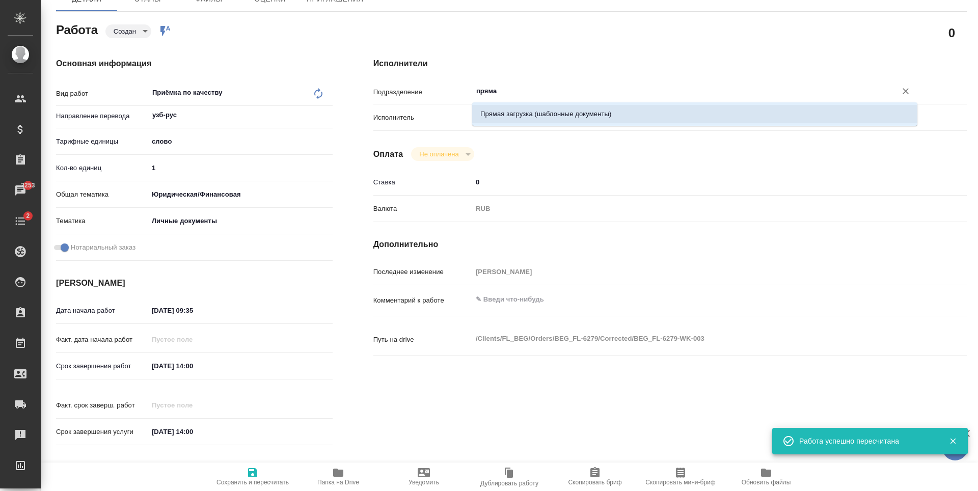
click at [530, 109] on li "Прямая загрузка (шаблонные документы)" at bounding box center [694, 114] width 445 height 18
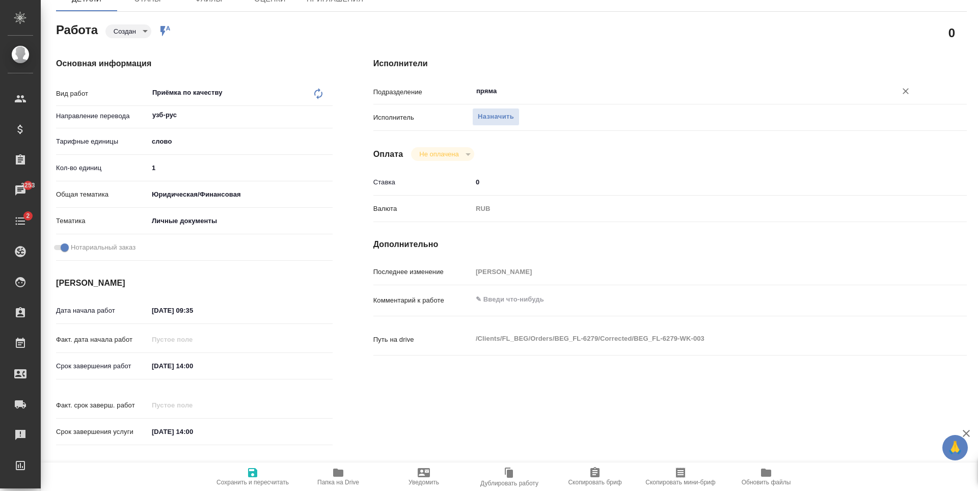
type textarea "x"
type input "Прямая загрузка (шаблонные документы)"
type textarea "x"
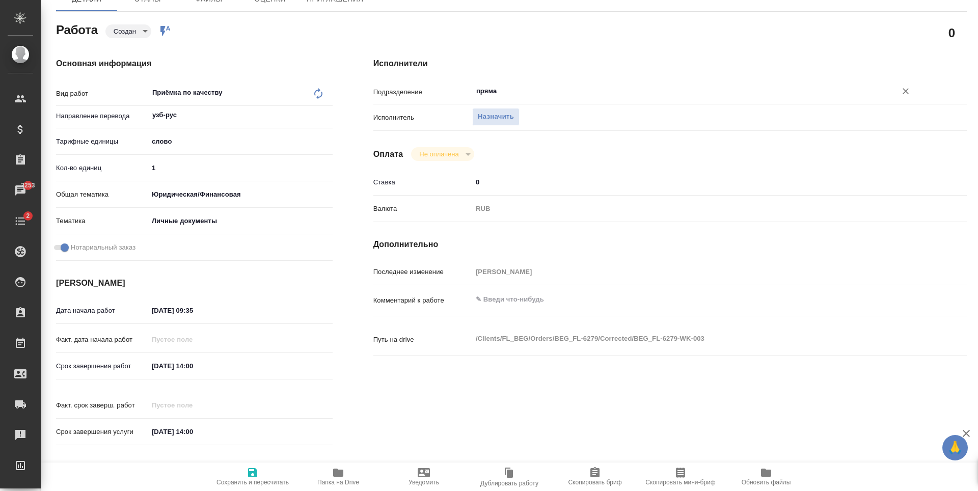
type textarea "x"
type input "Прямая загрузка (шаблонные документы)"
click at [243, 475] on span "Сохранить и пересчитать" at bounding box center [252, 476] width 73 height 19
type textarea "x"
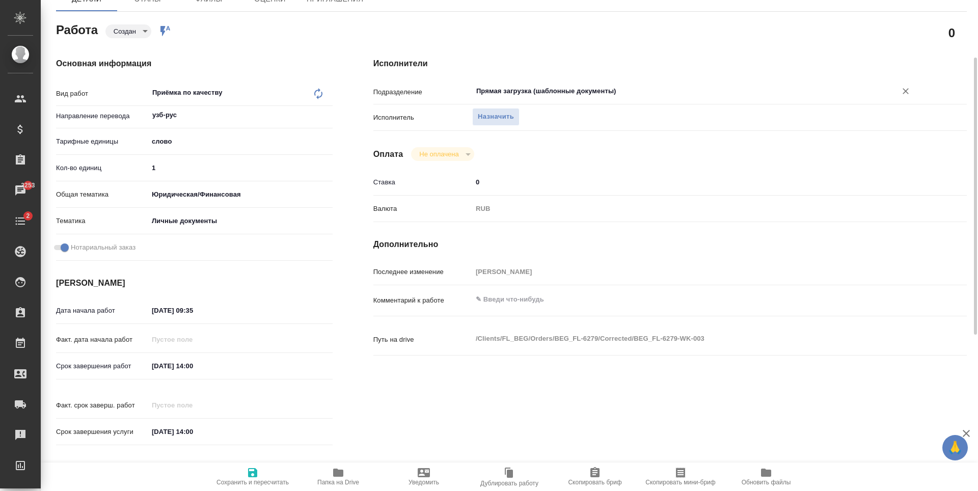
type textarea "x"
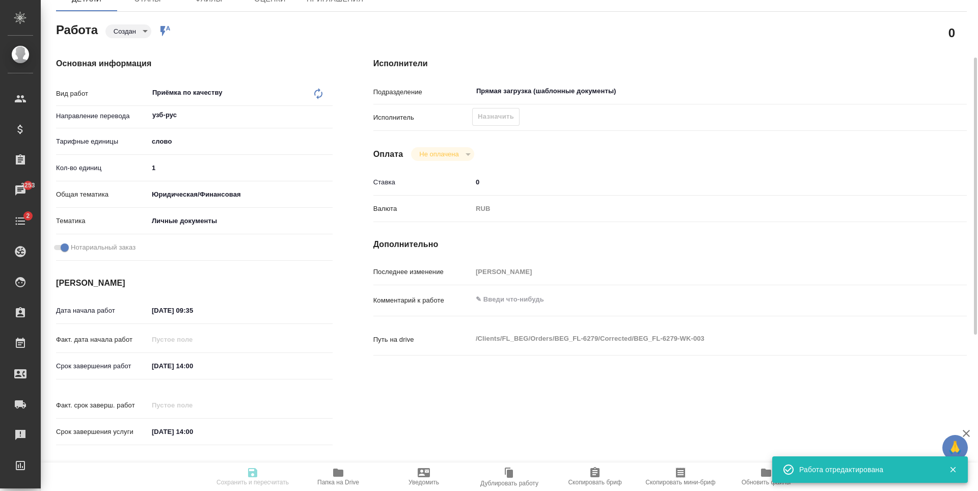
type textarea "x"
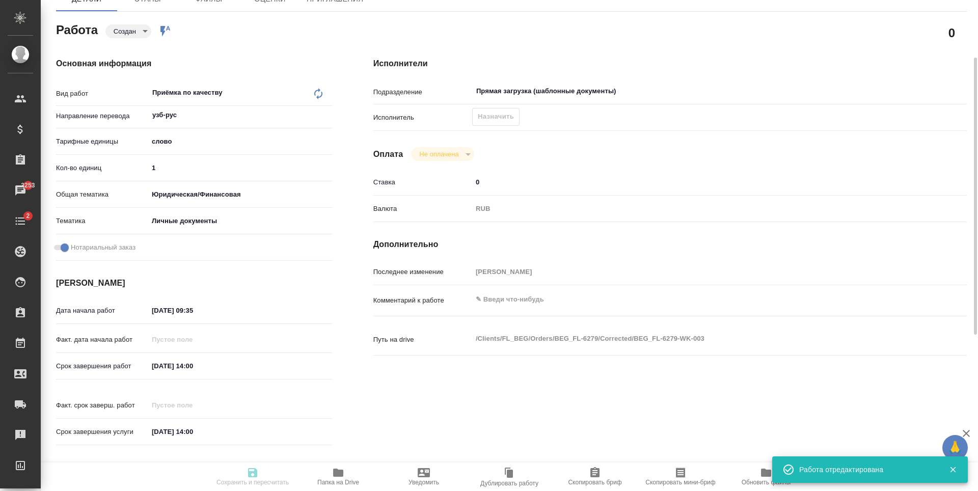
type textarea "x"
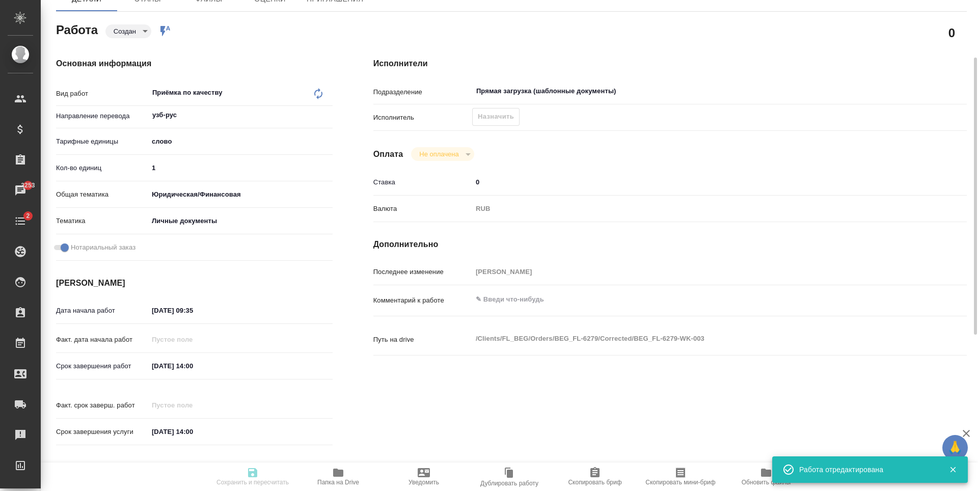
type input "created"
type textarea "Приёмка по качеству"
type textarea "x"
type input "узб-рус"
type input "5a8b1489cc6b4906c91bfd90"
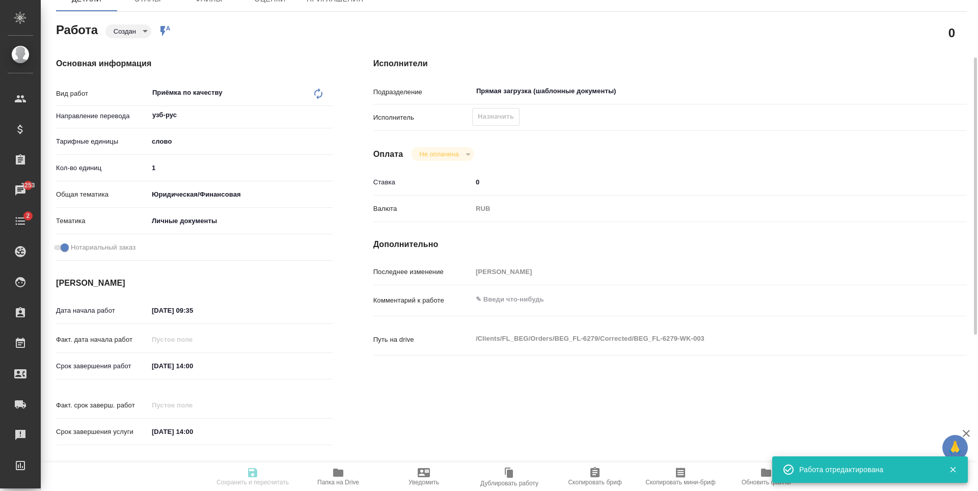
type input "1"
type input "yr-fn"
type input "5a8b8b956a9677013d343cfe"
checkbox input "true"
type input "15.09.2025 09:35"
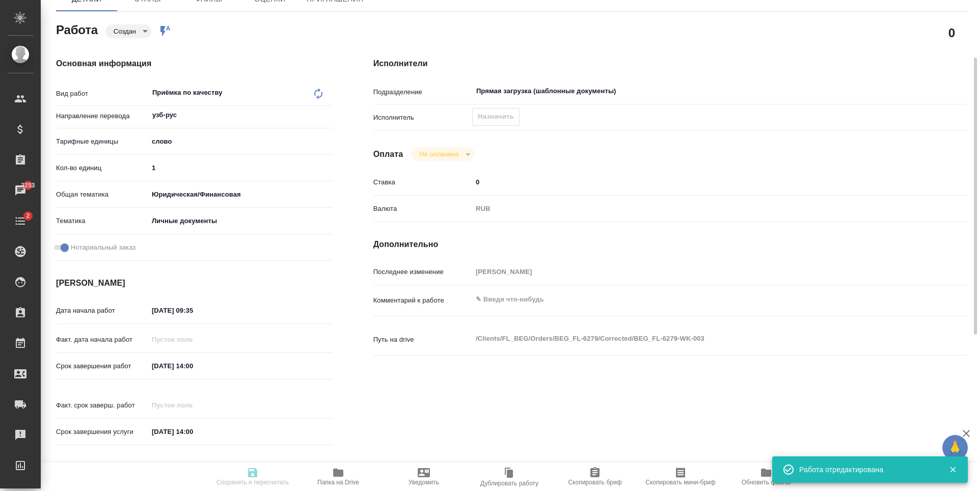
type input "15.09.2025 14:00"
type input "Прямая загрузка (шаблонные документы)"
type input "notPayed"
type input "0"
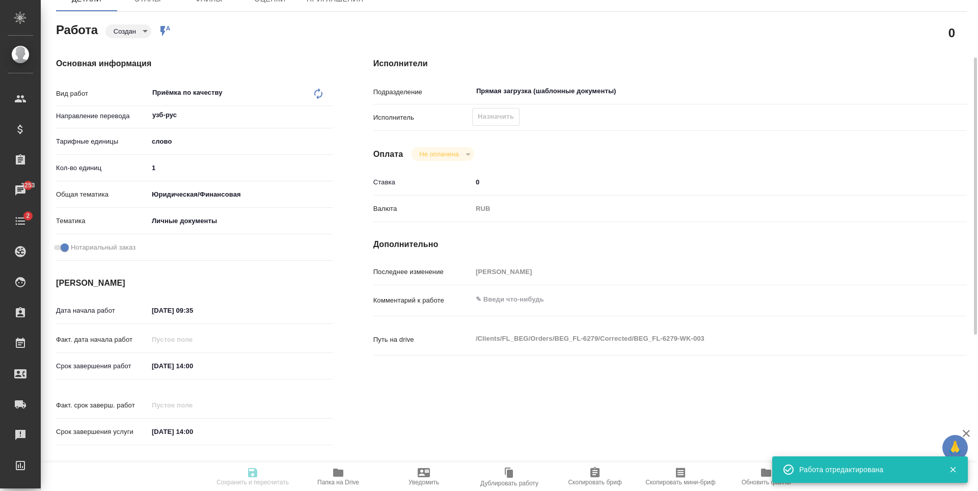
type input "RUB"
type input "Антонова Кристина"
type textarea "x"
type textarea "/Clients/FL_BEG/Orders/BEG_FL-6279/Corrected/BEG_FL-6279-WK-003"
type textarea "x"
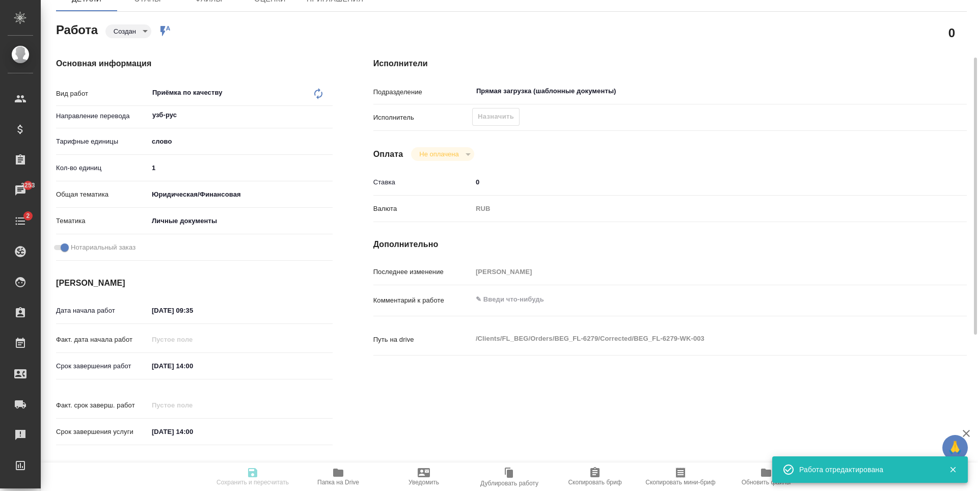
type input "BEG_FL-6279"
type input "Перевод станд. несрочный"
type input "Перевод, Приёмка по качеству, Редактура, Постредактура машинного перевода, Корр…"
type input "Антонова Кристина"
type input "/Clients/FL_BEG/Orders/BEG_FL-6279"
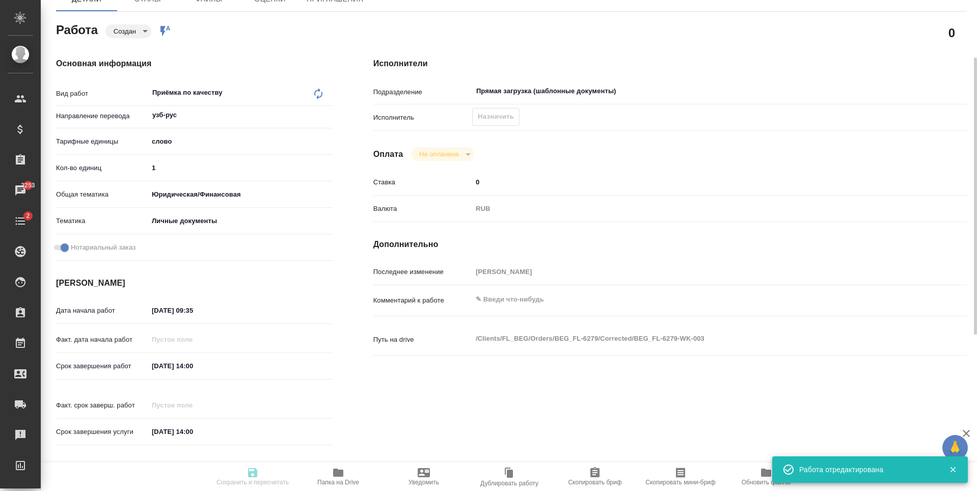
type textarea "x"
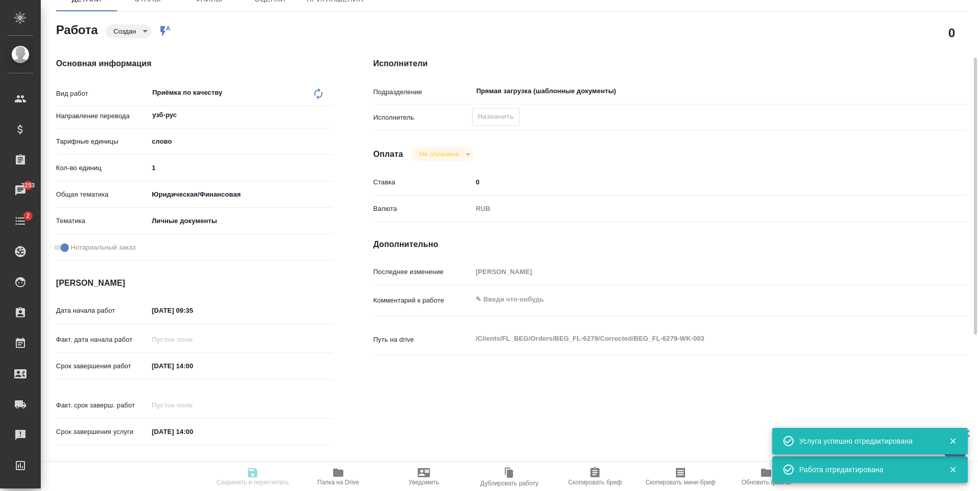
type textarea "x"
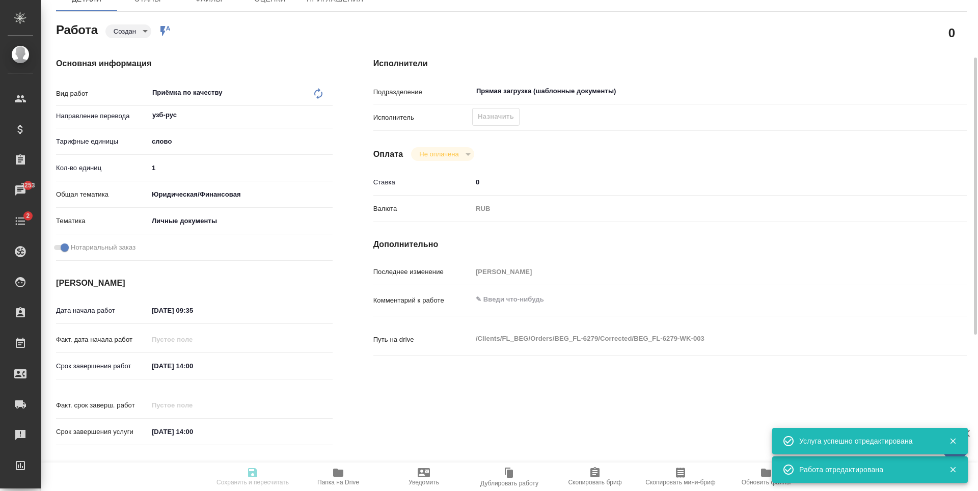
type textarea "x"
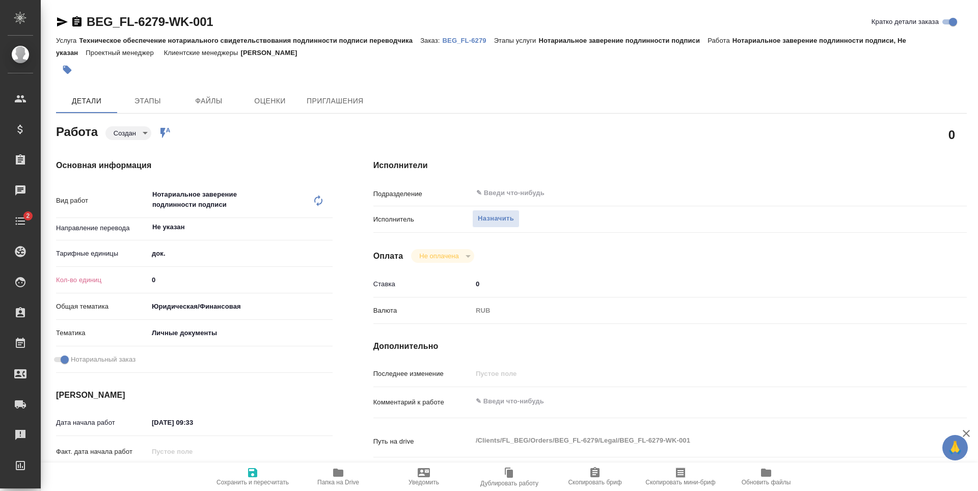
type textarea "x"
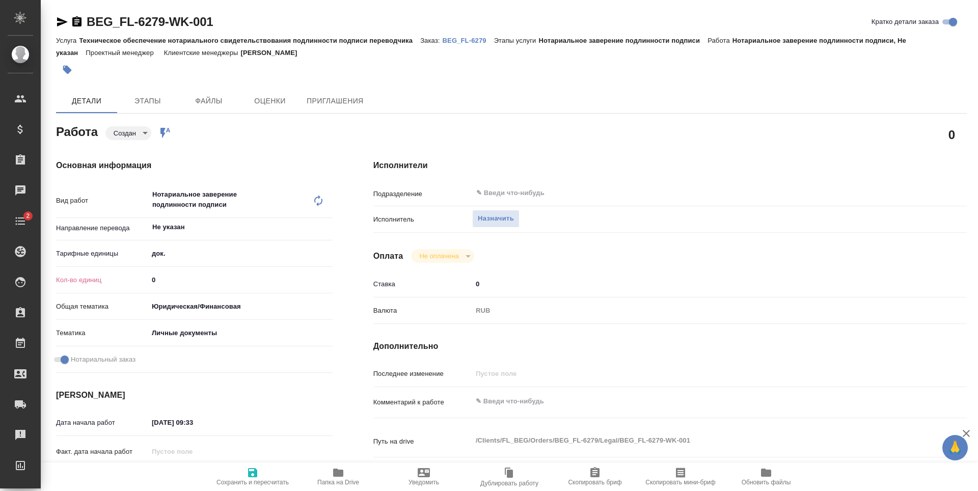
type textarea "x"
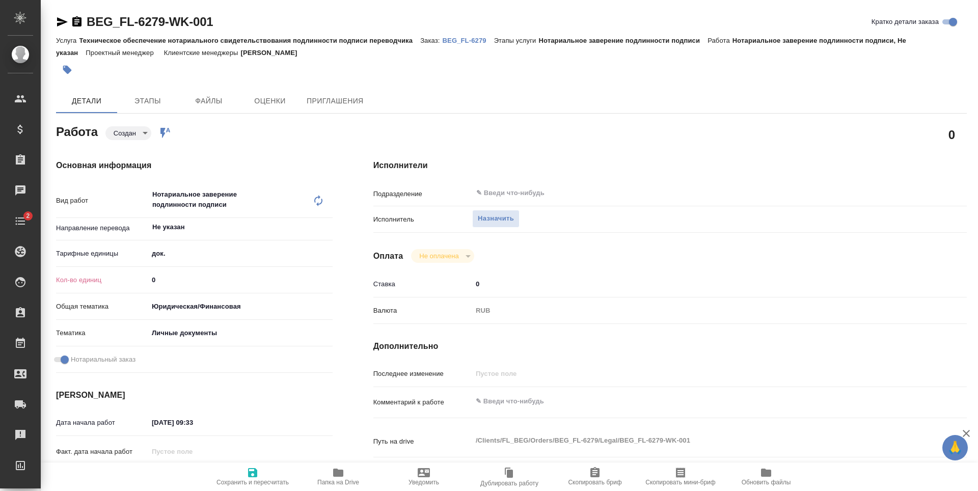
type textarea "x"
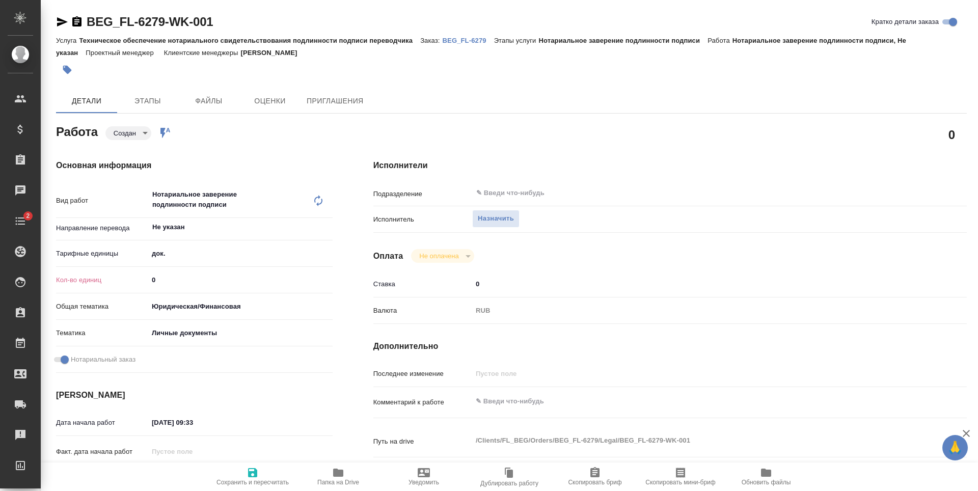
click at [197, 289] on div "Кол-во единиц 0" at bounding box center [194, 280] width 277 height 18
click at [196, 277] on input "0" at bounding box center [240, 280] width 184 height 15
type textarea "x"
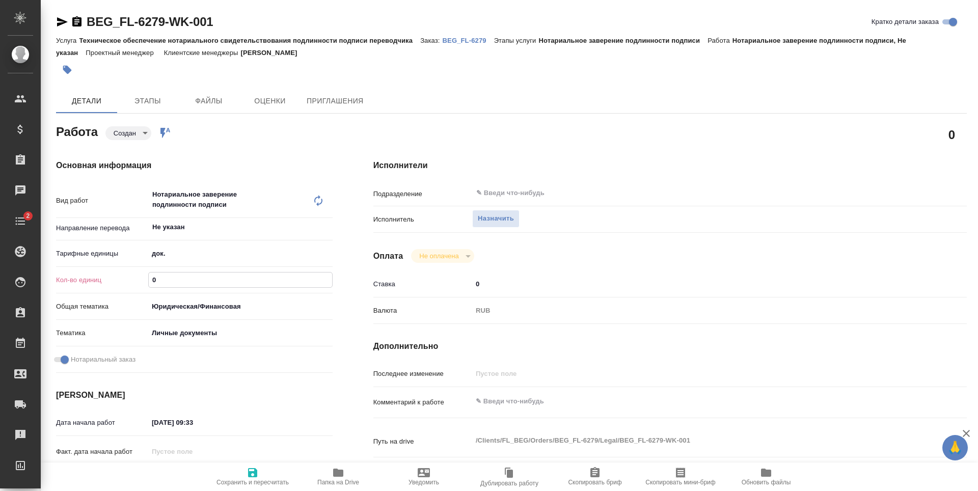
type textarea "x"
type input "1"
type textarea "x"
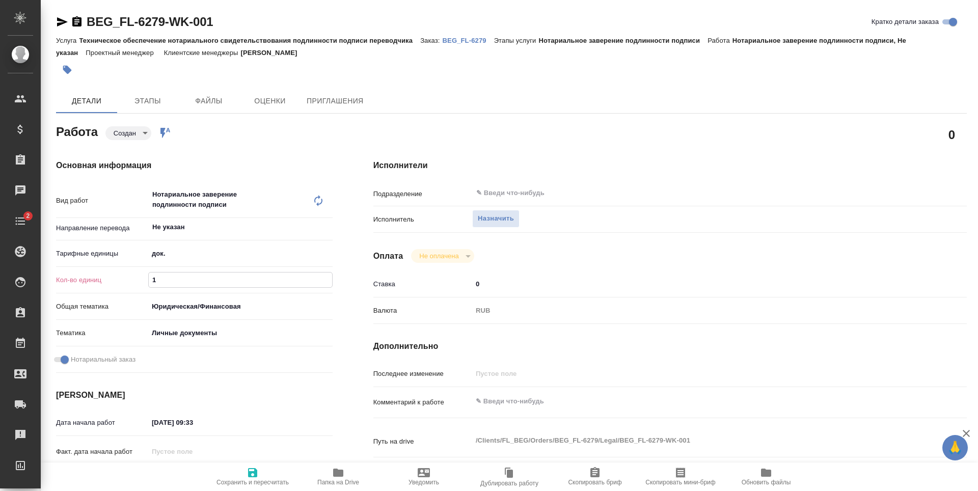
type textarea "x"
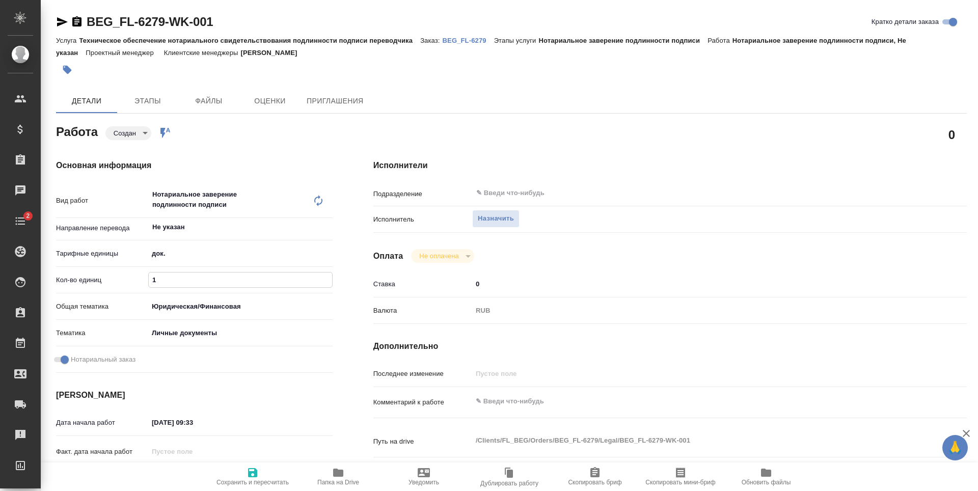
type textarea "x"
type input "1"
click at [261, 484] on span "Сохранить и пересчитать" at bounding box center [253, 482] width 72 height 7
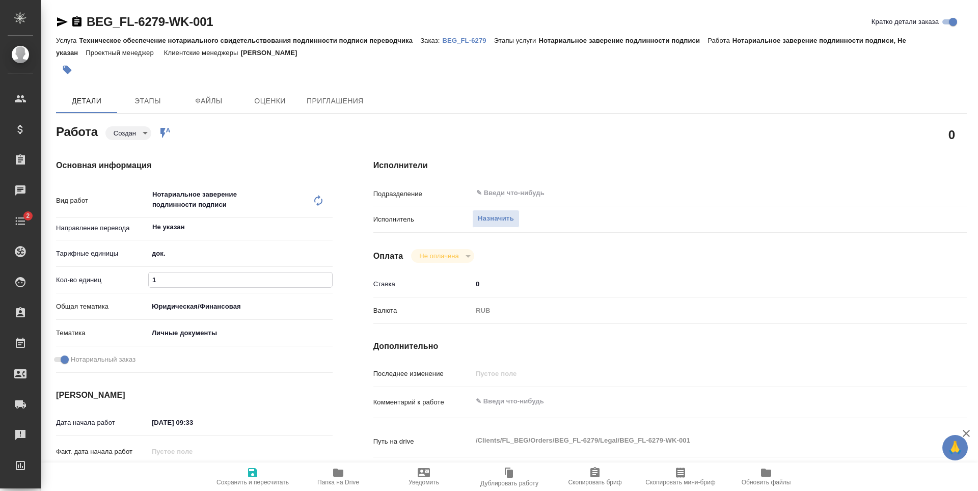
type textarea "x"
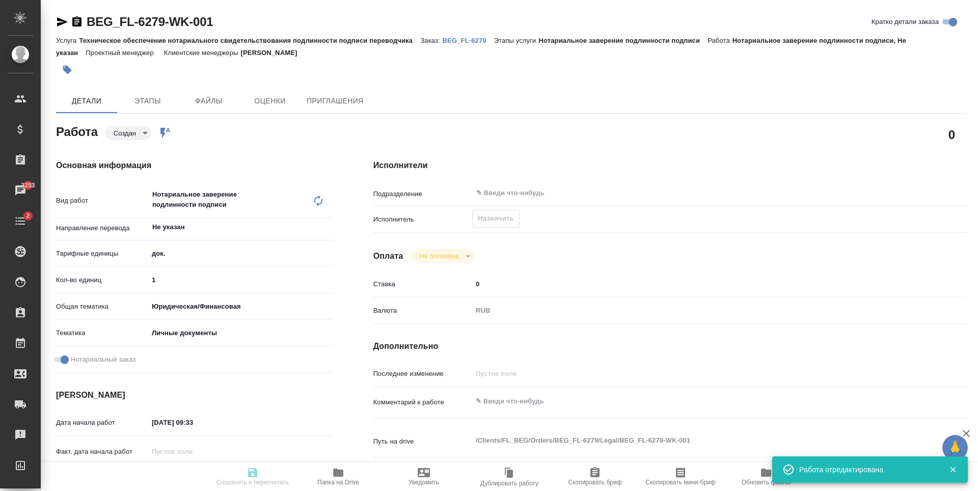
type textarea "x"
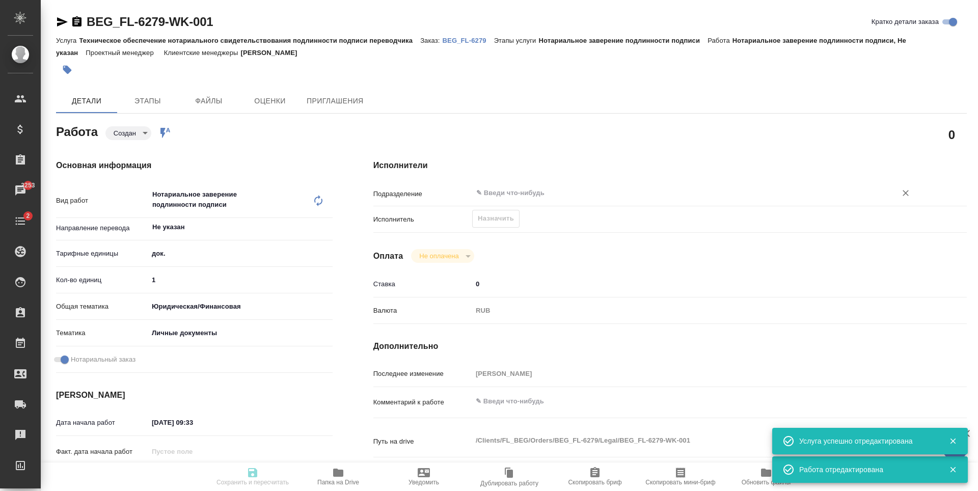
type input "created"
type textarea "Нотариальное заверение подлинности подписи"
type textarea "x"
type input "Не указан"
type input "5a8b1489cc6b4906c91bfd8b"
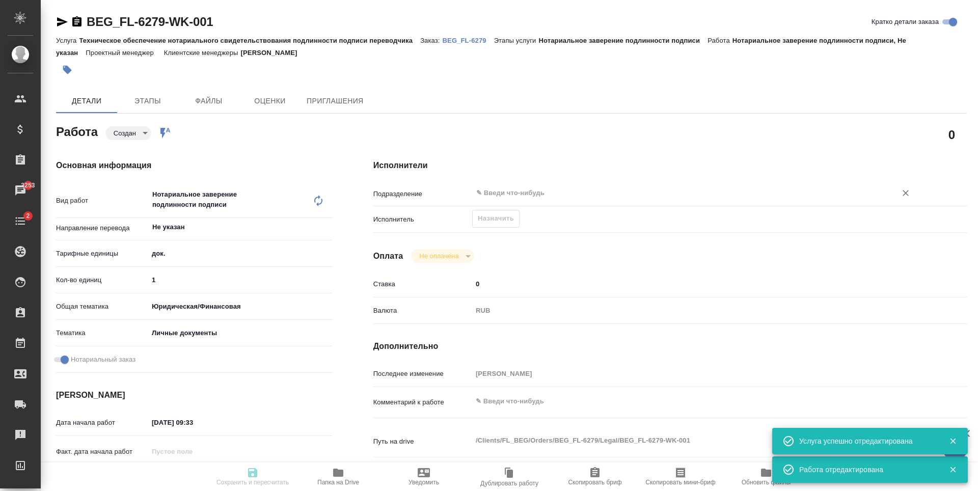
type input "1"
type input "yr-fn"
type input "5a8b8b956a9677013d343cfe"
checkbox input "true"
type input "[DATE] 09:33"
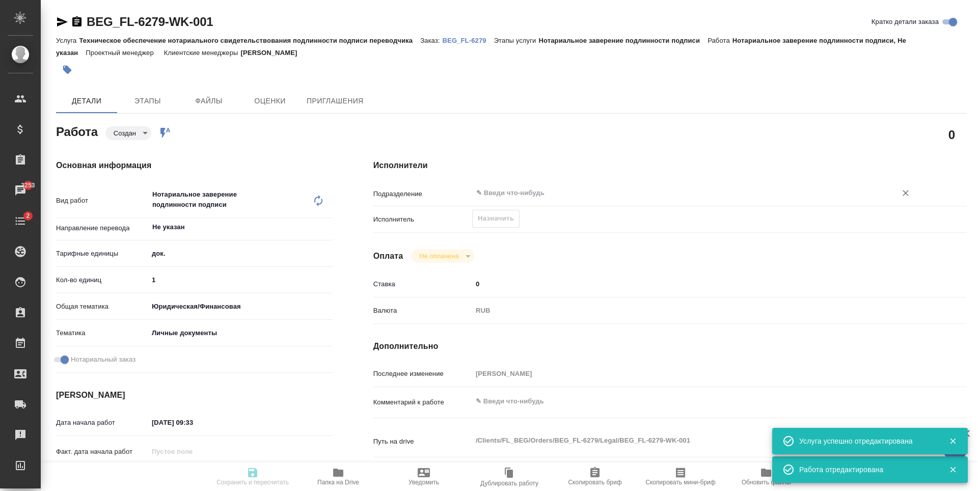
type input "[DATE] 16:35"
type input "notPayed"
type input "0"
type input "RUB"
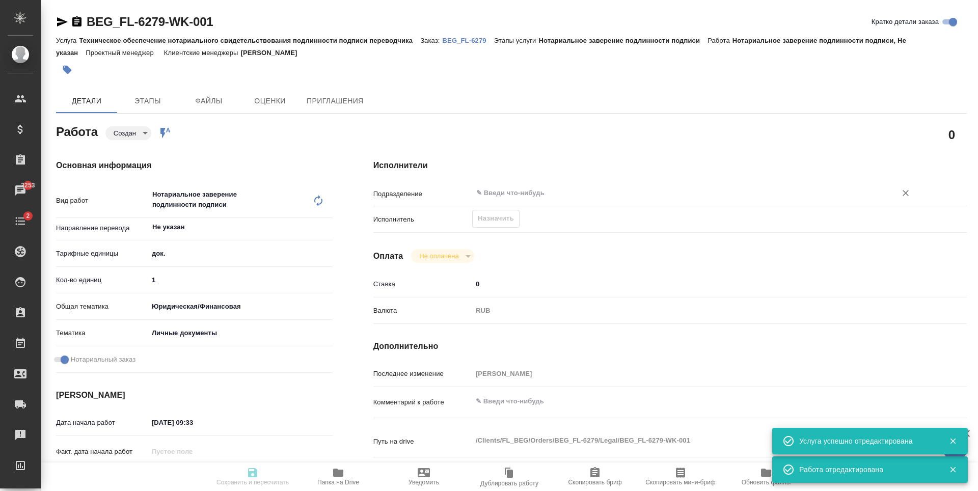
type input "[PERSON_NAME]"
type textarea "x"
type textarea "/Clients/FL_BEG/Orders/BEG_FL-6279/Legal/BEG_FL-6279-WK-001"
type textarea "x"
type input "BEG_FL-6279"
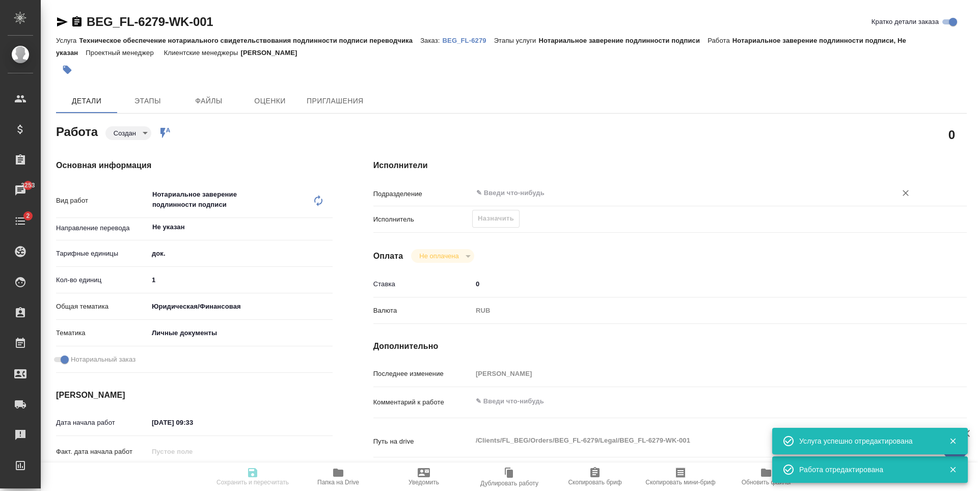
type input "Техническое обеспечение нотариального свидетельствования подлинности подписи пе…"
type input "Нотариальное заверение подлинности подписи"
type input "[PERSON_NAME]"
type input "/Clients/FL_BEG/Orders/BEG_FL-6279"
type textarea "x"
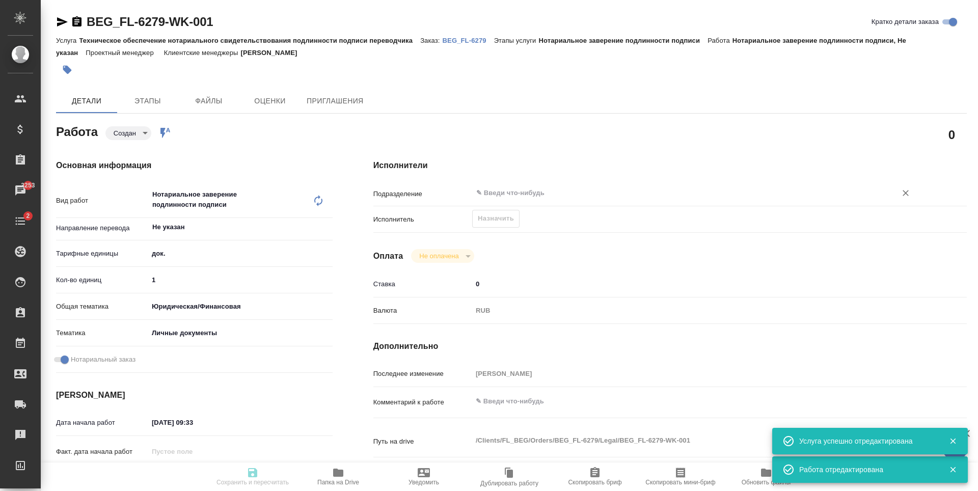
type textarea "x"
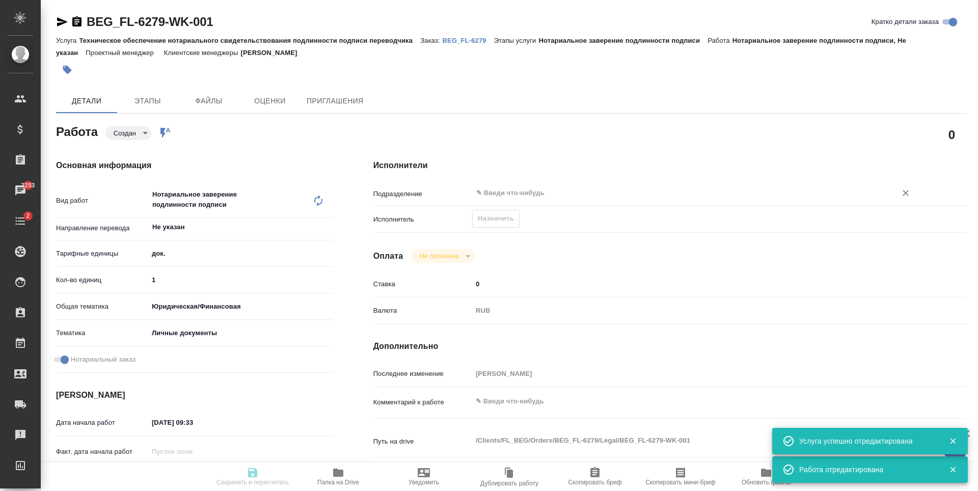
type textarea "x"
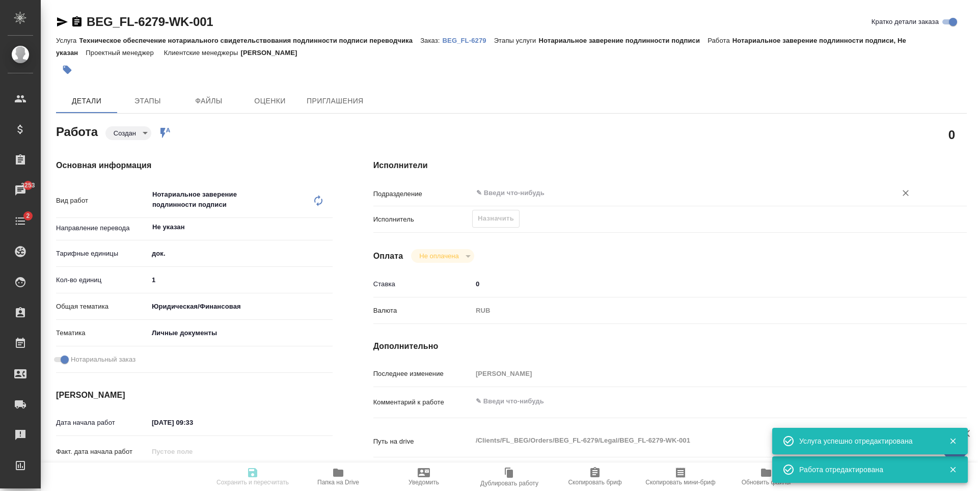
type textarea "x"
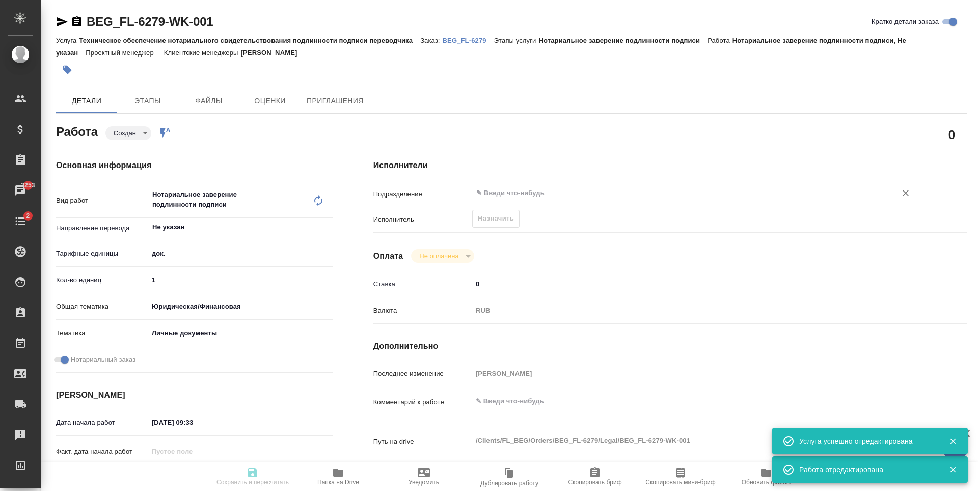
type textarea "x"
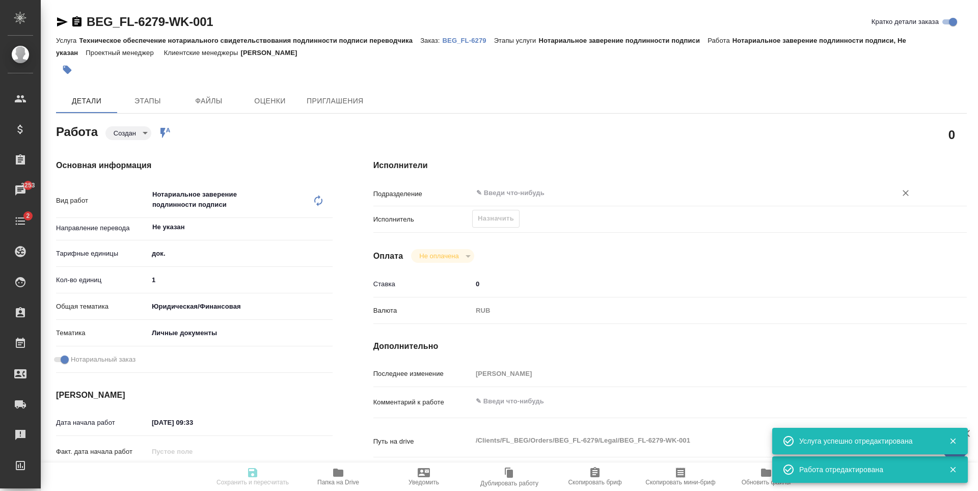
type textarea "x"
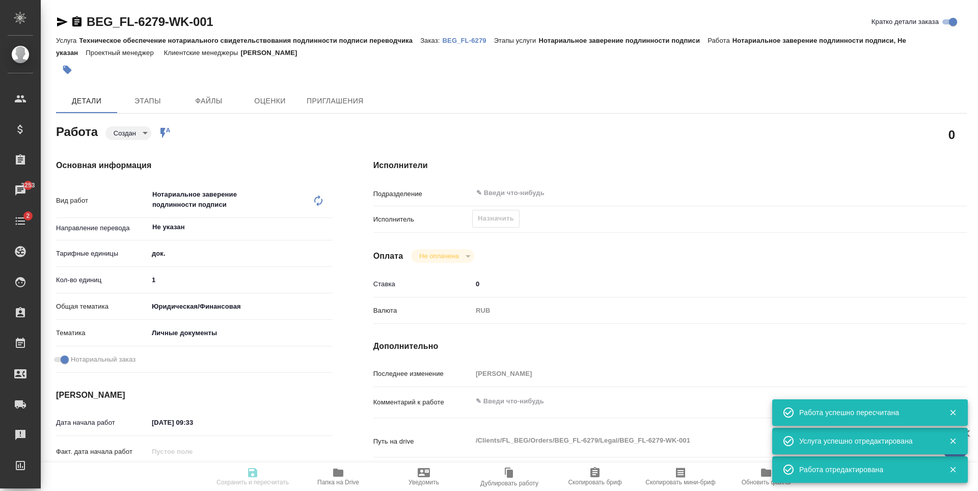
type input "created"
type textarea "Нотариальное заверение подлинности подписи"
type textarea "x"
type input "Не указан"
type input "5a8b1489cc6b4906c91bfd8b"
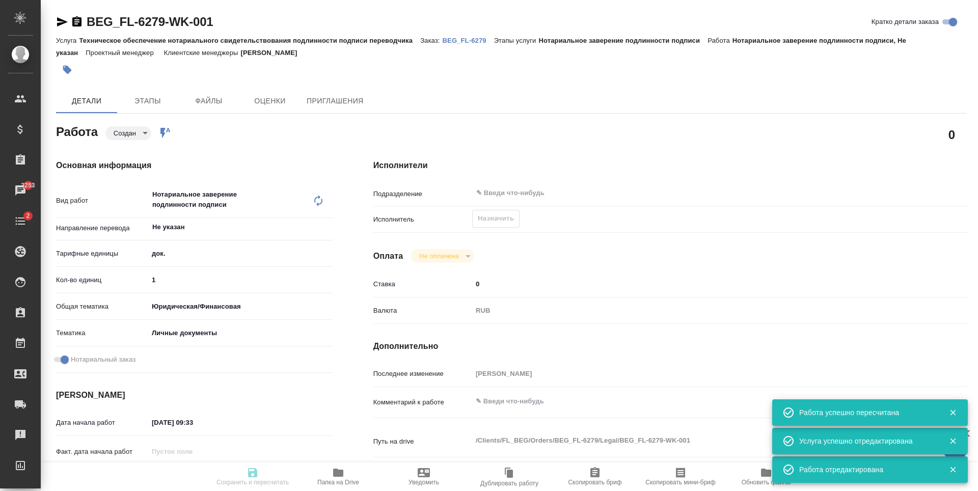
type input "1"
type input "yr-fn"
type input "5a8b8b956a9677013d343cfe"
checkbox input "true"
type input "[DATE] 09:33"
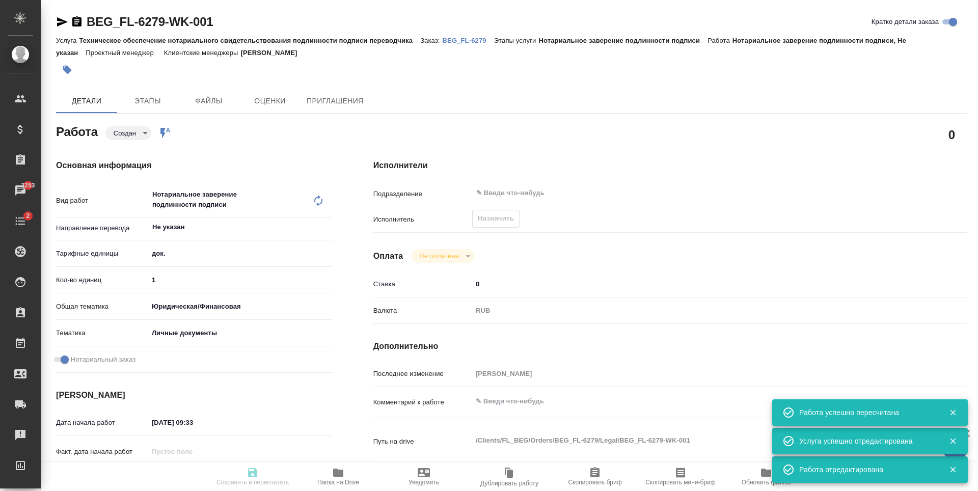
type input "[DATE] 16:35"
type input "notPayed"
type input "0"
type input "RUB"
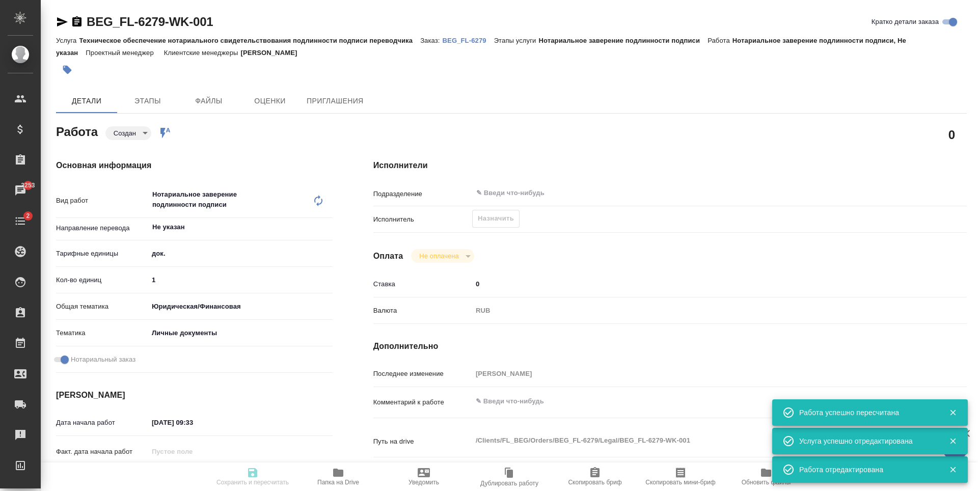
type input "[PERSON_NAME]"
type textarea "x"
type textarea "/Clients/FL_BEG/Orders/BEG_FL-6279/Legal/BEG_FL-6279-WK-001"
type textarea "x"
type input "BEG_FL-6279"
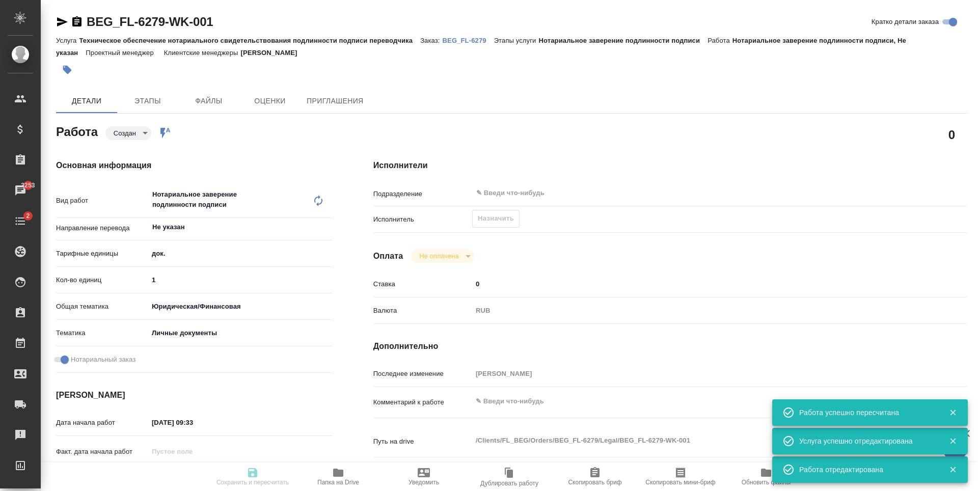
type input "Техническое обеспечение нотариального свидетельствования подлинности подписи пе…"
type input "Нотариальное заверение подлинности подписи"
type input "[PERSON_NAME]"
type input "/Clients/FL_BEG/Orders/BEG_FL-6279"
type textarea "x"
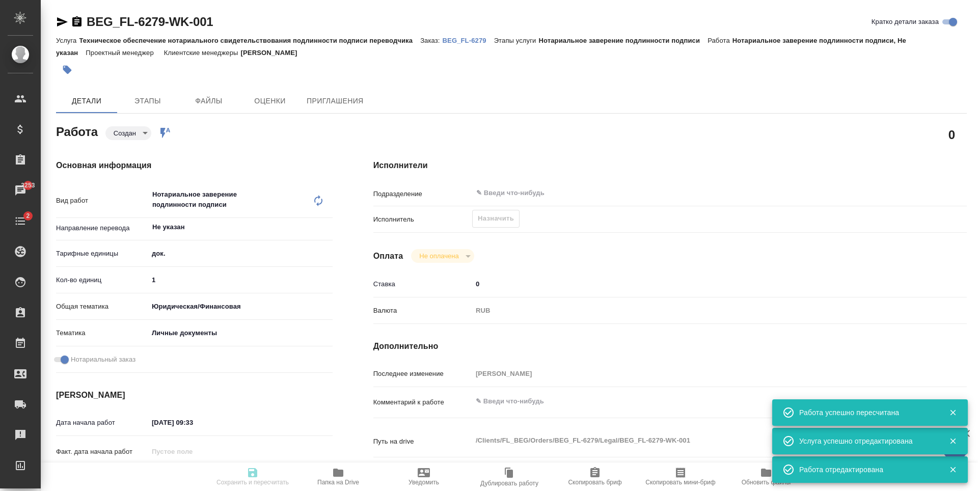
type textarea "x"
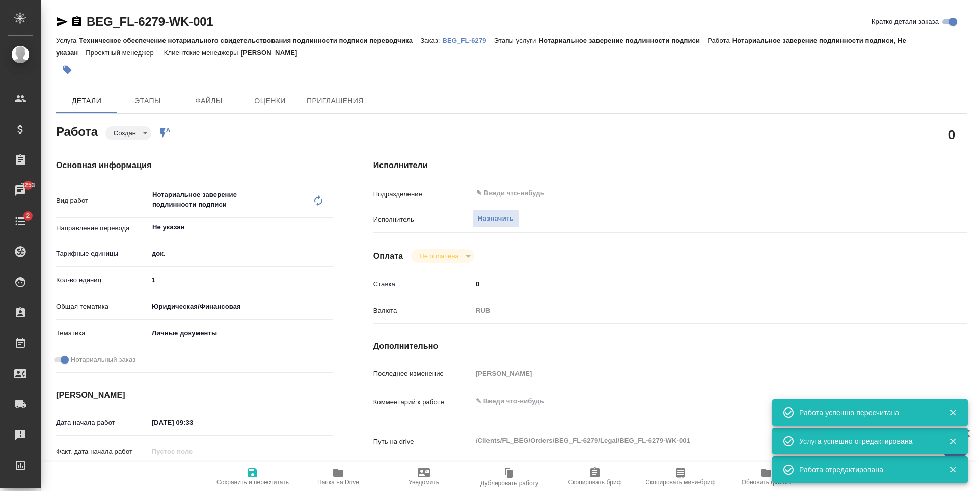
type textarea "x"
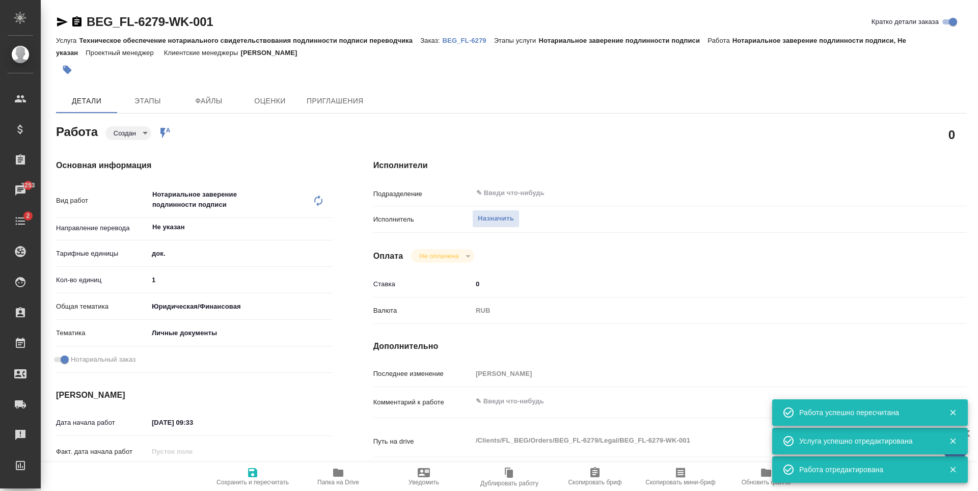
type textarea "x"
click at [499, 213] on span "Назначить" at bounding box center [496, 219] width 36 height 12
type textarea "x"
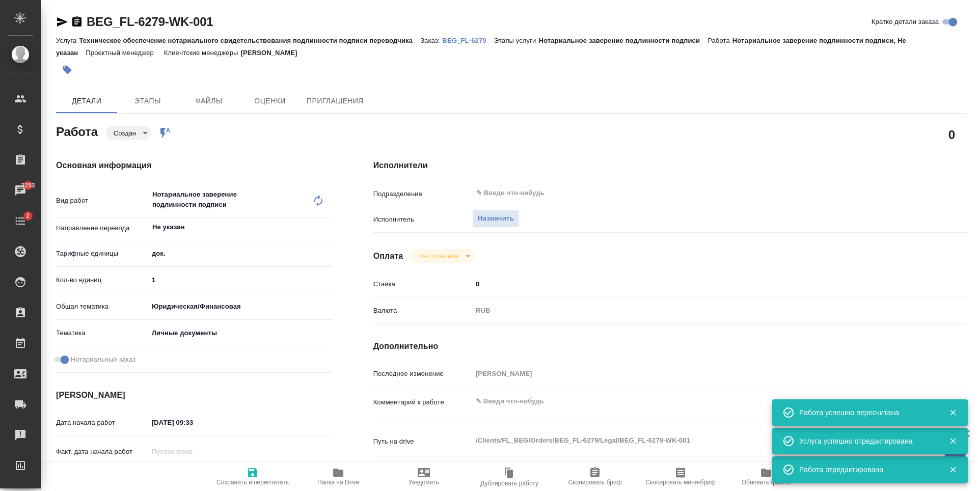
type textarea "x"
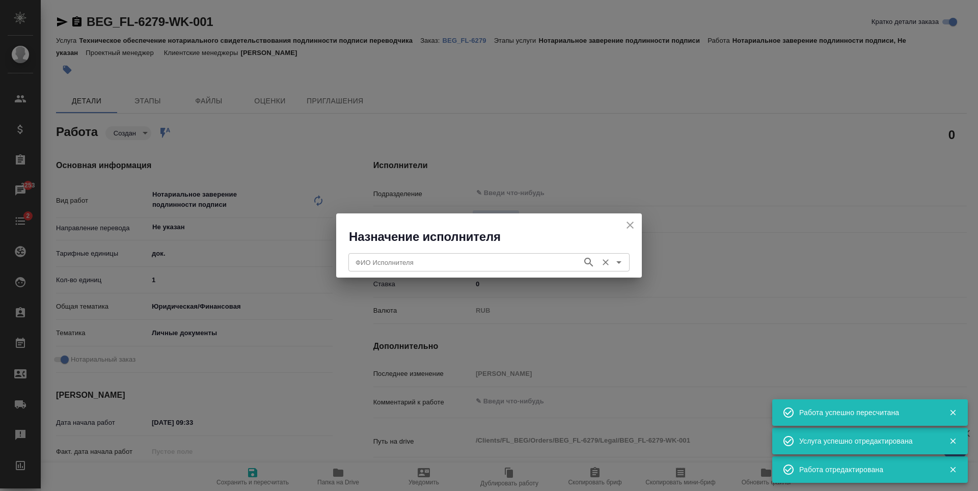
type textarea "x"
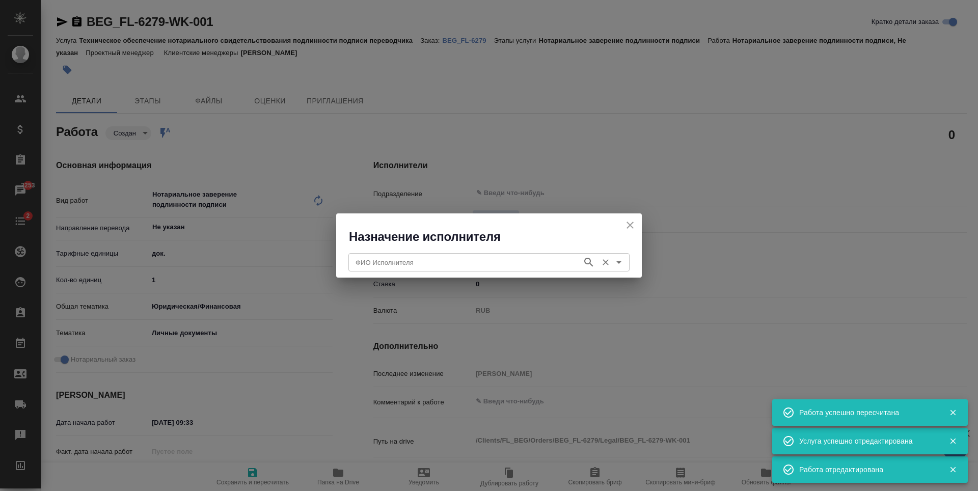
click at [453, 257] on input "ФИО Исполнителя" at bounding box center [465, 262] width 226 height 12
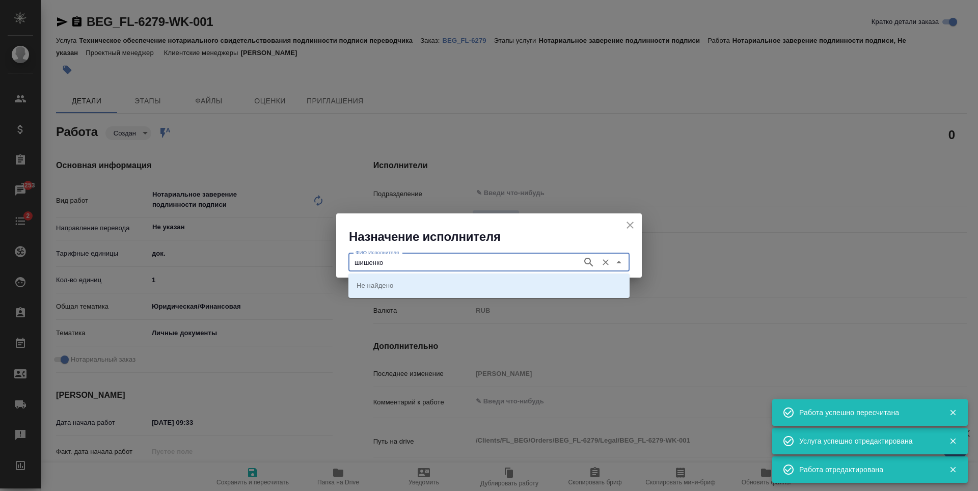
type input "шишенков"
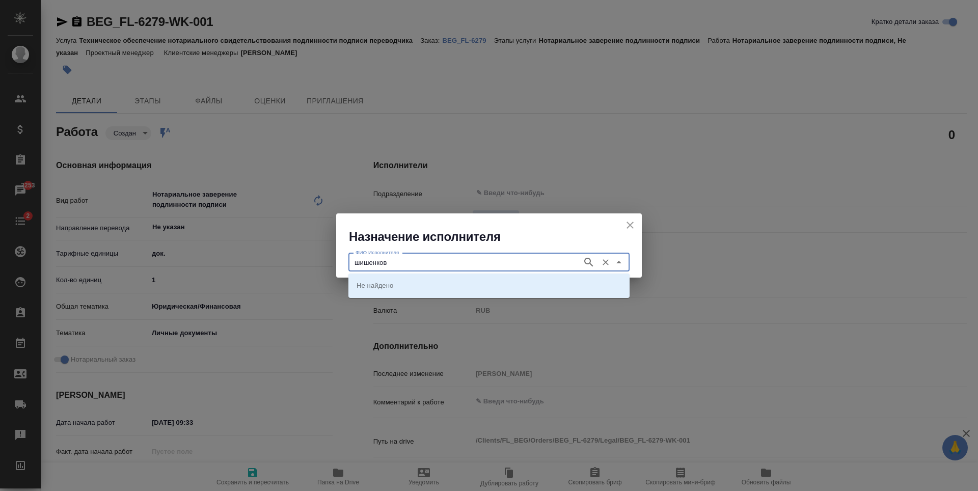
click at [589, 261] on icon "button" at bounding box center [589, 262] width 12 height 12
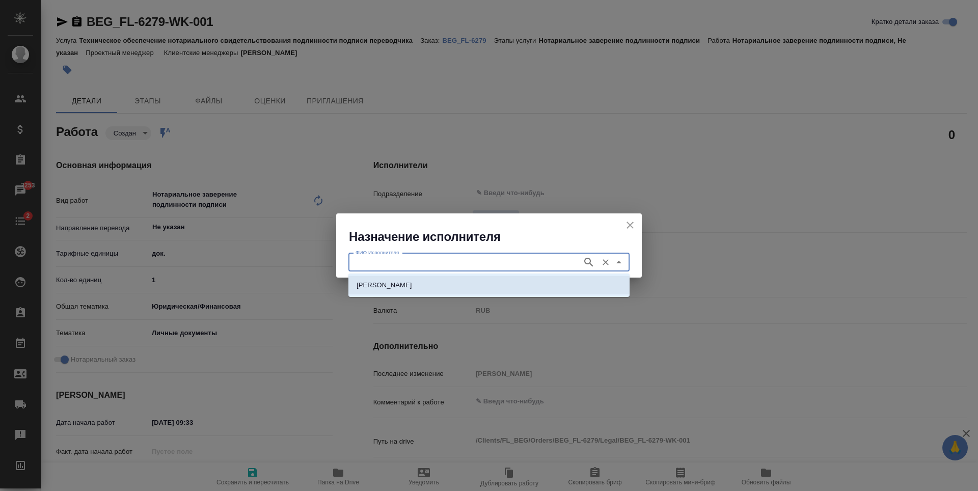
click at [452, 290] on li "[PERSON_NAME]" at bounding box center [488, 285] width 281 height 18
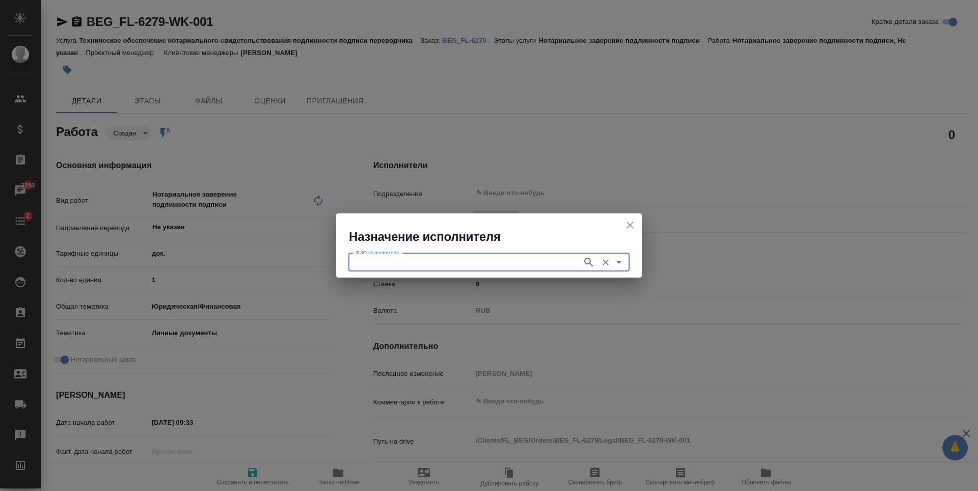
type input "[PERSON_NAME]"
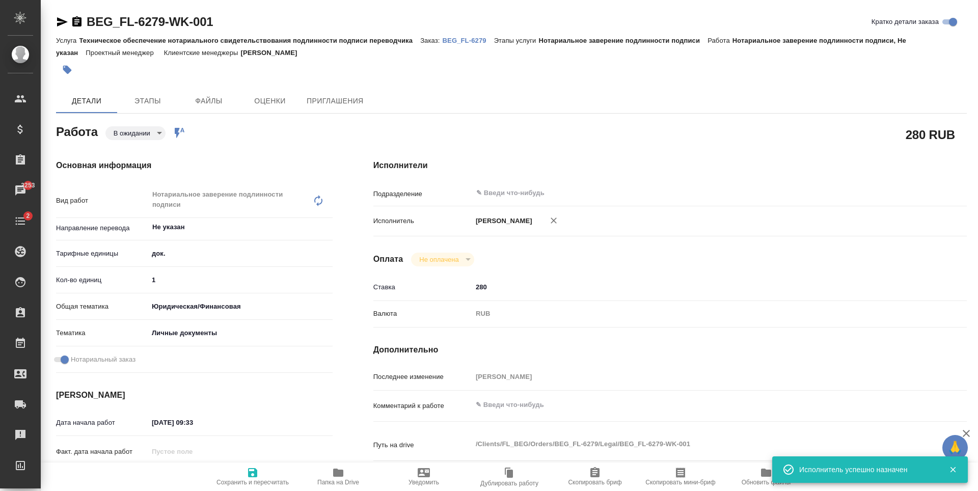
type textarea "x"
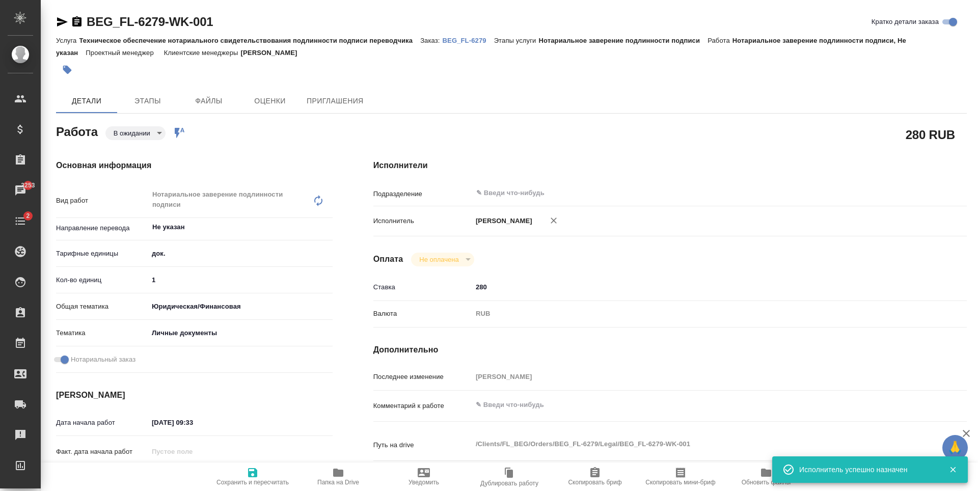
type textarea "x"
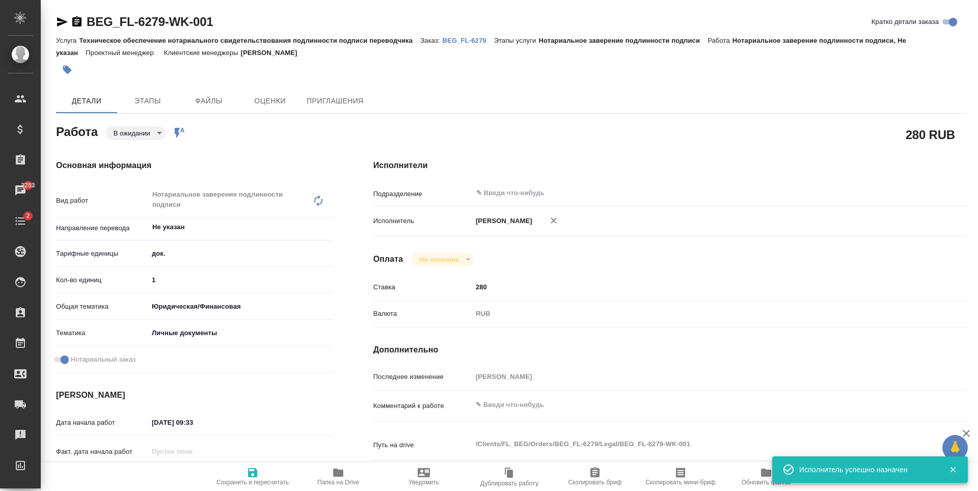
type textarea "x"
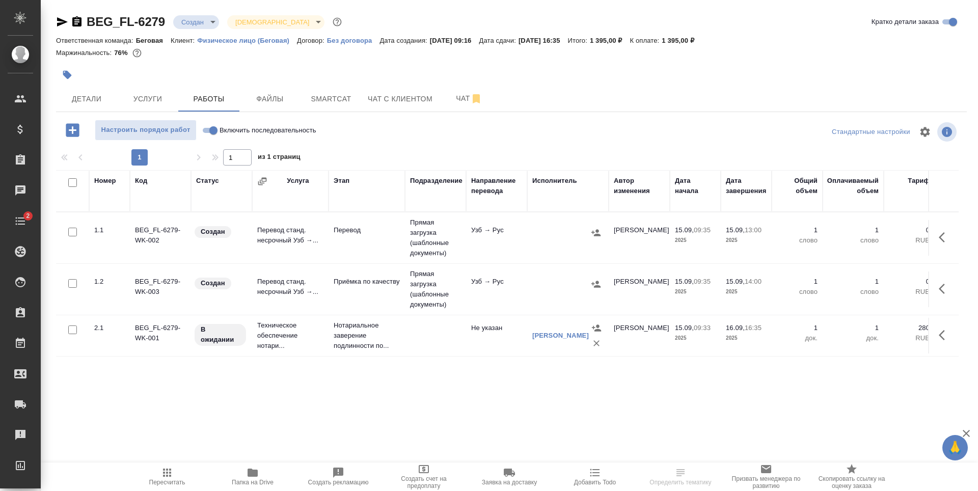
click at [95, 102] on span "Детали" at bounding box center [86, 99] width 49 height 13
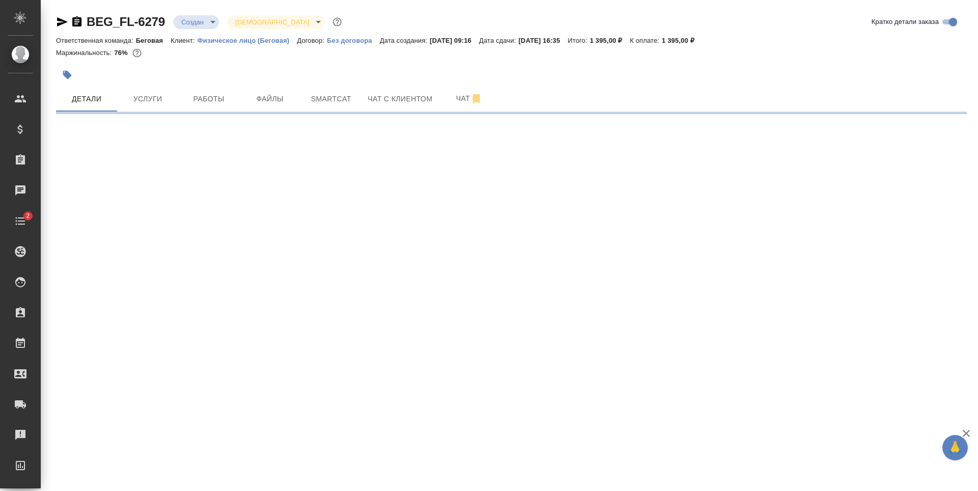
select select "RU"
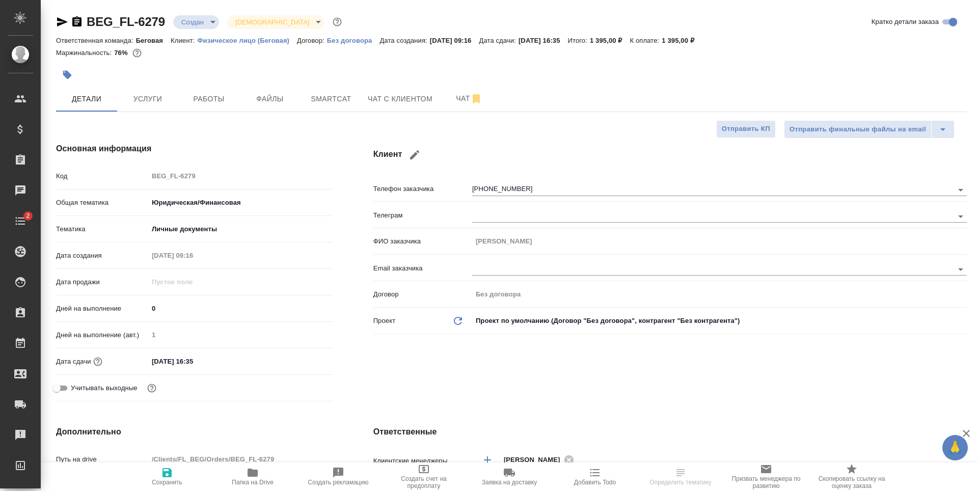
type textarea "x"
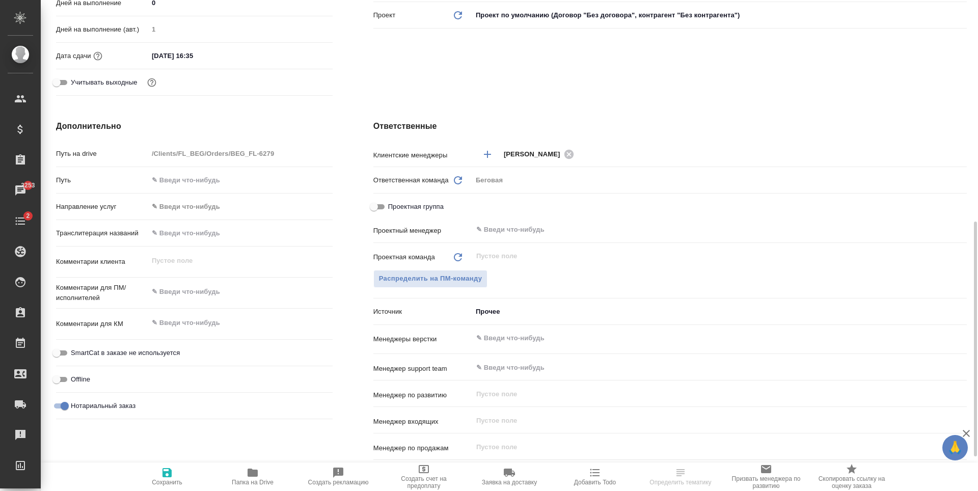
scroll to position [357, 0]
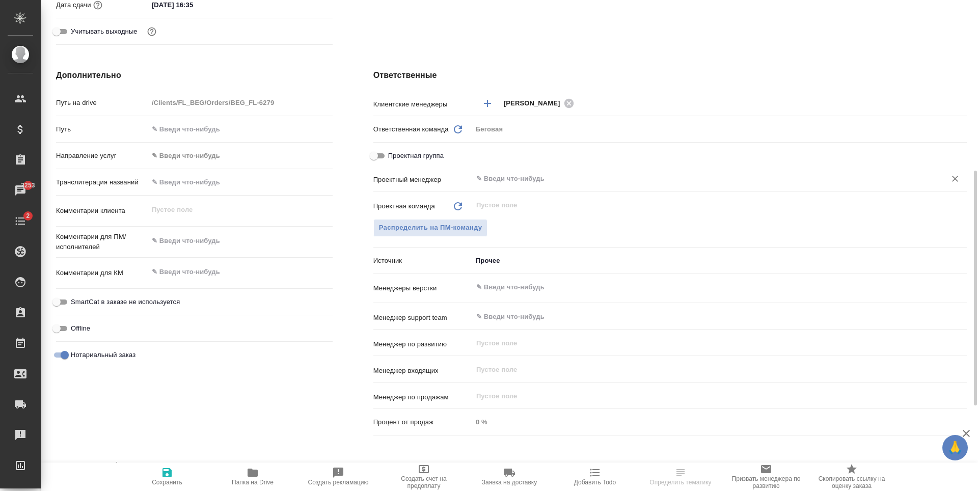
click at [507, 178] on input "text" at bounding box center [702, 179] width 454 height 12
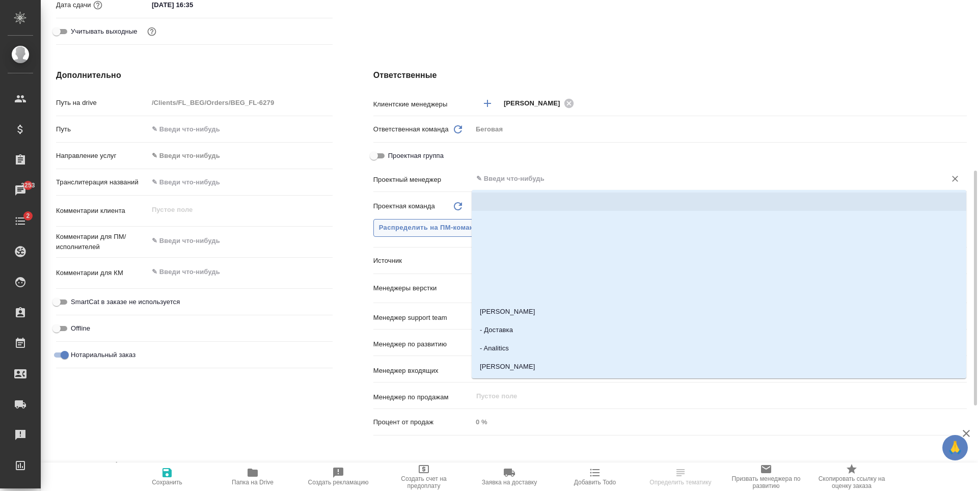
click at [430, 229] on span "Распределить на ПМ-команду" at bounding box center [430, 228] width 103 height 12
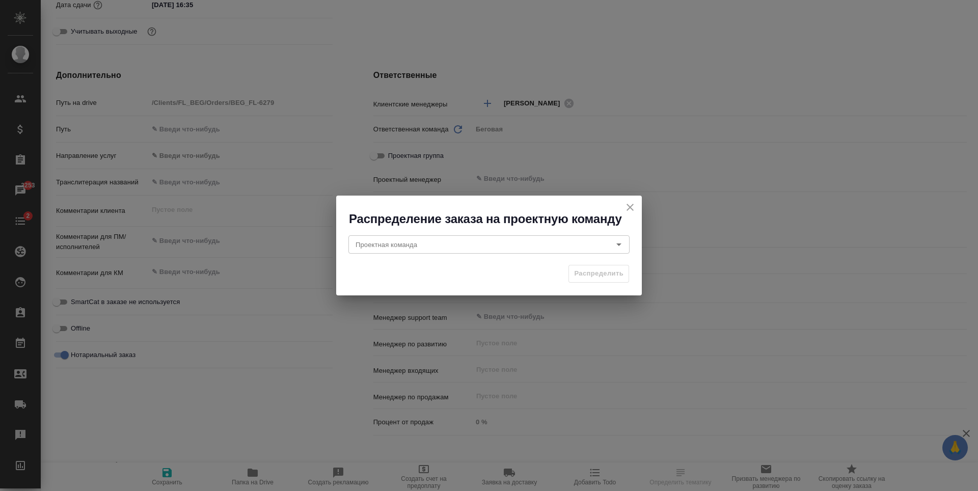
click at [481, 259] on div "Проектная команда Проектная команда" at bounding box center [489, 243] width 306 height 33
click at [480, 248] on input "Проектная команда" at bounding box center [472, 244] width 241 height 12
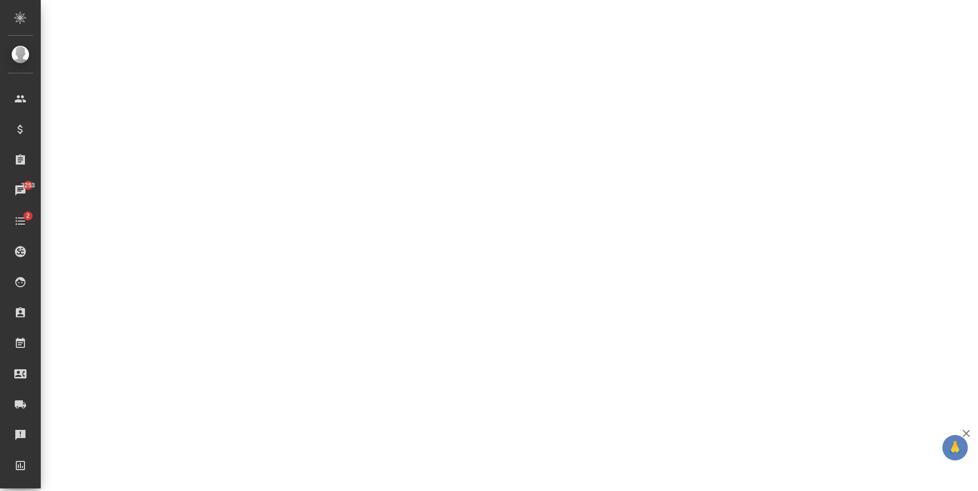
select select "RU"
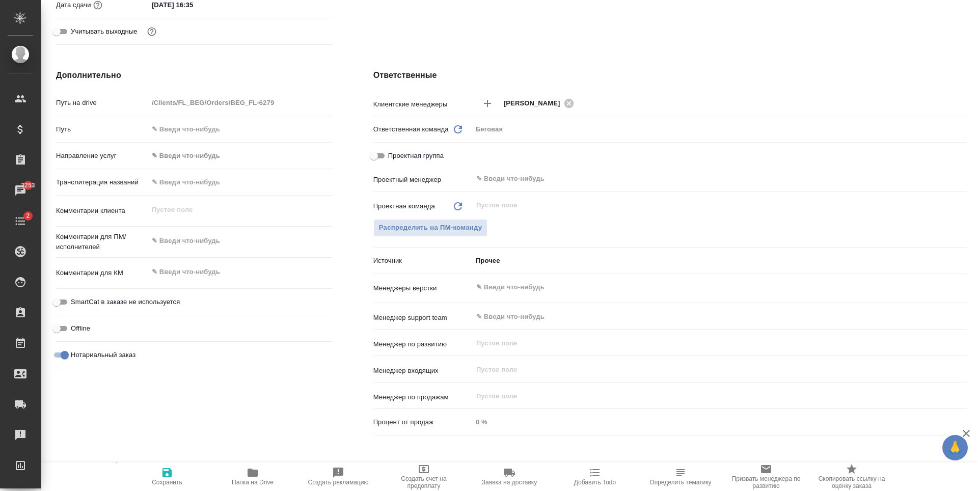
type textarea "x"
click at [471, 229] on span "Распределить на ПМ-команду" at bounding box center [430, 228] width 103 height 12
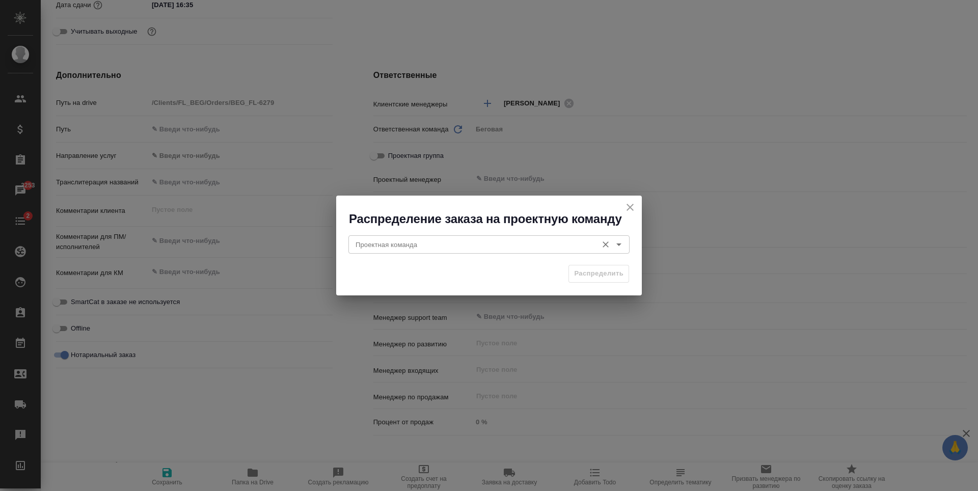
click at [468, 241] on input "Проектная команда" at bounding box center [472, 244] width 241 height 12
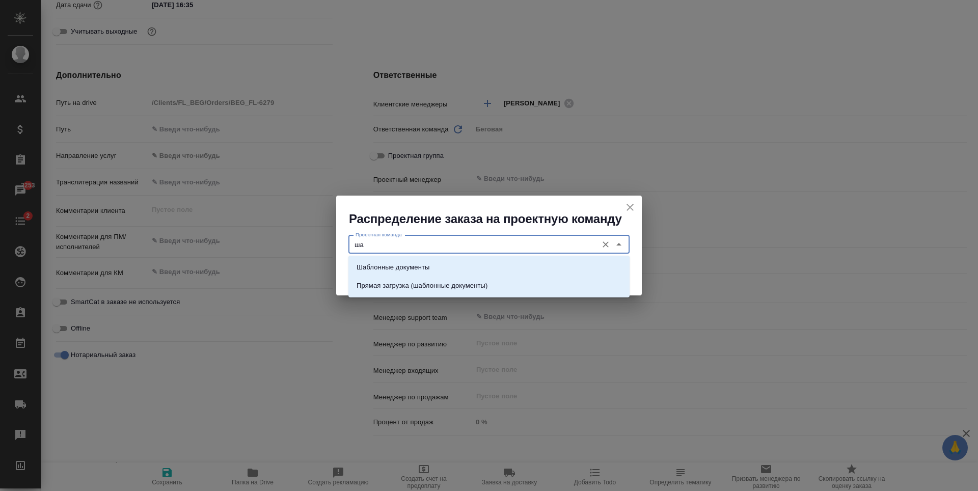
type input "ш"
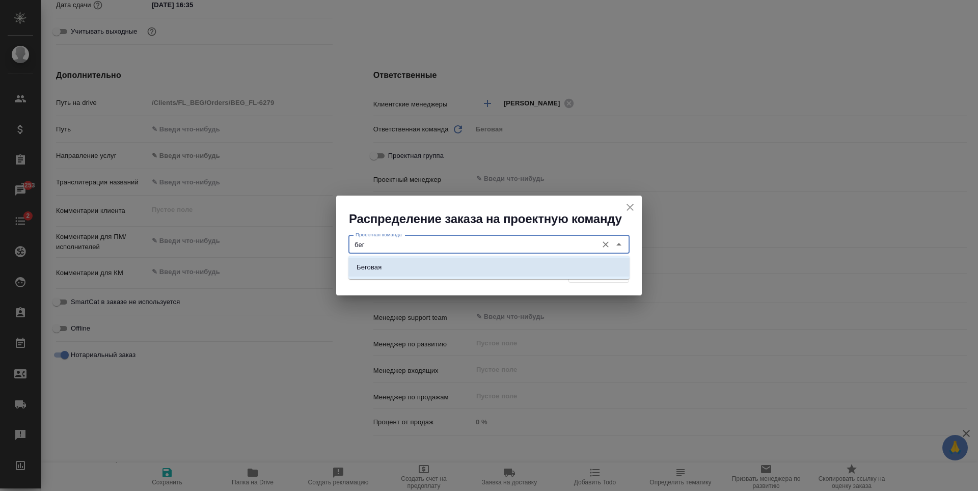
click at [456, 259] on li "Беговая" at bounding box center [488, 267] width 281 height 18
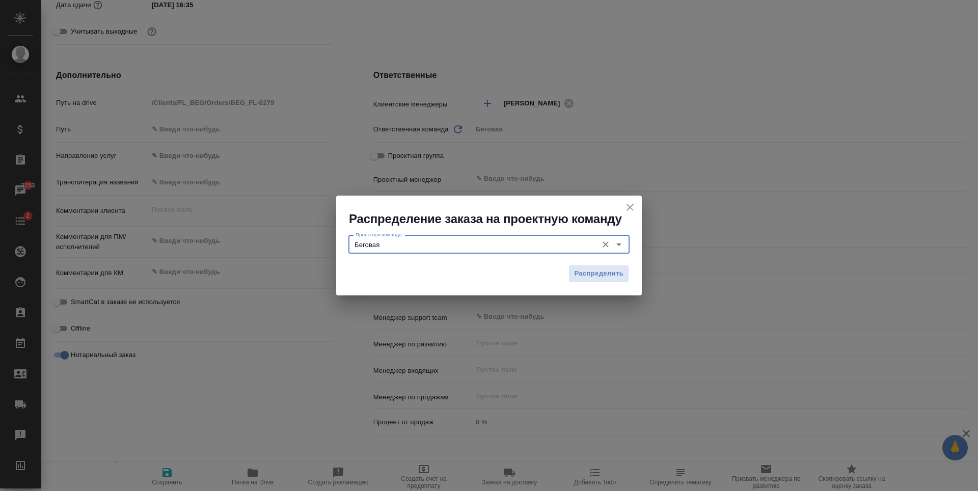
type input "Беговая"
click at [605, 263] on div "Распределить" at bounding box center [489, 278] width 306 height 36
drag, startPoint x: 584, startPoint y: 277, endPoint x: 355, endPoint y: 289, distance: 230.1
click at [576, 282] on button "Распределить" at bounding box center [599, 274] width 61 height 18
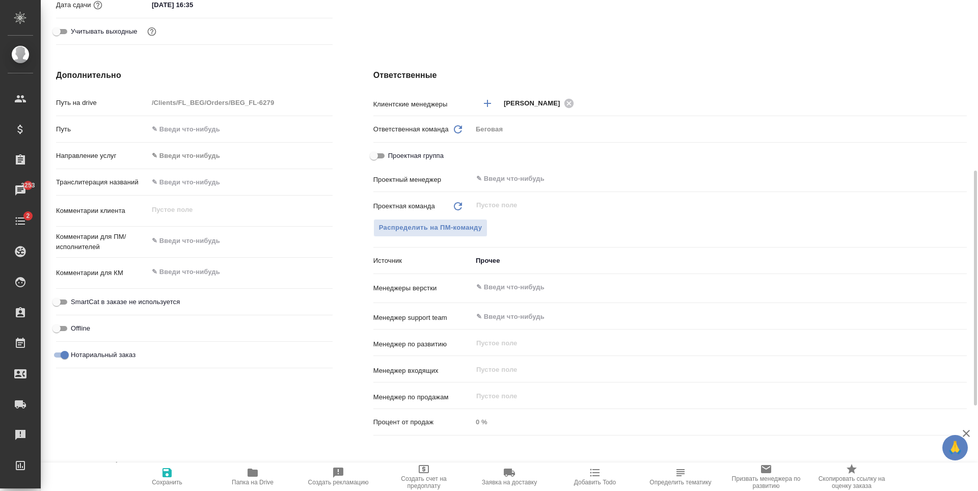
type textarea "x"
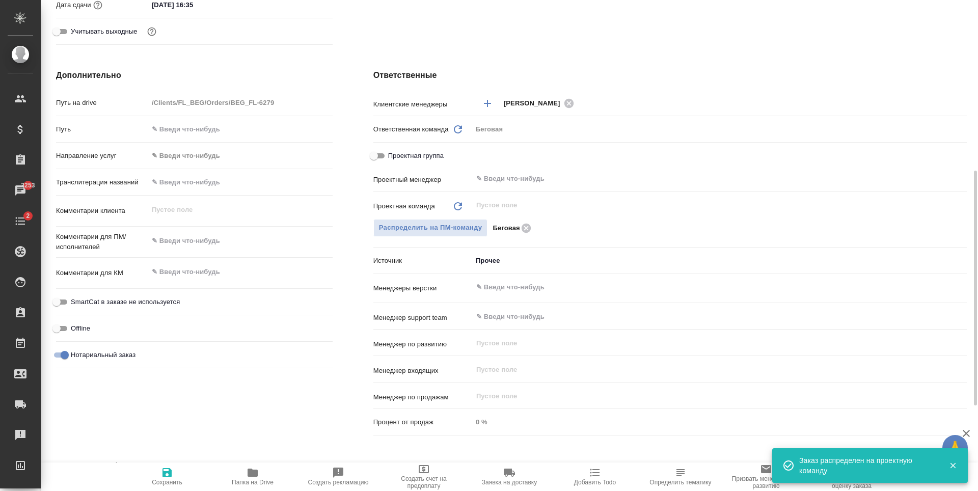
click at [181, 477] on span "Сохранить" at bounding box center [166, 476] width 73 height 19
type textarea "x"
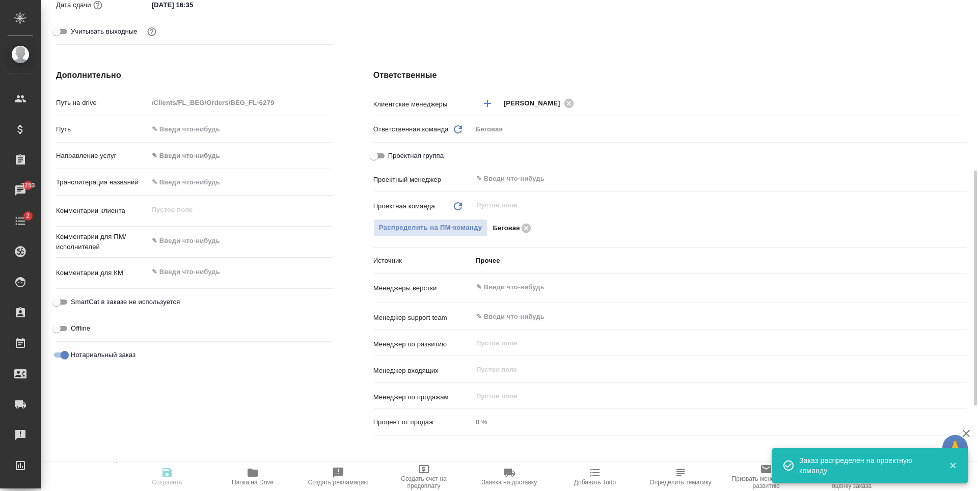
type textarea "x"
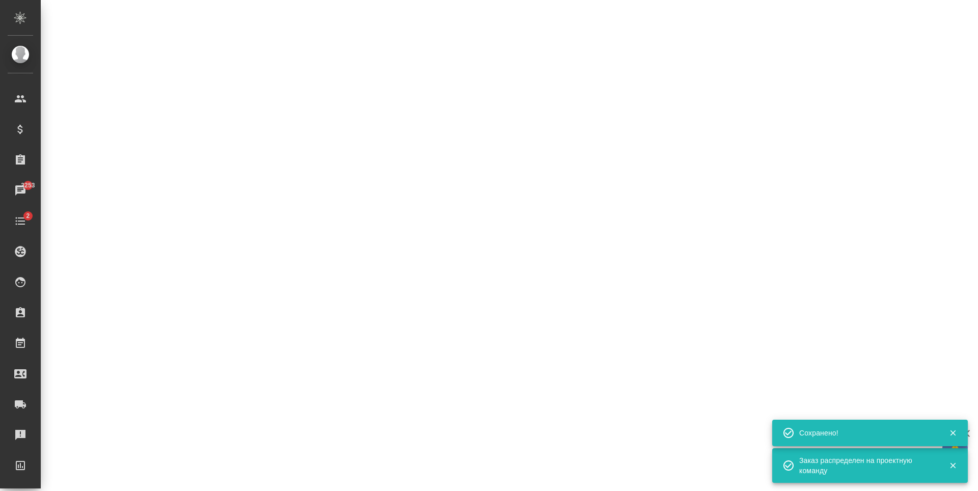
select select "RU"
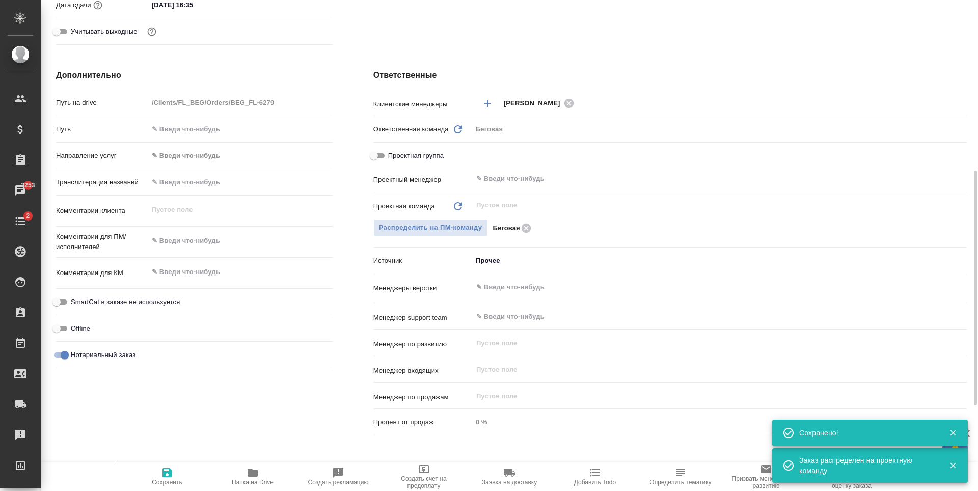
type textarea "x"
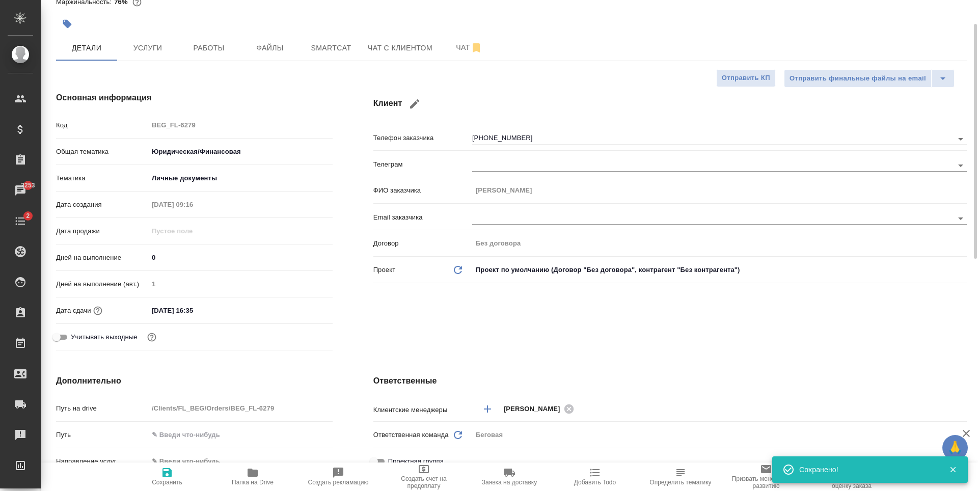
scroll to position [0, 0]
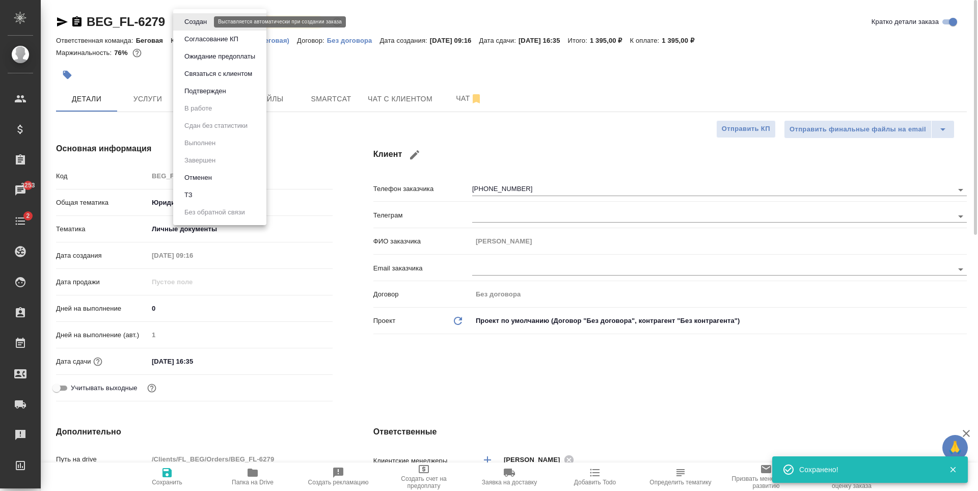
click at [193, 21] on body "🙏 .cls-1 fill:#fff; AWATERA Antonova Kristina Клиенты Спецификации Заказы 3253 …" at bounding box center [489, 245] width 978 height 491
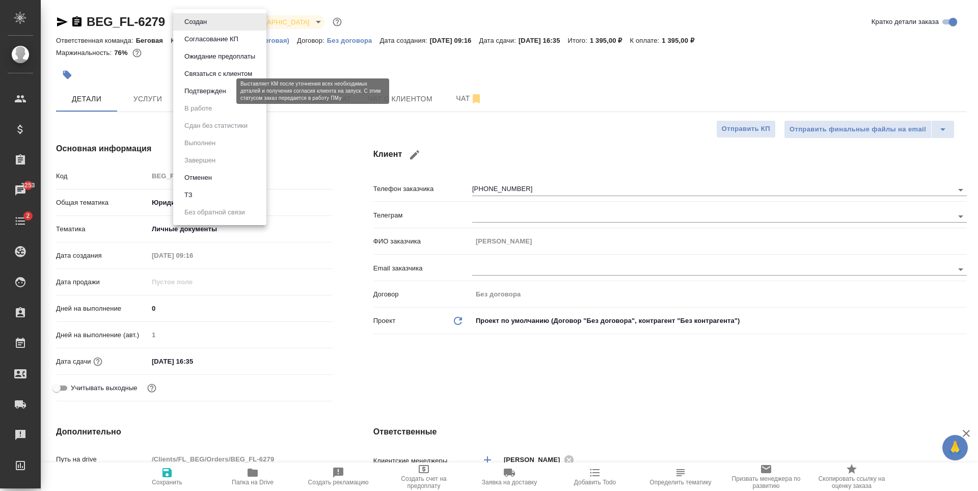
click at [219, 87] on button "Подтвержден" at bounding box center [205, 91] width 48 height 11
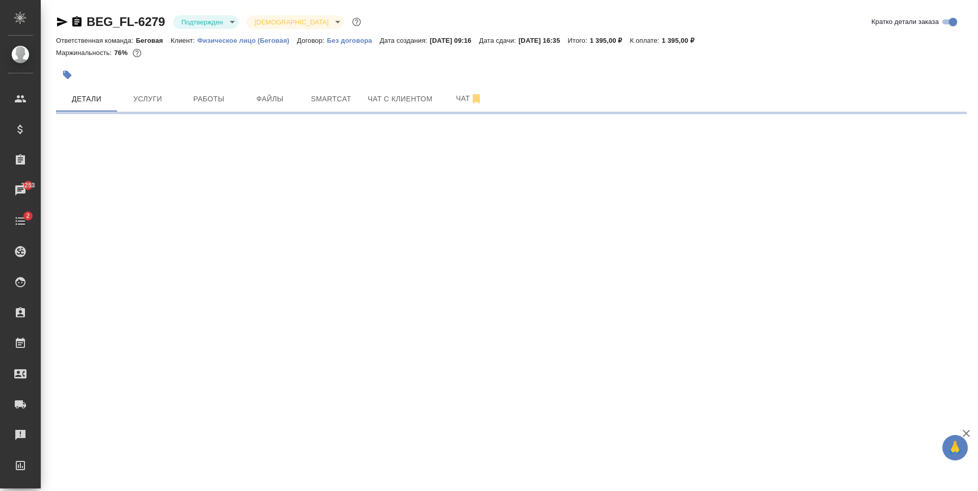
select select "RU"
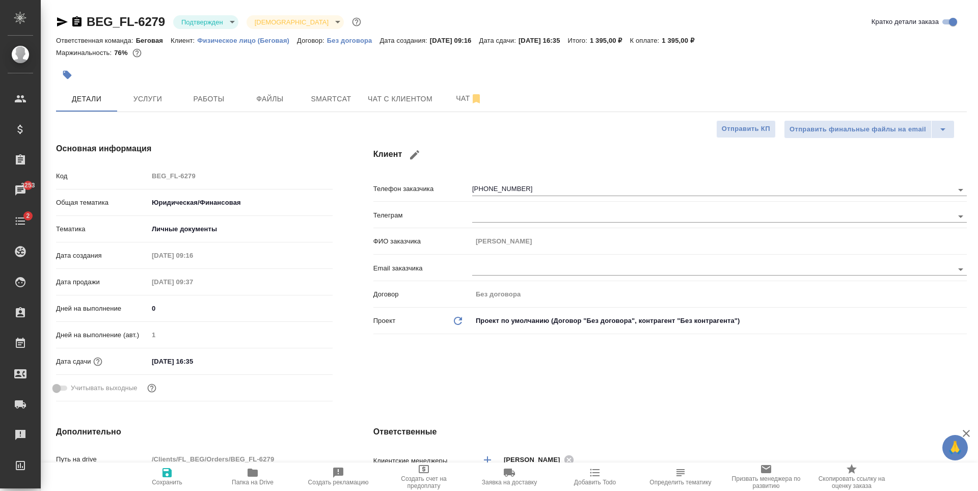
type textarea "x"
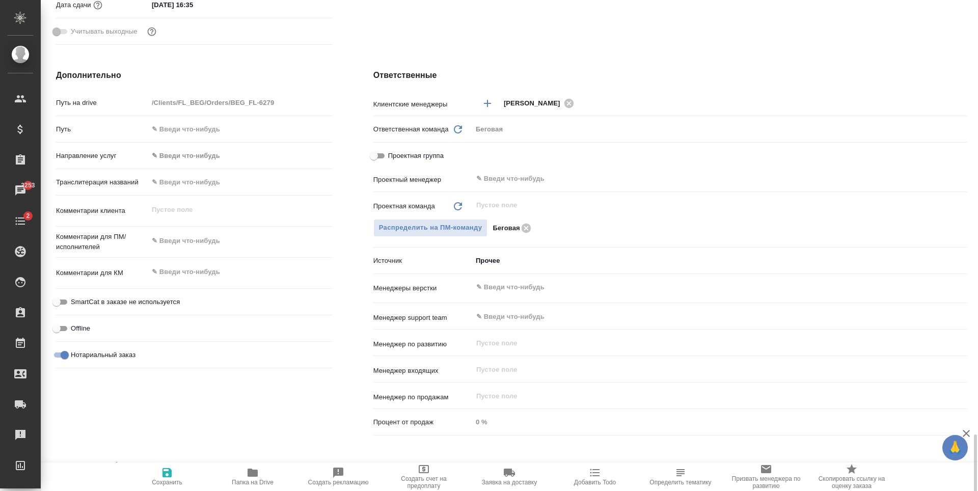
scroll to position [535, 0]
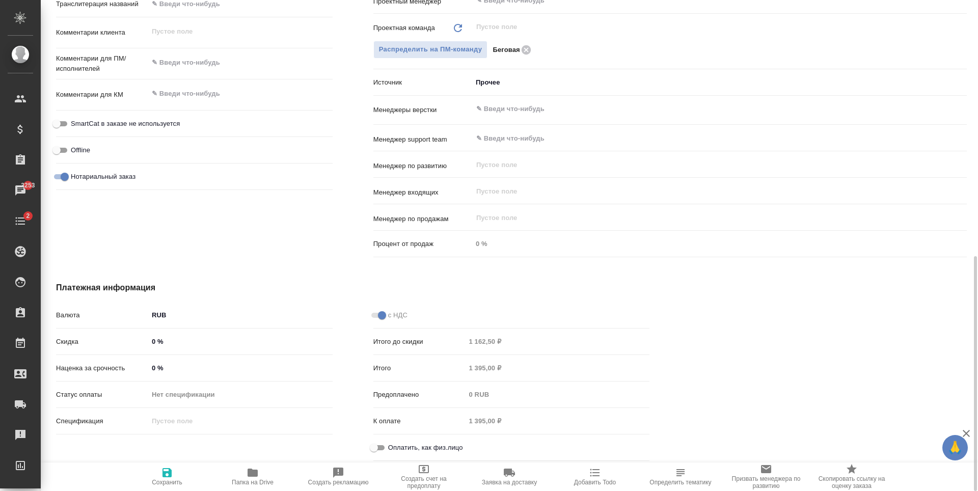
click at [374, 444] on input "Оплатить, как физ.лицо" at bounding box center [374, 448] width 37 height 12
checkbox input "true"
type textarea "x"
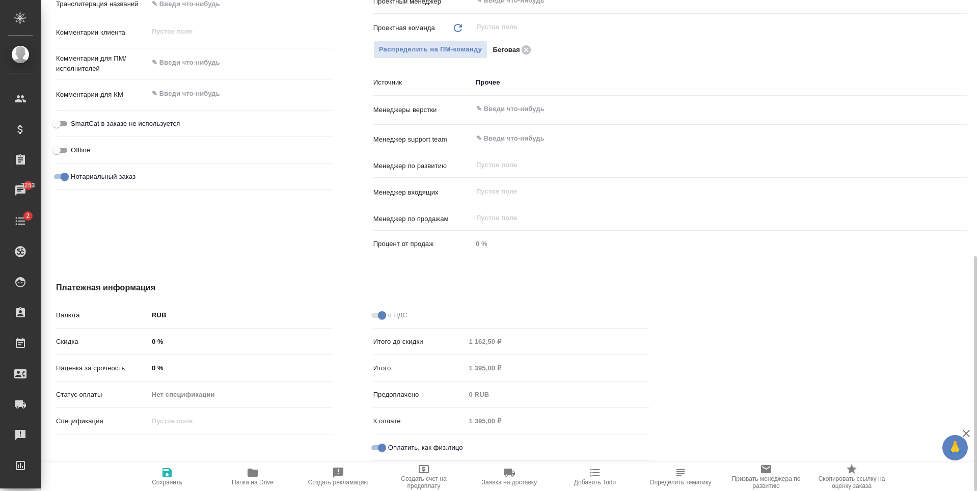
click at [175, 478] on span "Сохранить" at bounding box center [166, 476] width 73 height 19
type textarea "x"
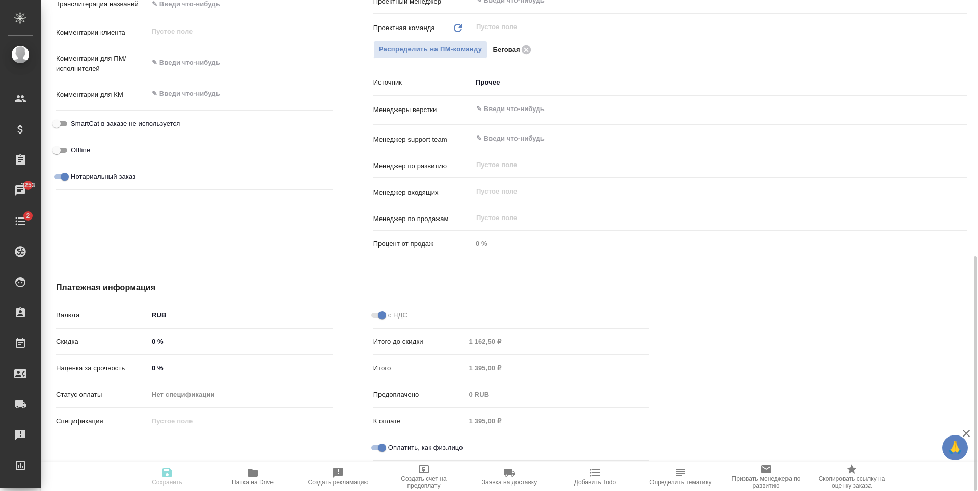
type textarea "x"
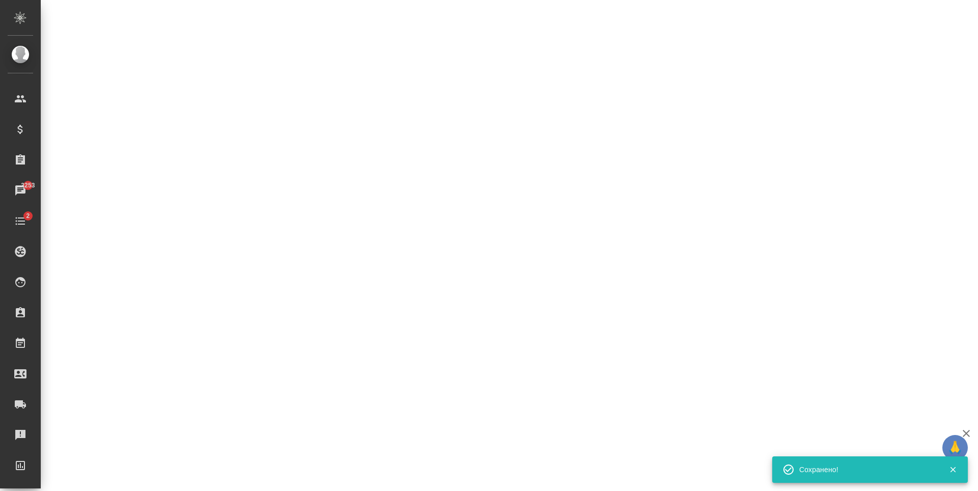
select select "RU"
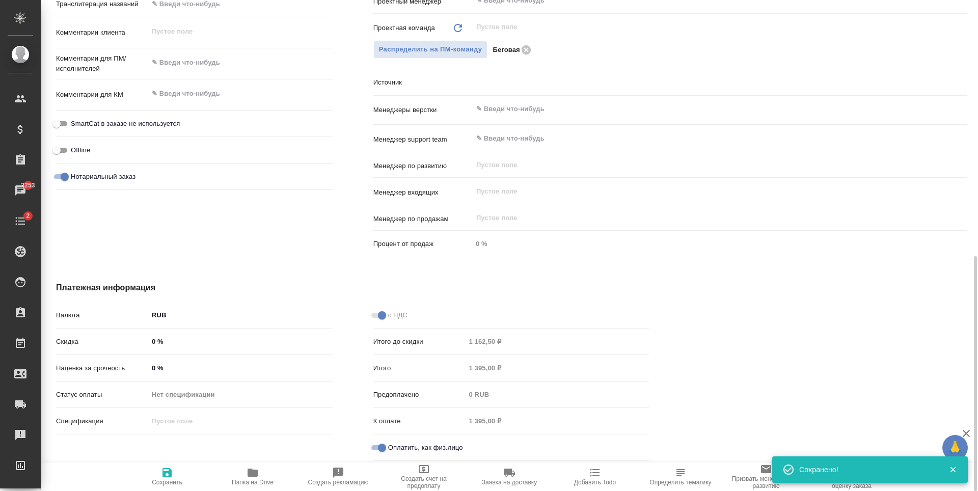
type textarea "x"
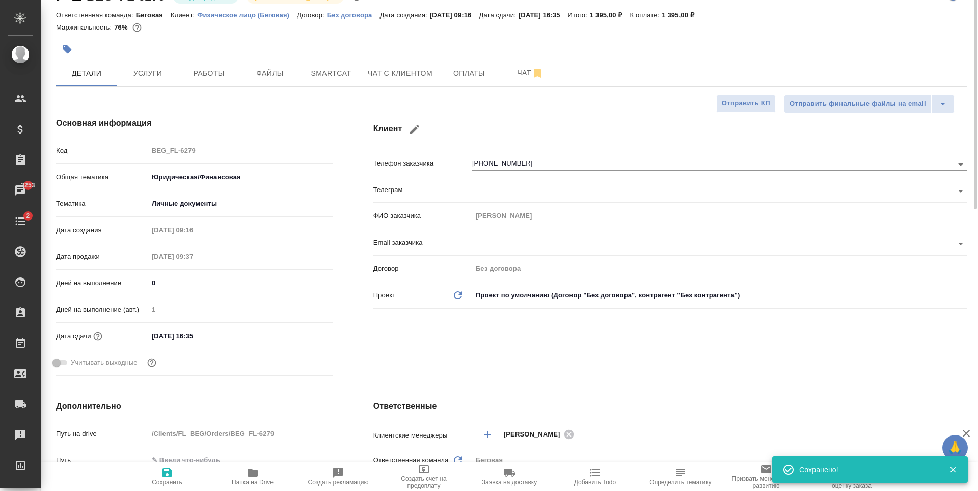
scroll to position [0, 0]
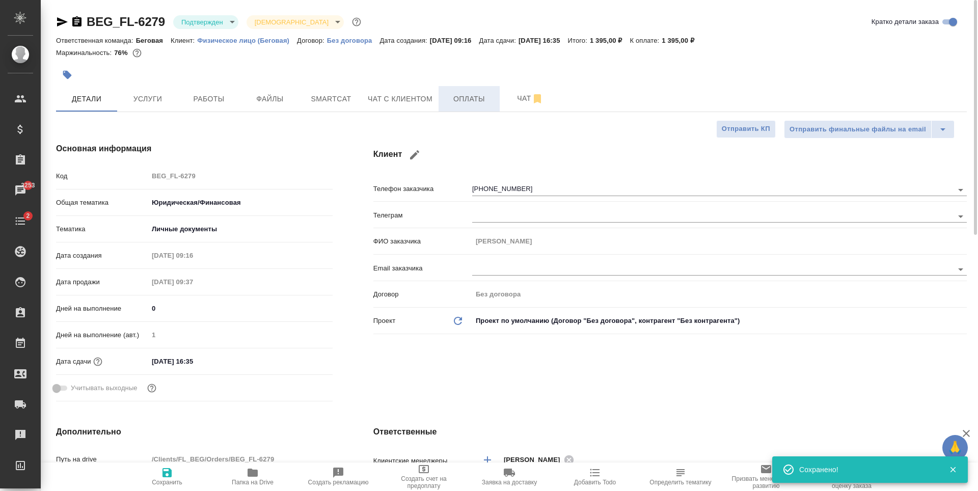
click at [466, 96] on span "Оплаты" at bounding box center [469, 99] width 49 height 13
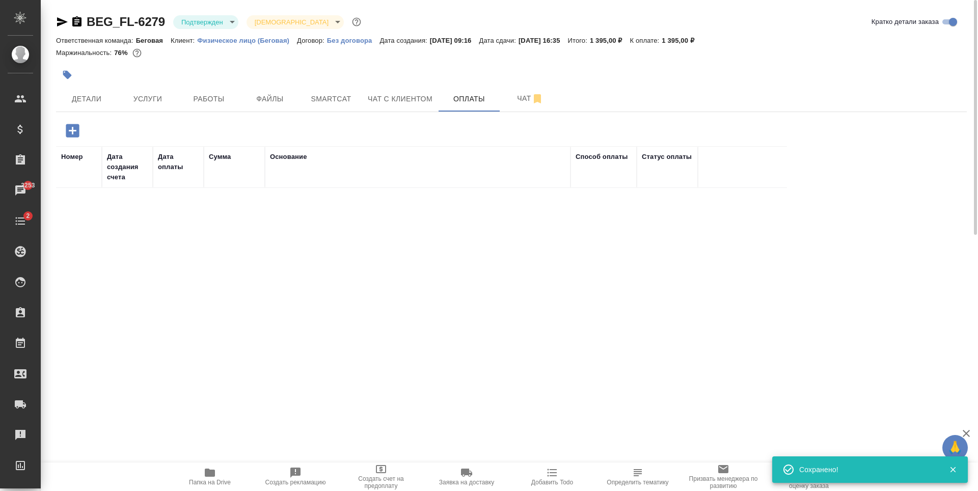
click at [79, 137] on icon "button" at bounding box center [72, 130] width 13 height 13
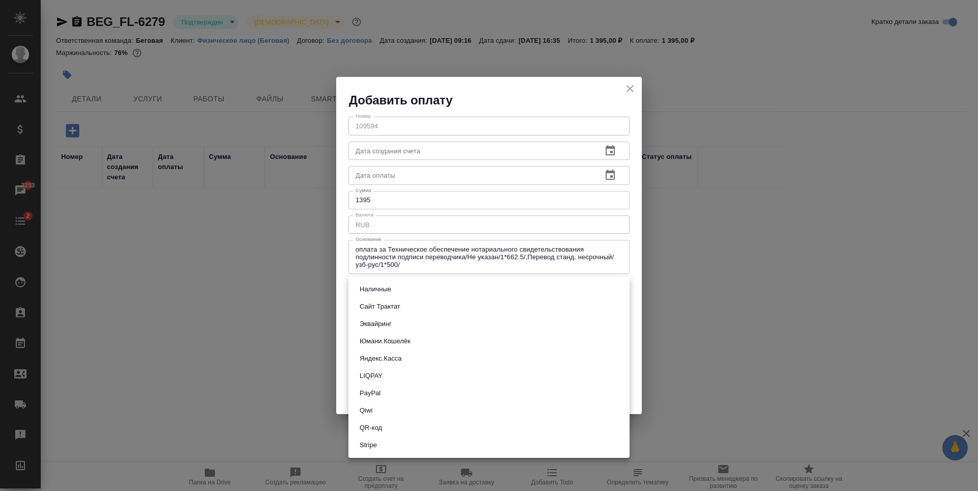
click at [552, 287] on body "🙏 .cls-1 fill:#fff; AWATERA Antonova Kristina Клиенты Спецификации Заказы 3253 …" at bounding box center [489, 245] width 978 height 491
click at [442, 288] on li "Наличные" at bounding box center [488, 289] width 281 height 17
type input "cash"
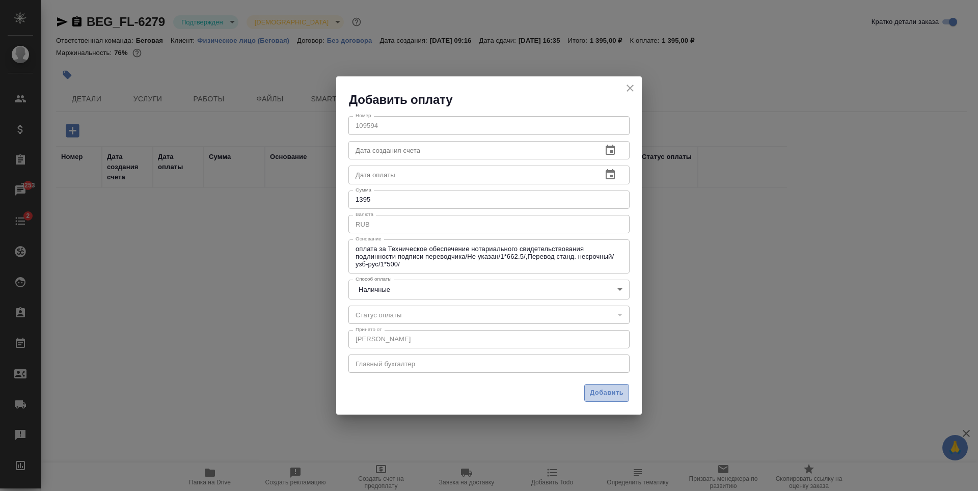
click at [599, 396] on span "Добавить" at bounding box center [607, 393] width 34 height 12
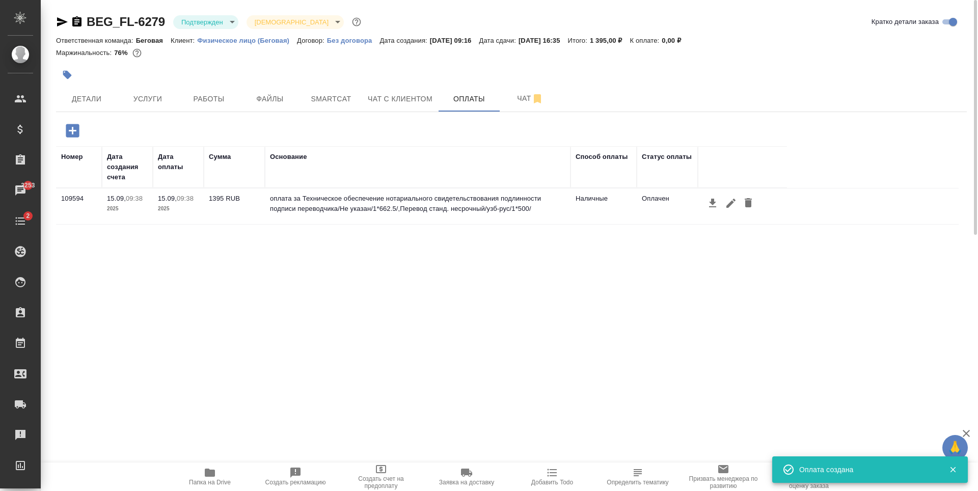
click at [69, 77] on icon "button" at bounding box center [67, 75] width 10 height 10
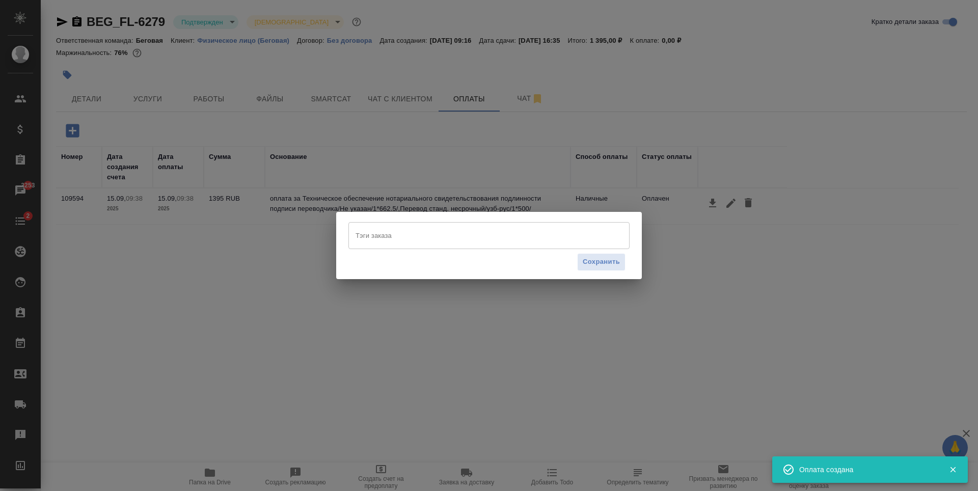
click at [436, 247] on div "Тэги заказа" at bounding box center [488, 235] width 281 height 26
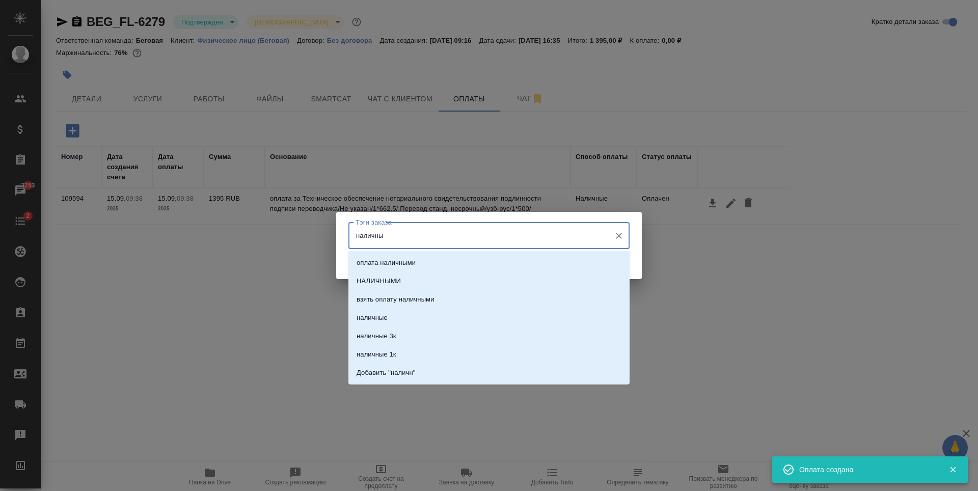
type input "наличные"
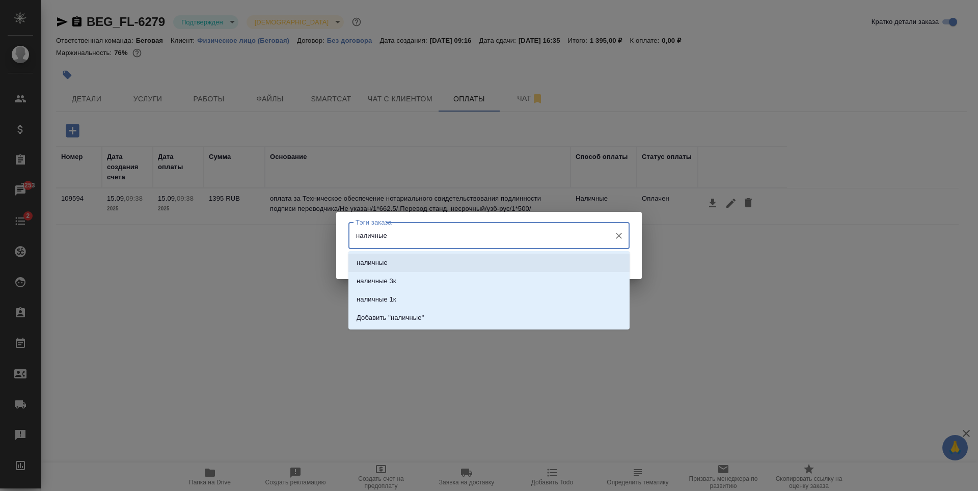
click at [437, 255] on li "наличные" at bounding box center [488, 263] width 281 height 18
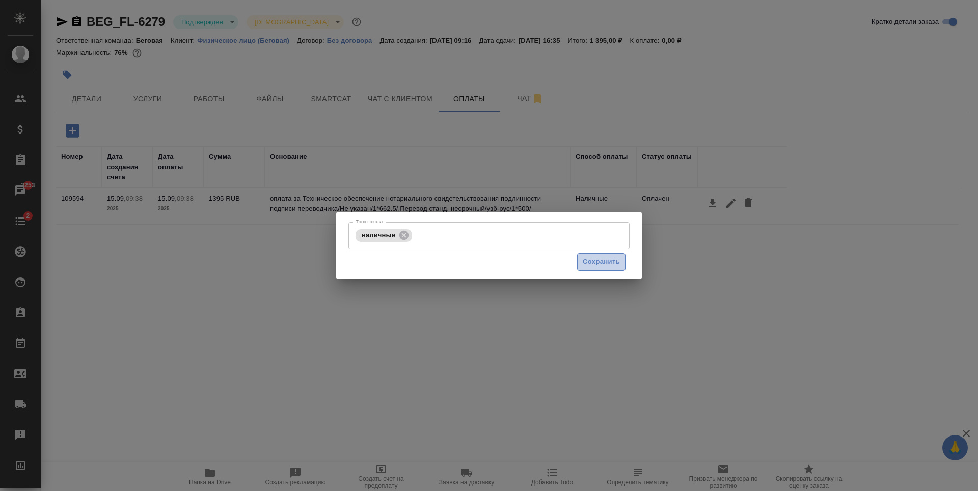
click at [585, 255] on button "Сохранить" at bounding box center [601, 262] width 48 height 18
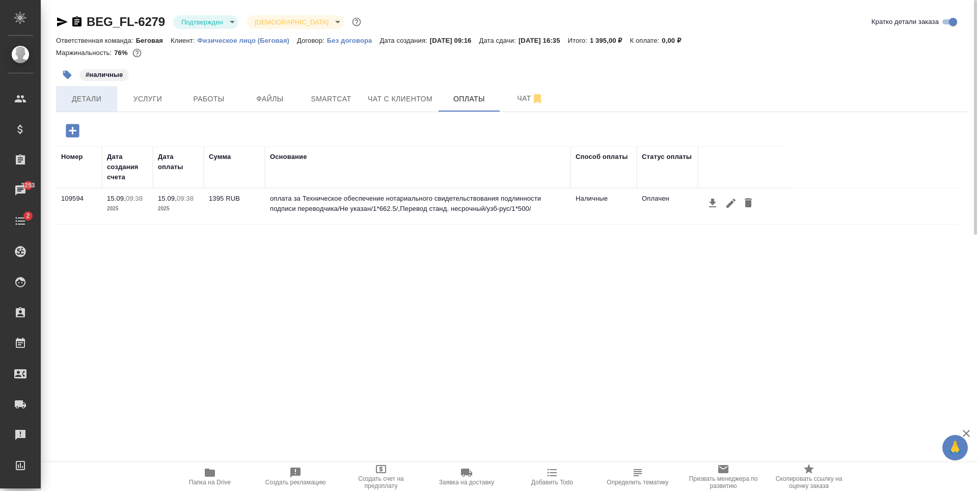
click at [95, 110] on button "Детали" at bounding box center [86, 98] width 61 height 25
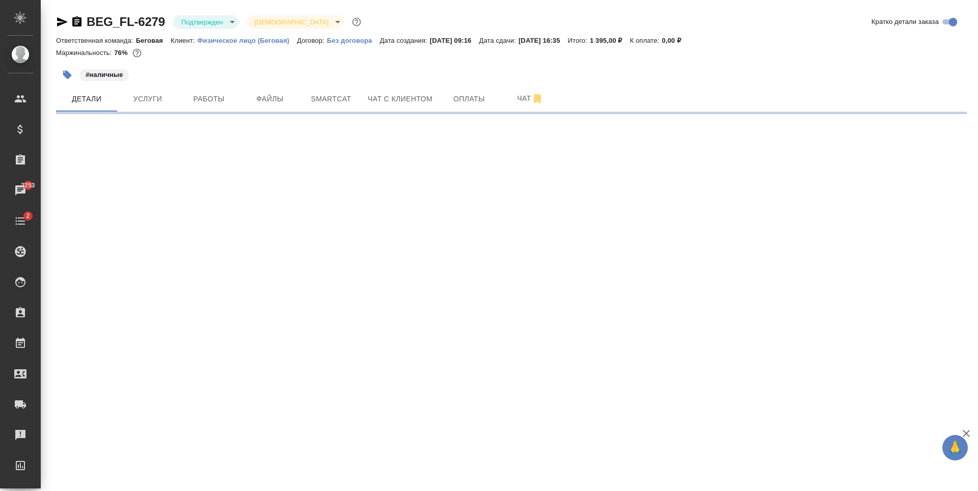
select select "RU"
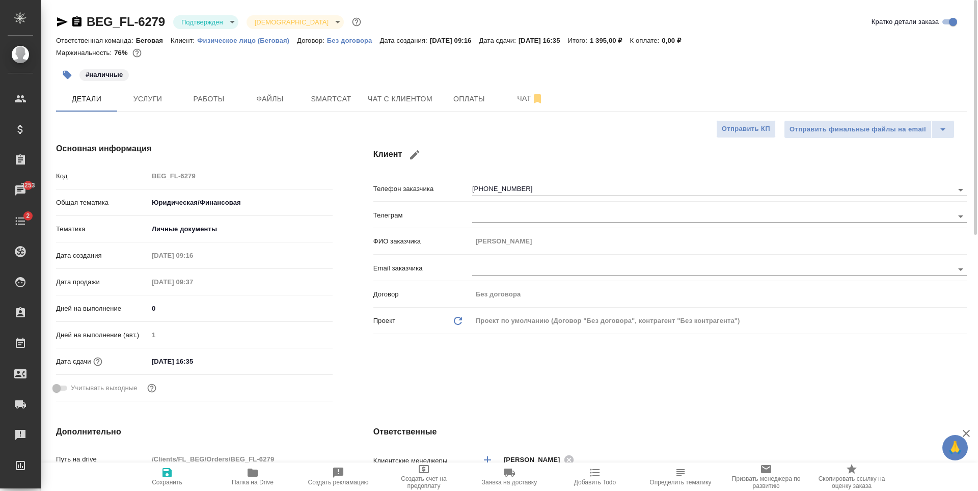
type textarea "x"
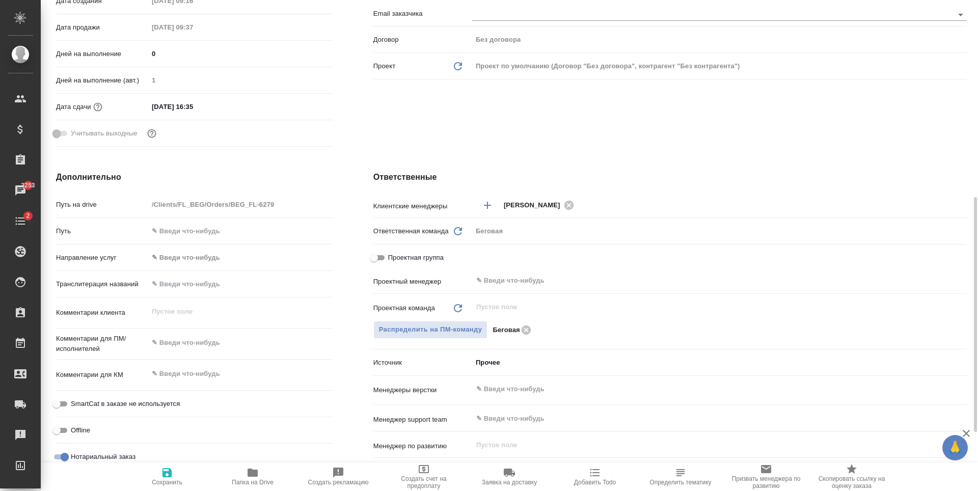
scroll to position [306, 0]
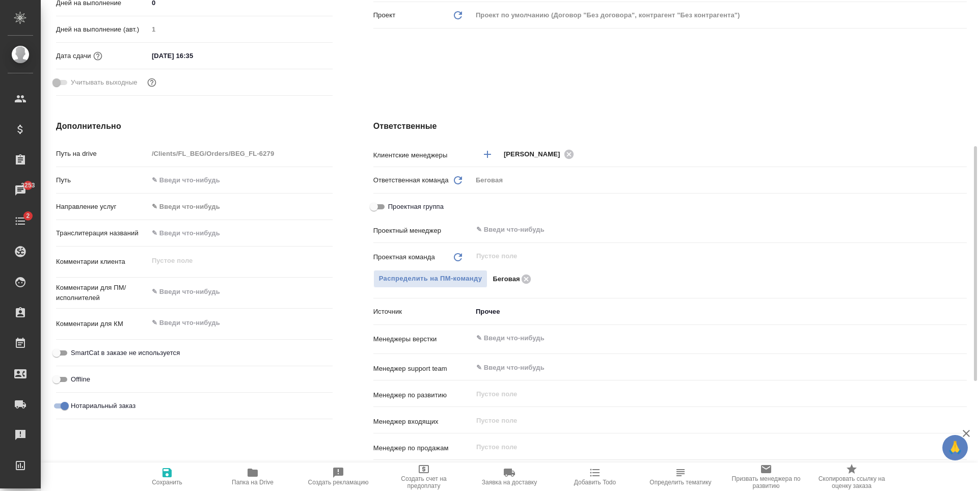
type textarea "x"
click at [211, 288] on textarea at bounding box center [240, 291] width 184 height 17
type textarea "П"
type textarea "x"
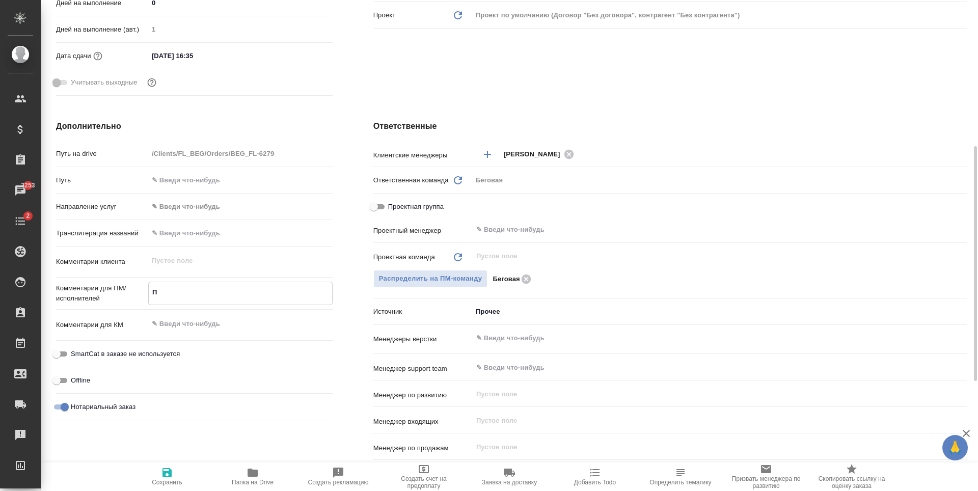
type textarea "x"
type textarea "По"
type textarea "x"
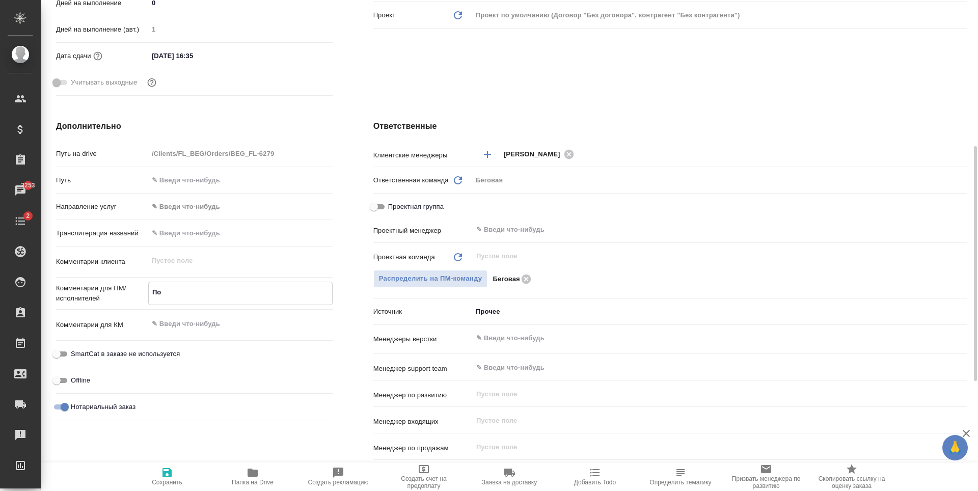
type textarea "Под"
type textarea "x"
type textarea "Под"
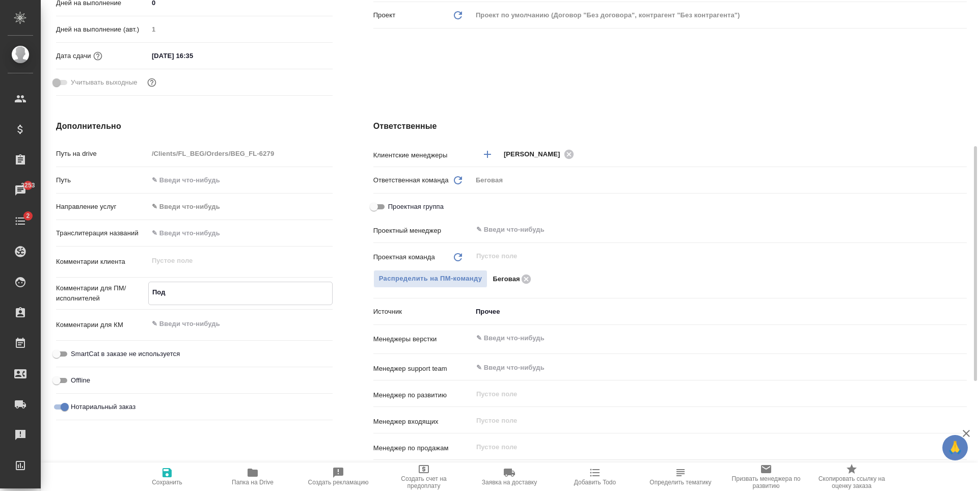
type textarea "x"
type textarea "Под н"
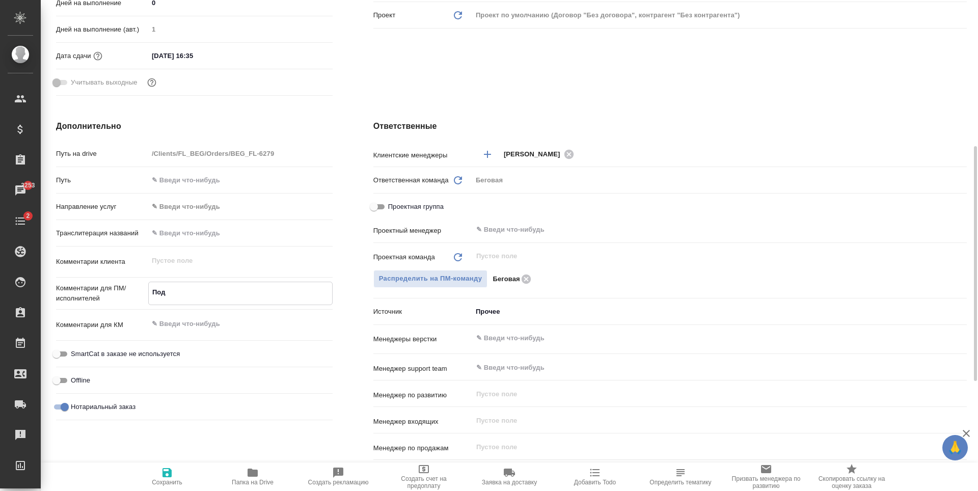
type textarea "x"
type textarea "Под но"
type textarea "x"
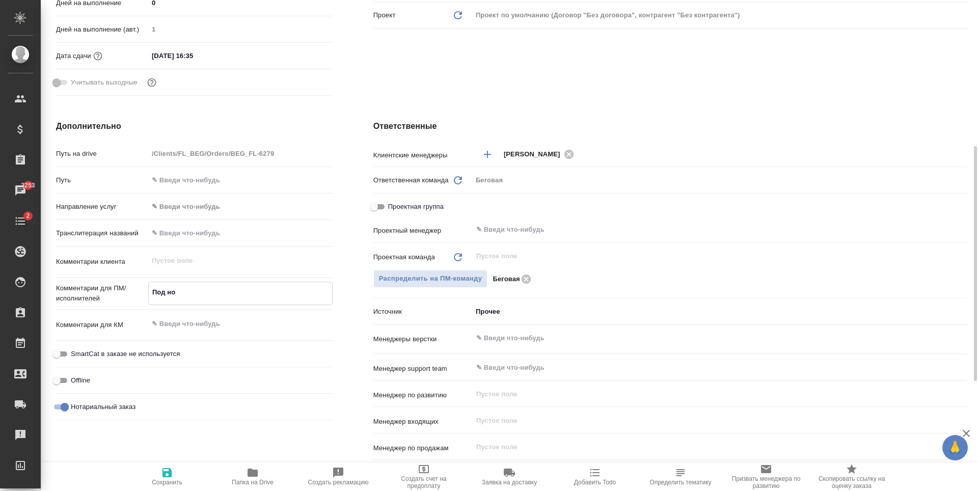
type textarea "x"
type textarea "Под нот"
type textarea "x"
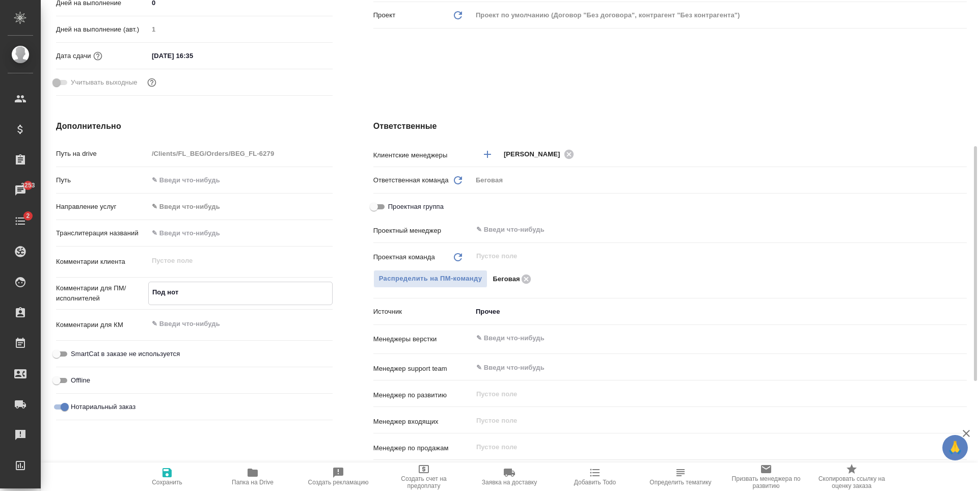
type textarea "Под нотт"
type textarea "x"
type textarea "Под нот"
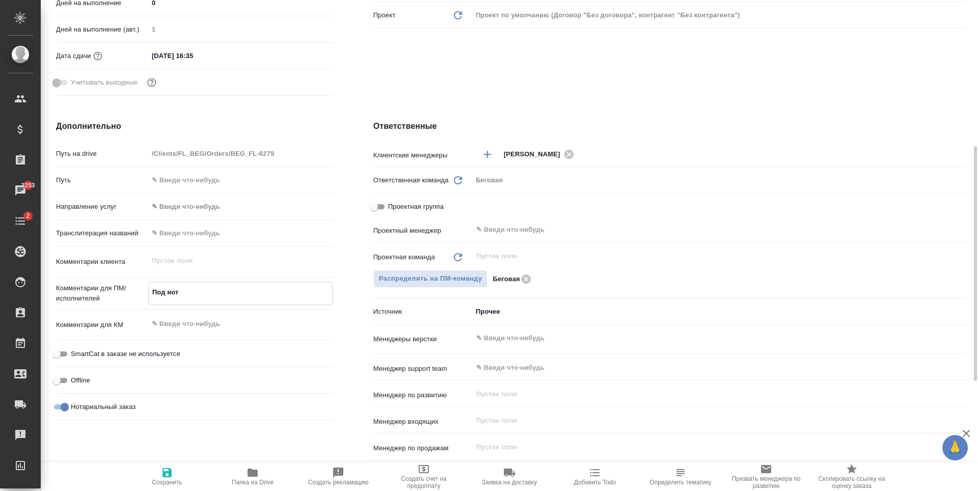
type textarea "x"
type textarea "Под нот,"
type textarea "x"
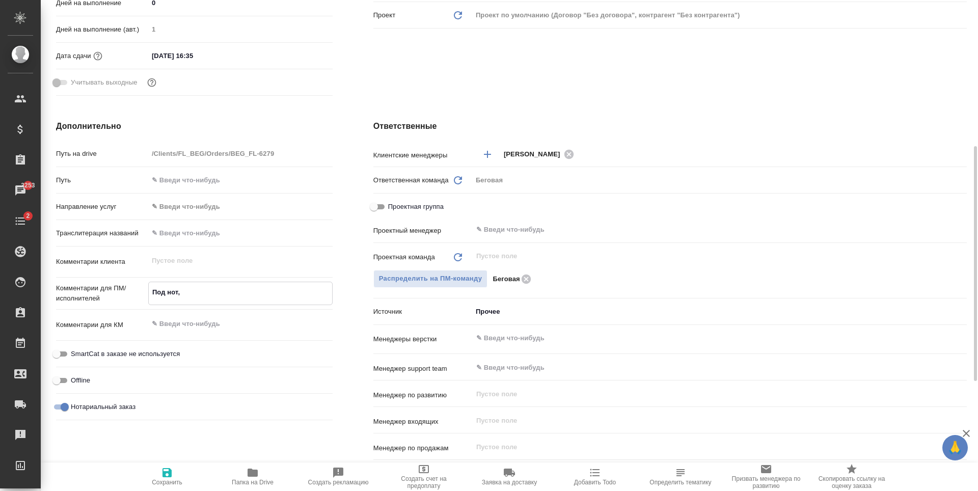
type textarea "x"
type textarea "Под нот,"
type textarea "x"
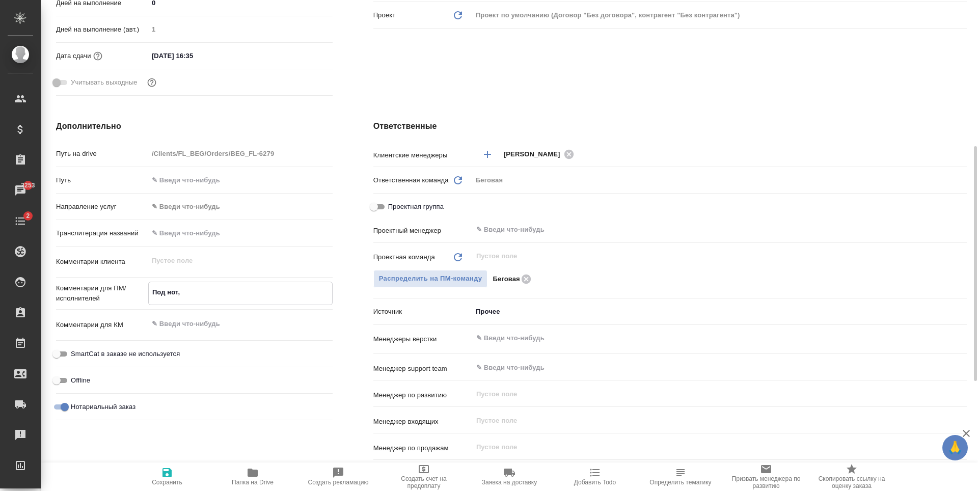
type textarea "x"
type textarea "Под нот, д"
type textarea "x"
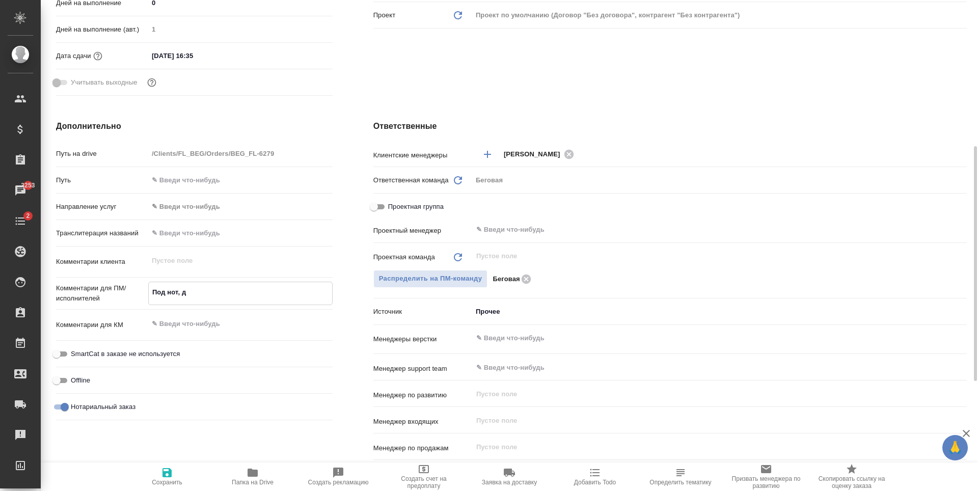
type textarea "Под нот, дл"
type textarea "x"
type textarea "Под нот, для"
type textarea "x"
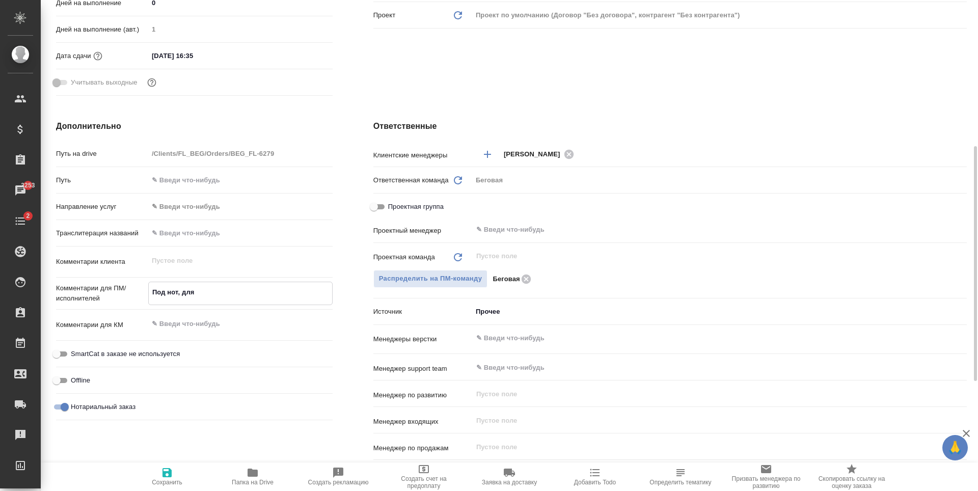
type textarea "x"
type textarea "Под нот, для"
type textarea "x"
type textarea "Под нот, для р"
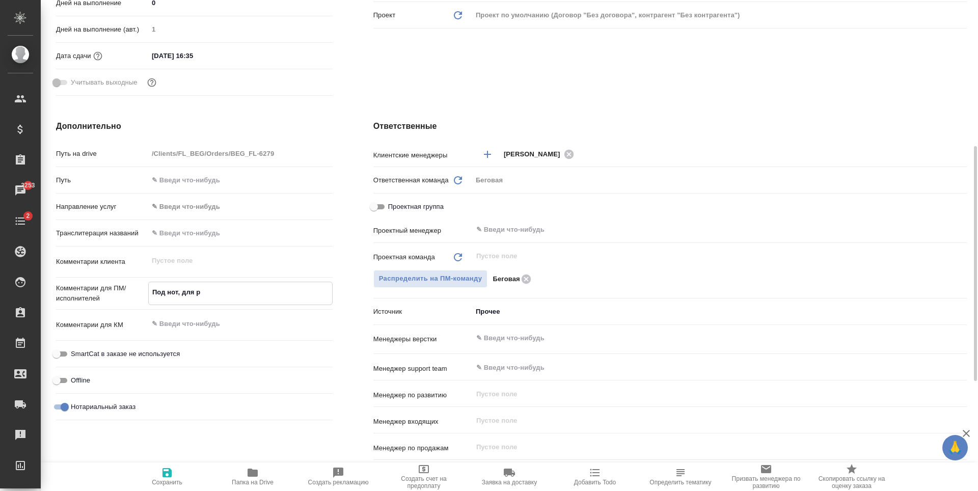
type textarea "x"
type textarea "Под нот, для ра"
type textarea "x"
type textarea "Под нот, для раб"
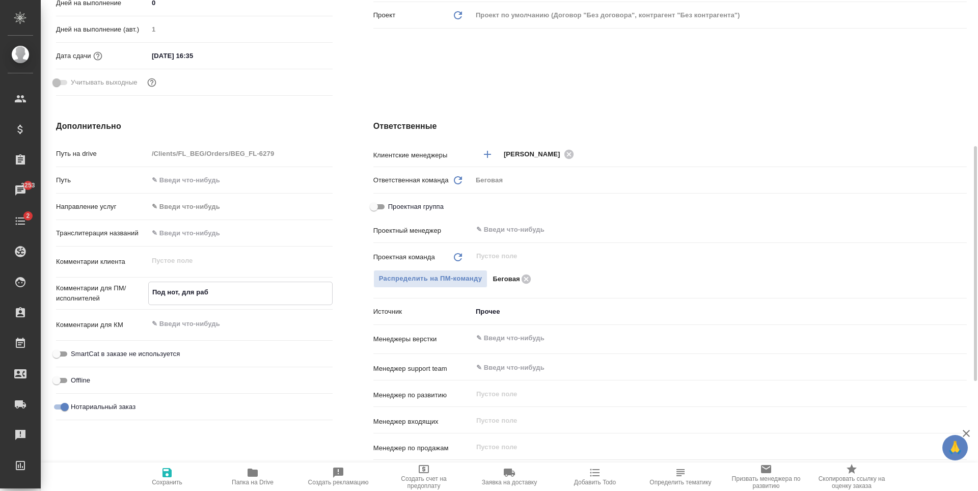
type textarea "x"
type textarea "Под нот, для рабо"
type textarea "x"
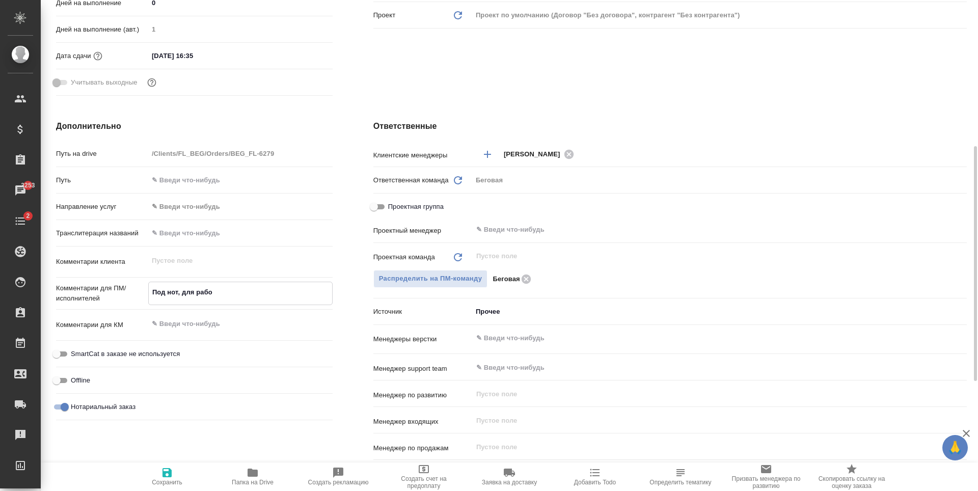
type textarea "x"
type textarea "Под нот, для работ"
type textarea "x"
type textarea "Под нот, для работы"
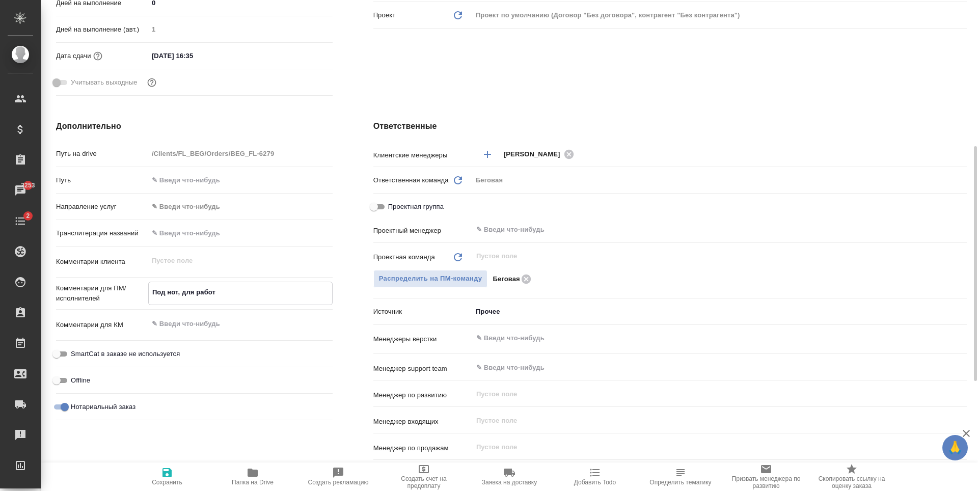
type textarea "x"
type textarea "Под нот, для работы"
type textarea "x"
click at [163, 468] on icon "button" at bounding box center [167, 473] width 12 height 12
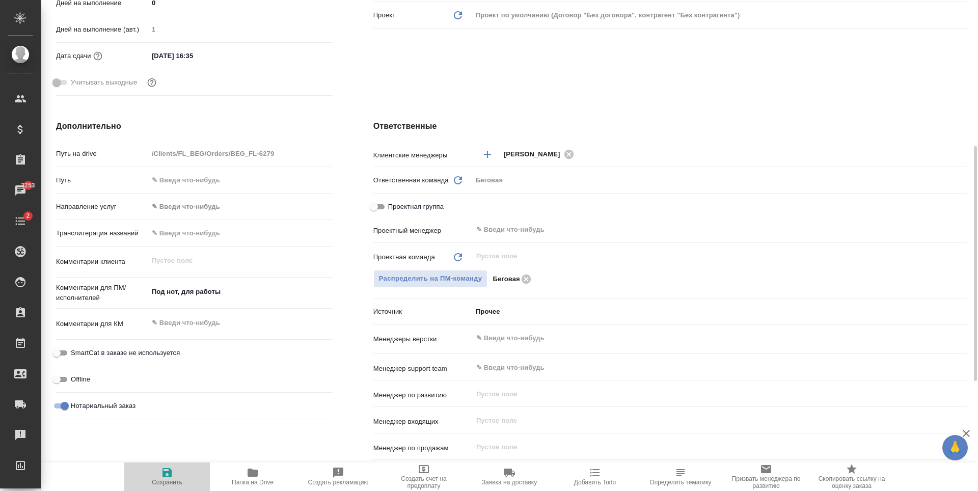
type textarea "x"
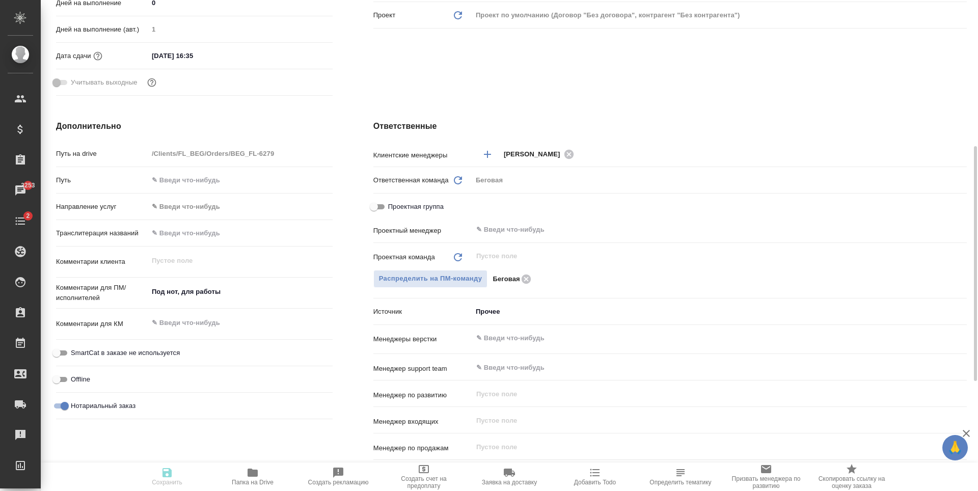
type textarea "x"
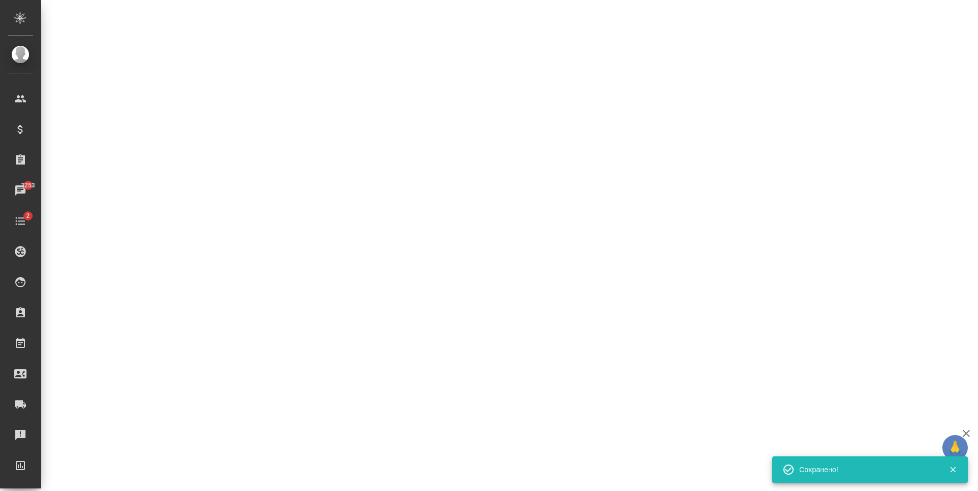
select select "RU"
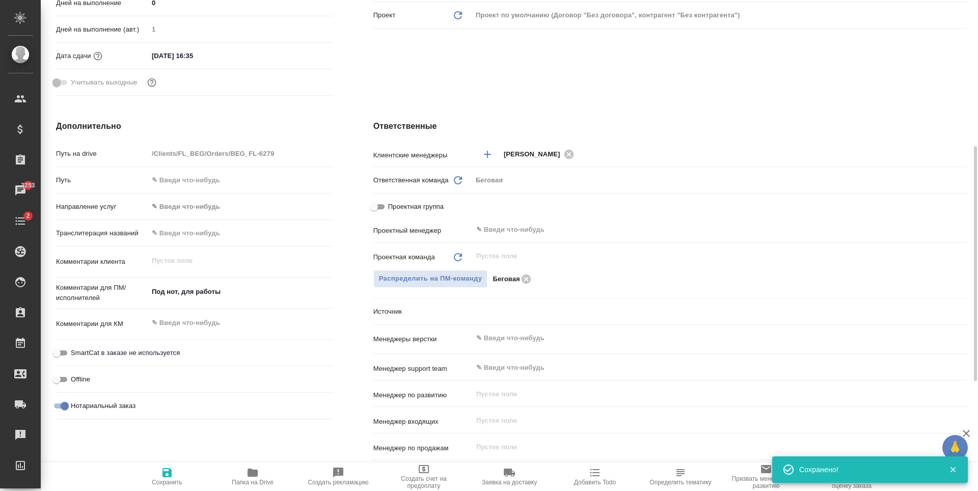
type textarea "x"
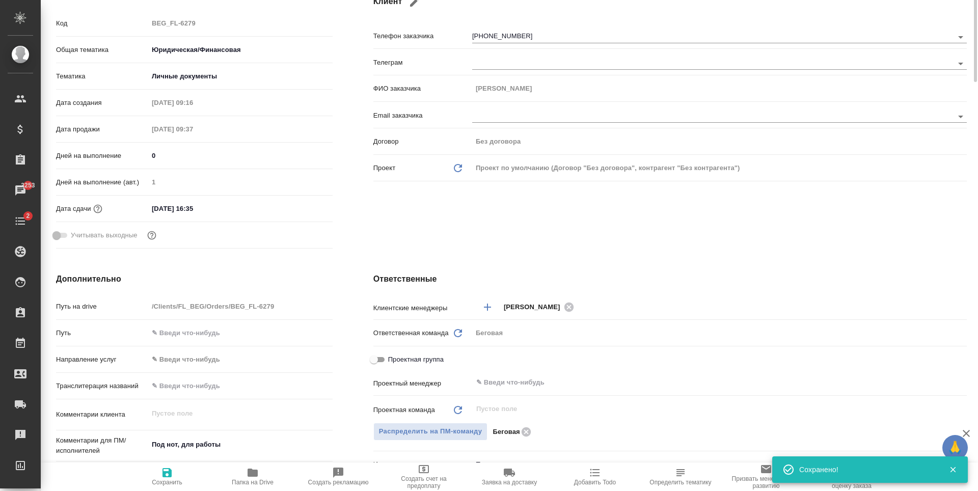
scroll to position [0, 0]
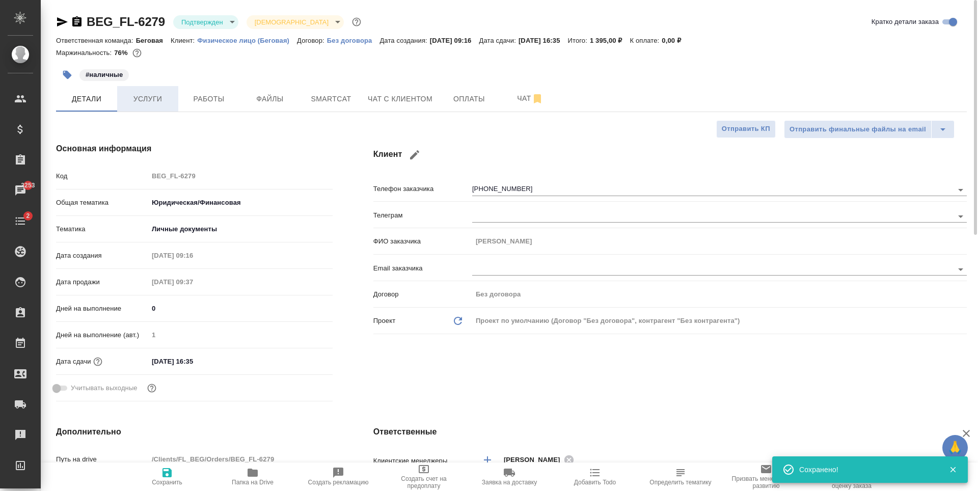
click at [161, 103] on span "Услуги" at bounding box center [147, 99] width 49 height 13
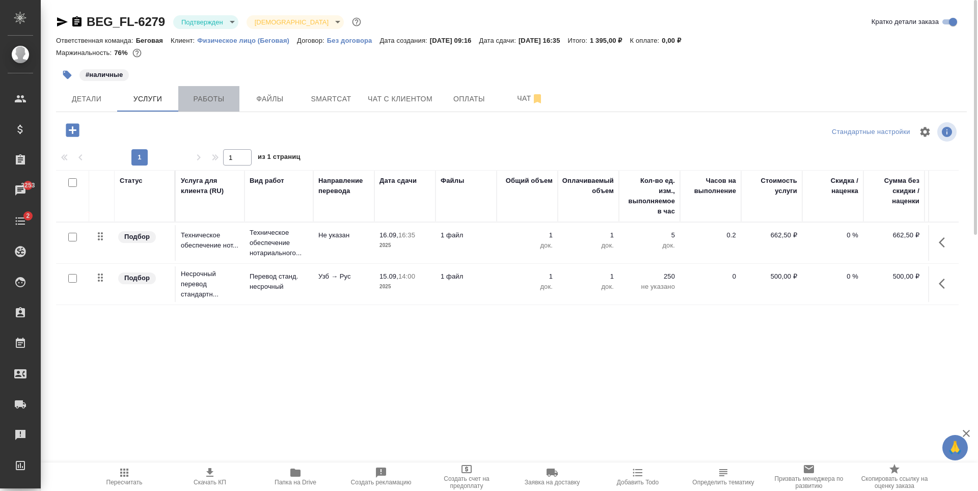
click at [208, 109] on button "Работы" at bounding box center [208, 98] width 61 height 25
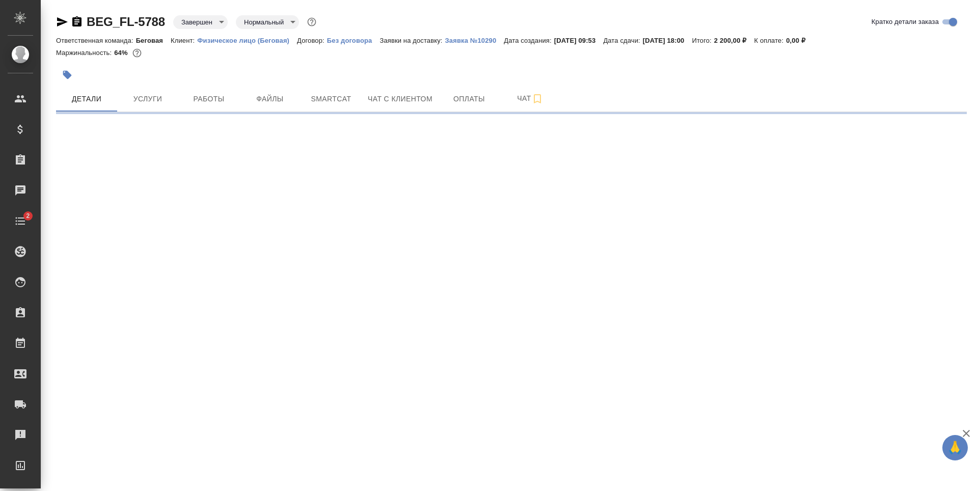
select select "RU"
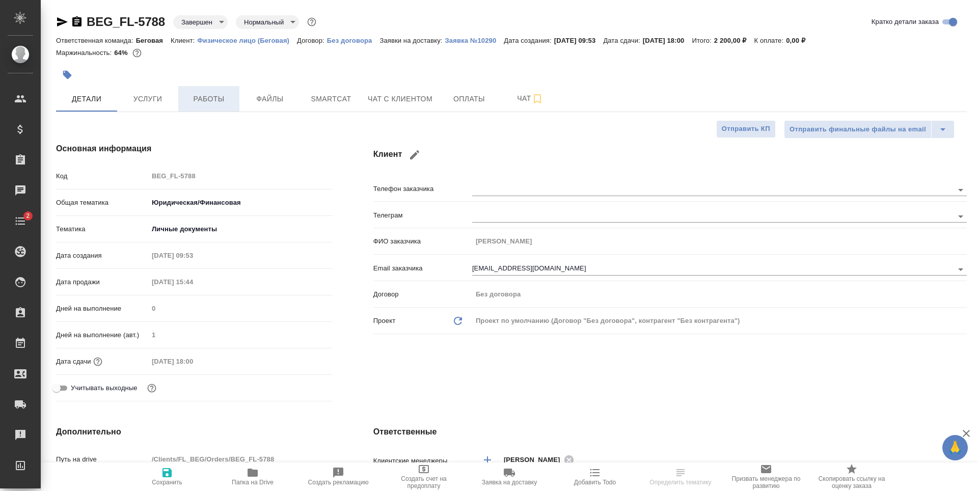
type textarea "x"
click at [177, 95] on button "Услуги" at bounding box center [147, 98] width 61 height 25
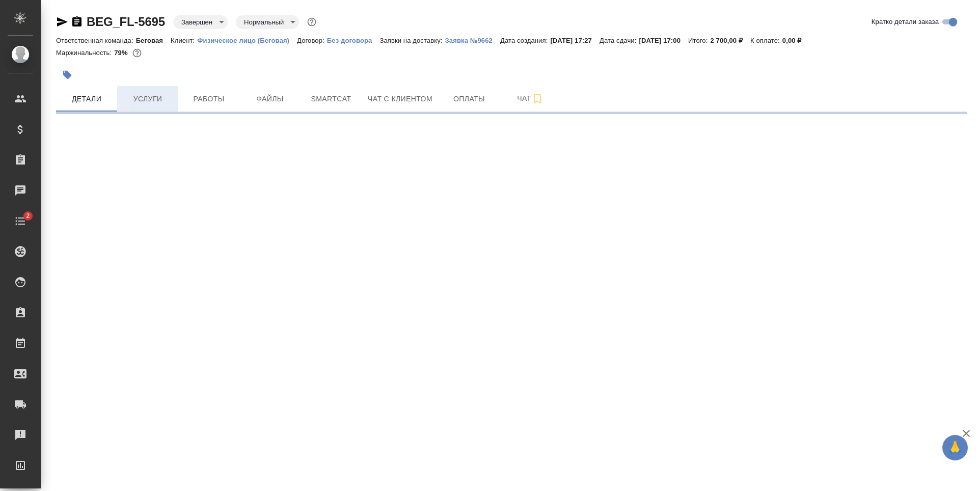
select select "RU"
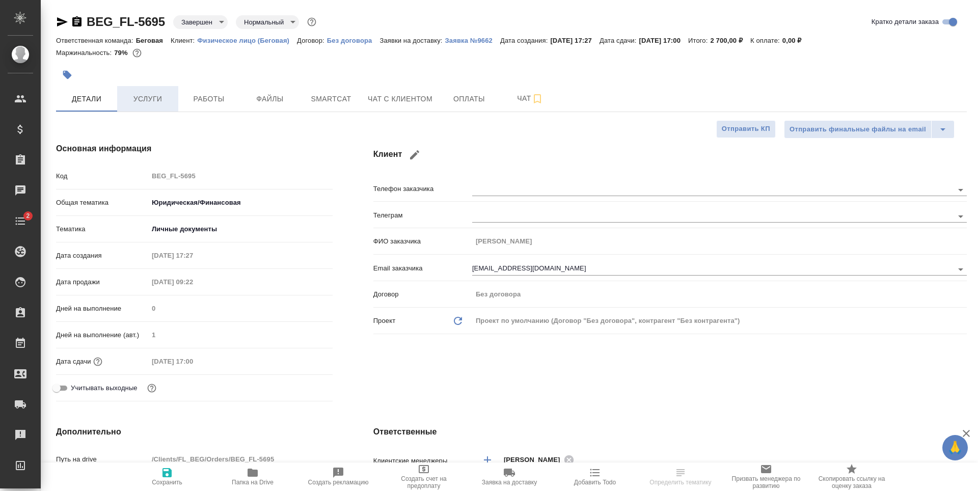
type textarea "x"
click at [164, 105] on span "Услуги" at bounding box center [147, 99] width 49 height 13
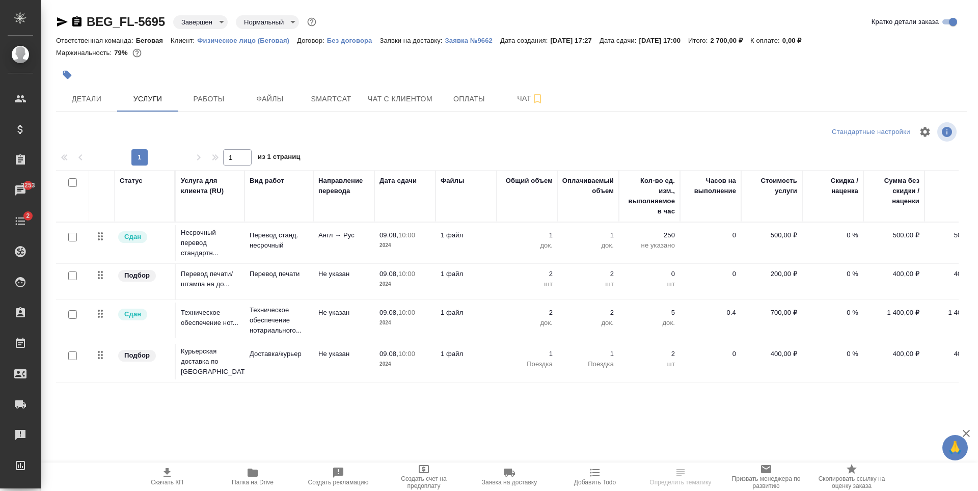
scroll to position [1, 0]
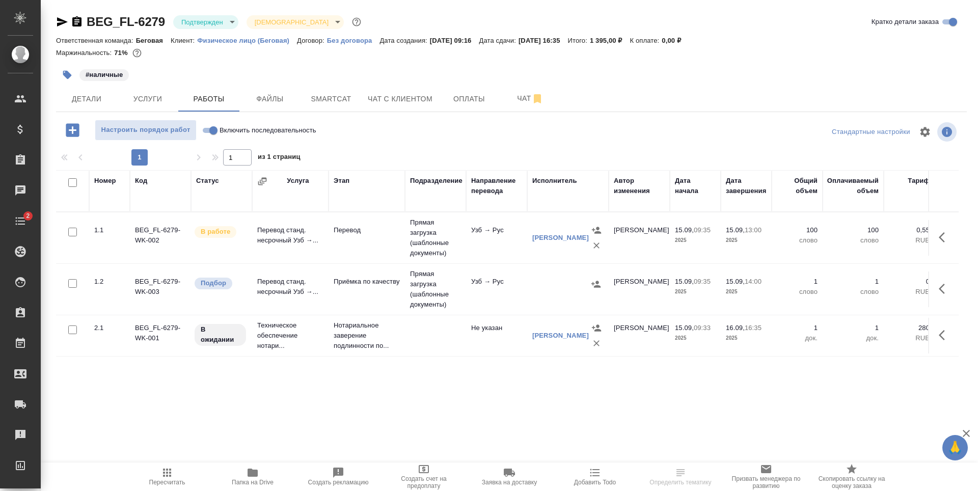
click at [217, 15] on body "🙏 .cls-1 fill:#fff; AWATERA [PERSON_NAME] Спецификации Заказы Чаты 2 Todo Проек…" at bounding box center [489, 245] width 978 height 491
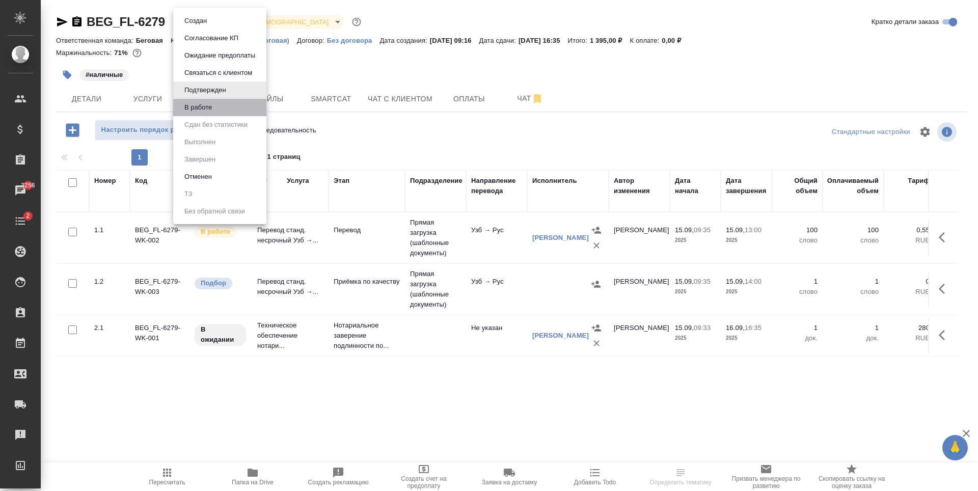
click at [231, 103] on li "В работе" at bounding box center [219, 107] width 93 height 17
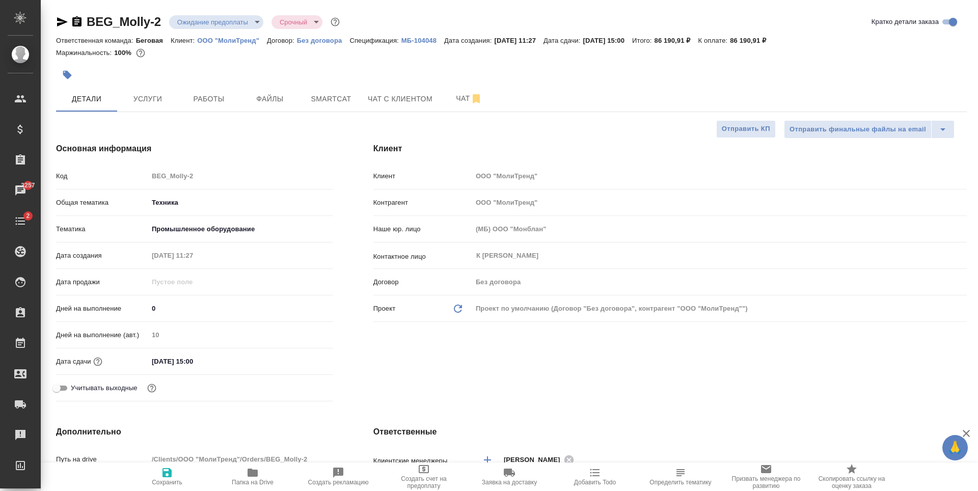
select select "RU"
type textarea "x"
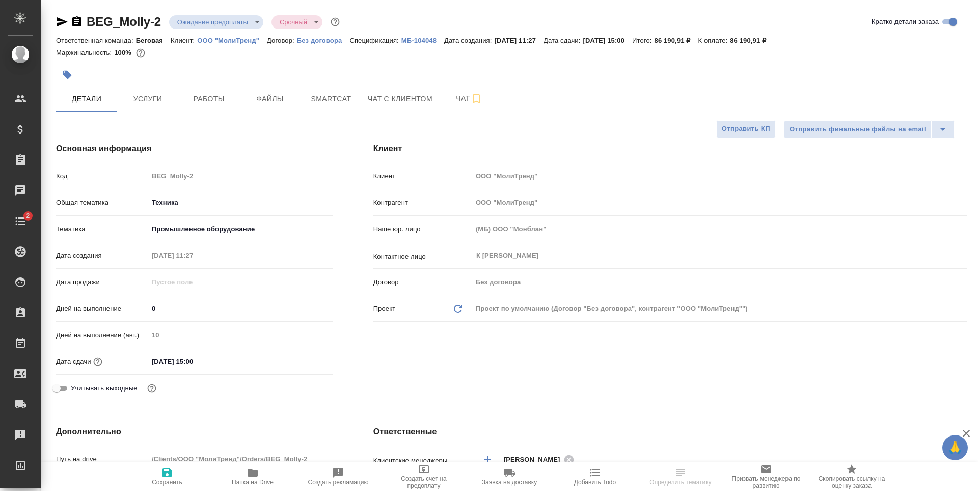
type textarea "x"
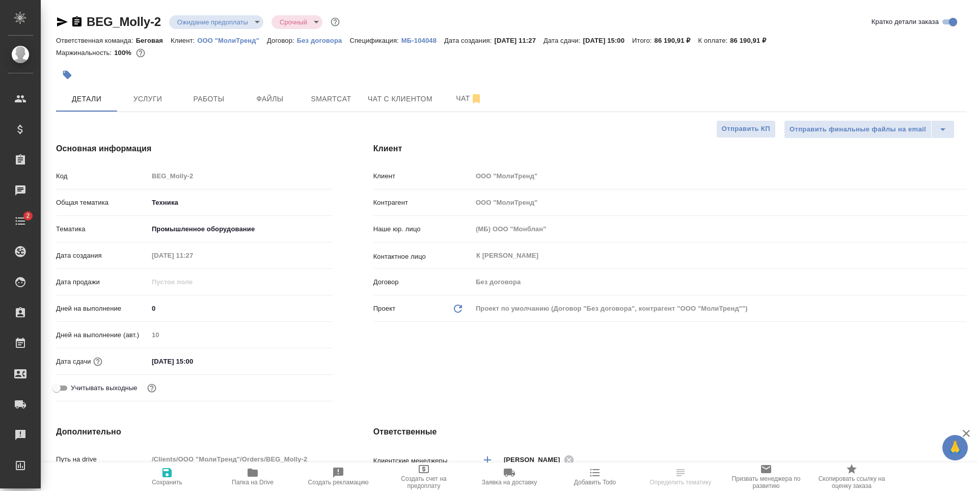
type textarea "x"
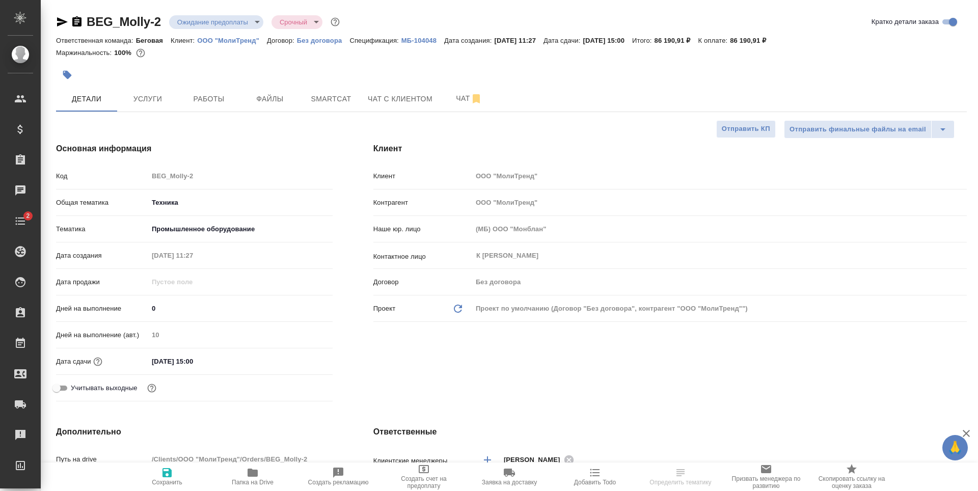
type textarea "x"
select select "RU"
type textarea "x"
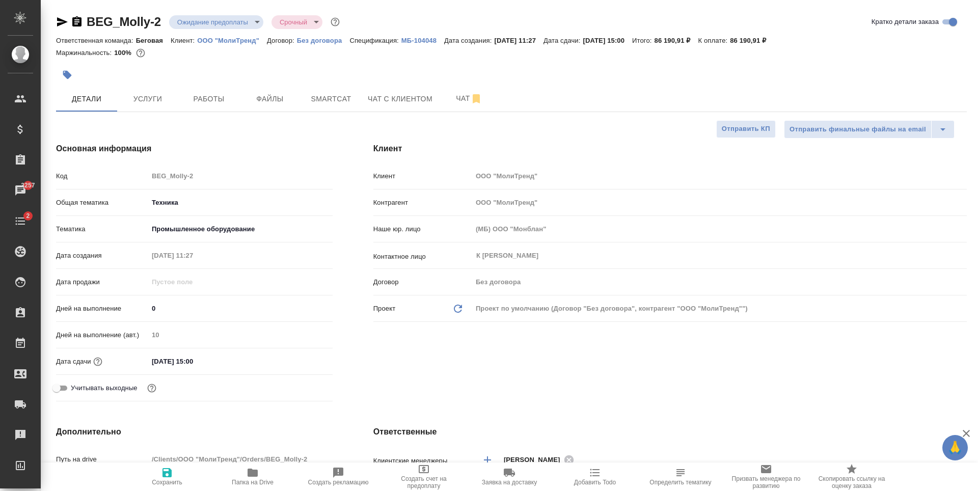
type textarea "x"
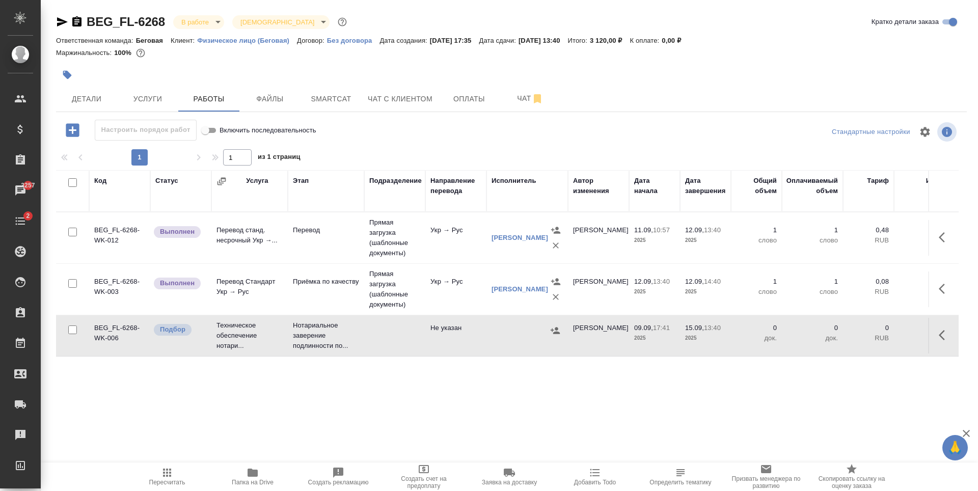
click at [489, 332] on td at bounding box center [528, 336] width 82 height 36
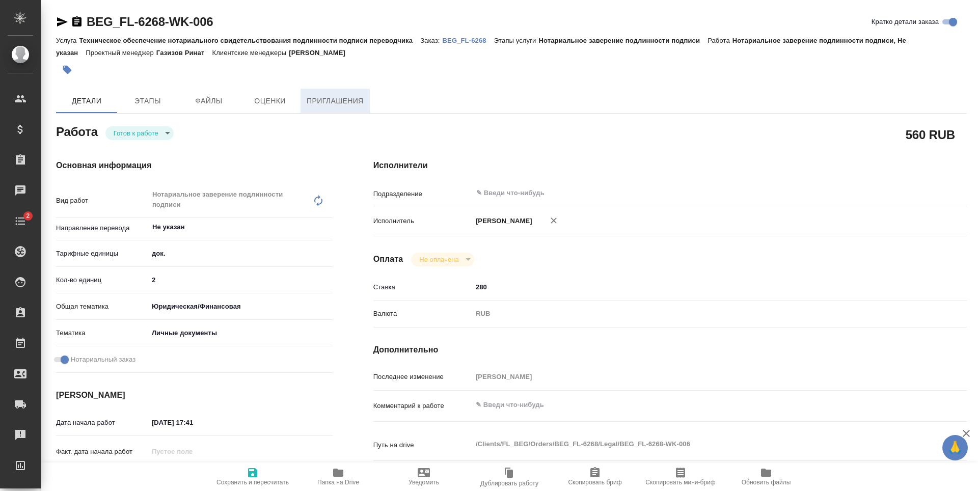
type textarea "x"
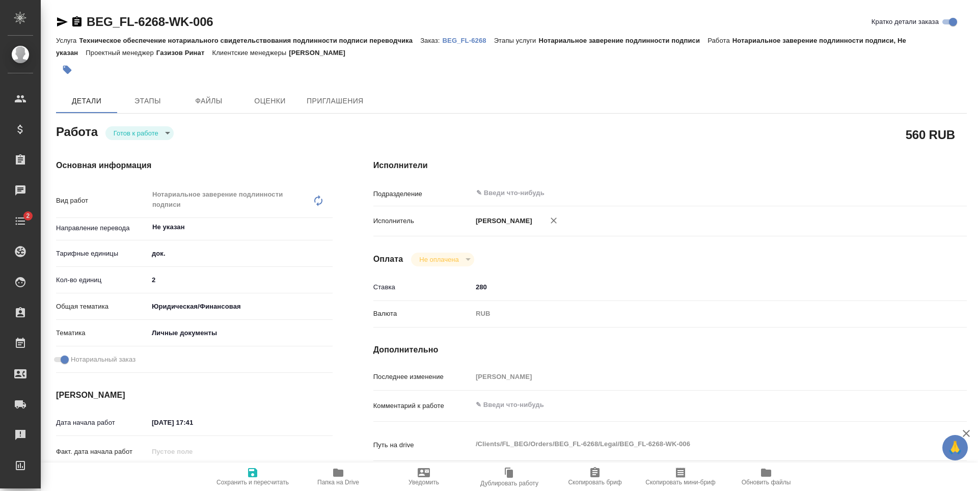
type textarea "x"
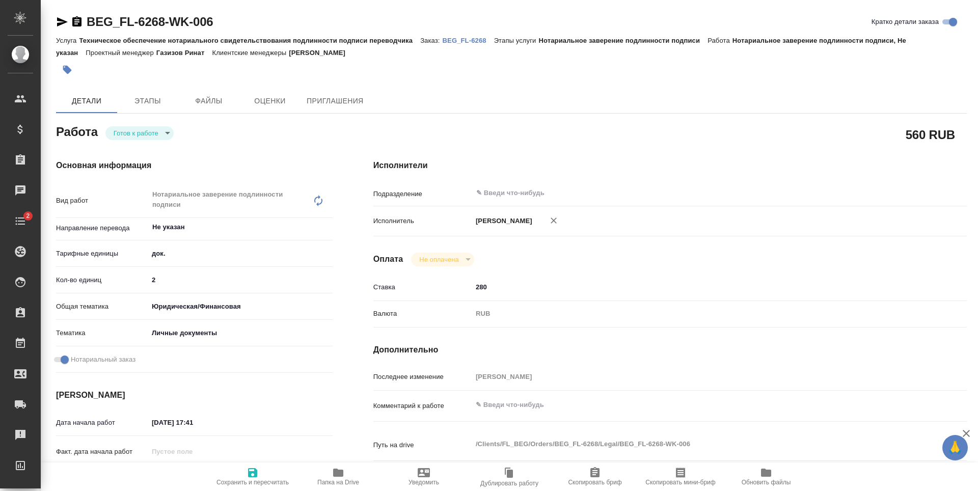
type textarea "x"
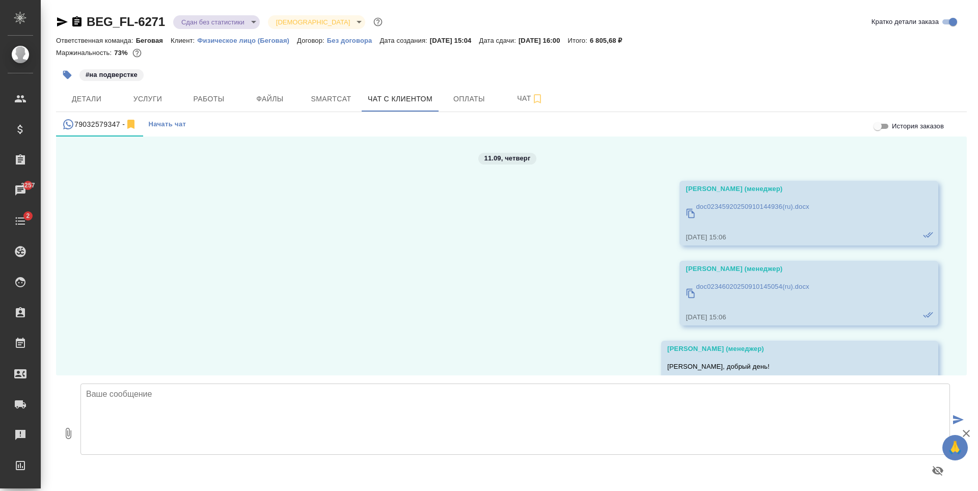
scroll to position [726, 0]
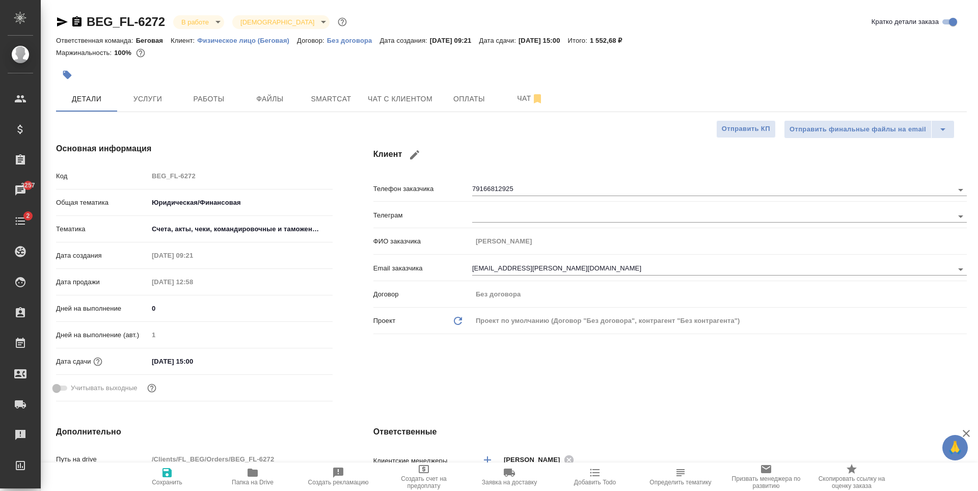
select select "RU"
